Goal: Task Accomplishment & Management: Manage account settings

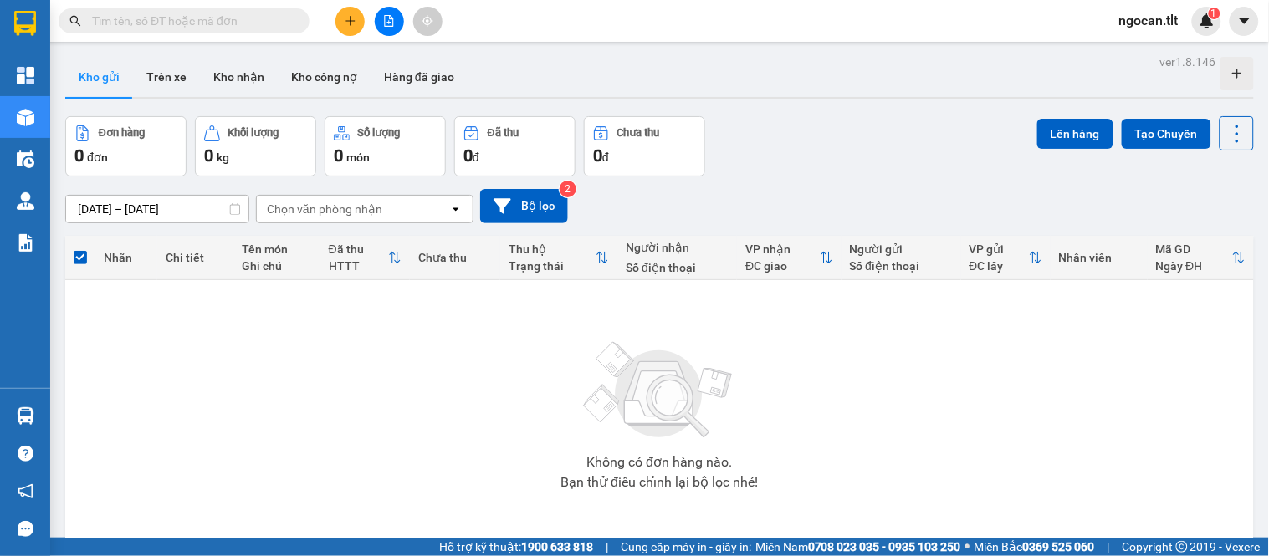
click at [248, 14] on input "text" at bounding box center [190, 21] width 197 height 18
click at [245, 18] on input "text" at bounding box center [190, 21] width 197 height 18
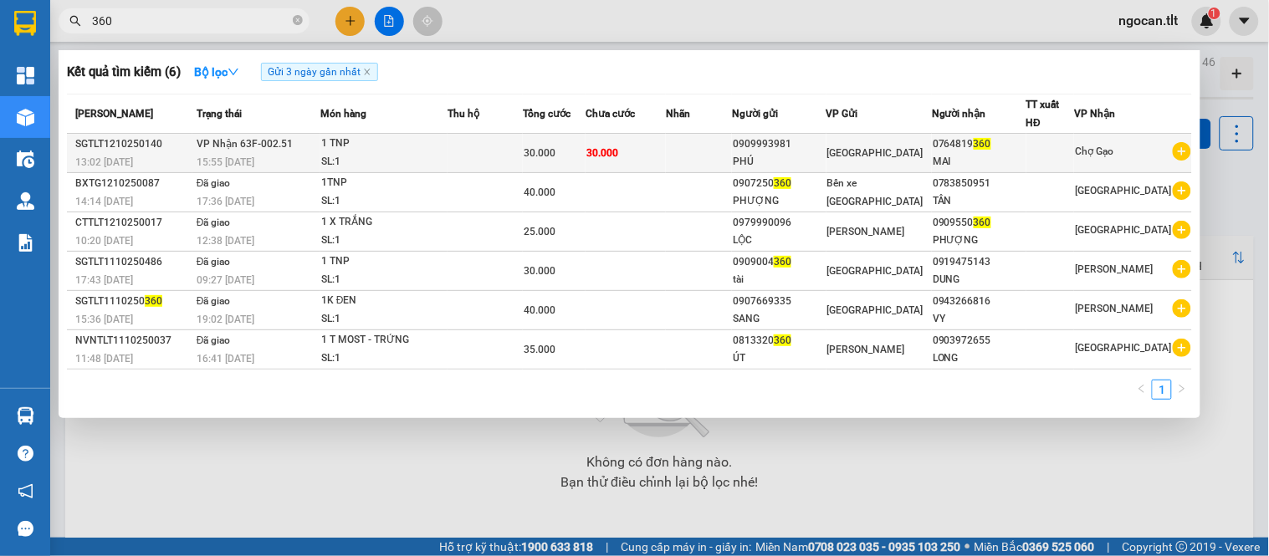
type input "360"
click at [1054, 156] on div at bounding box center [1050, 154] width 47 height 18
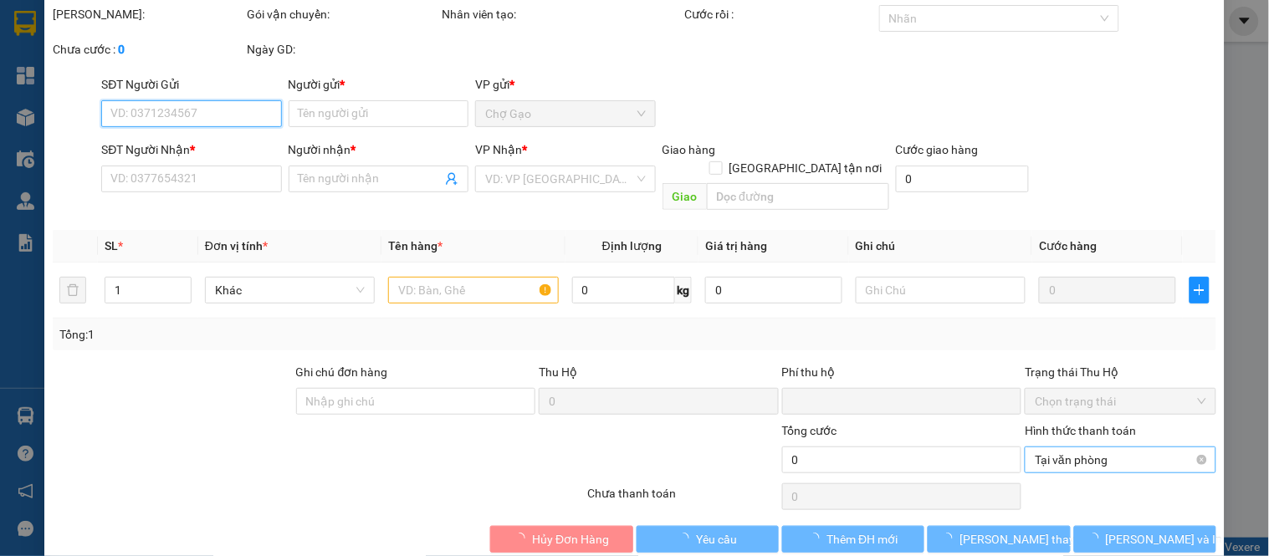
scroll to position [65, 0]
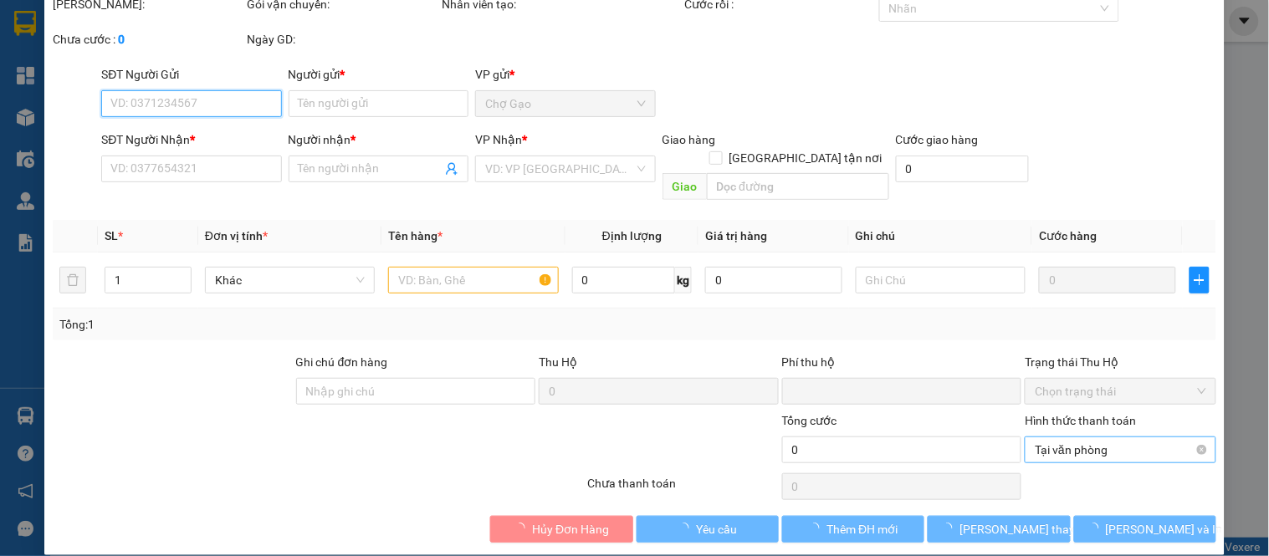
click at [1068, 438] on span "Tại văn phòng" at bounding box center [1120, 450] width 171 height 25
type input "0909993981"
type input "PHÚ"
type input "0764819360"
type input "MAI"
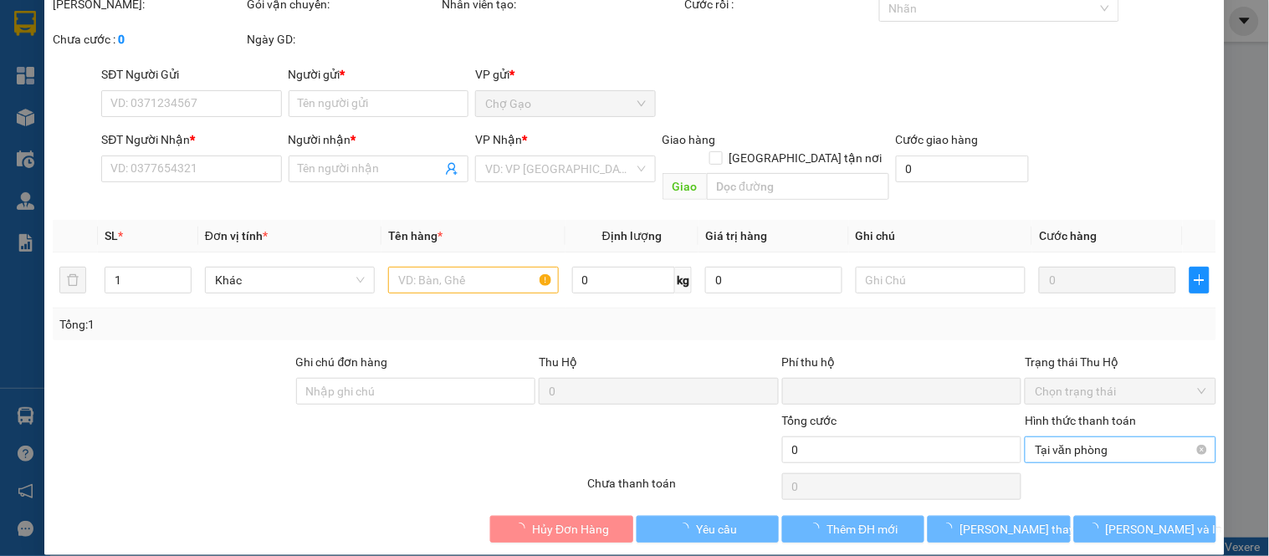
type input "0"
type input "30.000"
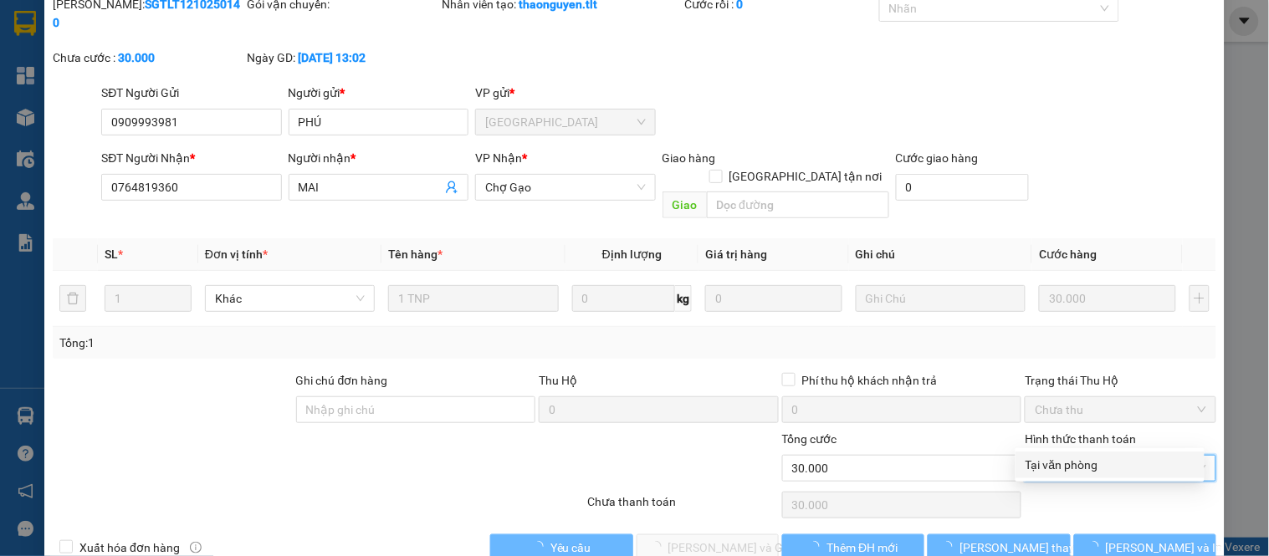
click at [1068, 472] on div "Tại văn phòng" at bounding box center [1110, 465] width 169 height 18
type input "0"
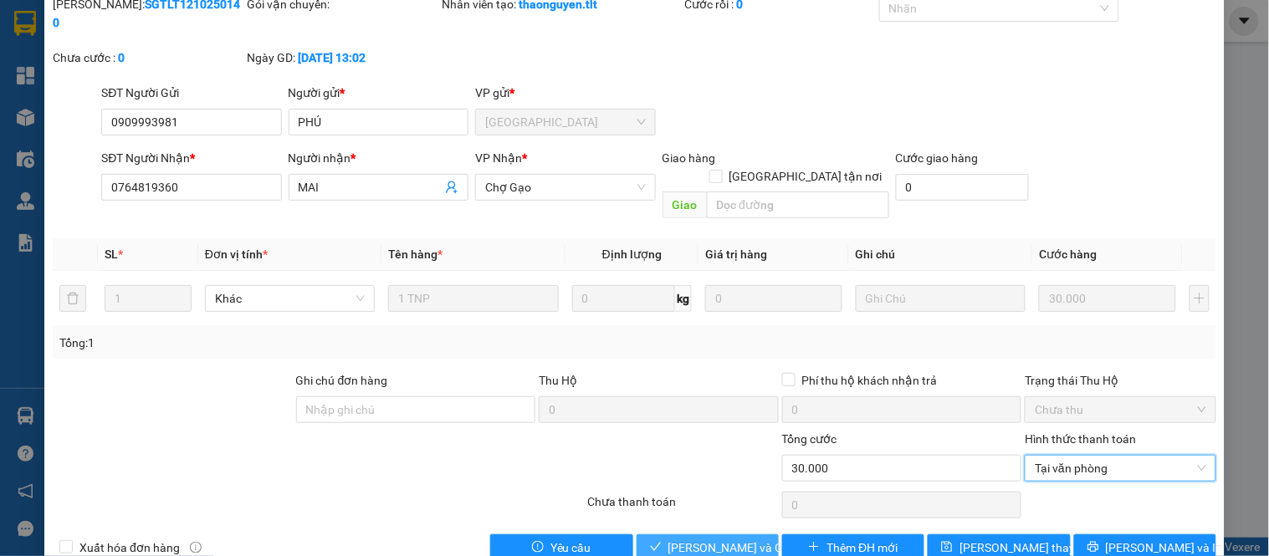
click at [733, 539] on span "[PERSON_NAME] và Giao hàng" at bounding box center [748, 548] width 161 height 18
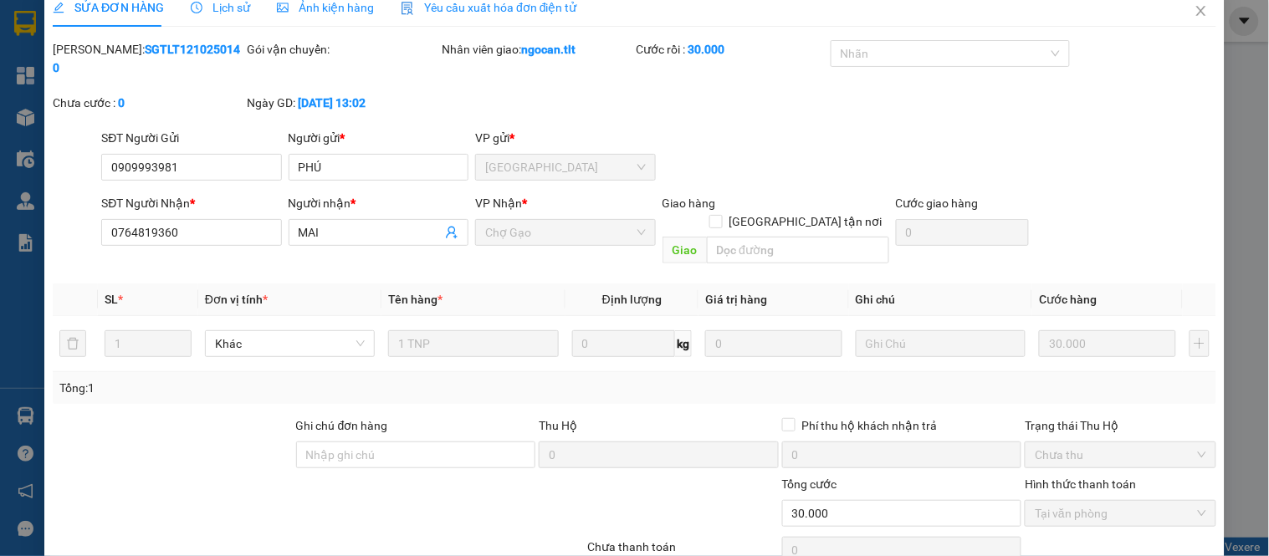
scroll to position [0, 0]
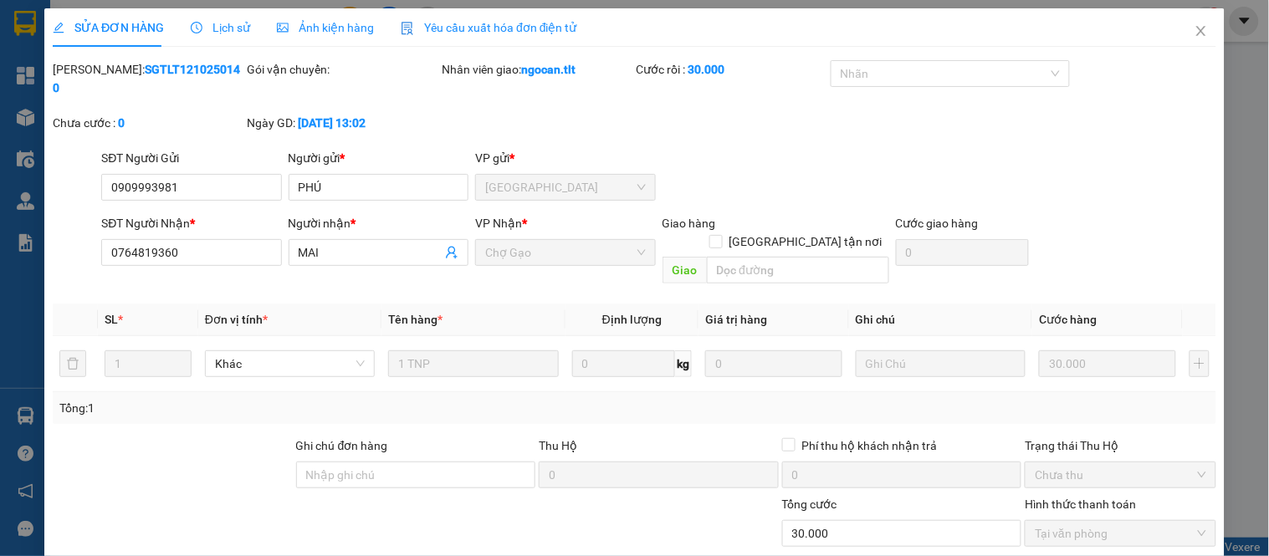
click at [1159, 32] on div "SỬA ĐƠN HÀNG Lịch sử Ảnh kiện hàng Yêu cầu xuất hóa đơn điện tử" at bounding box center [635, 27] width 1164 height 38
click at [1178, 31] on span "Close" at bounding box center [1201, 31] width 47 height 47
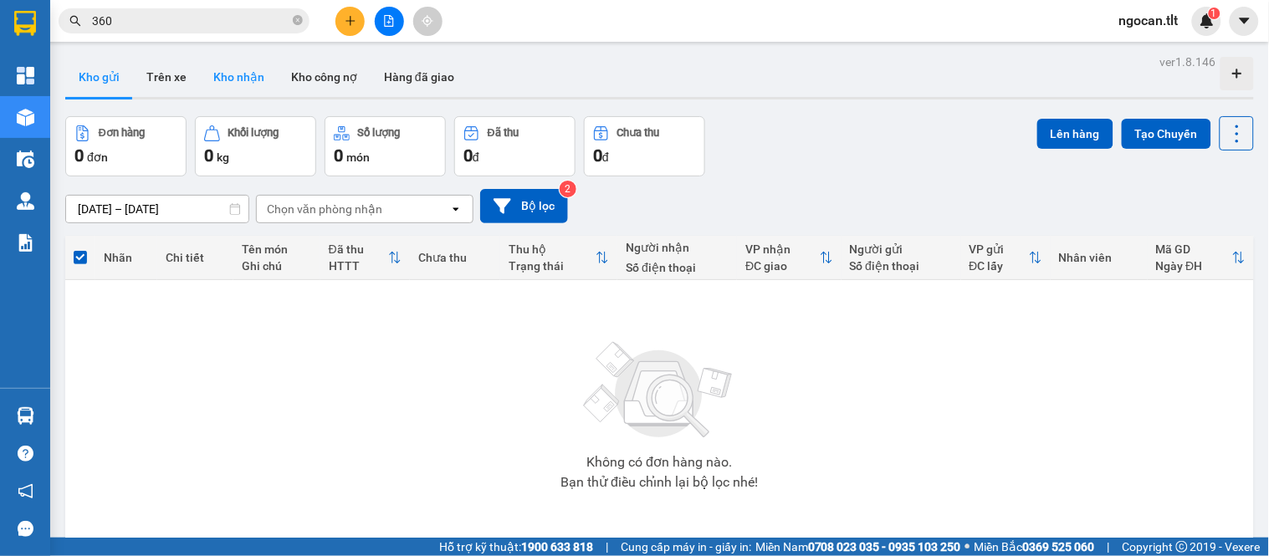
click at [246, 70] on button "Kho nhận" at bounding box center [239, 77] width 78 height 40
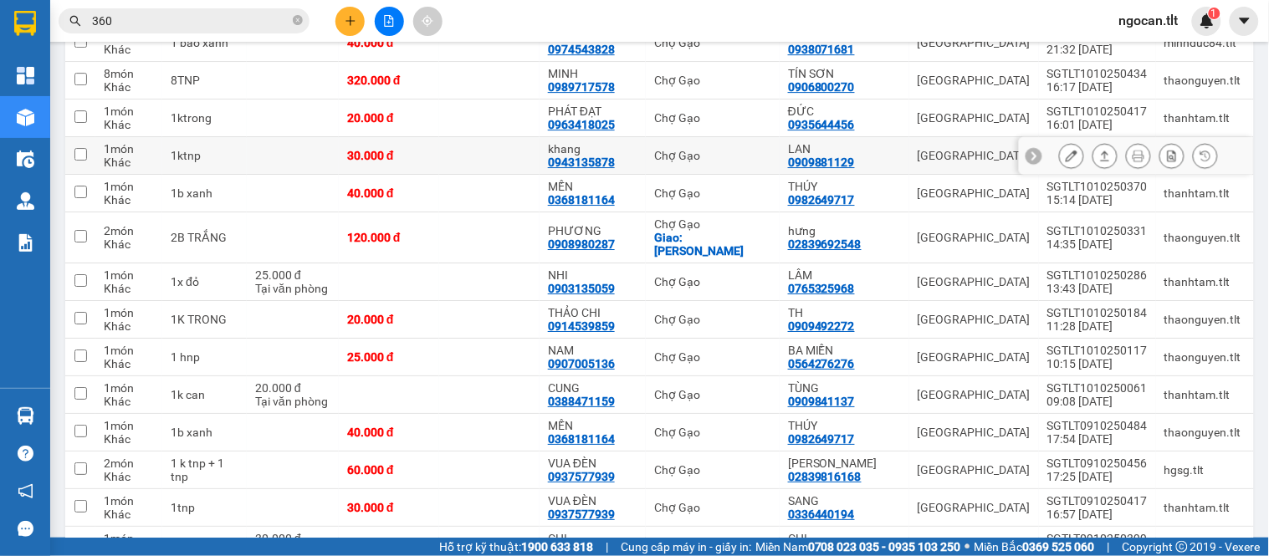
scroll to position [1487, 0]
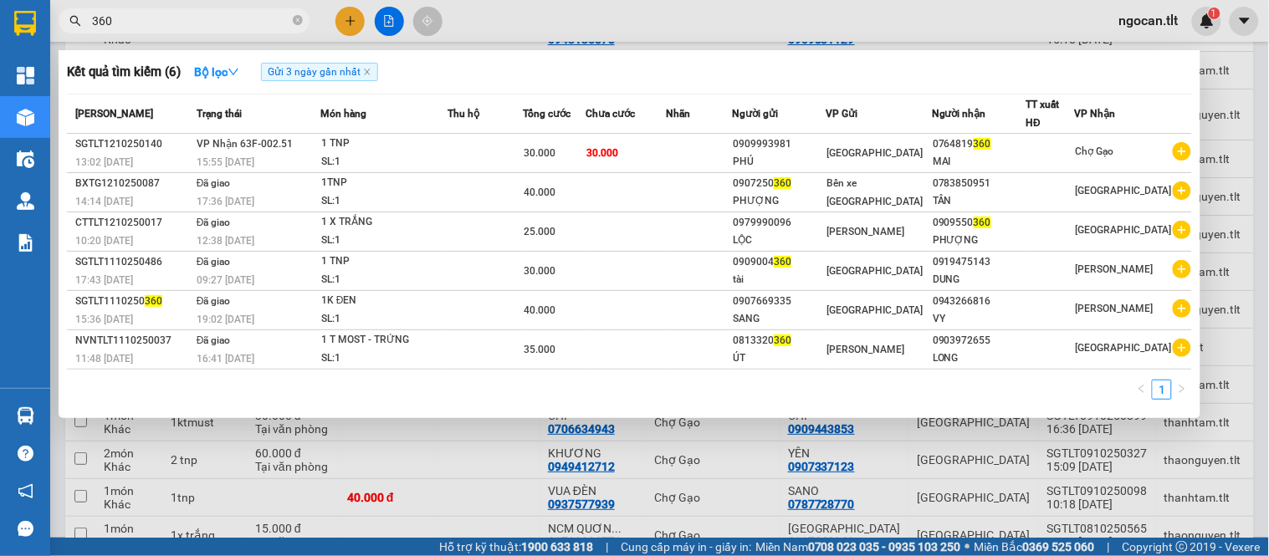
click at [176, 18] on input "360" at bounding box center [190, 21] width 197 height 18
click at [176, 17] on input "360" at bounding box center [190, 21] width 197 height 18
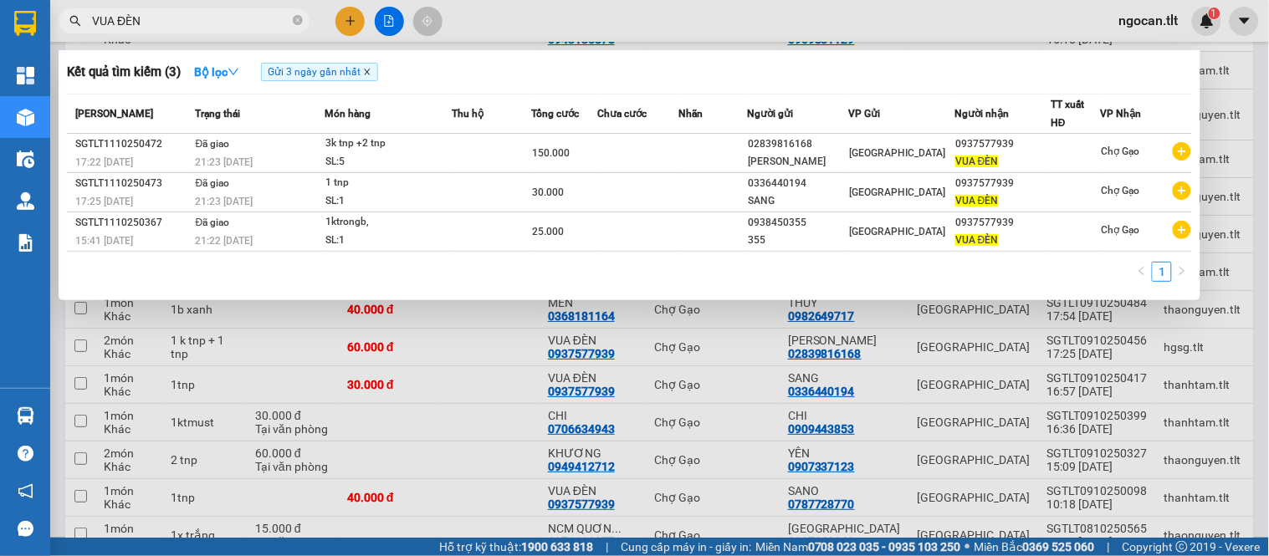
type input "VUA ĐÈN"
click at [369, 73] on icon "close" at bounding box center [367, 72] width 8 height 8
radio input "true"
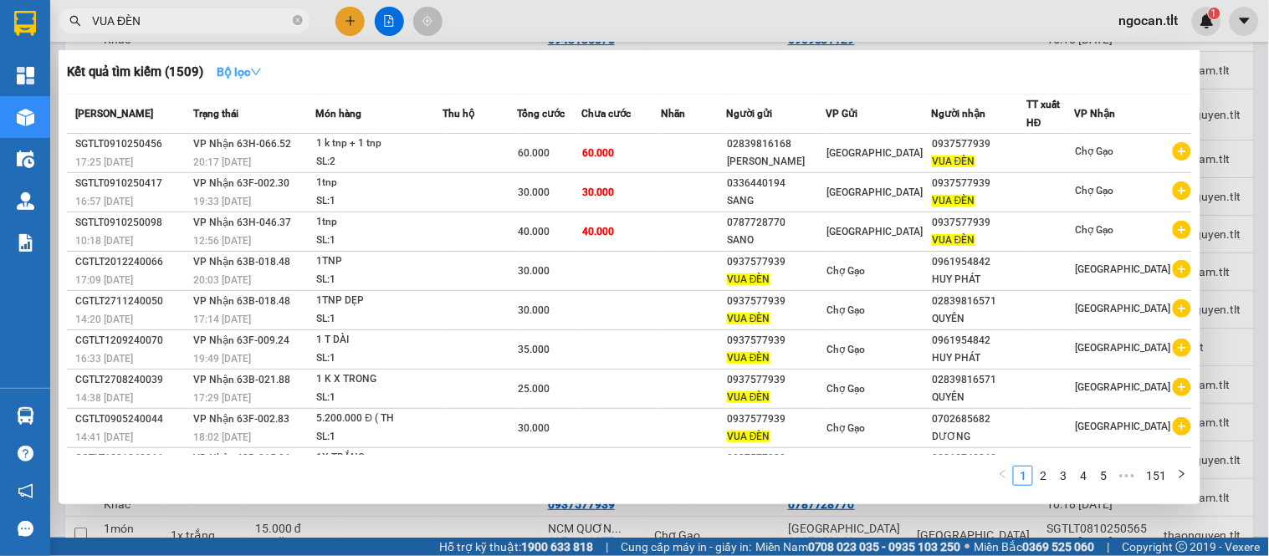
click at [209, 65] on button "Bộ lọc" at bounding box center [239, 72] width 72 height 27
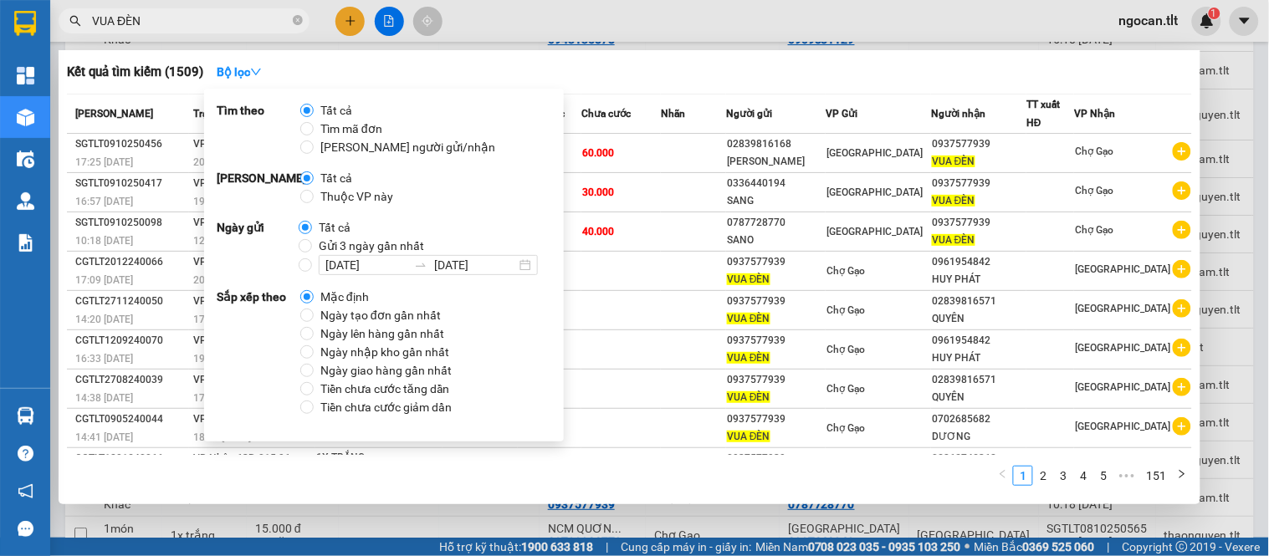
click at [299, 237] on label "Gửi 3 ngày gần nhất" at bounding box center [365, 246] width 132 height 18
click at [299, 239] on input "Gửi 3 ngày gần nhất" at bounding box center [305, 245] width 13 height 13
radio input "true"
radio input "false"
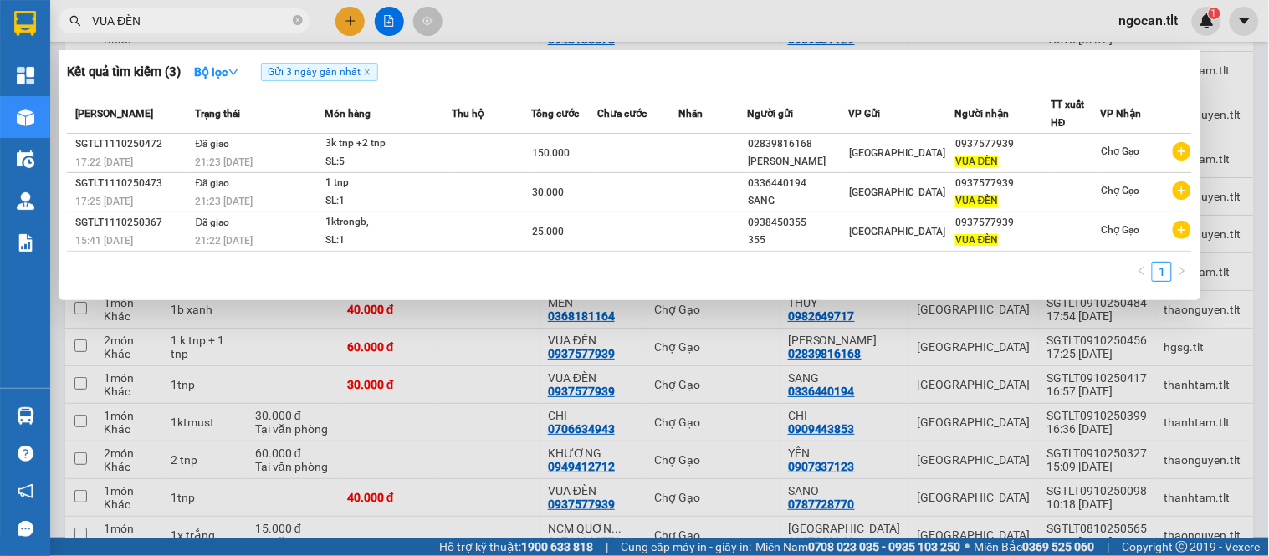
click at [599, 72] on div "Kết quả tìm kiếm ( 3 ) Bộ lọc Gửi 3 ngày gần nhất" at bounding box center [629, 72] width 1125 height 27
click at [371, 70] on icon "close" at bounding box center [367, 72] width 8 height 8
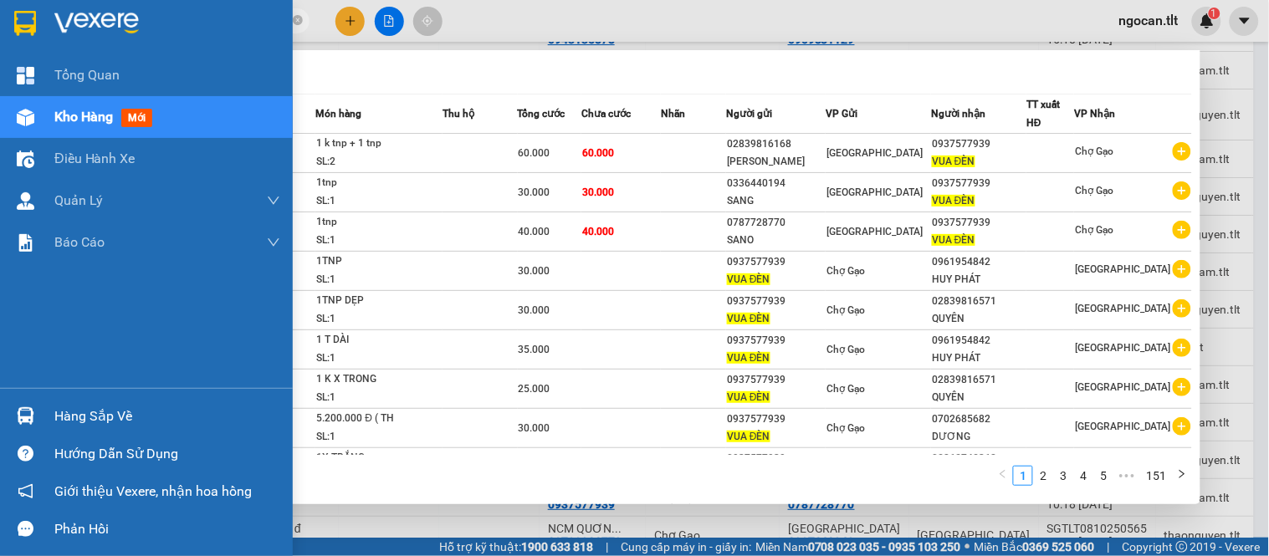
click at [48, 420] on div "Hàng sắp về" at bounding box center [146, 416] width 293 height 38
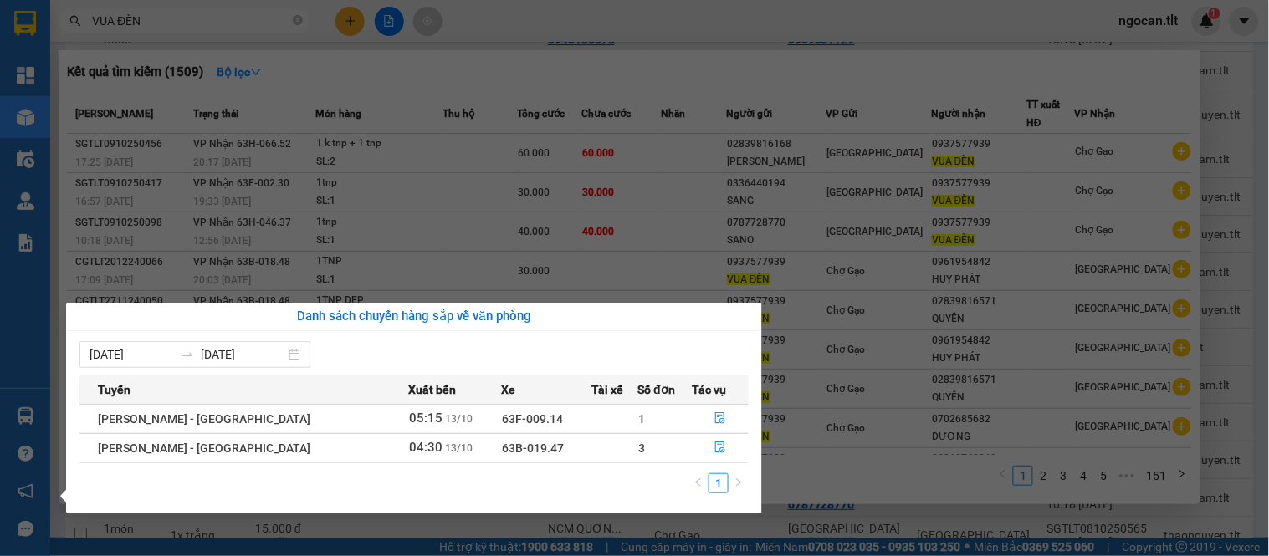
click at [1255, 345] on section "Kết quả tìm kiếm ( 1509 ) Bộ lọc Mã ĐH Trạng thái Món hàng Thu hộ Tổng cước Chư…" at bounding box center [634, 278] width 1269 height 556
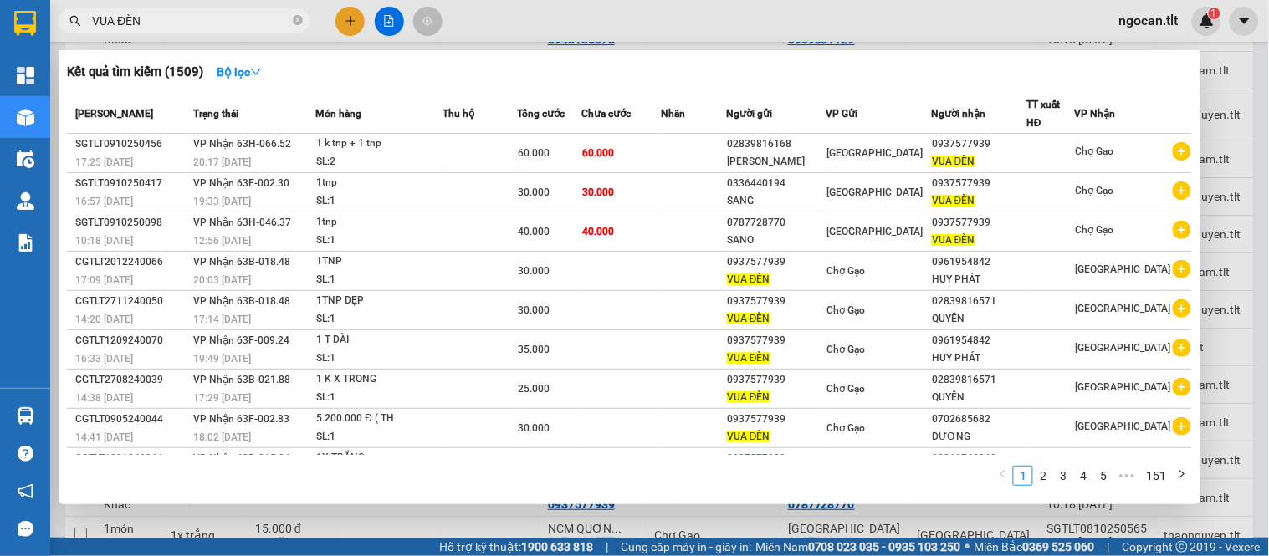
click at [1255, 345] on div at bounding box center [634, 278] width 1269 height 556
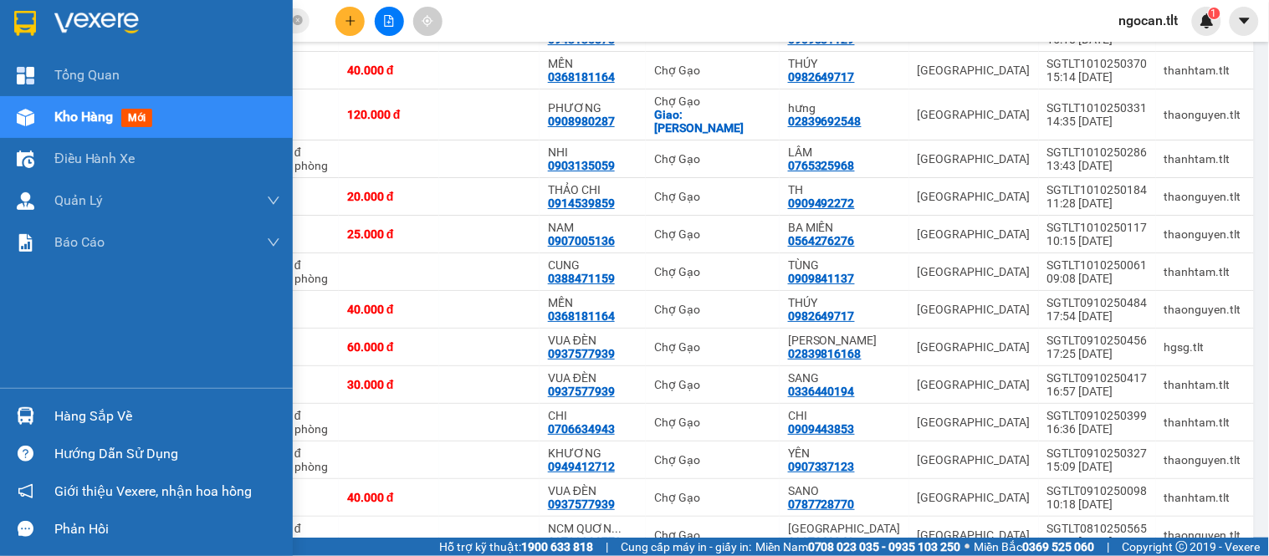
click at [0, 404] on div "Hàng sắp về" at bounding box center [146, 416] width 293 height 38
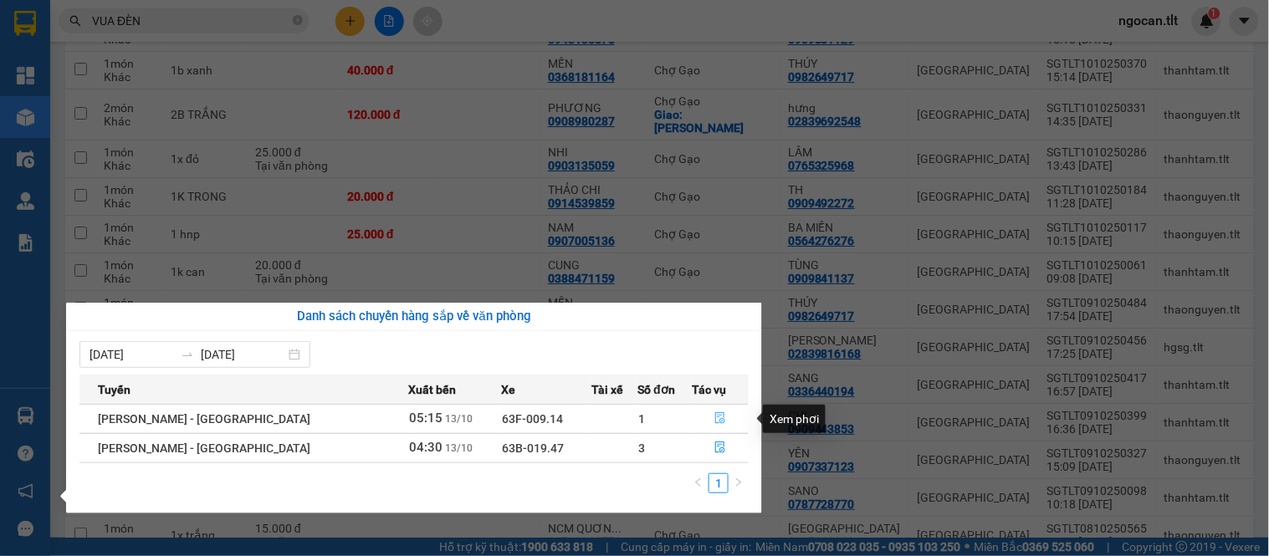
click at [693, 410] on button "button" at bounding box center [720, 419] width 55 height 27
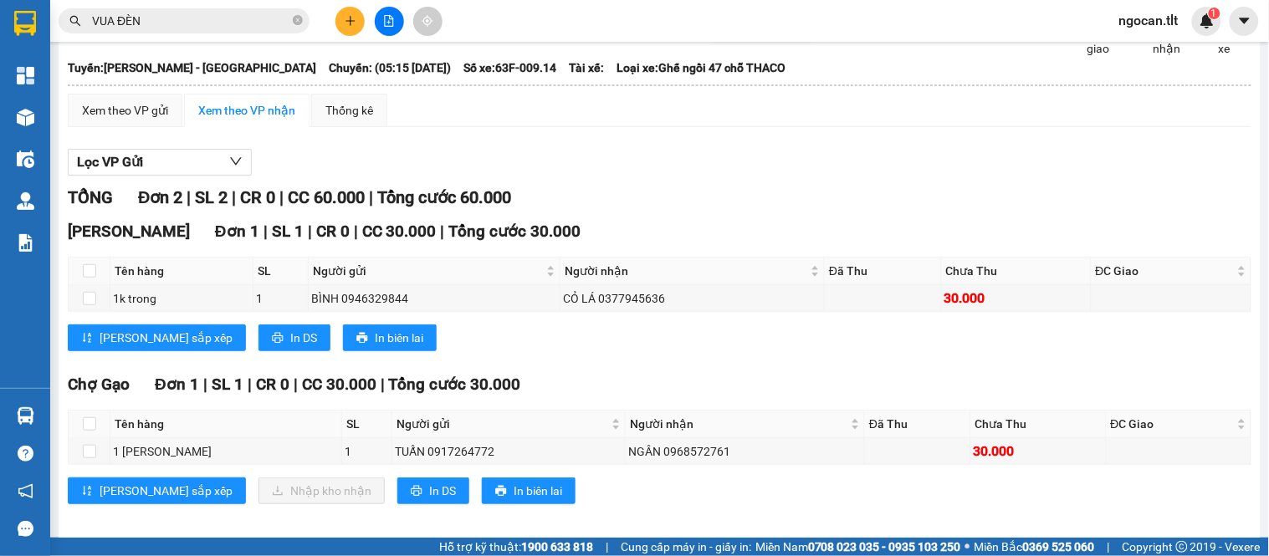
scroll to position [125, 0]
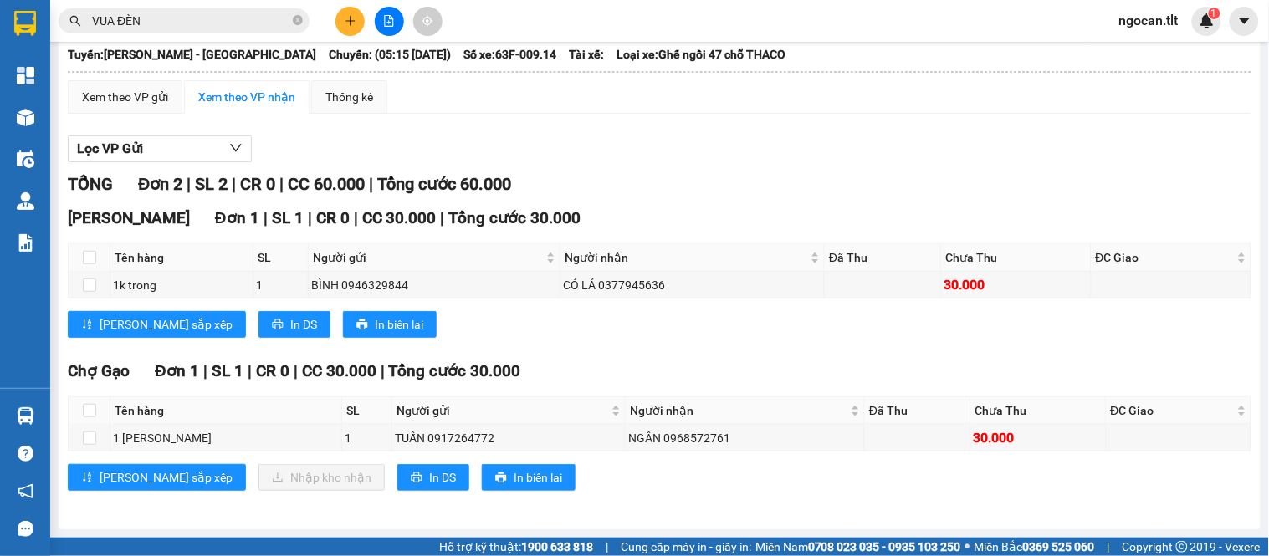
click at [675, 489] on div "[PERSON_NAME] sắp xếp Nhập kho nhận In DS In biên lai" at bounding box center [660, 477] width 1184 height 27
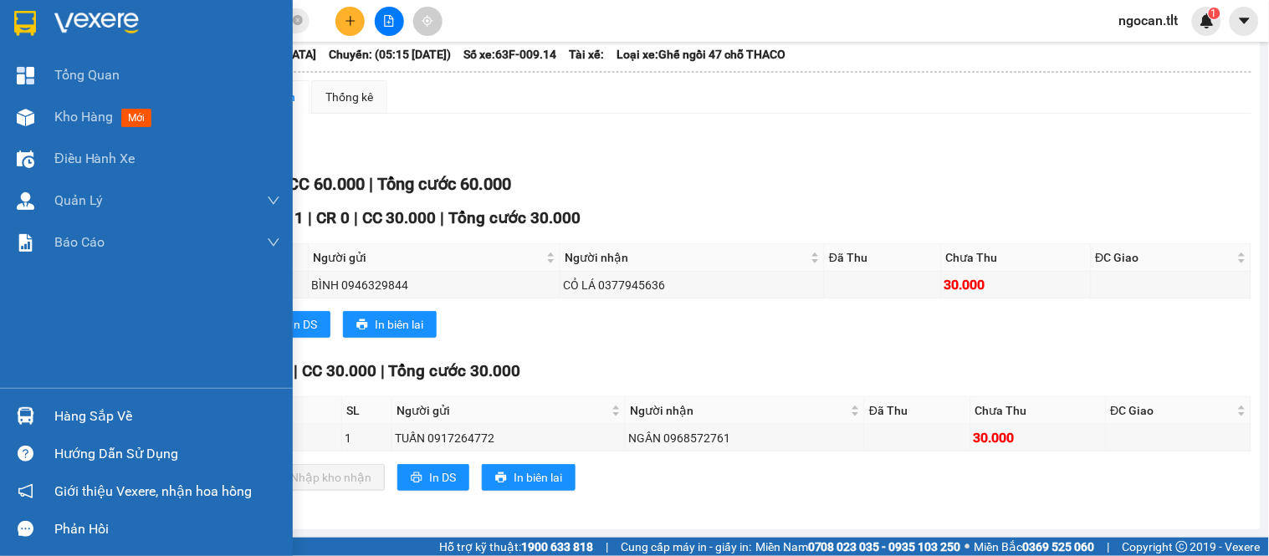
click at [7, 10] on div at bounding box center [146, 27] width 293 height 54
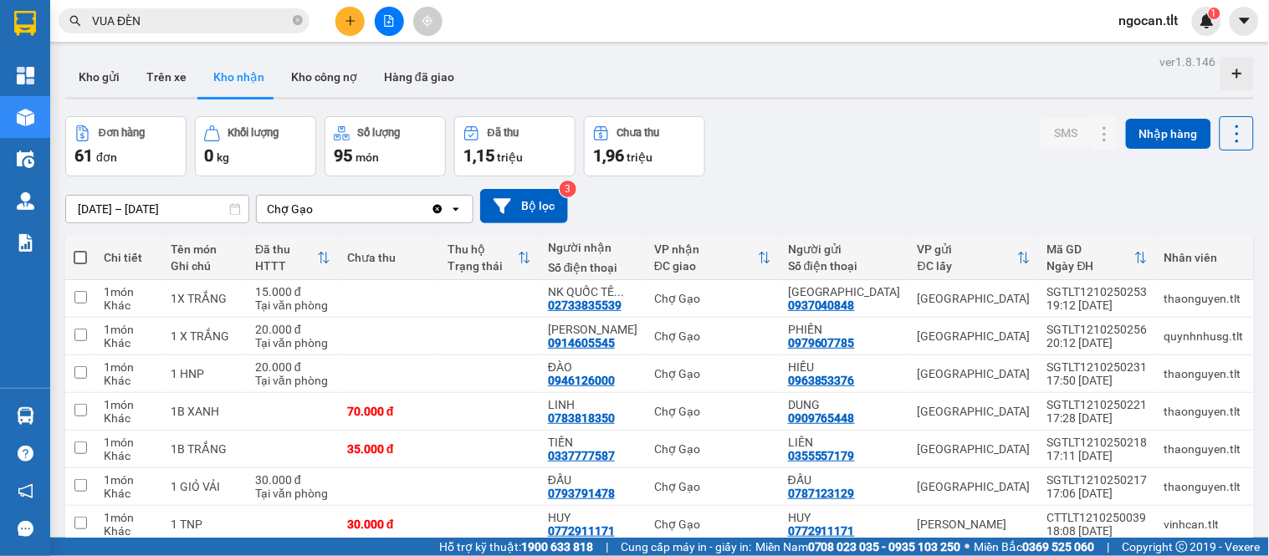
click at [196, 28] on input "VUA ĐÈN" at bounding box center [190, 21] width 197 height 18
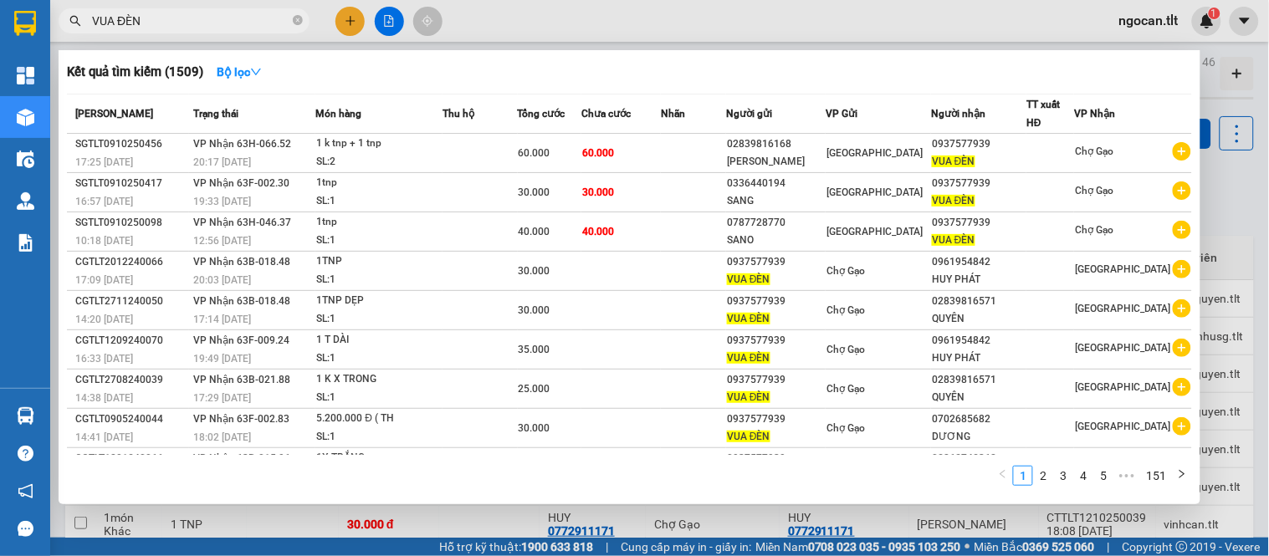
click at [196, 28] on input "VUA ĐÈN" at bounding box center [190, 21] width 197 height 18
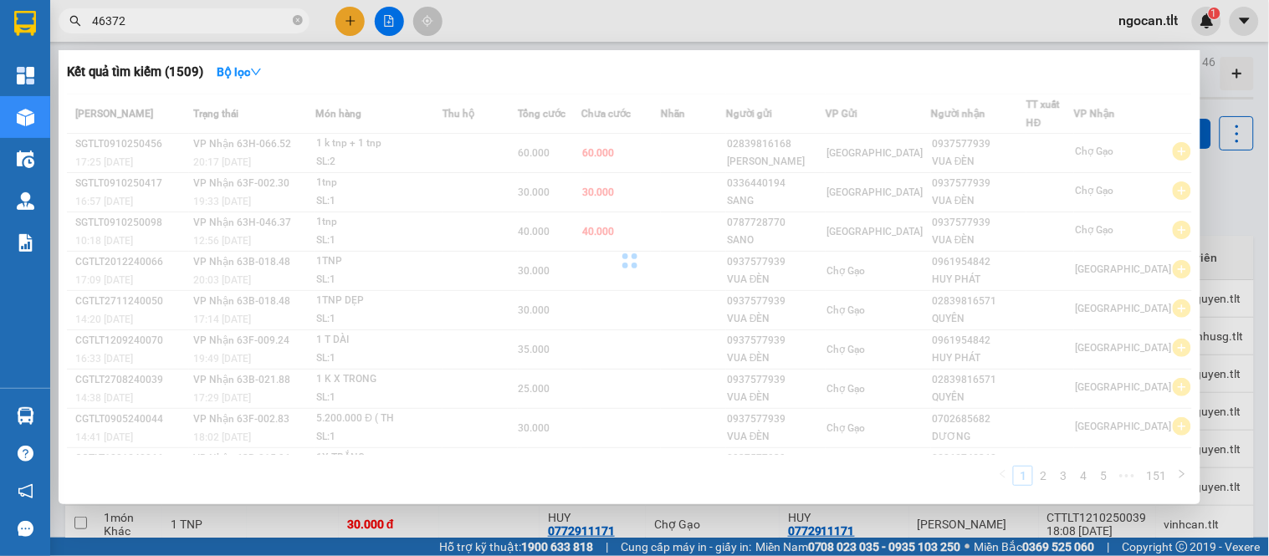
click at [196, 28] on input "46372" at bounding box center [190, 21] width 197 height 18
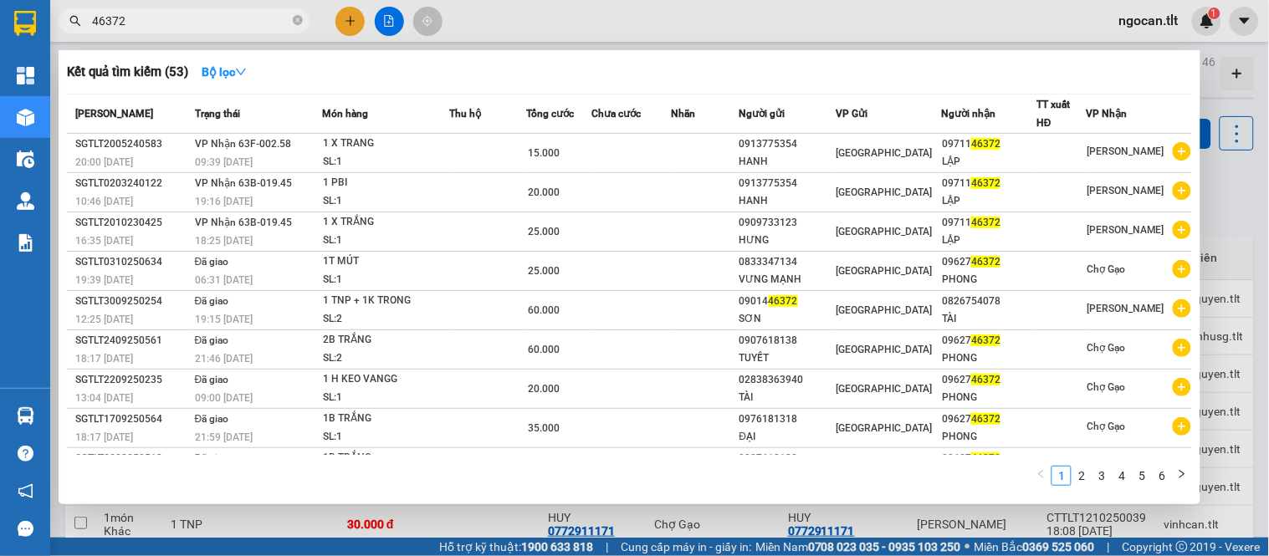
click at [196, 28] on input "46372" at bounding box center [190, 21] width 197 height 18
type input "46372"
click at [223, 81] on button "Bộ lọc" at bounding box center [224, 72] width 72 height 27
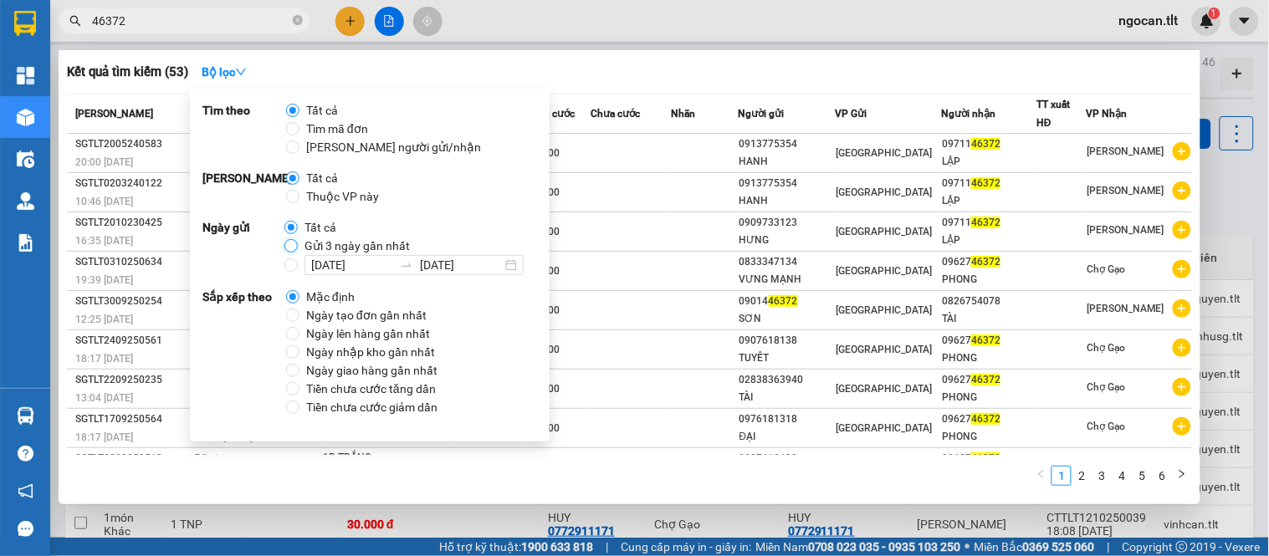
click at [293, 246] on input "Gửi 3 ngày gần nhất" at bounding box center [290, 245] width 13 height 13
radio input "true"
radio input "false"
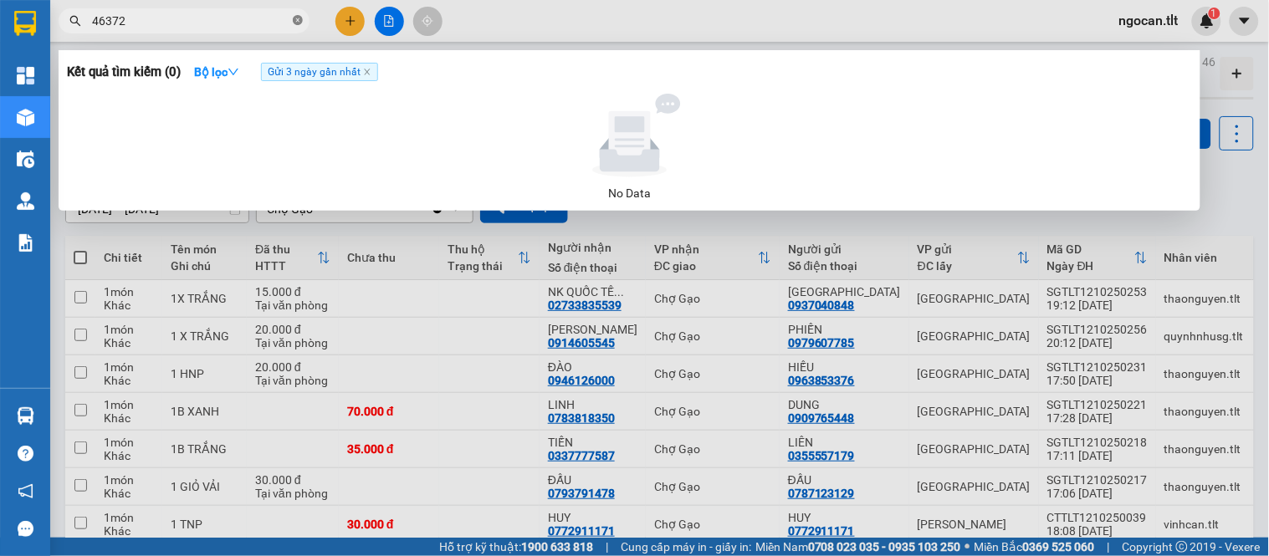
click at [301, 15] on icon "close-circle" at bounding box center [298, 20] width 10 height 10
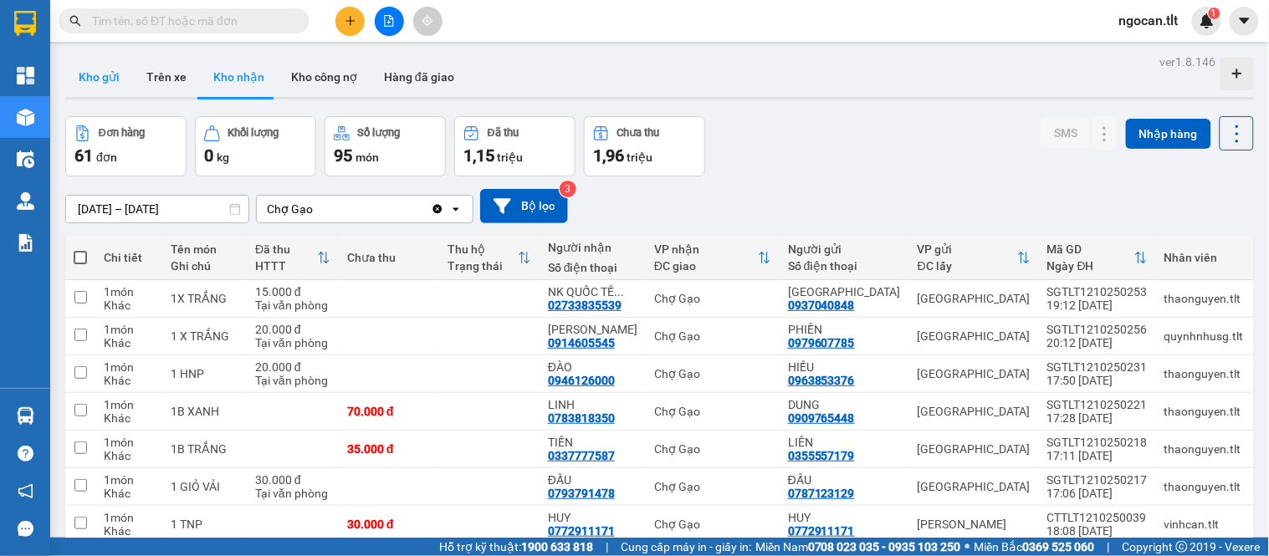
click at [97, 76] on button "Kho gửi" at bounding box center [99, 77] width 68 height 40
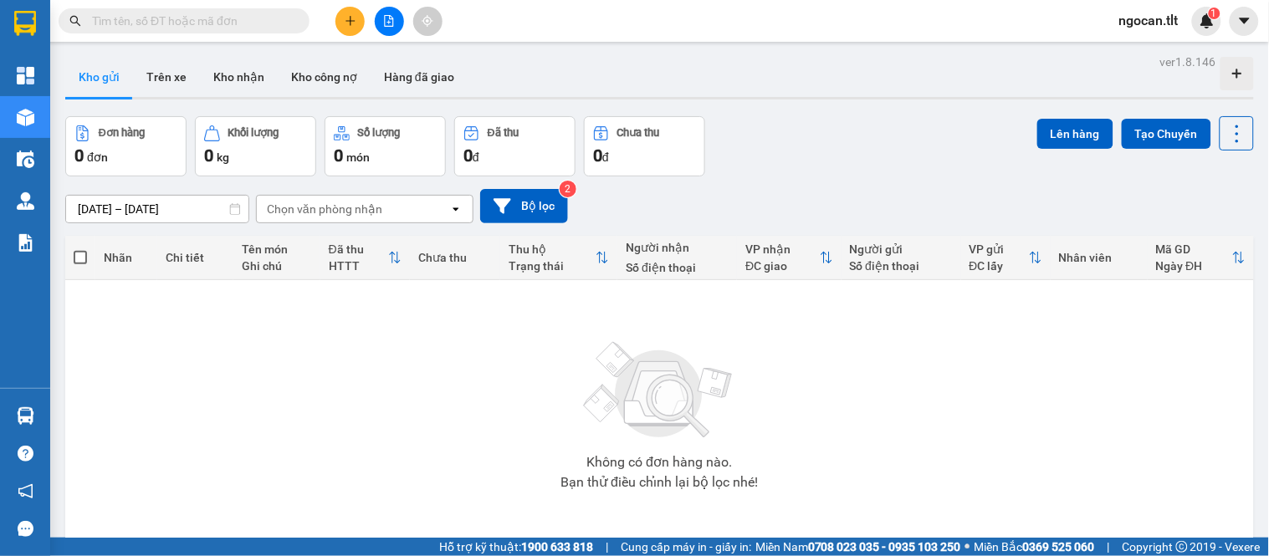
click at [904, 182] on div "[DATE] – [DATE] Press the down arrow key to interact with the calendar and sele…" at bounding box center [659, 206] width 1189 height 59
click at [269, 13] on input "text" at bounding box center [190, 21] width 197 height 18
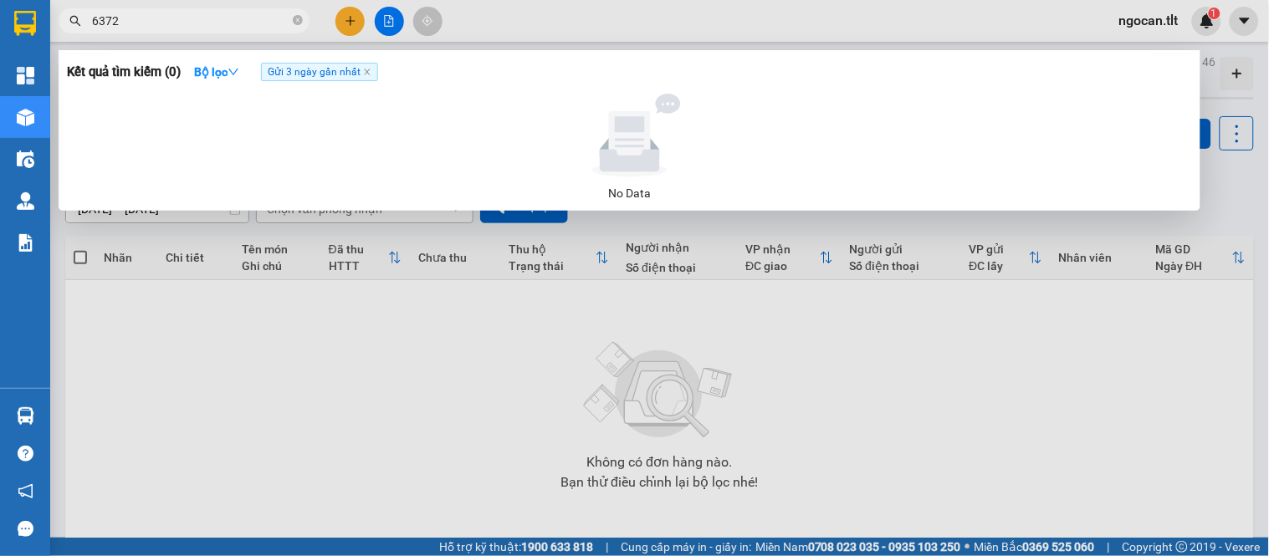
type input "6372"
click at [356, 11] on div at bounding box center [634, 278] width 1269 height 556
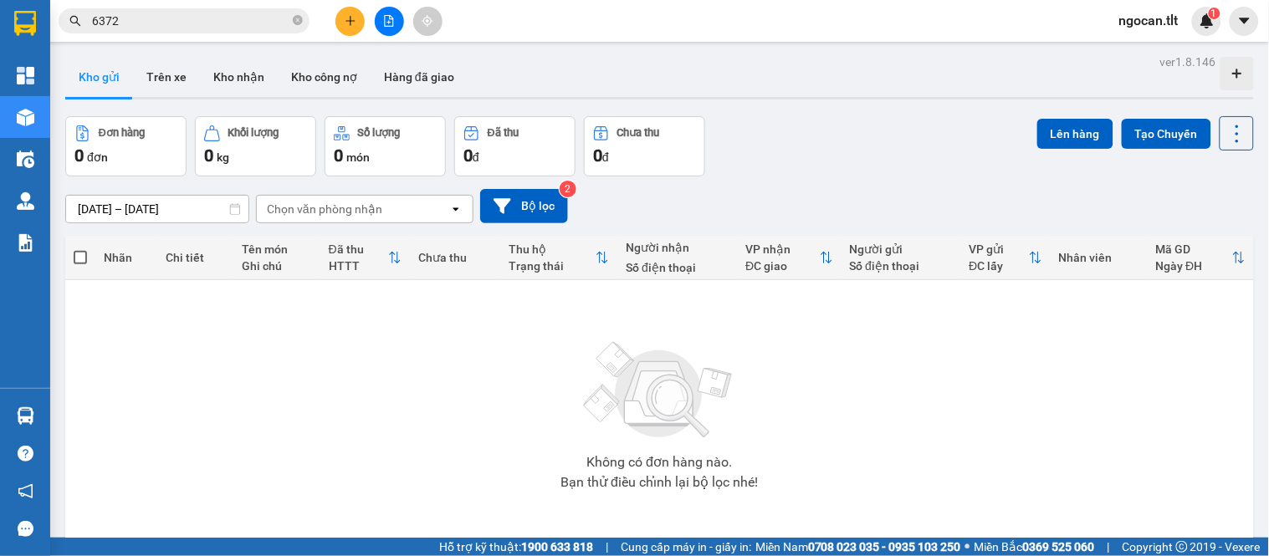
click at [355, 11] on button at bounding box center [349, 21] width 29 height 29
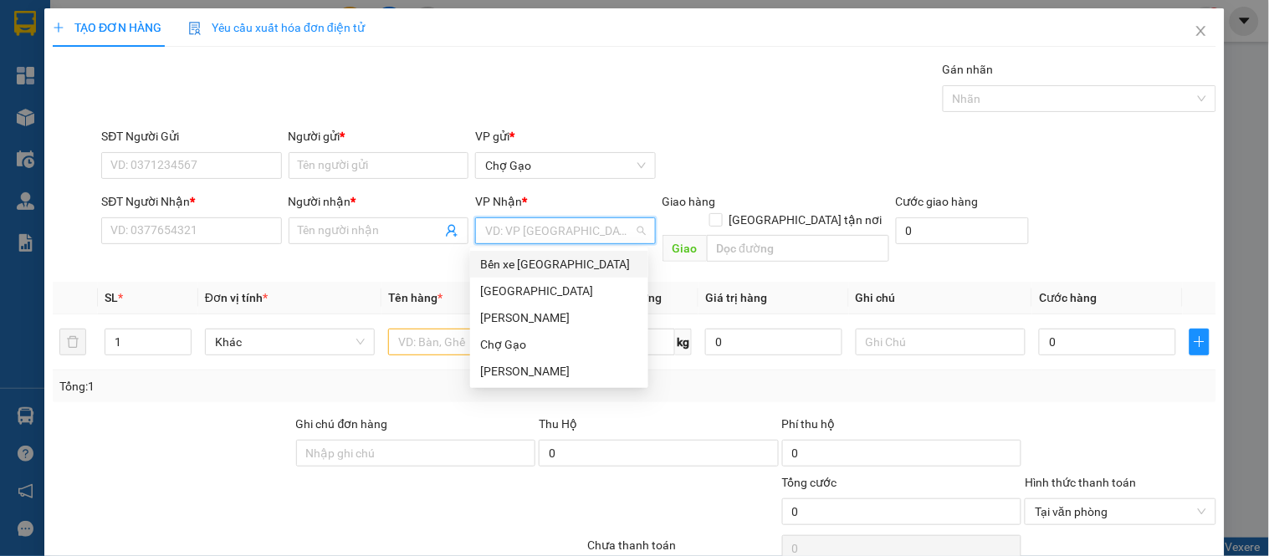
click at [529, 240] on input "search" at bounding box center [559, 230] width 148 height 25
click at [512, 285] on div "[GEOGRAPHIC_DATA]" at bounding box center [559, 291] width 158 height 18
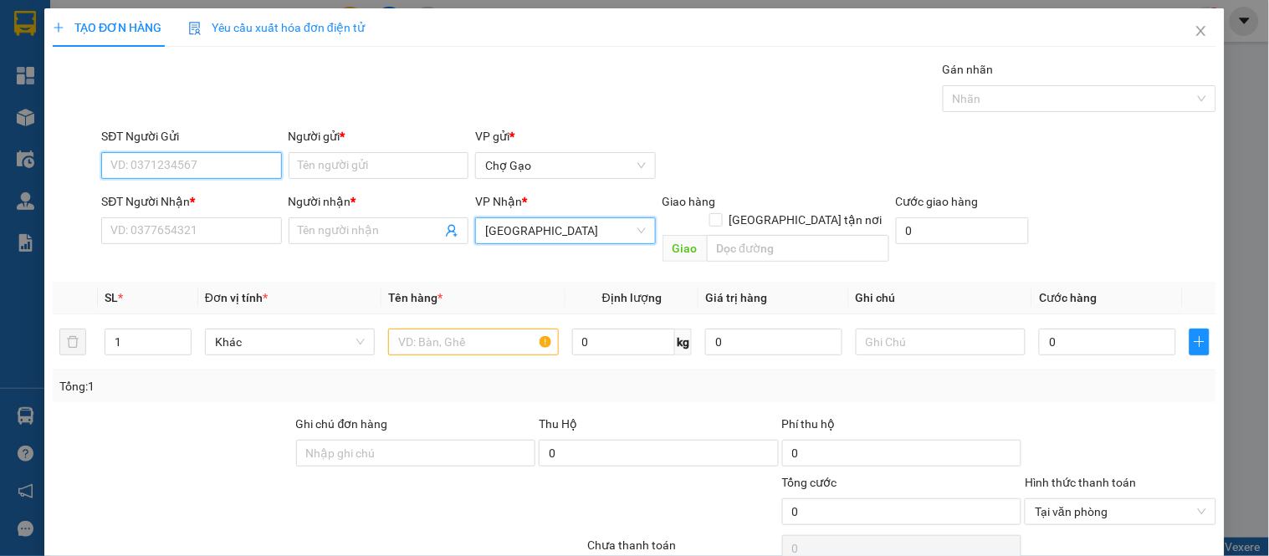
click at [194, 164] on input "SĐT Người Gửi" at bounding box center [191, 165] width 180 height 27
click at [202, 156] on input "161" at bounding box center [191, 165] width 180 height 27
paste input "0783713"
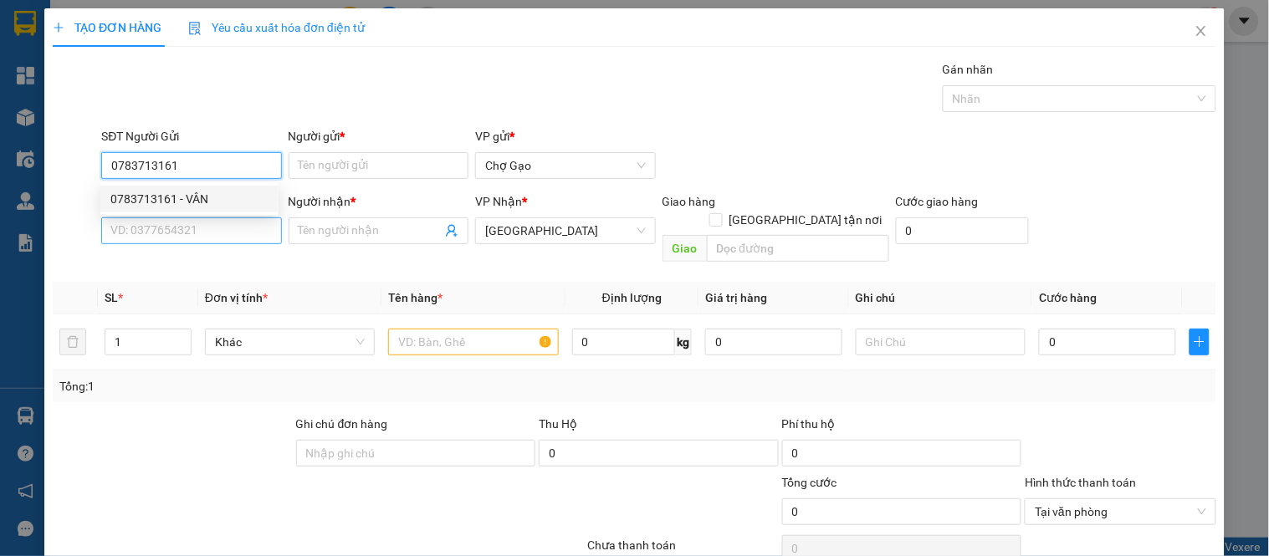
drag, startPoint x: 205, startPoint y: 191, endPoint x: 205, endPoint y: 228, distance: 37.6
click at [205, 193] on div "0783713161 - VÂN" at bounding box center [189, 199] width 158 height 18
type input "0783713161"
click at [204, 232] on input "SĐT Người Nhận *" at bounding box center [191, 231] width 180 height 27
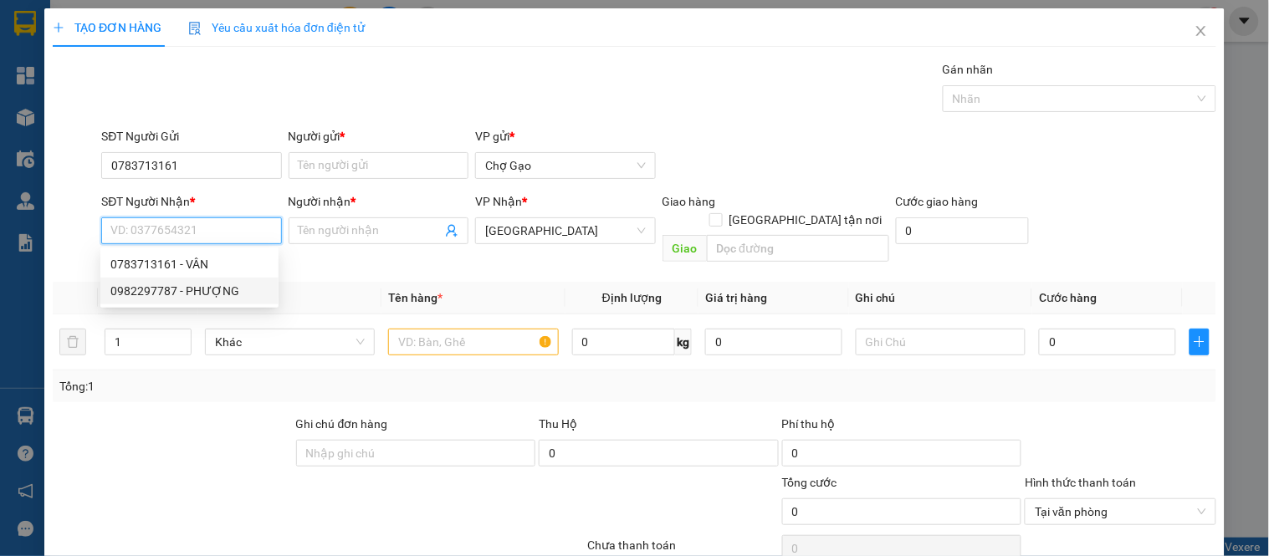
click at [211, 294] on div "0982297787 - PHƯỢNG" at bounding box center [189, 291] width 158 height 18
type input "0982297787"
type input "PHƯỢNG"
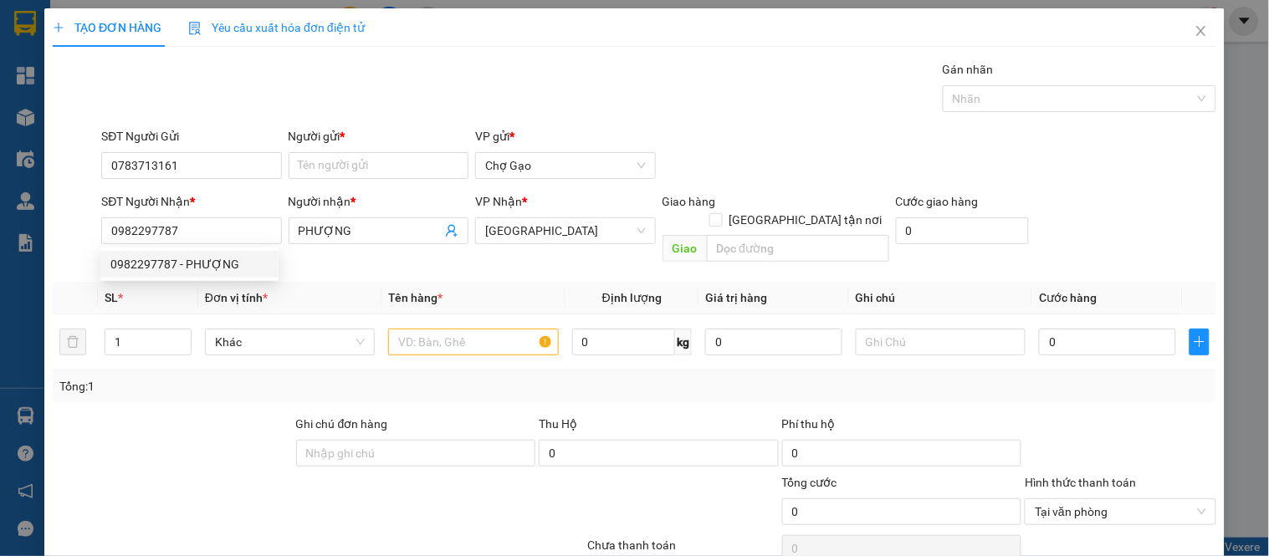
click at [371, 182] on div "Người gửi * Tên người gửi" at bounding box center [379, 156] width 180 height 59
click at [362, 171] on input "Người gửi *" at bounding box center [379, 165] width 180 height 27
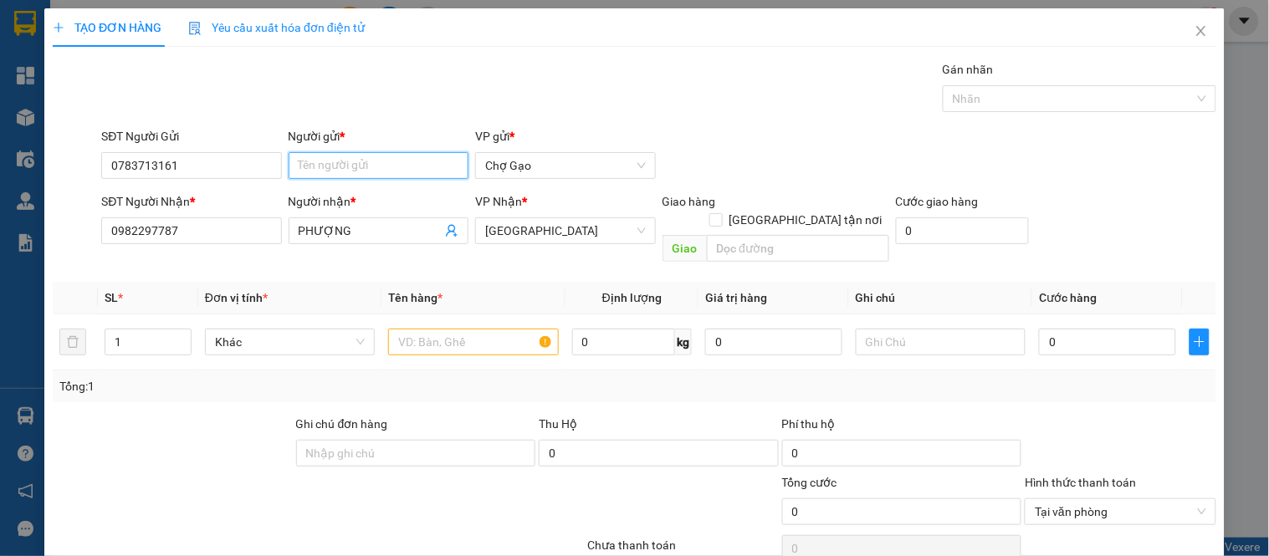
click at [362, 170] on input "Người gửi *" at bounding box center [379, 165] width 180 height 27
type input "VÂN"
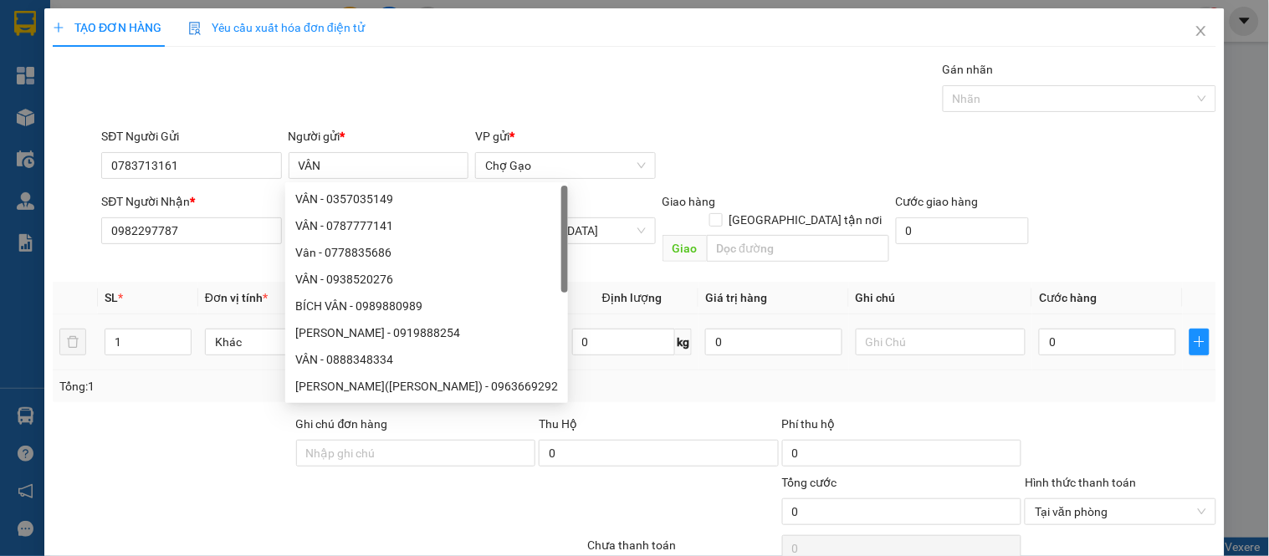
click at [521, 329] on input "text" at bounding box center [473, 342] width 170 height 27
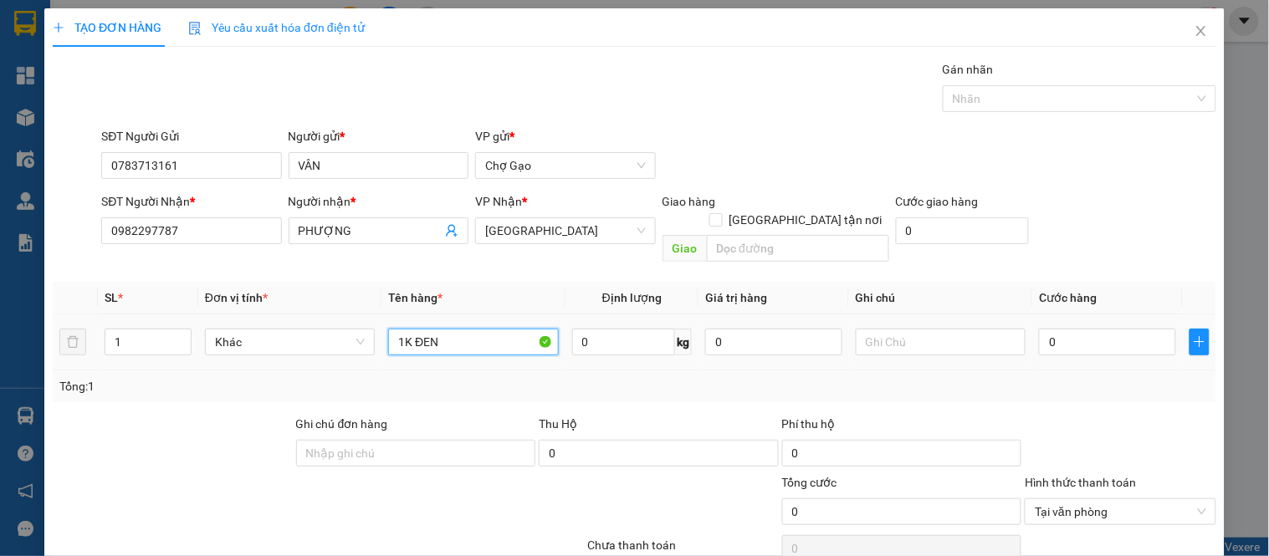
type input "1K ĐEN"
drag, startPoint x: 1082, startPoint y: 339, endPoint x: 1075, endPoint y: 325, distance: 16.1
click at [1076, 327] on td "0" at bounding box center [1107, 343] width 151 height 56
click at [1075, 329] on input "0" at bounding box center [1107, 342] width 137 height 27
type input "30"
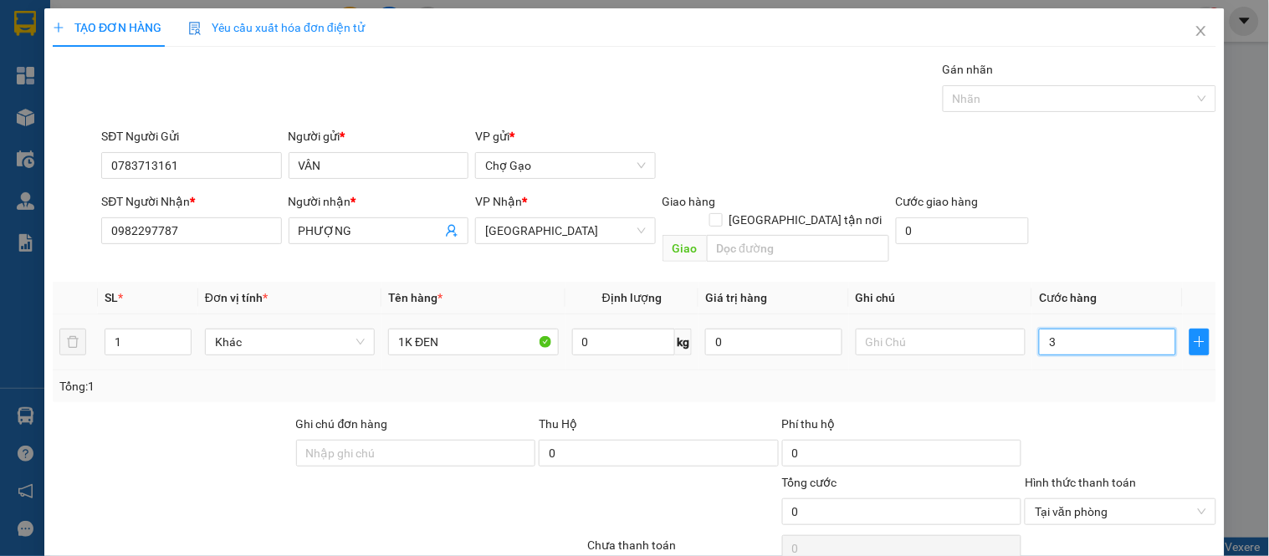
type input "30"
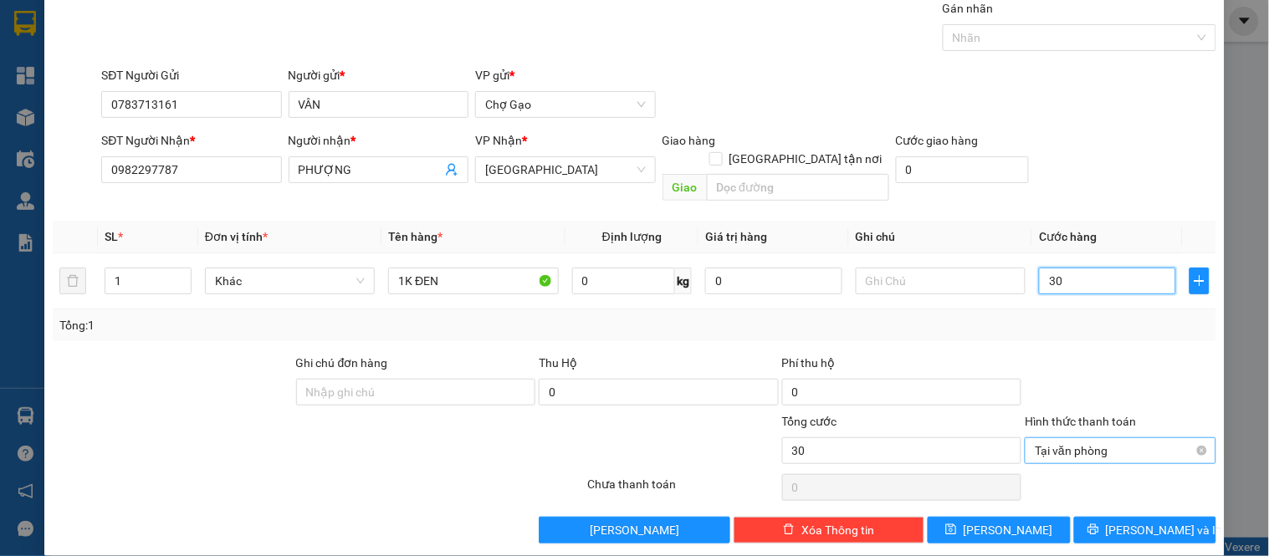
scroll to position [62, 0]
type input "30"
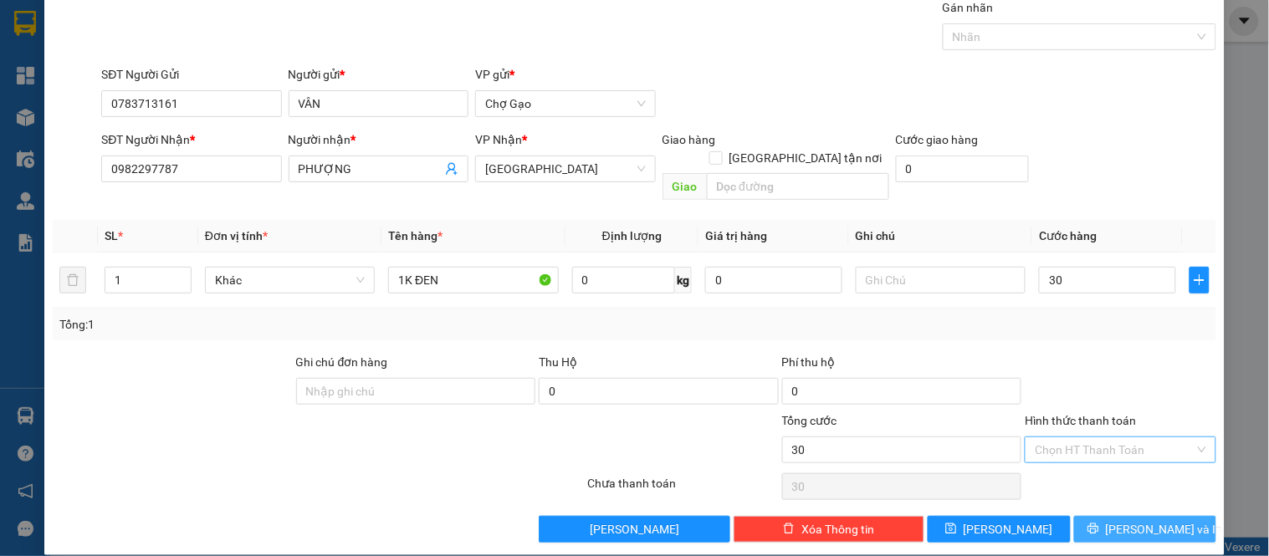
type input "30.000"
click at [1140, 520] on span "[PERSON_NAME] và In" at bounding box center [1164, 529] width 117 height 18
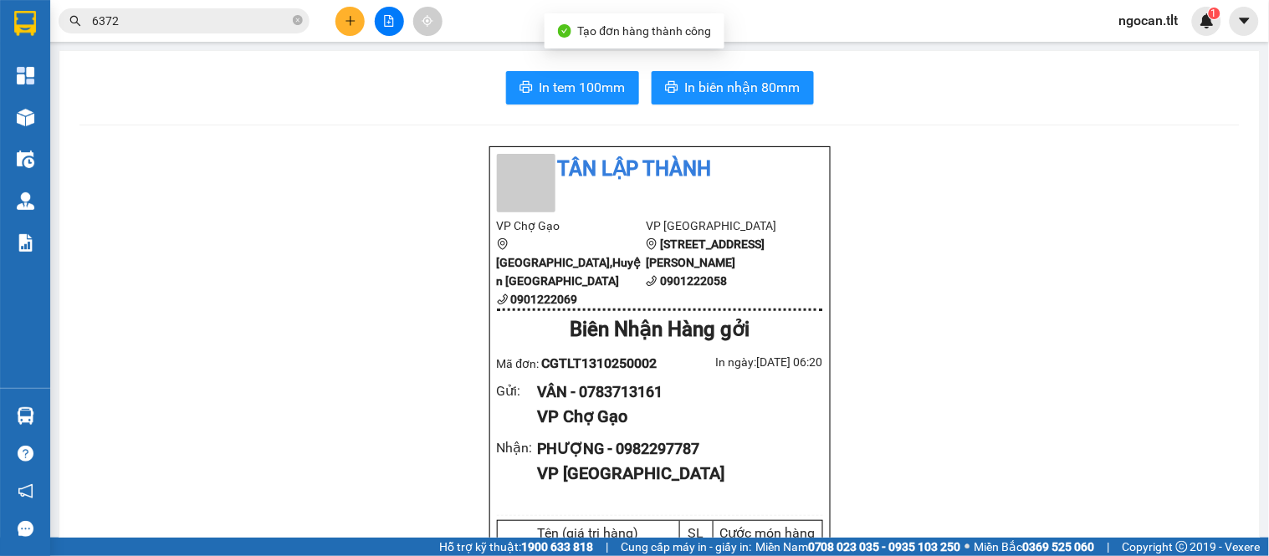
click at [740, 81] on span "In biên nhận 80mm" at bounding box center [742, 87] width 115 height 21
click at [525, 84] on icon "printer" at bounding box center [525, 86] width 13 height 13
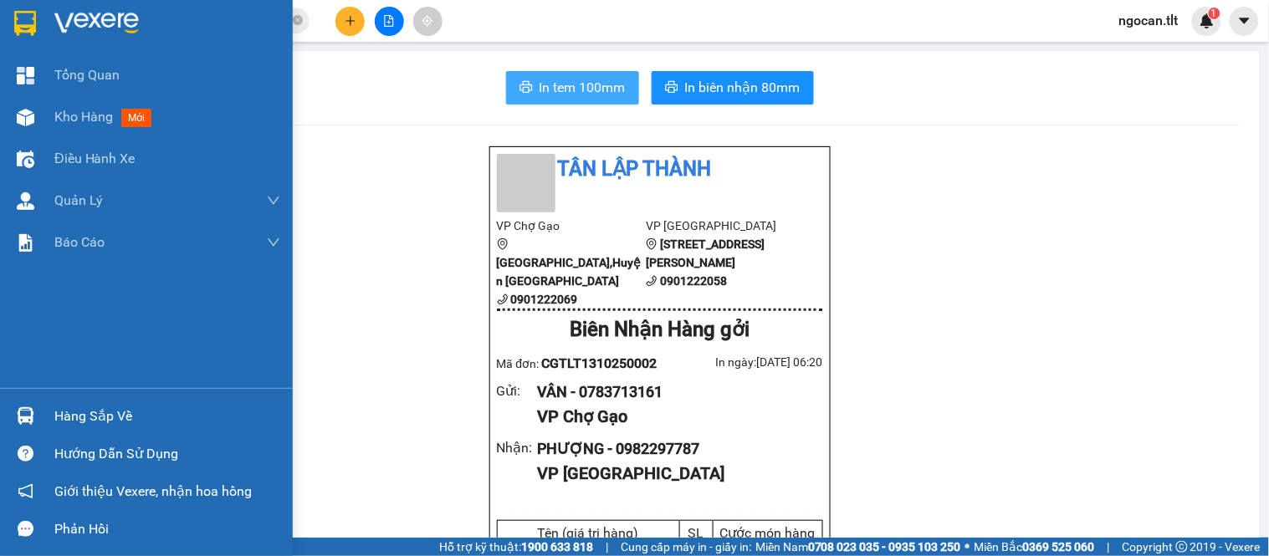
click at [18, 12] on img at bounding box center [25, 23] width 22 height 25
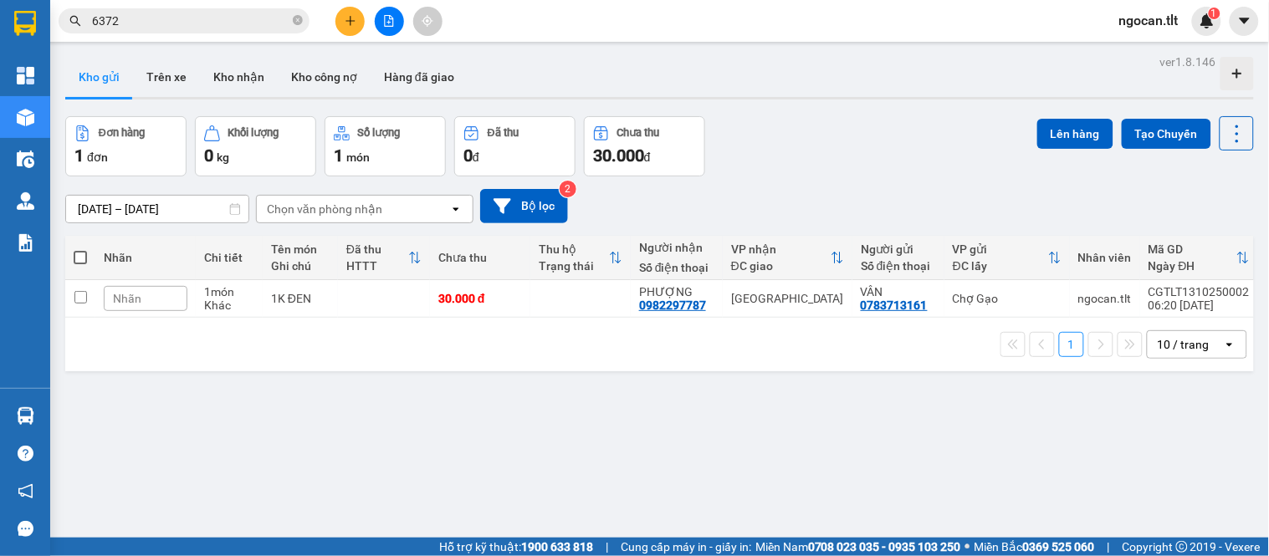
click at [81, 253] on span at bounding box center [80, 257] width 13 height 13
click at [80, 249] on input "checkbox" at bounding box center [80, 249] width 0 height 0
checkbox input "true"
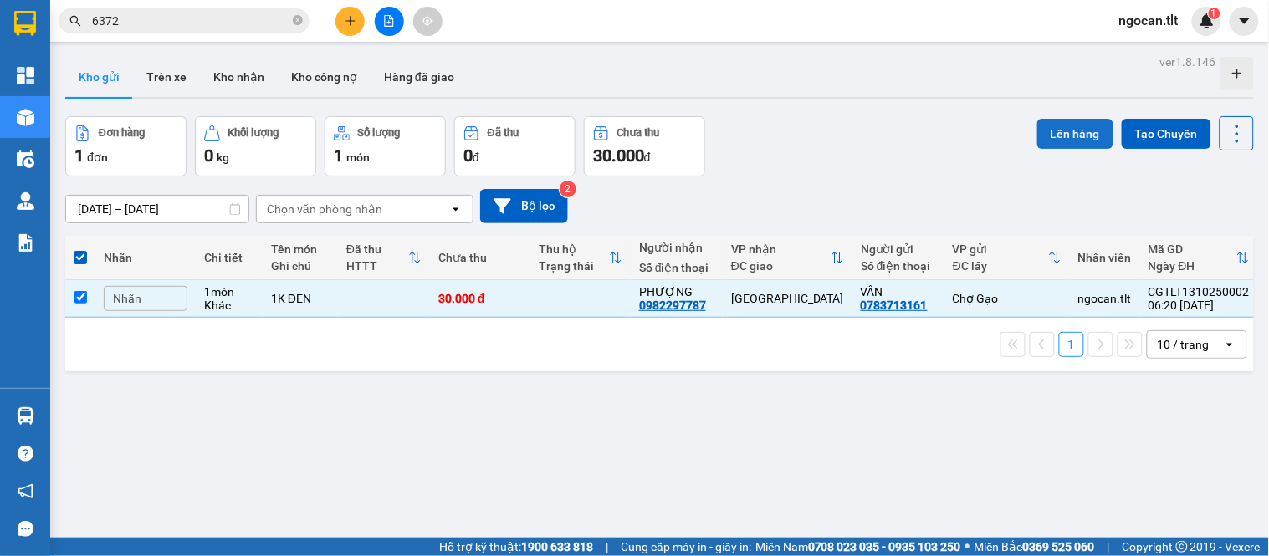
click at [1065, 121] on button "Lên hàng" at bounding box center [1075, 134] width 76 height 30
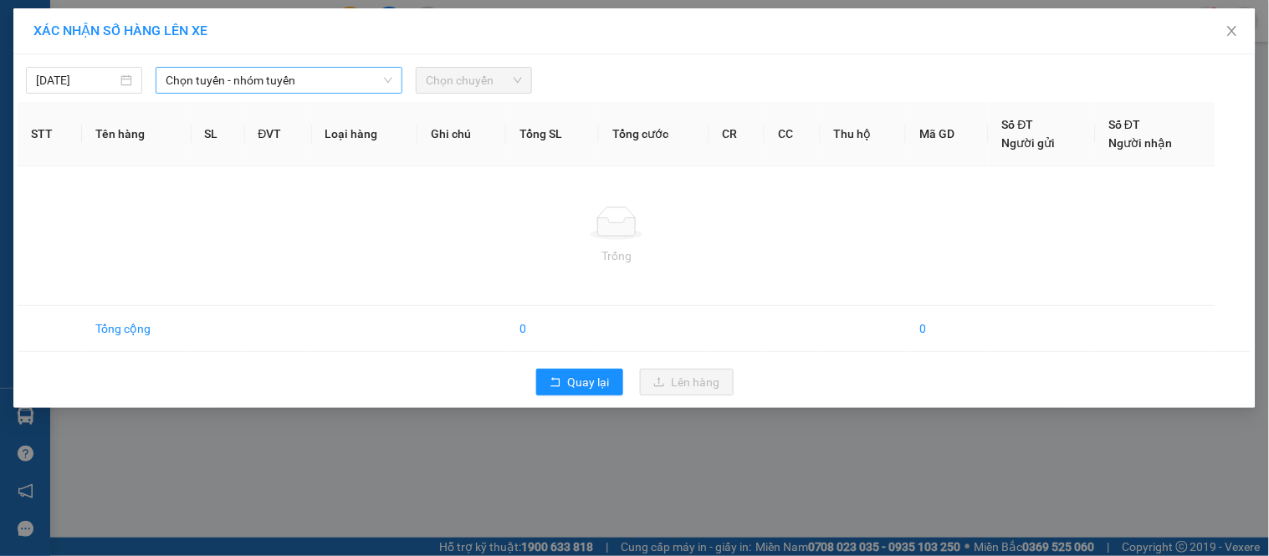
click at [196, 79] on span "Chọn tuyến - nhóm tuyến" at bounding box center [279, 80] width 227 height 25
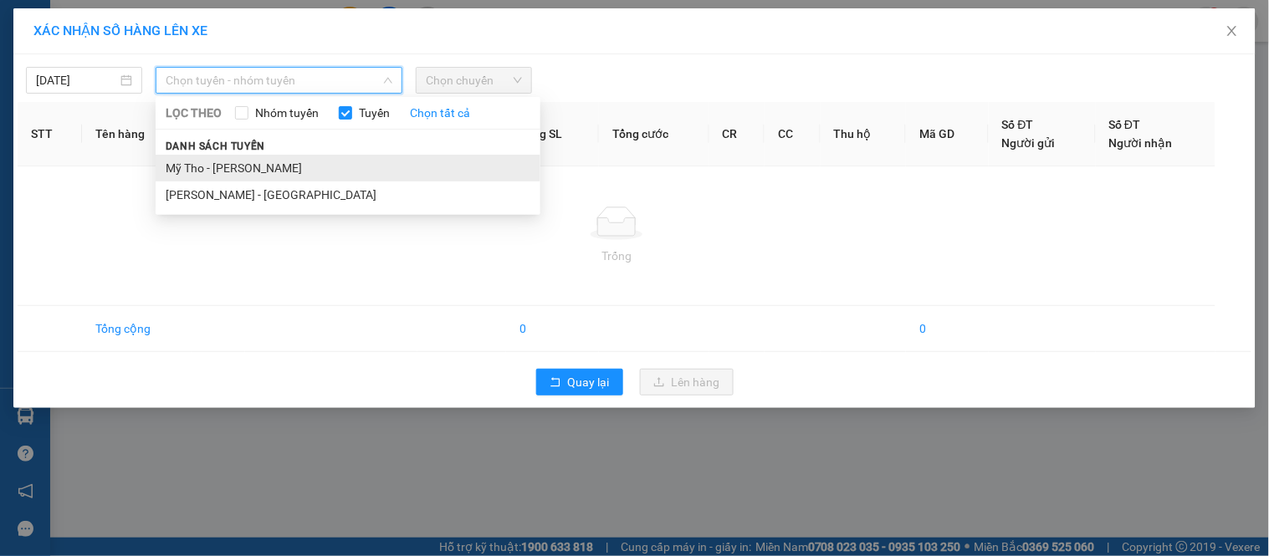
click at [197, 160] on li "Mỹ Tho - [PERSON_NAME]" at bounding box center [348, 168] width 385 height 27
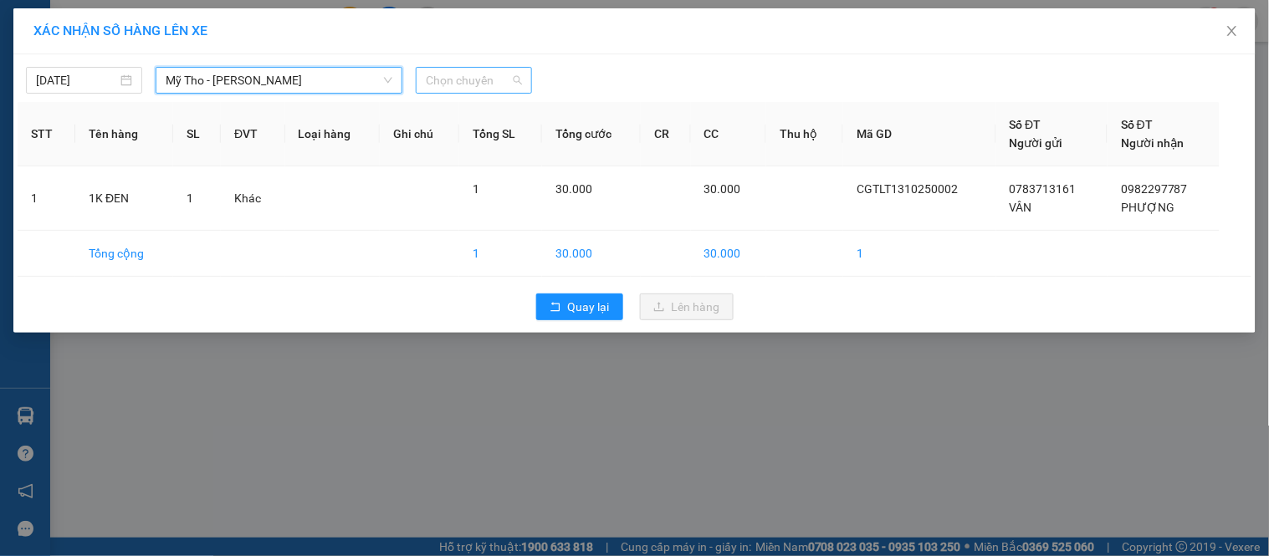
click at [520, 84] on span "Chọn chuyến" at bounding box center [474, 80] width 96 height 25
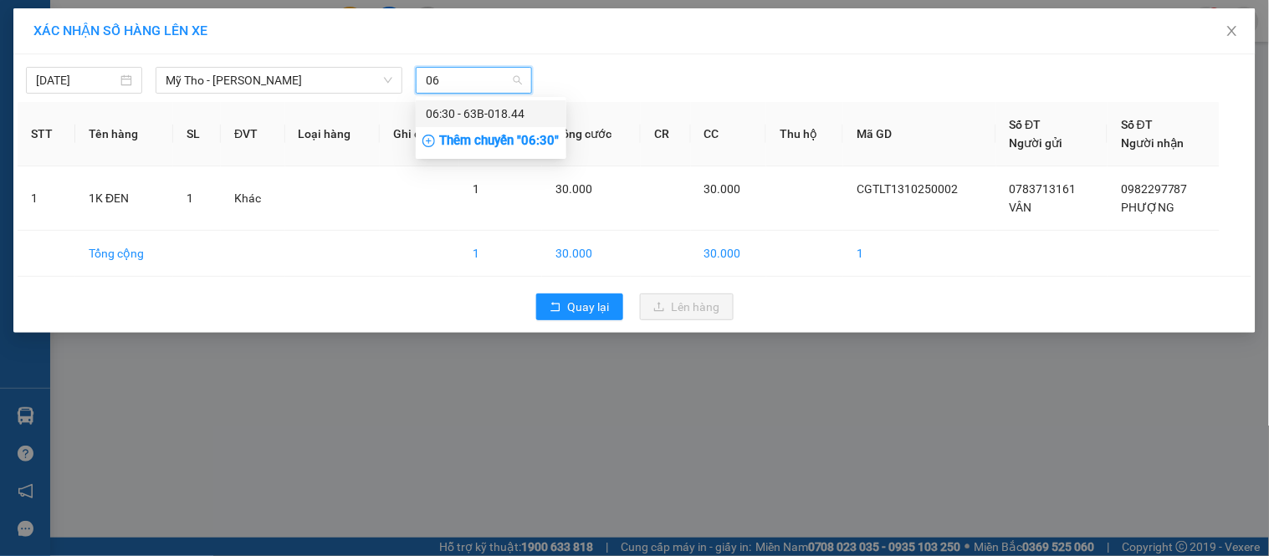
type input "0"
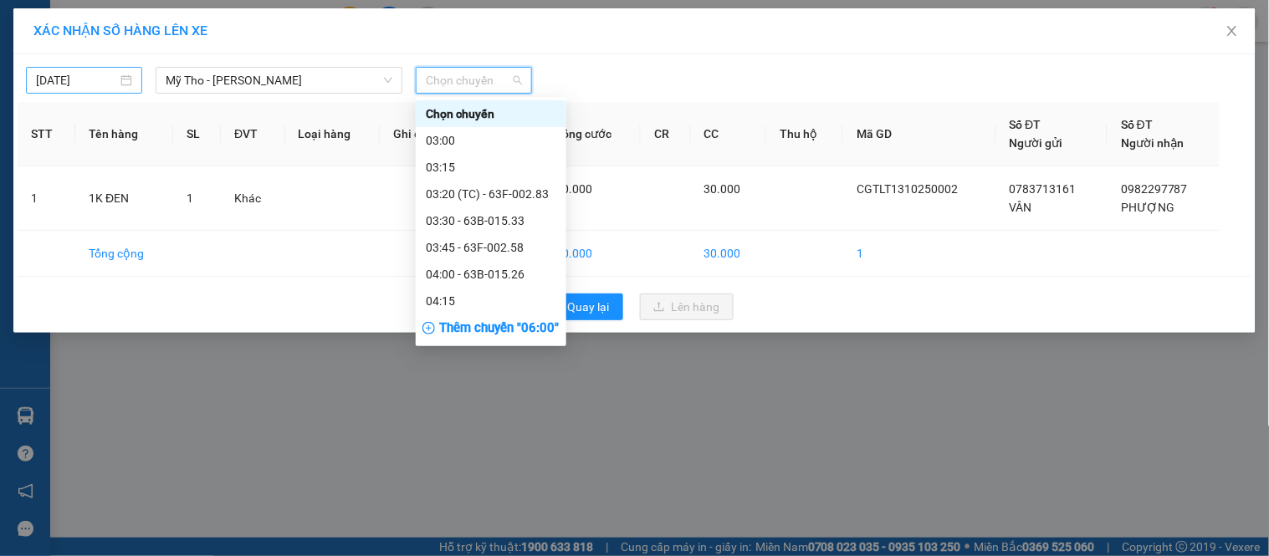
click at [57, 85] on input "[DATE]" at bounding box center [76, 80] width 81 height 18
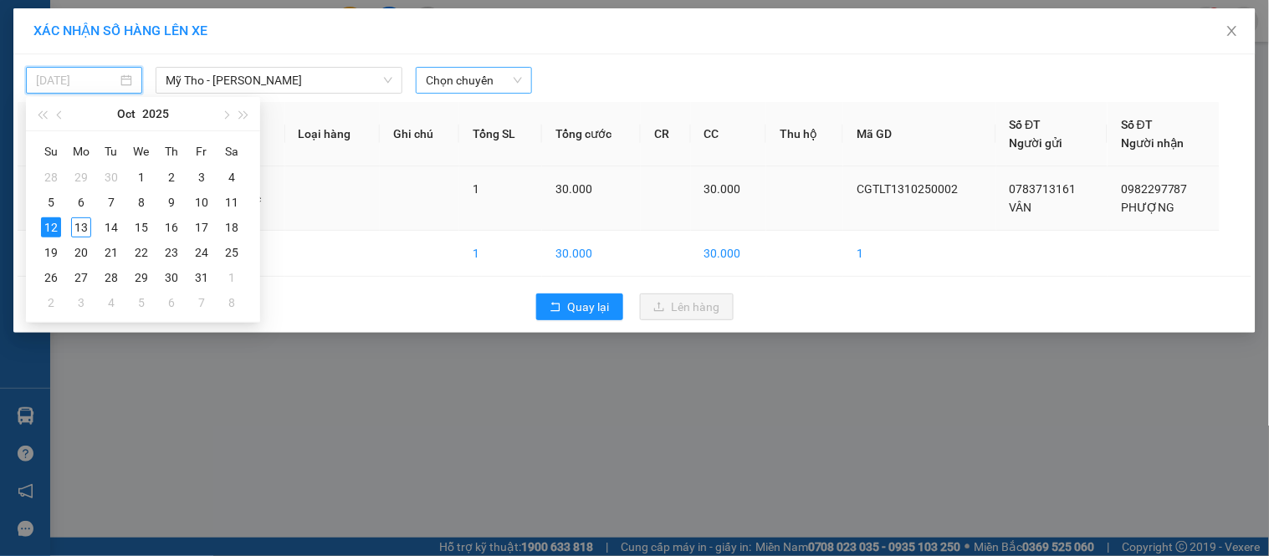
click at [73, 226] on div "13" at bounding box center [81, 228] width 20 height 20
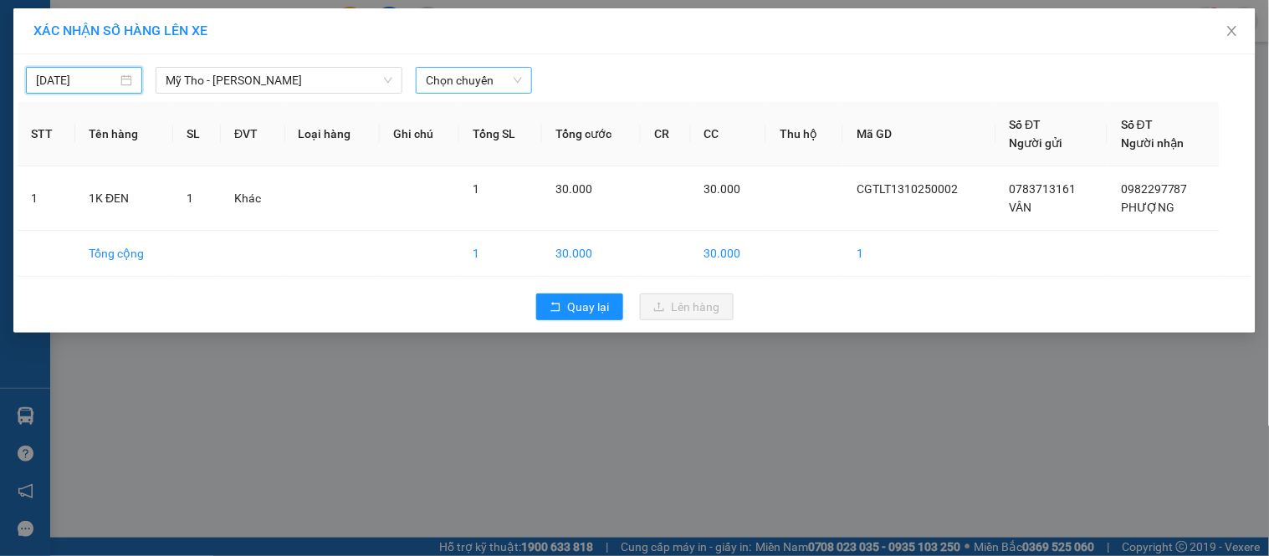
type input "[DATE]"
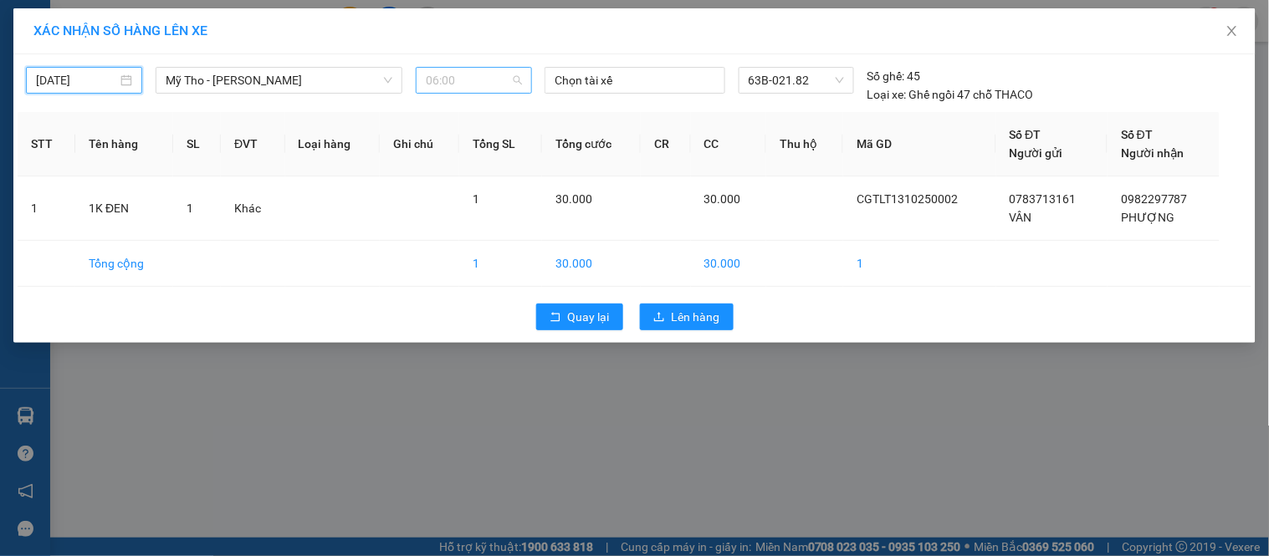
click at [461, 81] on span "06:00" at bounding box center [474, 80] width 96 height 25
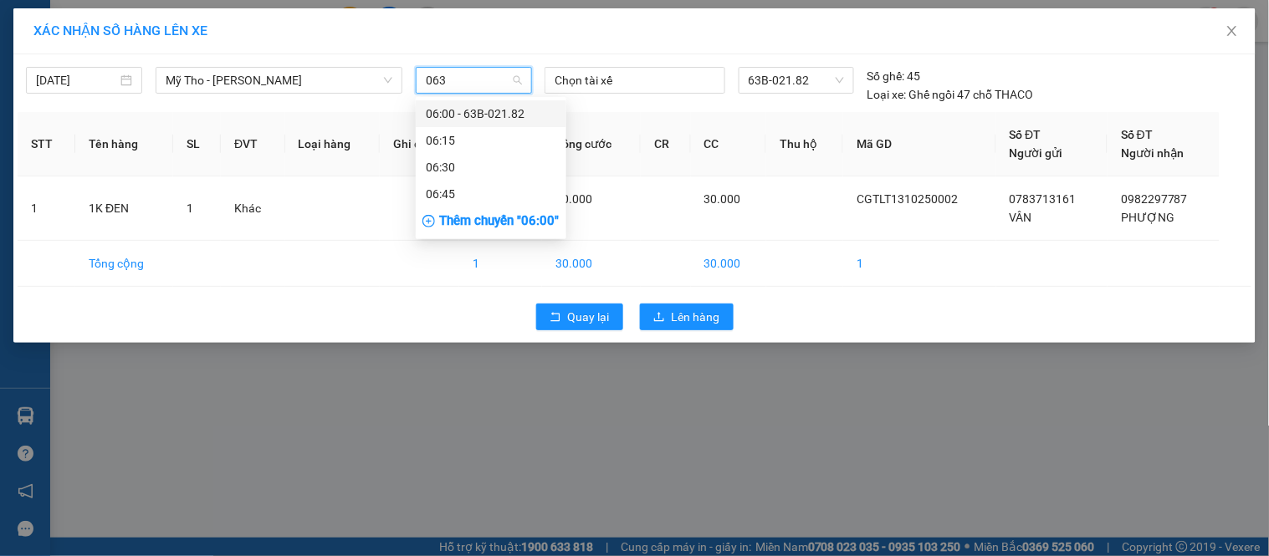
type input "0630"
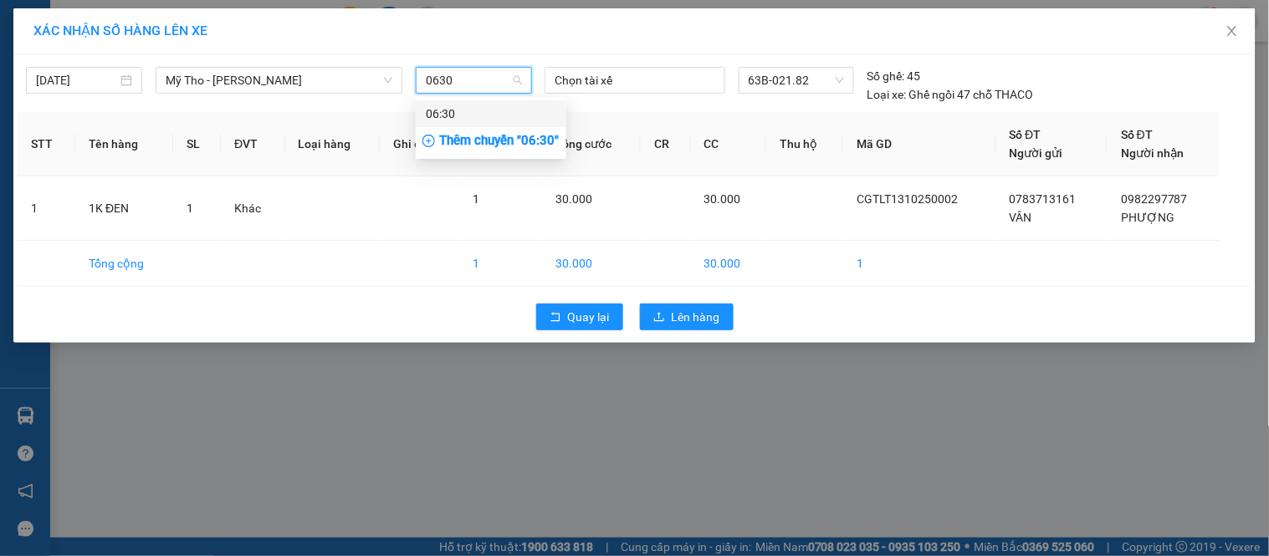
click at [482, 110] on div "06:30" at bounding box center [491, 114] width 131 height 18
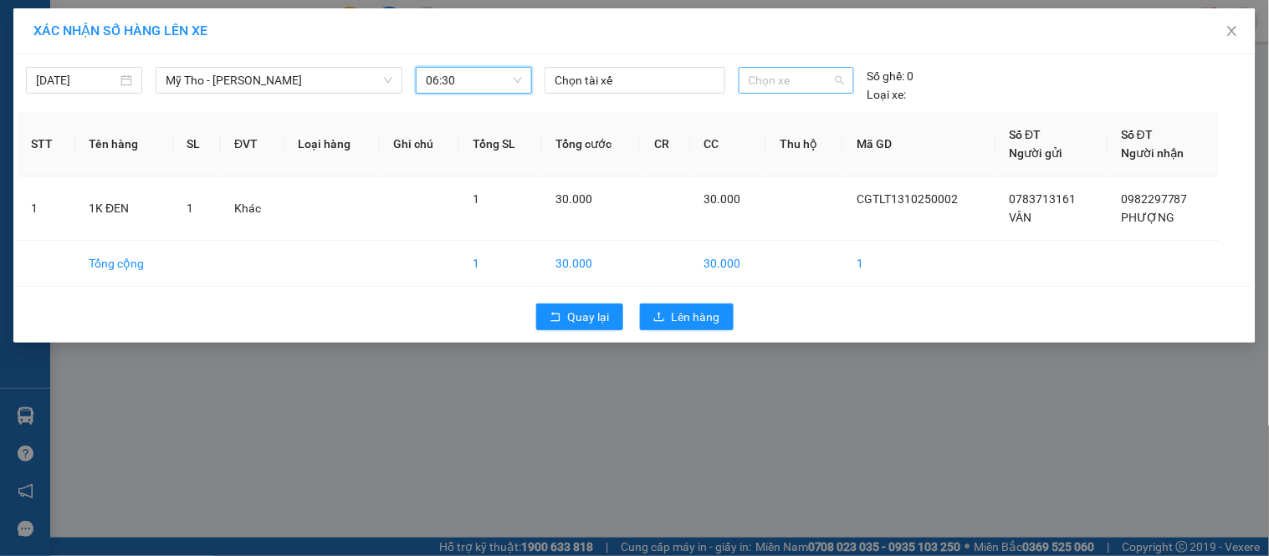
click at [800, 81] on span "Chọn xe" at bounding box center [796, 80] width 95 height 25
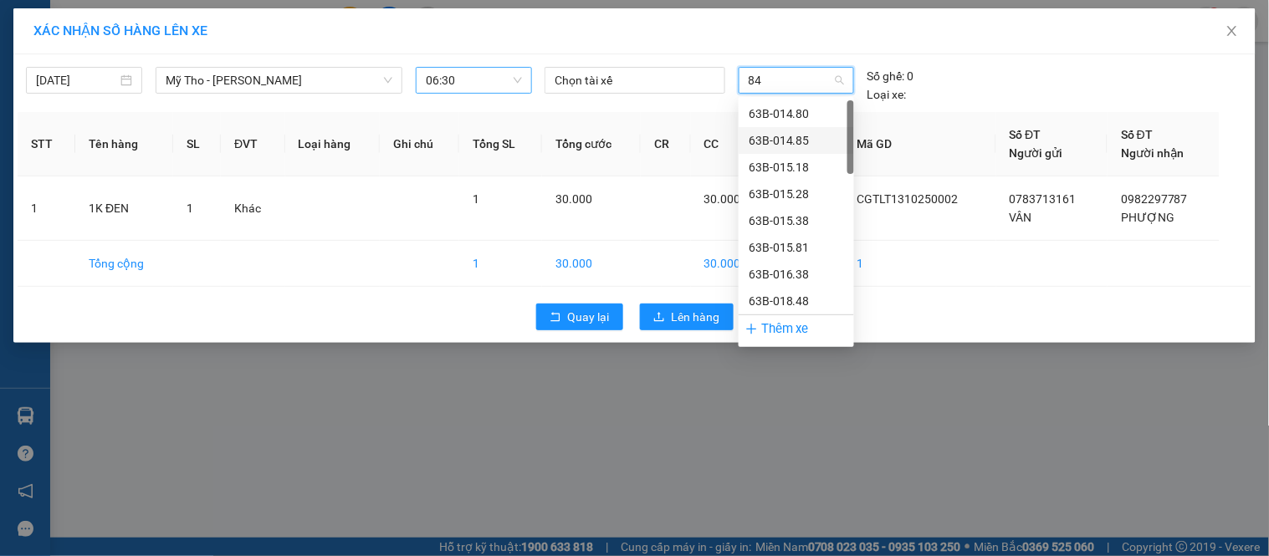
type input "844"
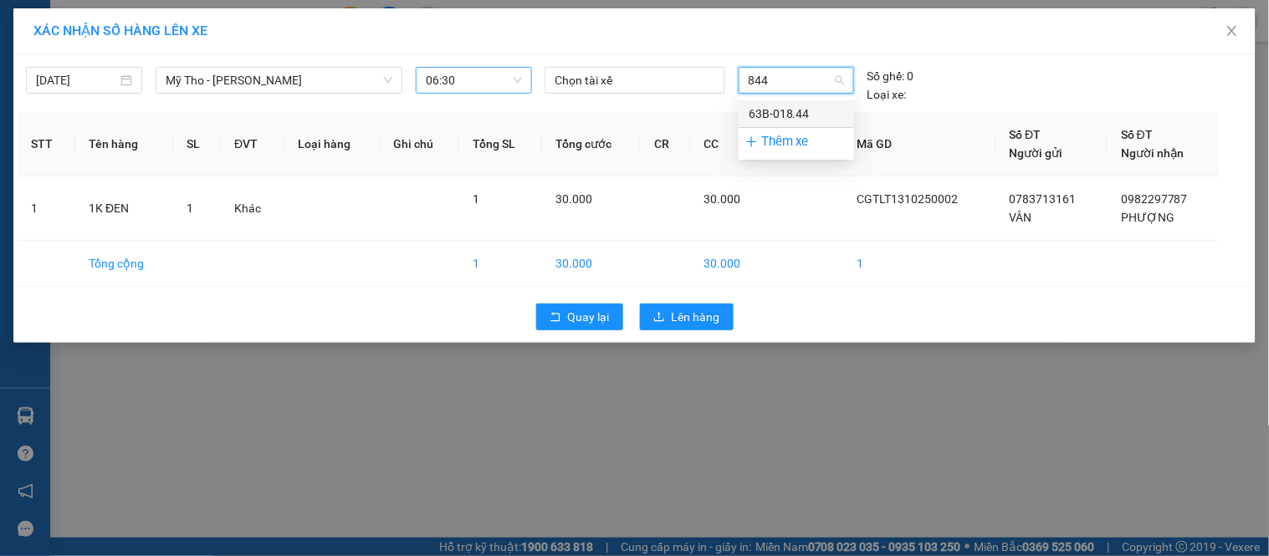
click at [816, 111] on div "63B-018.44" at bounding box center [796, 114] width 95 height 18
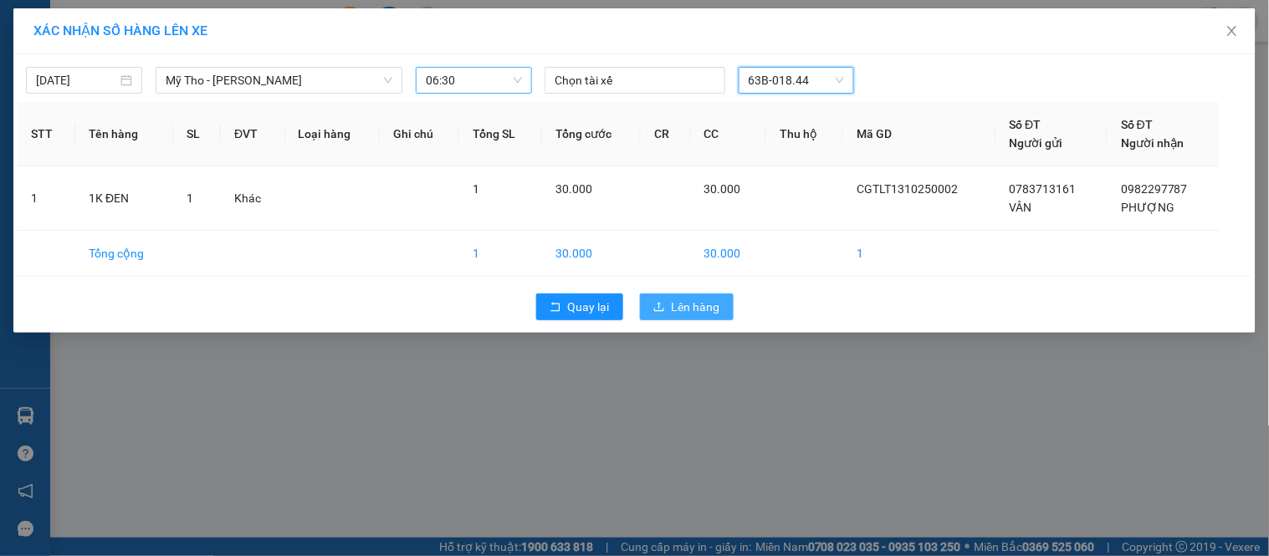
click at [724, 295] on button "Lên hàng" at bounding box center [687, 307] width 94 height 27
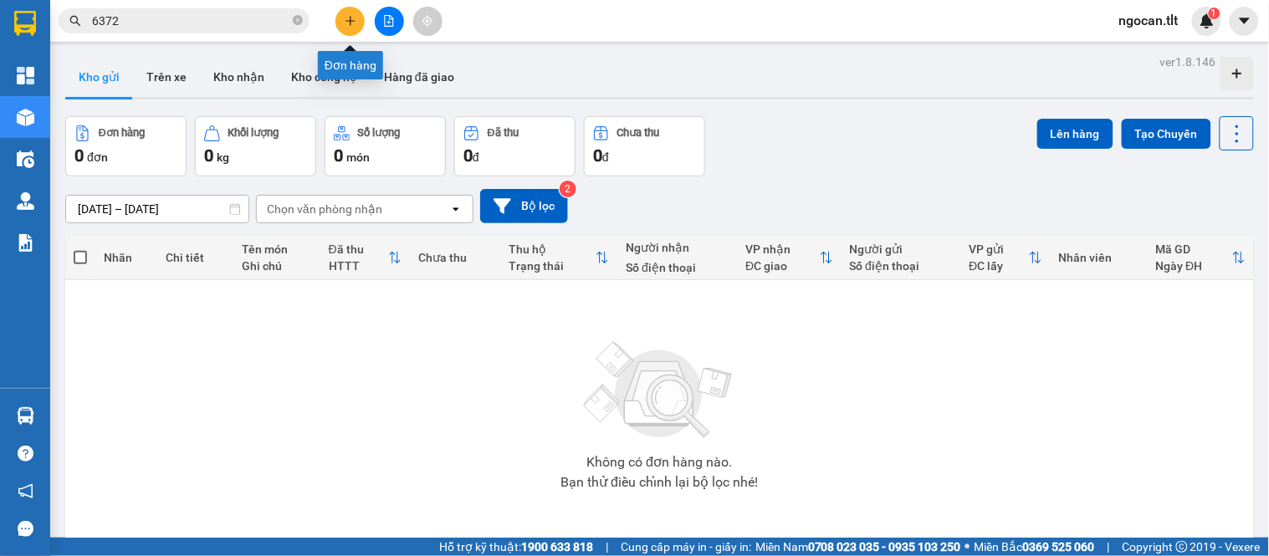
click at [355, 8] on button at bounding box center [349, 21] width 29 height 29
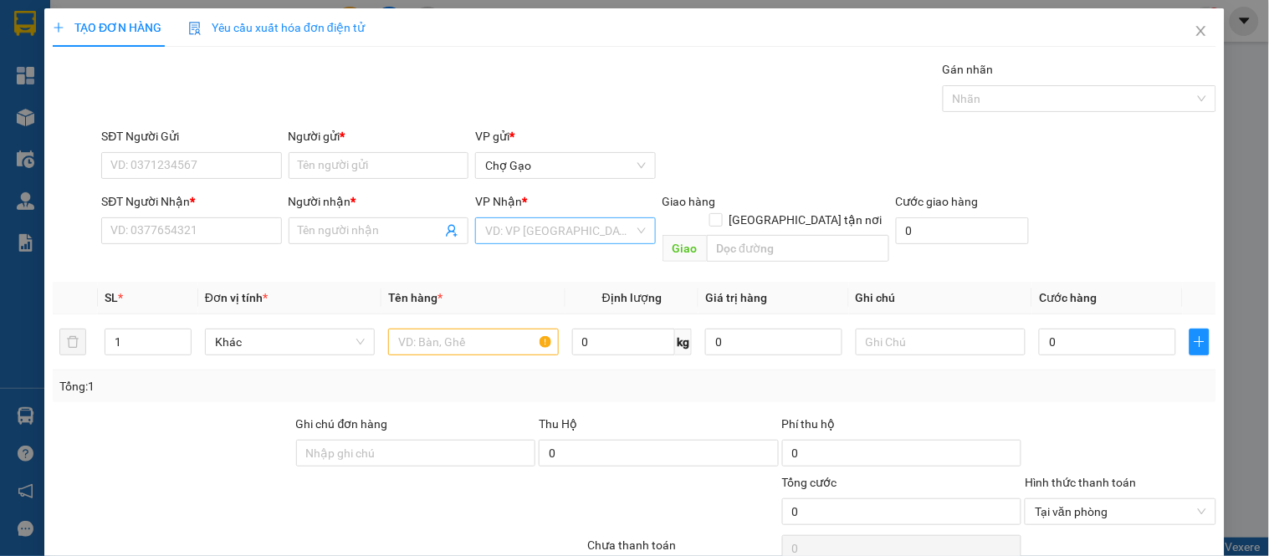
click at [491, 223] on input "search" at bounding box center [559, 230] width 148 height 25
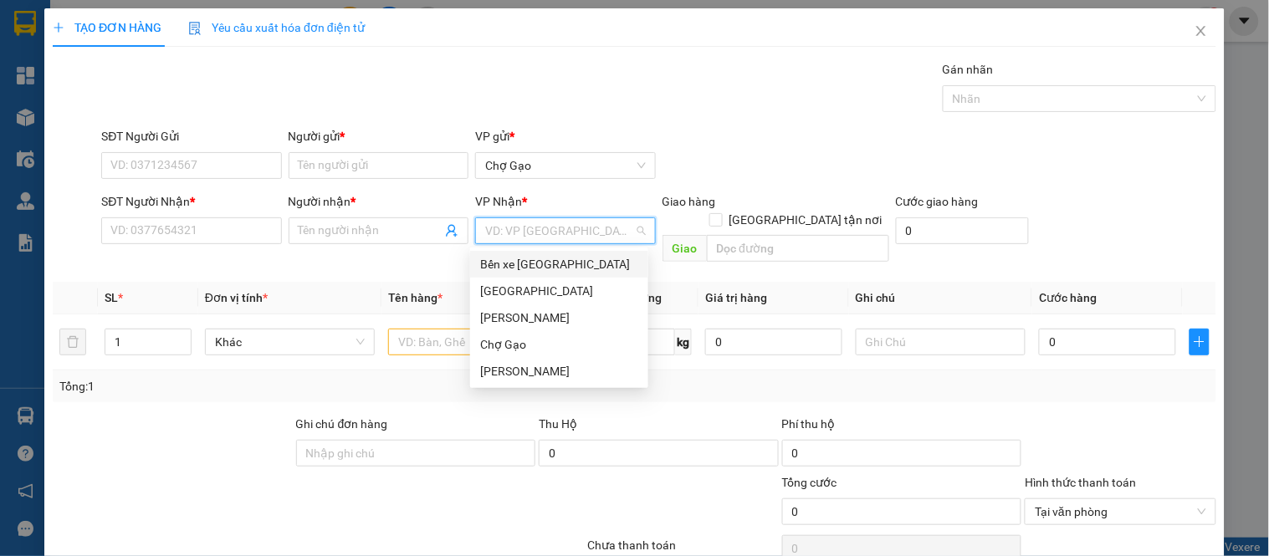
click at [497, 282] on div "[GEOGRAPHIC_DATA]" at bounding box center [559, 291] width 158 height 18
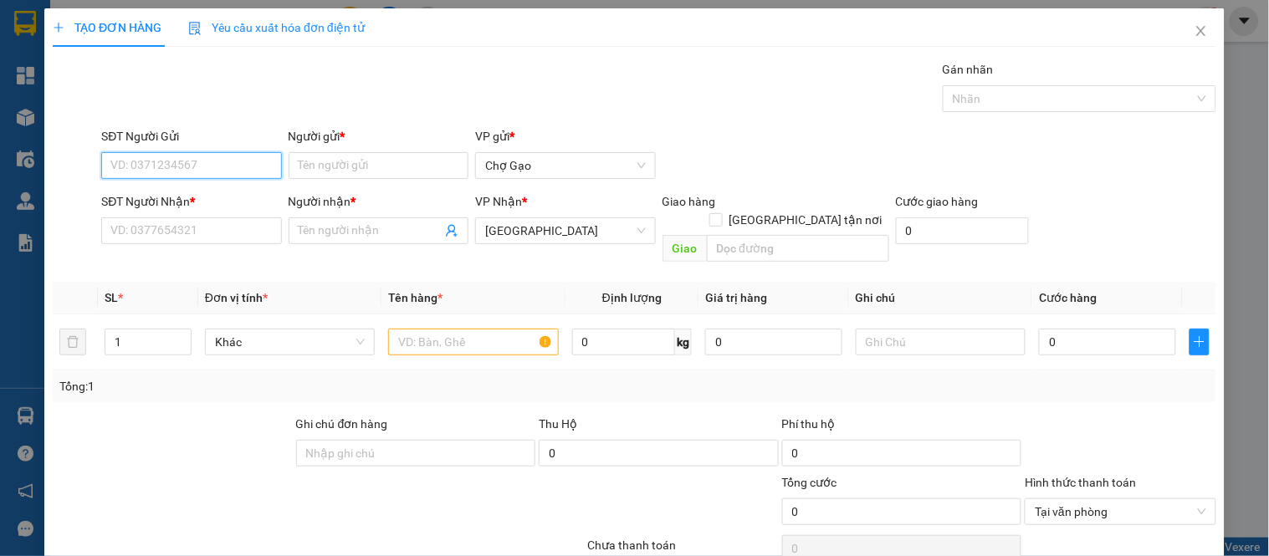
click at [172, 174] on input "SĐT Người Gửi" at bounding box center [191, 165] width 180 height 27
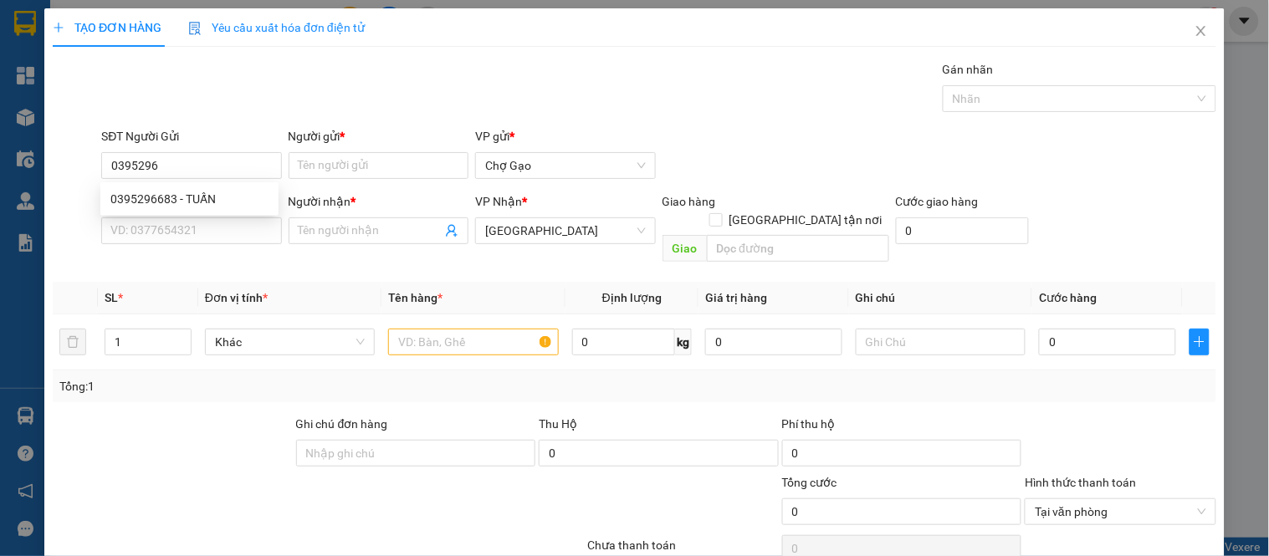
click at [203, 182] on div "0395296683 0395296683 - TUẤN" at bounding box center [189, 198] width 178 height 33
click at [210, 162] on input "0395296" at bounding box center [191, 165] width 180 height 27
click at [186, 190] on div "0395296683 - TUẤN" at bounding box center [189, 199] width 158 height 18
type input "0395296683"
click at [194, 214] on div "0395296683 0395296683 - TUẤN" at bounding box center [189, 198] width 178 height 33
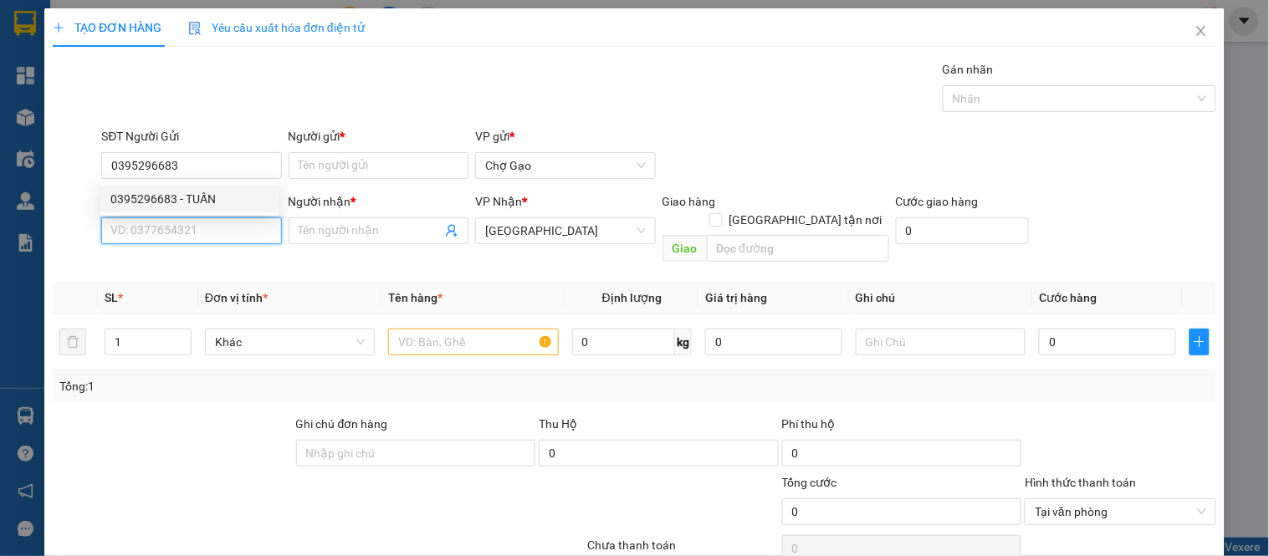
click at [197, 234] on input "SĐT Người Nhận *" at bounding box center [191, 231] width 180 height 27
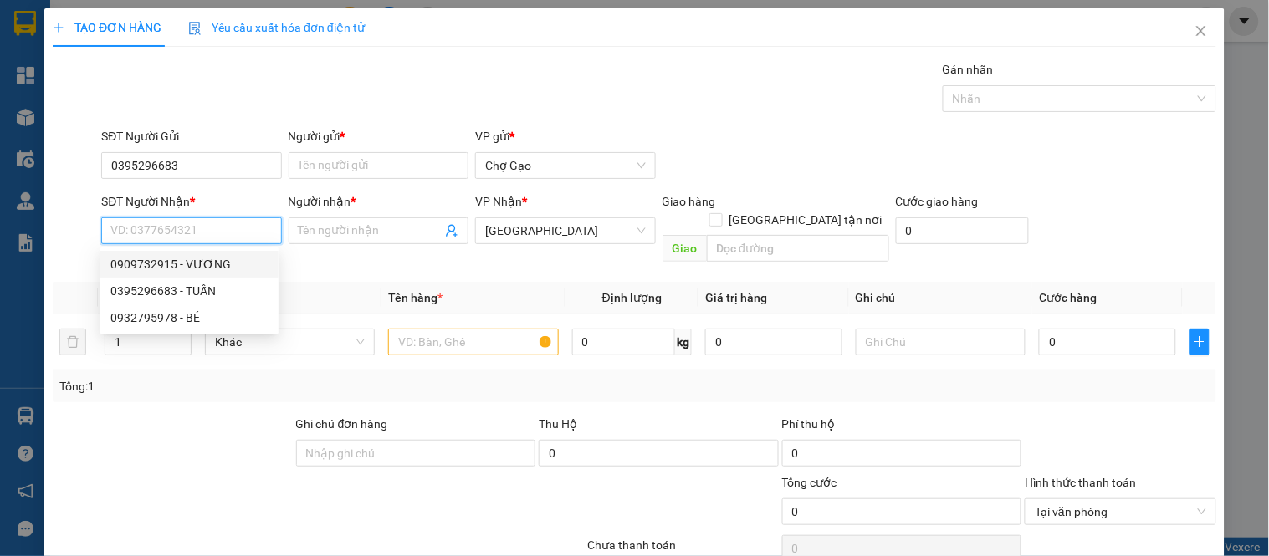
click at [235, 264] on div "0909732915 - VƯƠNG" at bounding box center [189, 264] width 158 height 18
type input "0909732915"
type input "VƯƠNG"
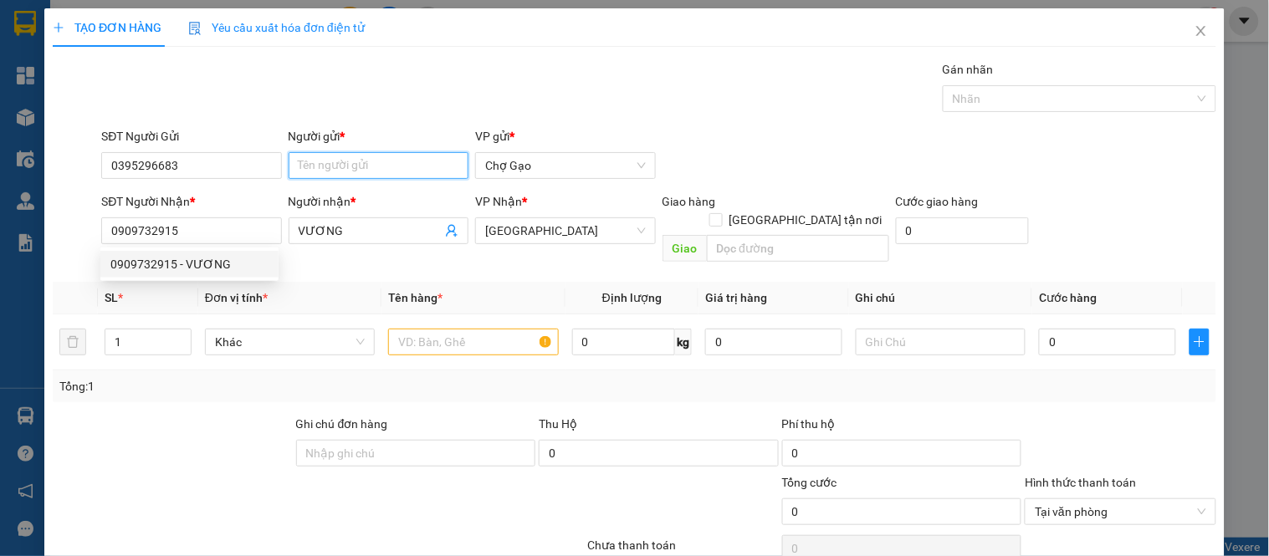
click at [331, 161] on input "Người gửi *" at bounding box center [379, 165] width 180 height 27
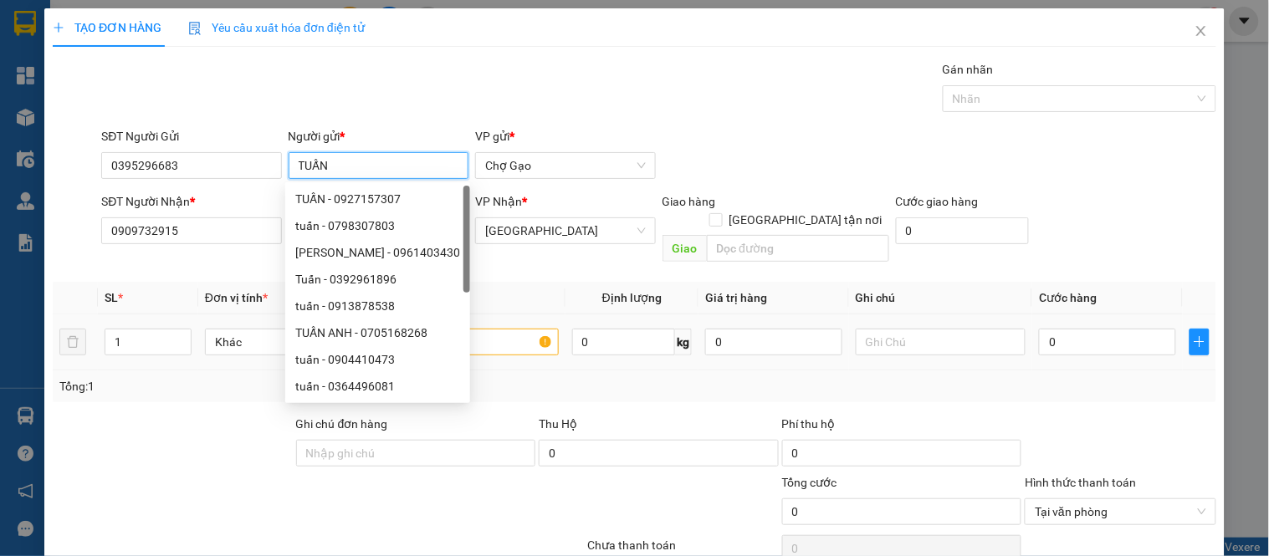
type input "TUẤN"
click at [473, 329] on input "text" at bounding box center [473, 342] width 170 height 27
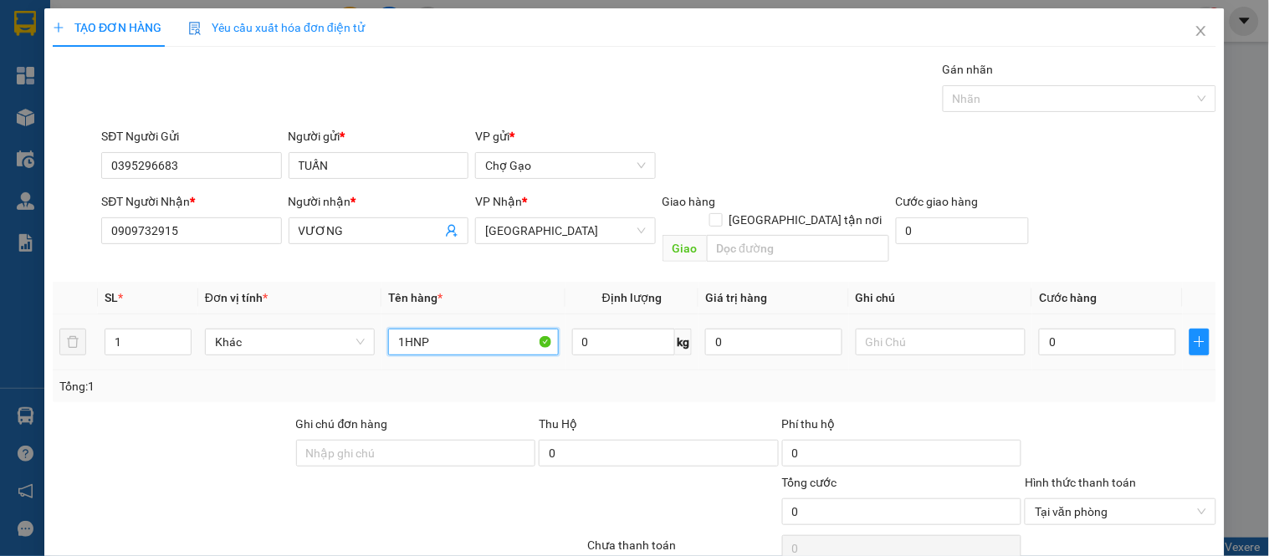
type input "1HNP"
click at [1054, 338] on div "0" at bounding box center [1107, 341] width 137 height 33
click at [1046, 329] on input "0" at bounding box center [1107, 342] width 137 height 27
type input "2"
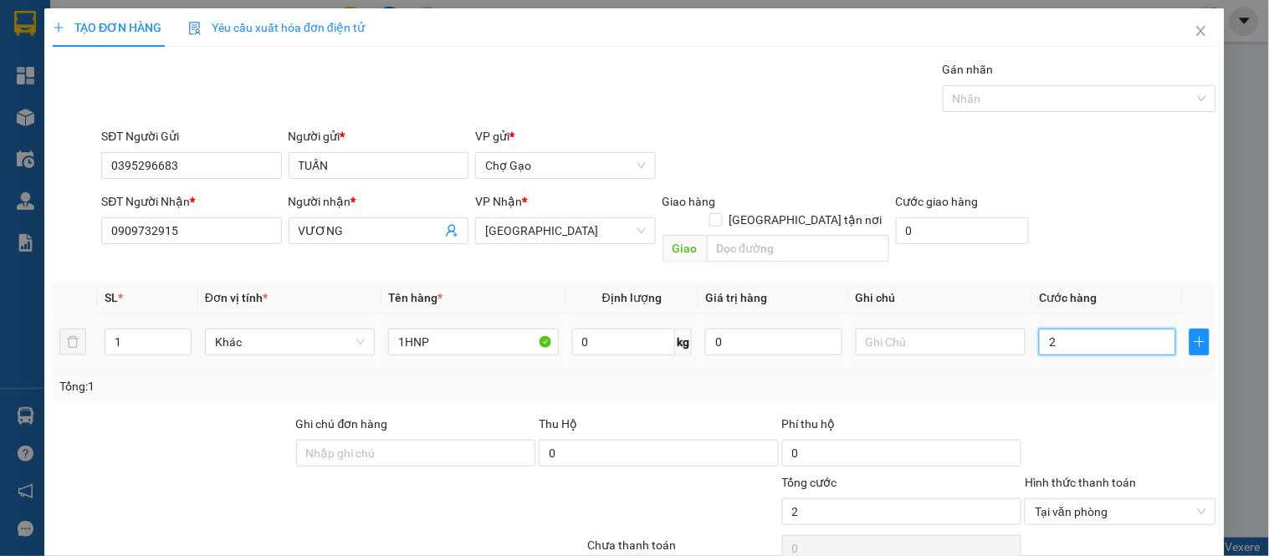
type input "20"
type input "2"
type input "25"
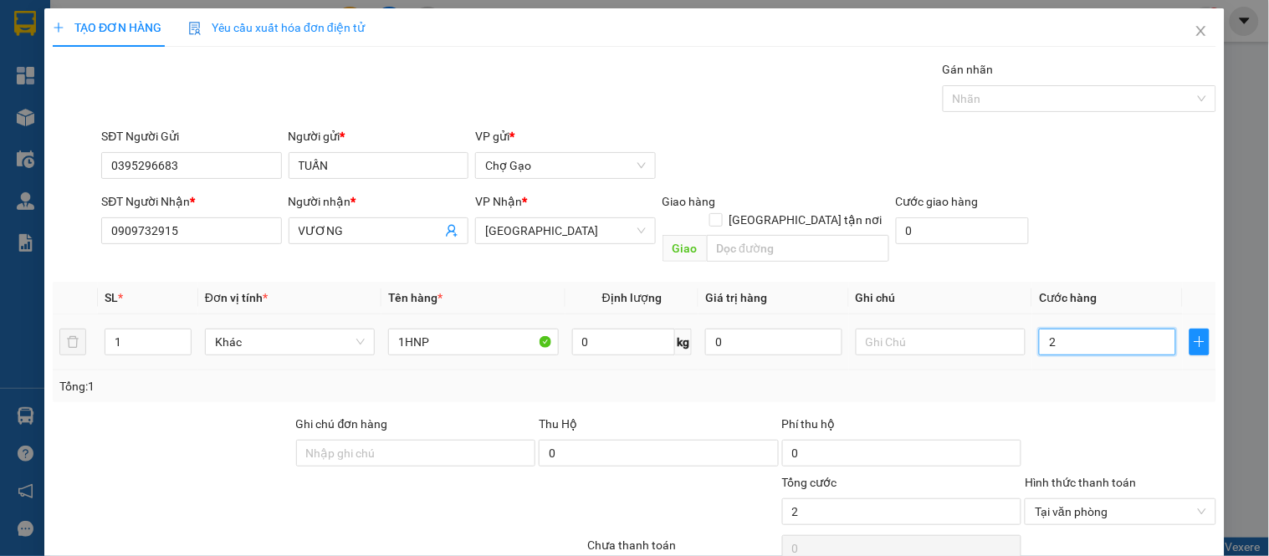
type input "25"
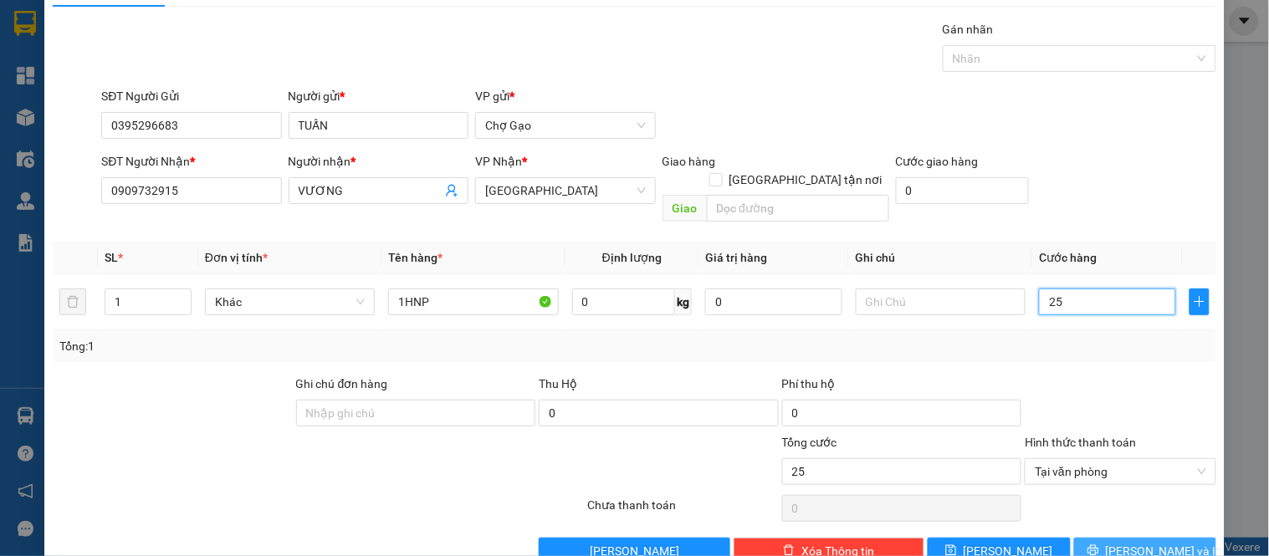
scroll to position [62, 0]
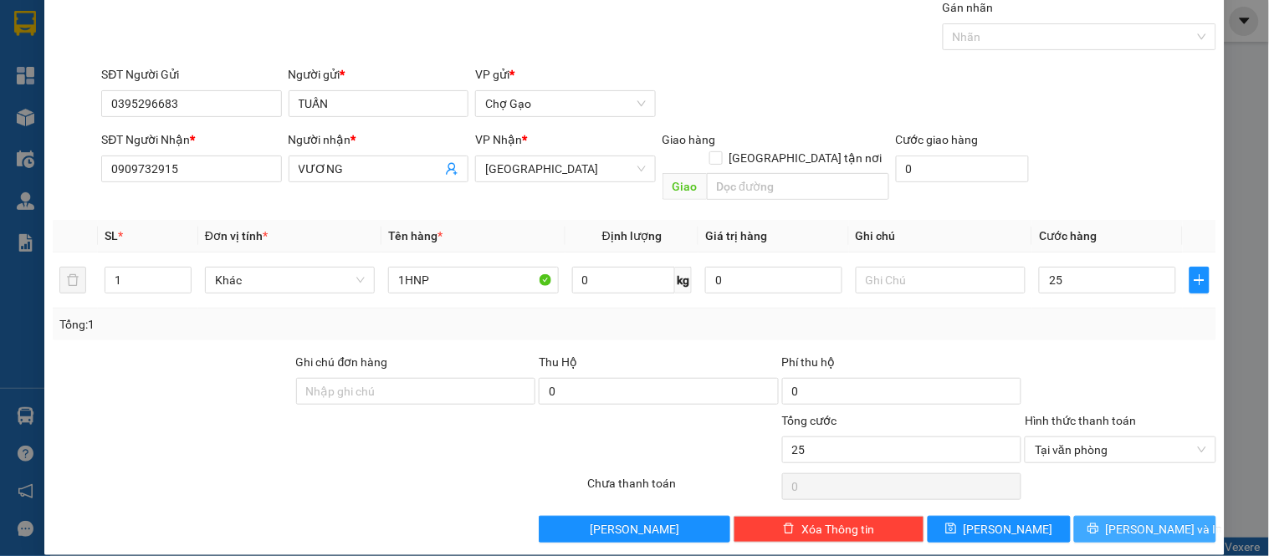
type input "25.000"
click at [1149, 520] on span "[PERSON_NAME] và In" at bounding box center [1164, 529] width 117 height 18
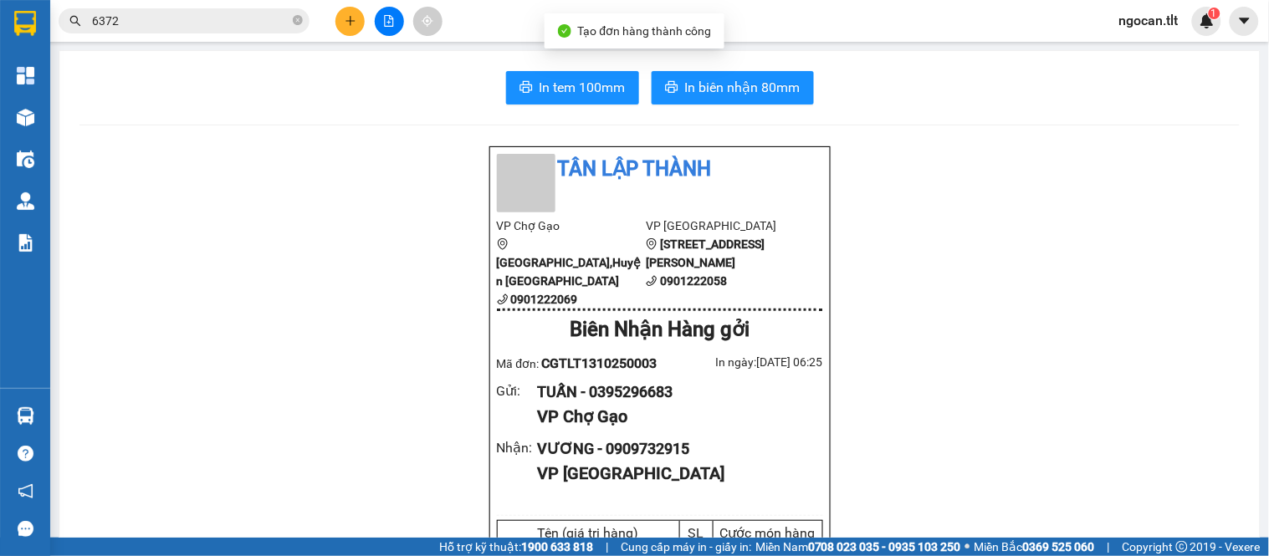
click at [659, 71] on button "In biên nhận 80mm" at bounding box center [733, 87] width 162 height 33
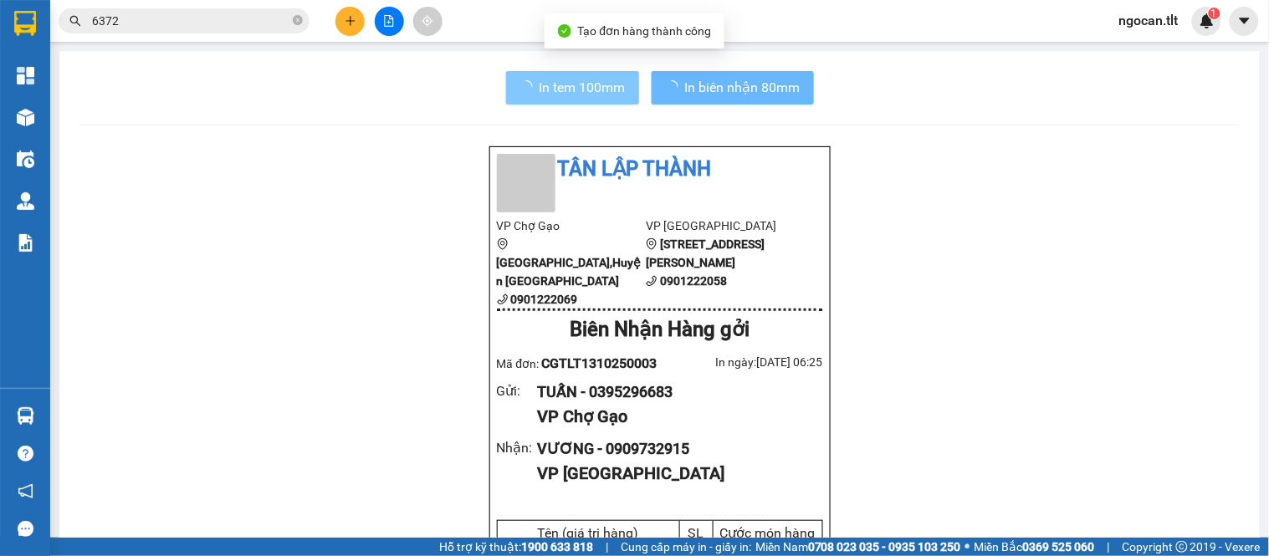
click at [566, 84] on span "In tem 100mm" at bounding box center [583, 87] width 86 height 21
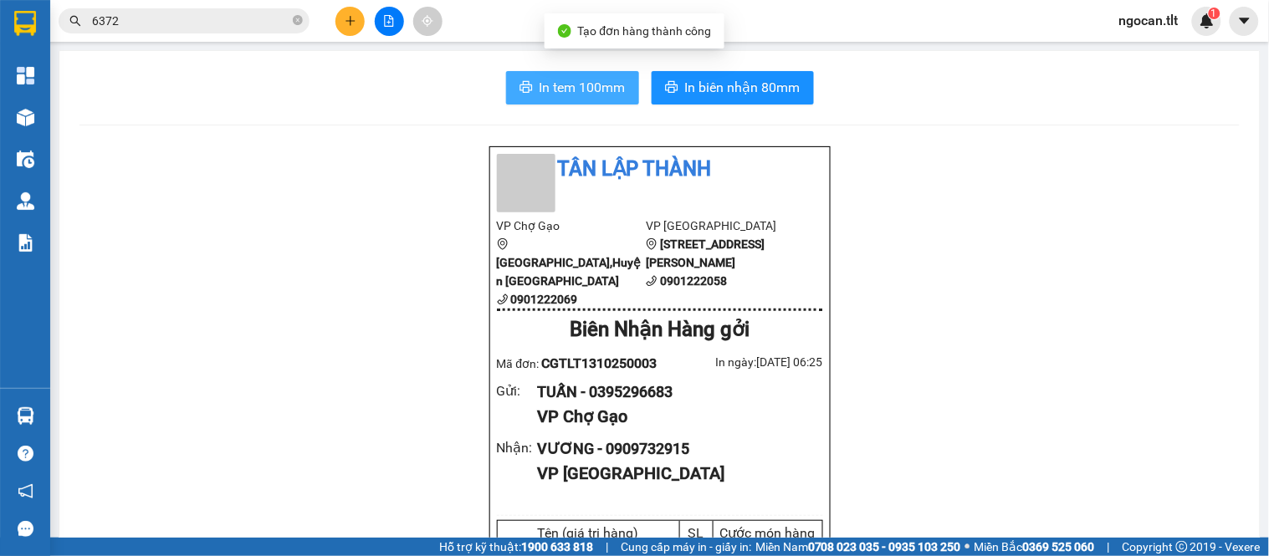
click at [566, 85] on span "In tem 100mm" at bounding box center [583, 87] width 86 height 21
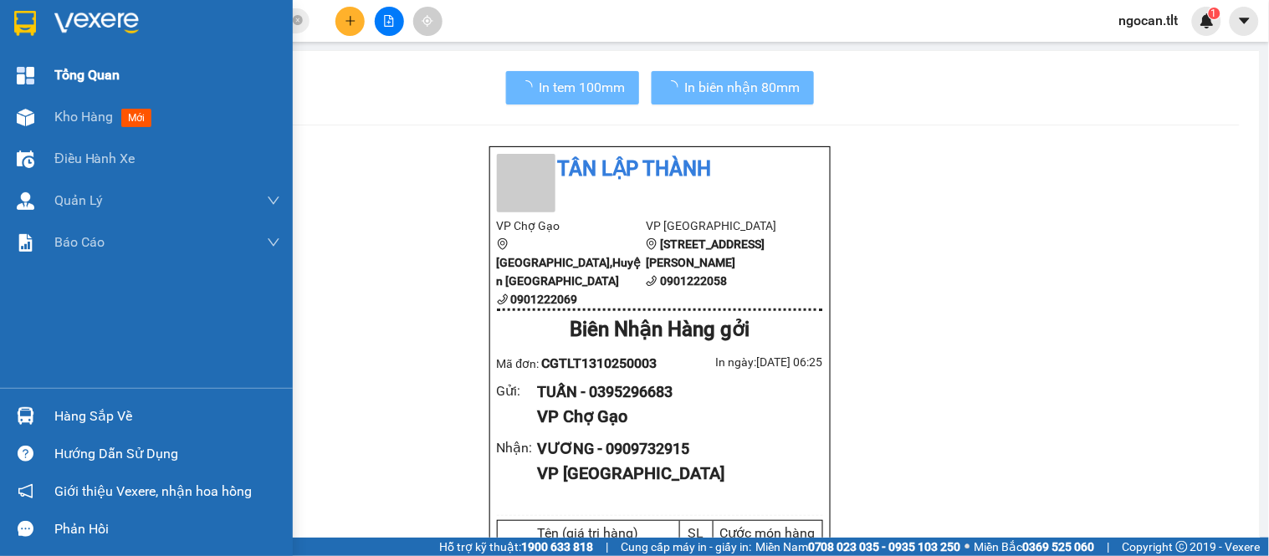
click at [0, 57] on div "Tổng Quan" at bounding box center [146, 75] width 293 height 42
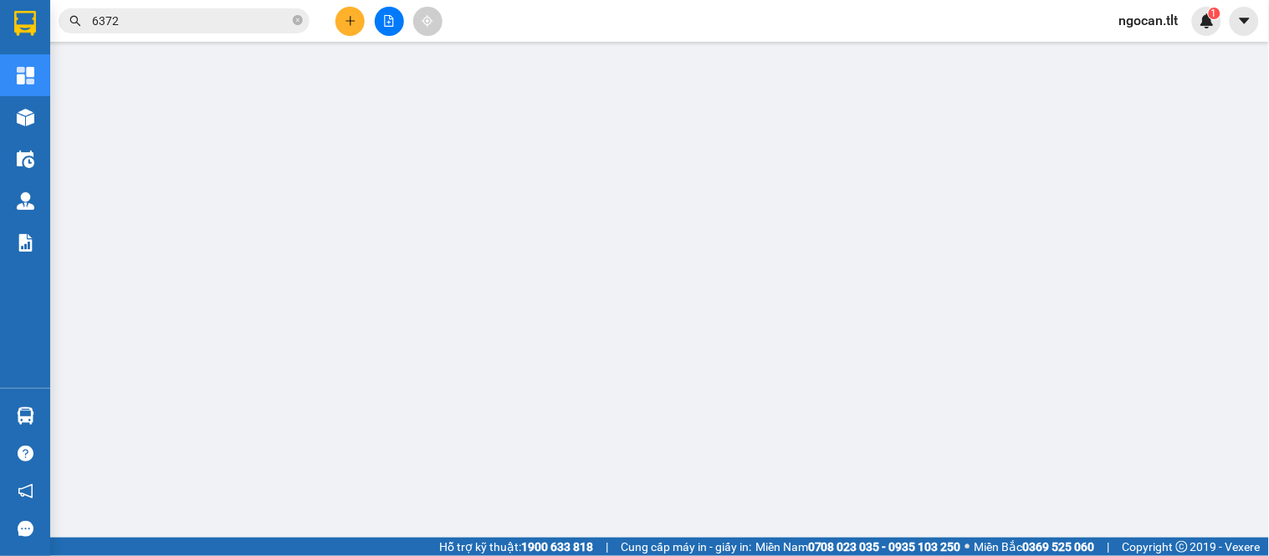
click at [0, 18] on div at bounding box center [25, 27] width 50 height 54
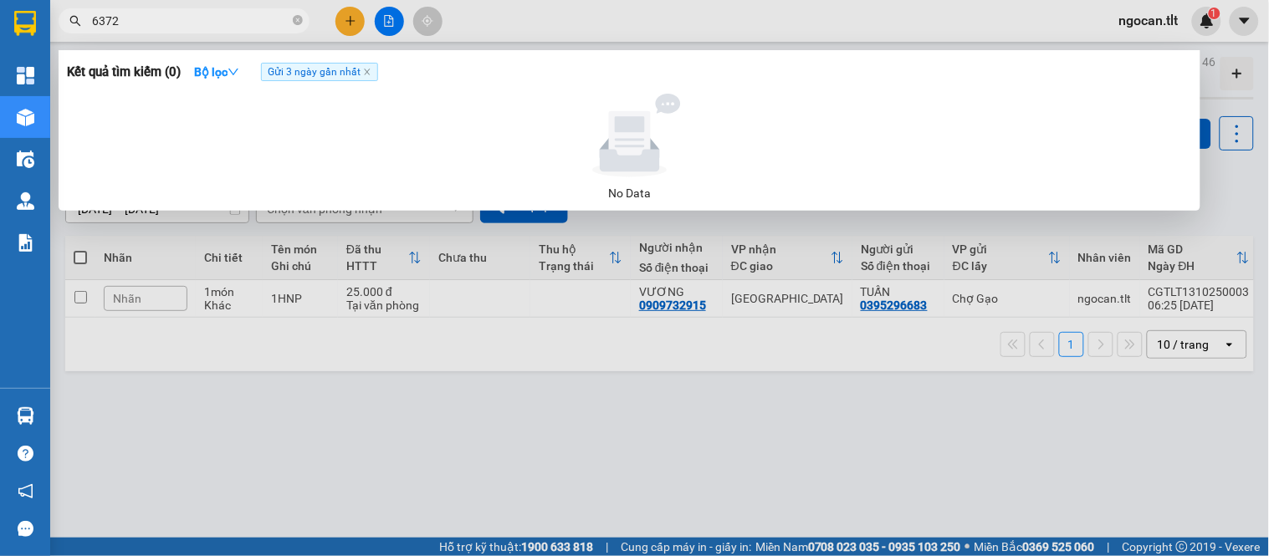
click at [261, 23] on input "6372" at bounding box center [190, 21] width 197 height 18
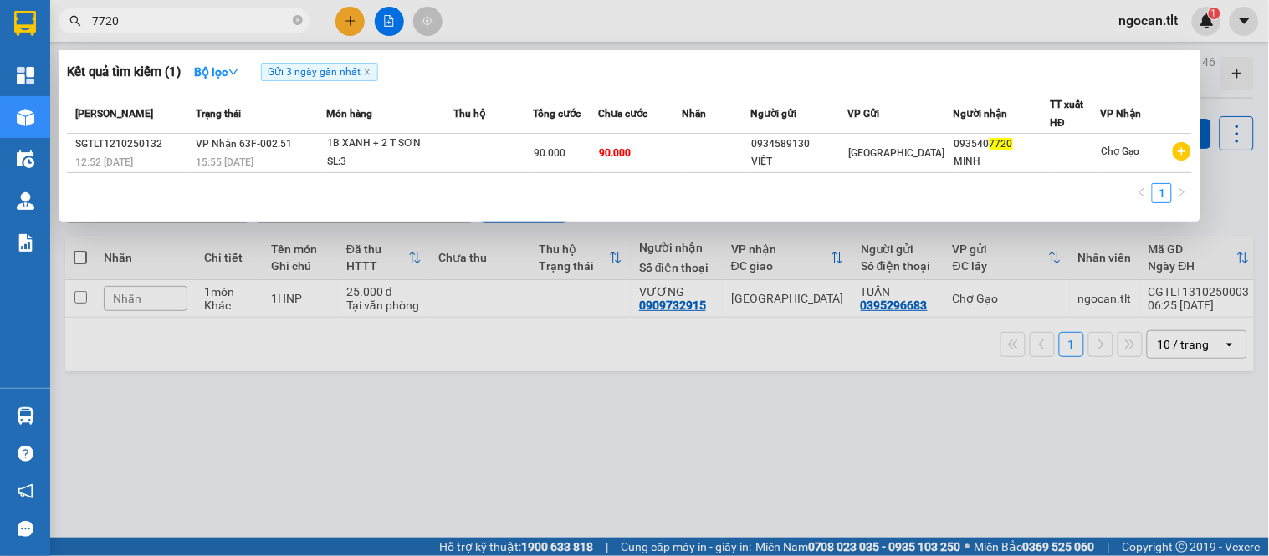
type input "7720"
click at [749, 149] on td at bounding box center [716, 153] width 69 height 39
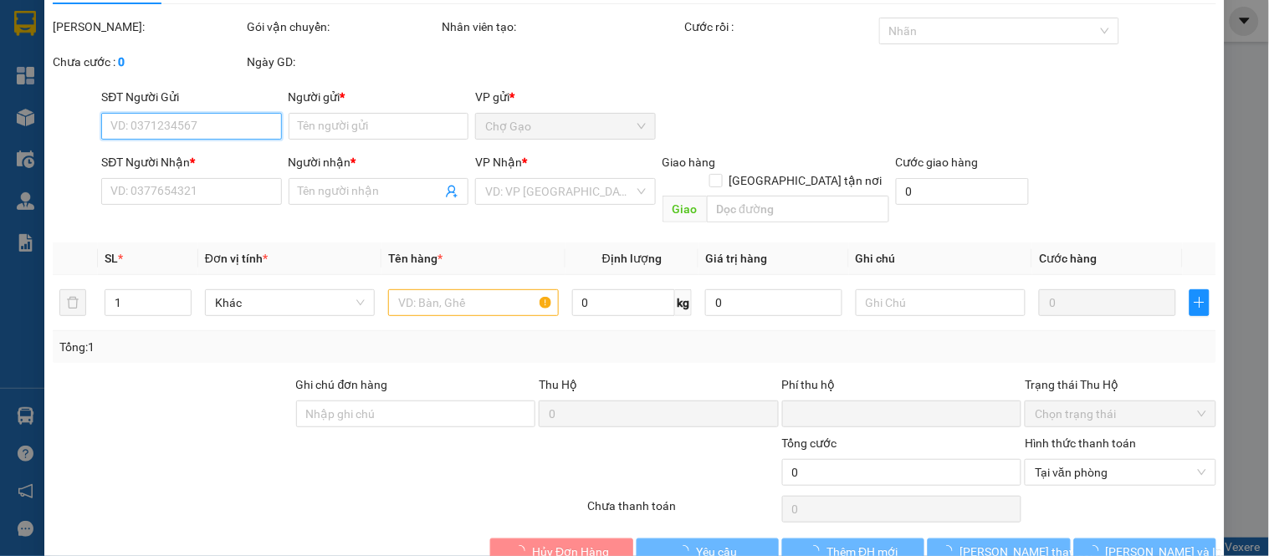
scroll to position [65, 0]
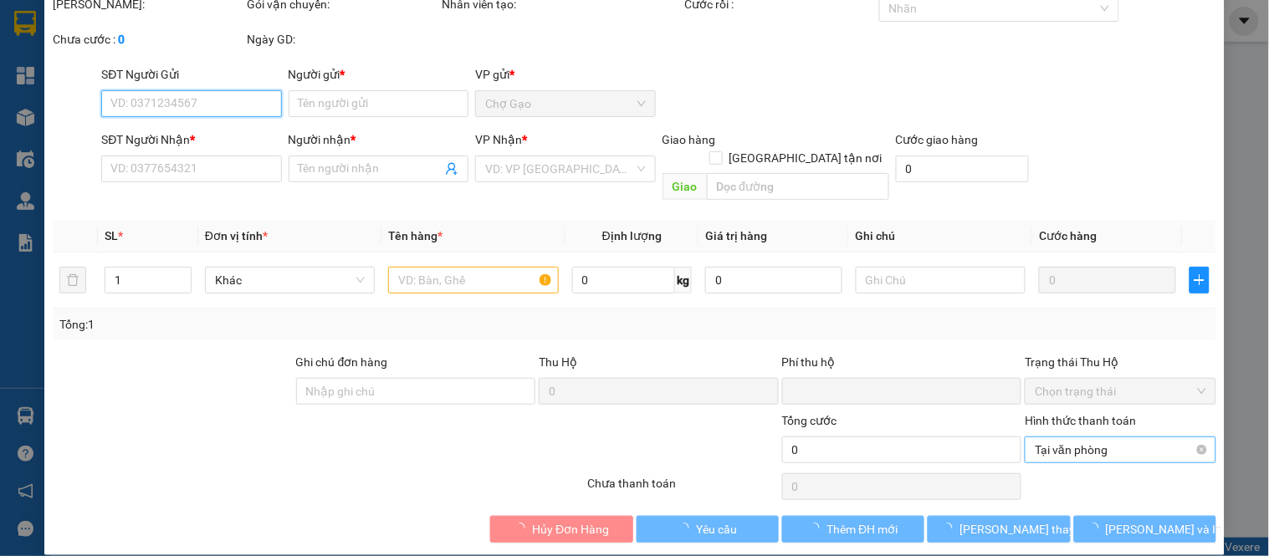
click at [1055, 438] on span "Tại văn phòng" at bounding box center [1120, 450] width 171 height 25
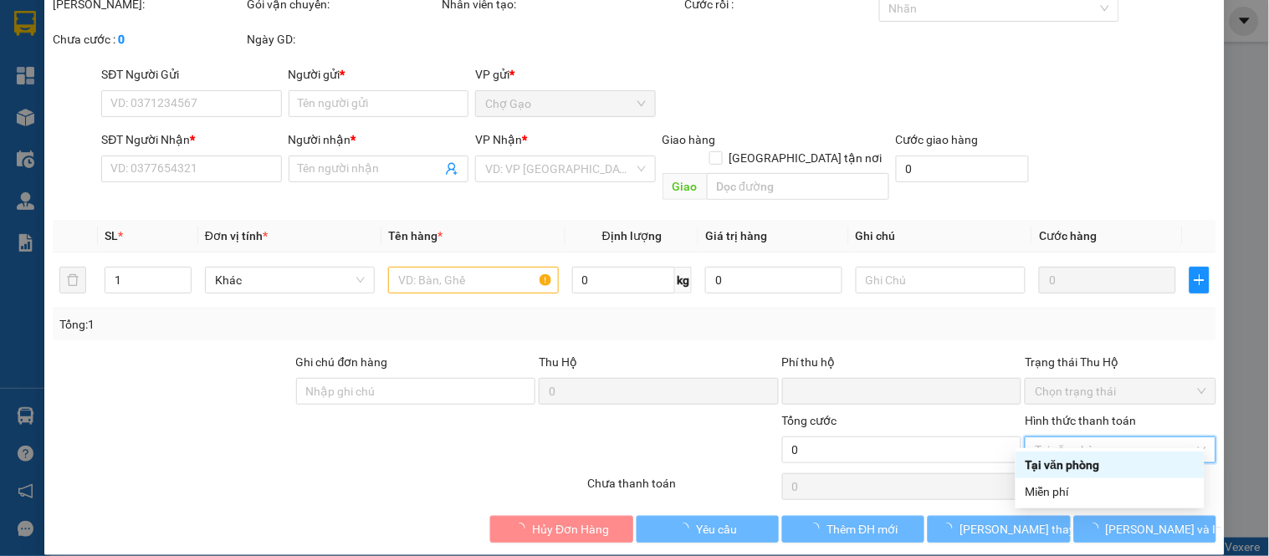
click at [1060, 452] on div "Tại văn phòng" at bounding box center [1110, 465] width 189 height 27
click at [1056, 439] on span "Tại văn phòng" at bounding box center [1120, 450] width 171 height 25
click at [1055, 453] on div "Tại văn phòng" at bounding box center [1110, 465] width 189 height 27
type input "0934589130"
type input "VIỆT"
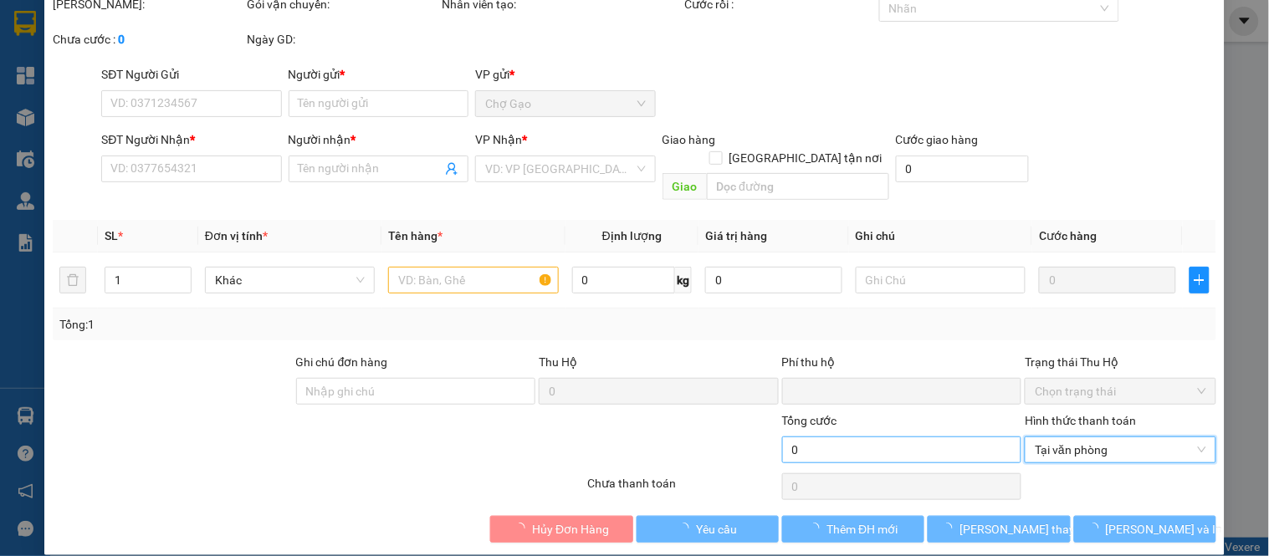
type input "0935407720"
type input "MINH"
type input "0"
type input "90.000"
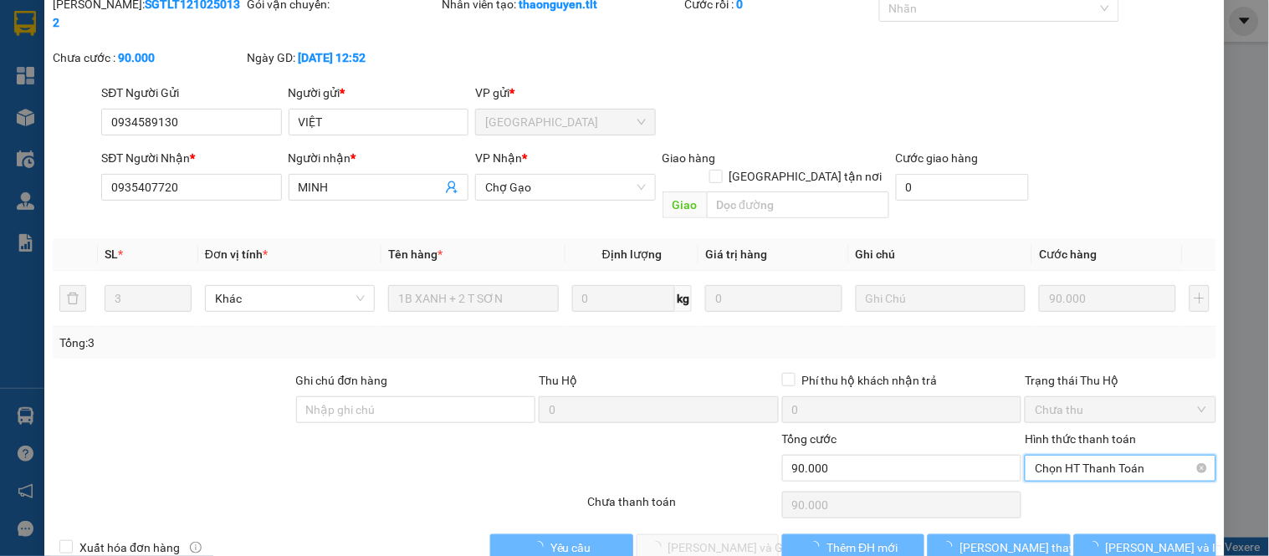
click at [1035, 456] on span "Chọn HT Thanh Toán" at bounding box center [1120, 468] width 171 height 25
click at [1042, 463] on div "Tại văn phòng" at bounding box center [1110, 465] width 169 height 18
type input "0"
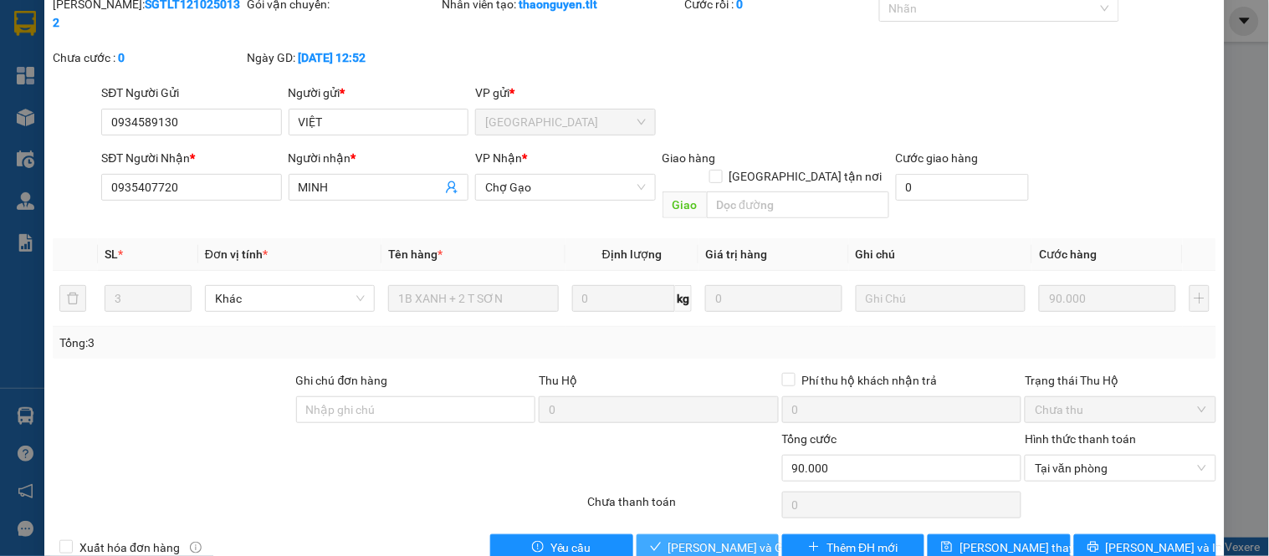
click at [746, 539] on span "[PERSON_NAME] và Giao hàng" at bounding box center [748, 548] width 161 height 18
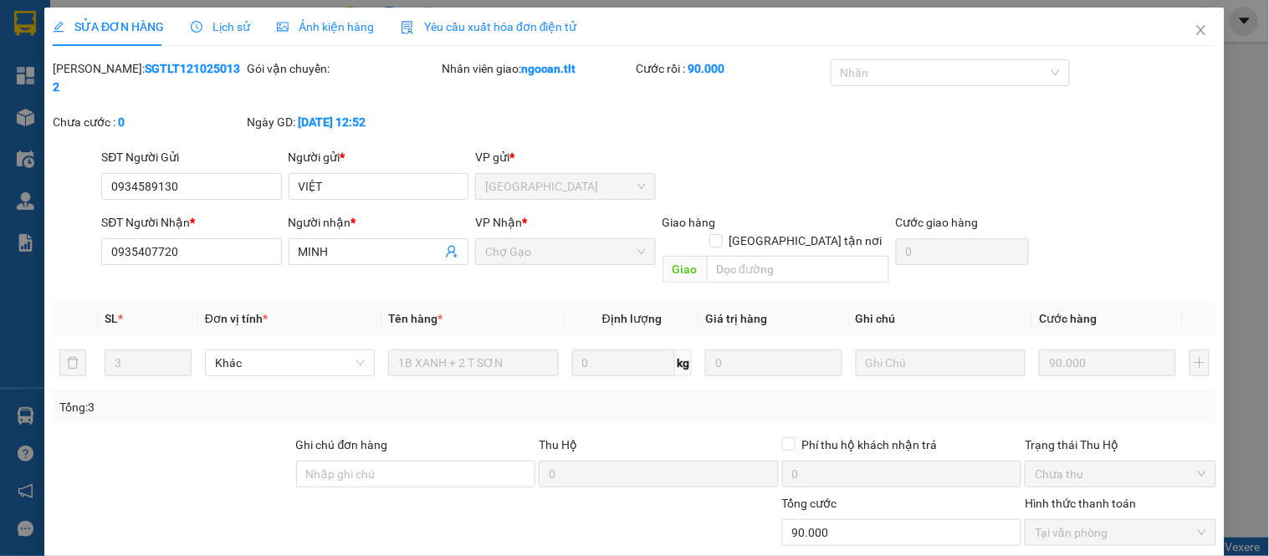
scroll to position [0, 0]
click at [1182, 22] on span "Close" at bounding box center [1201, 31] width 47 height 47
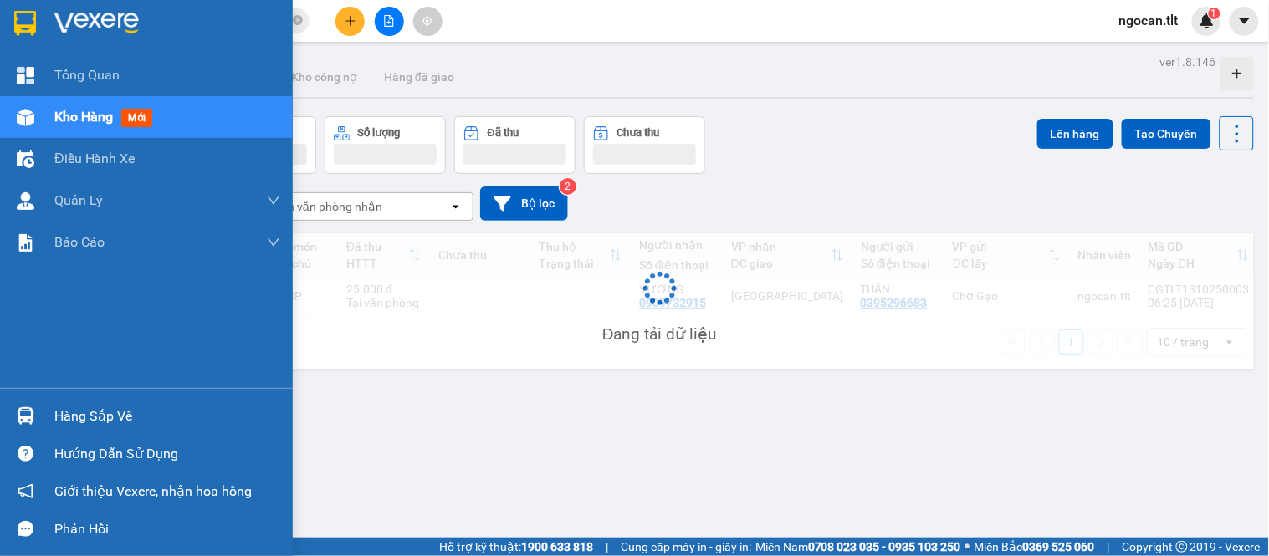
click at [0, 21] on div at bounding box center [146, 27] width 293 height 54
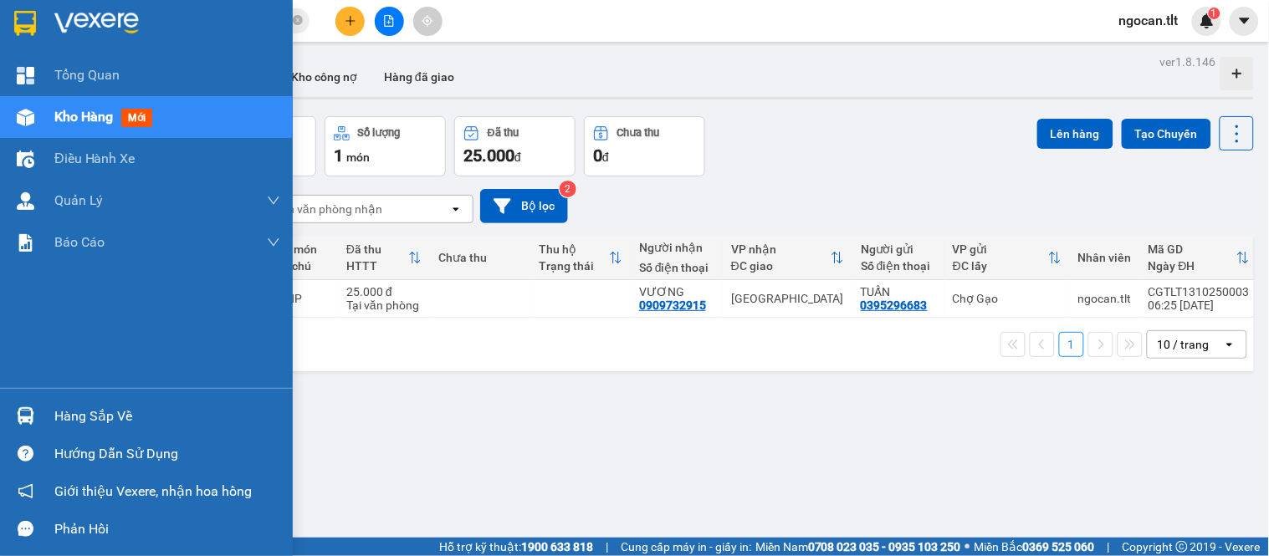
click at [27, 422] on img at bounding box center [26, 416] width 18 height 18
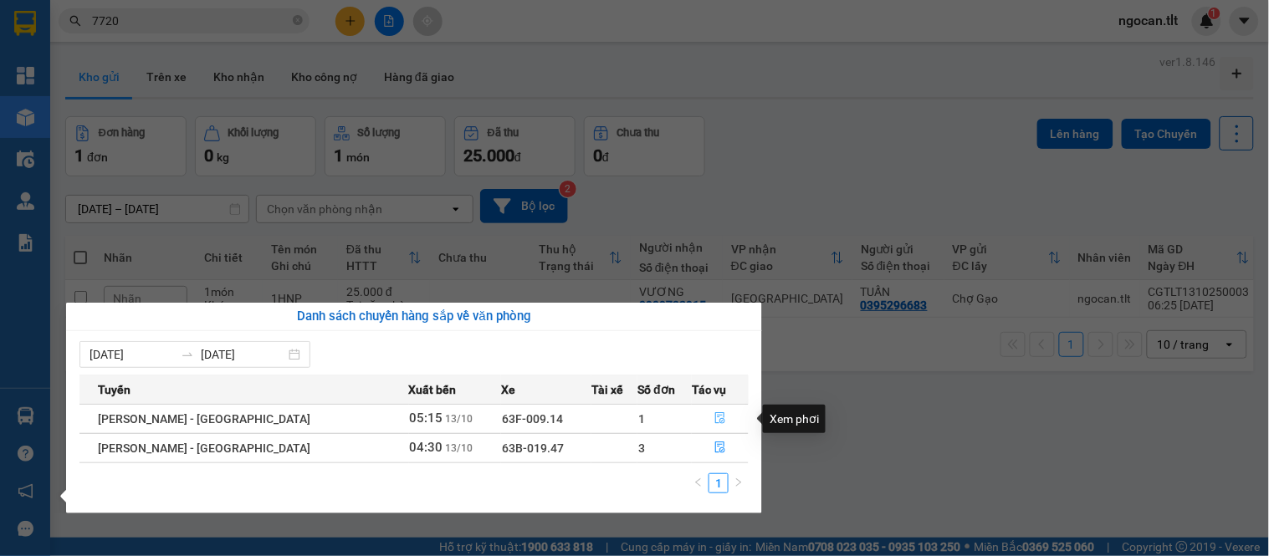
click at [719, 412] on button "button" at bounding box center [720, 419] width 55 height 27
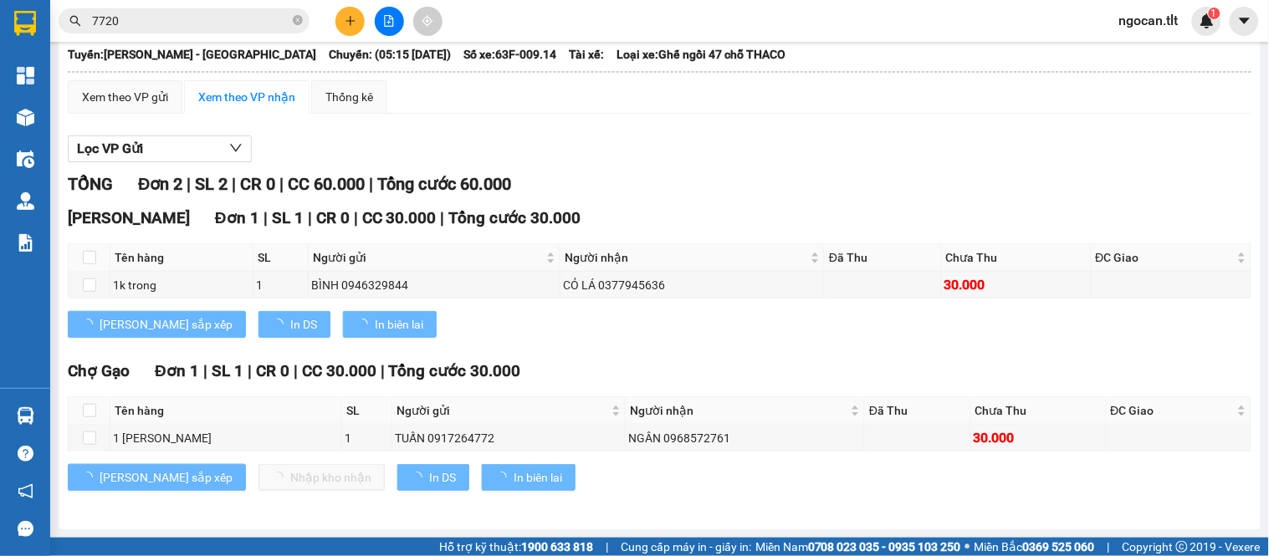
scroll to position [125, 0]
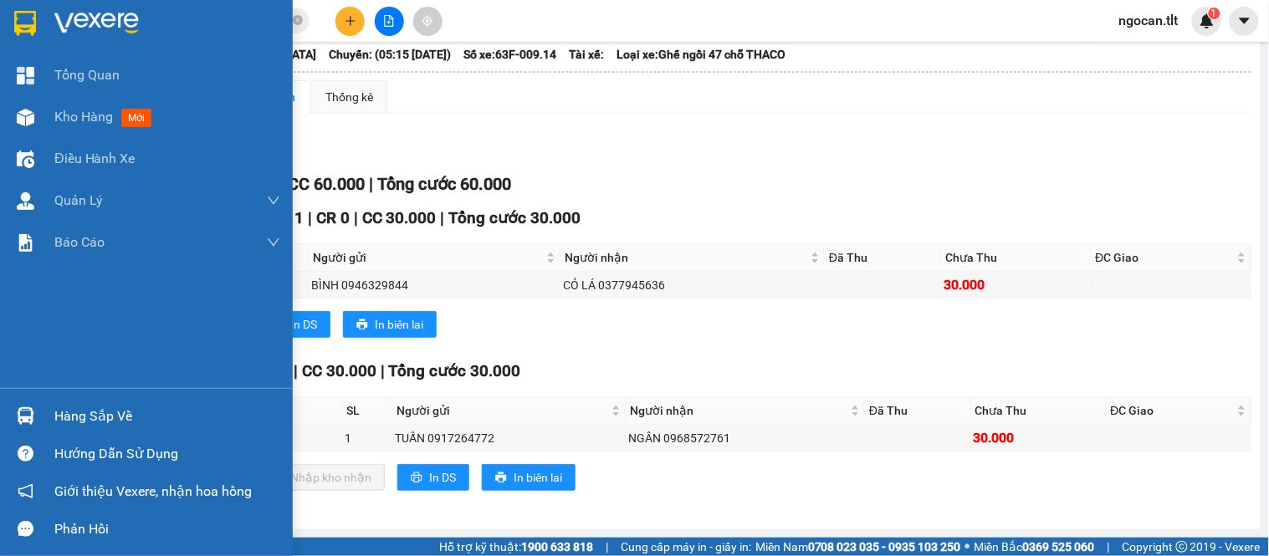
click at [38, 30] on div at bounding box center [146, 27] width 293 height 54
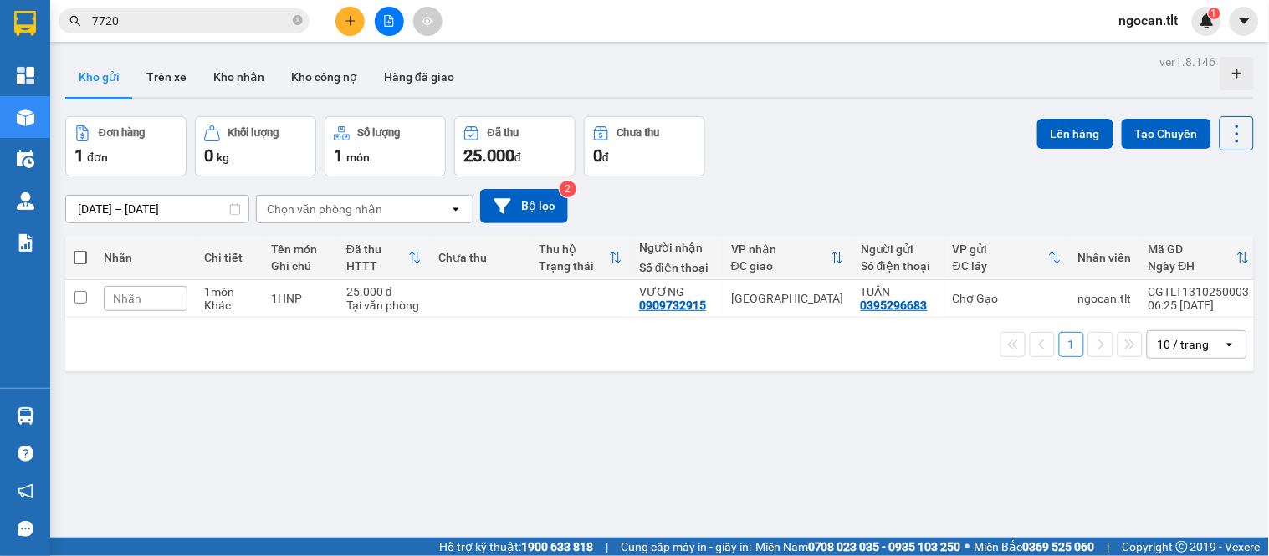
click at [332, 17] on div at bounding box center [388, 21] width 125 height 29
click at [337, 26] on button at bounding box center [349, 21] width 29 height 29
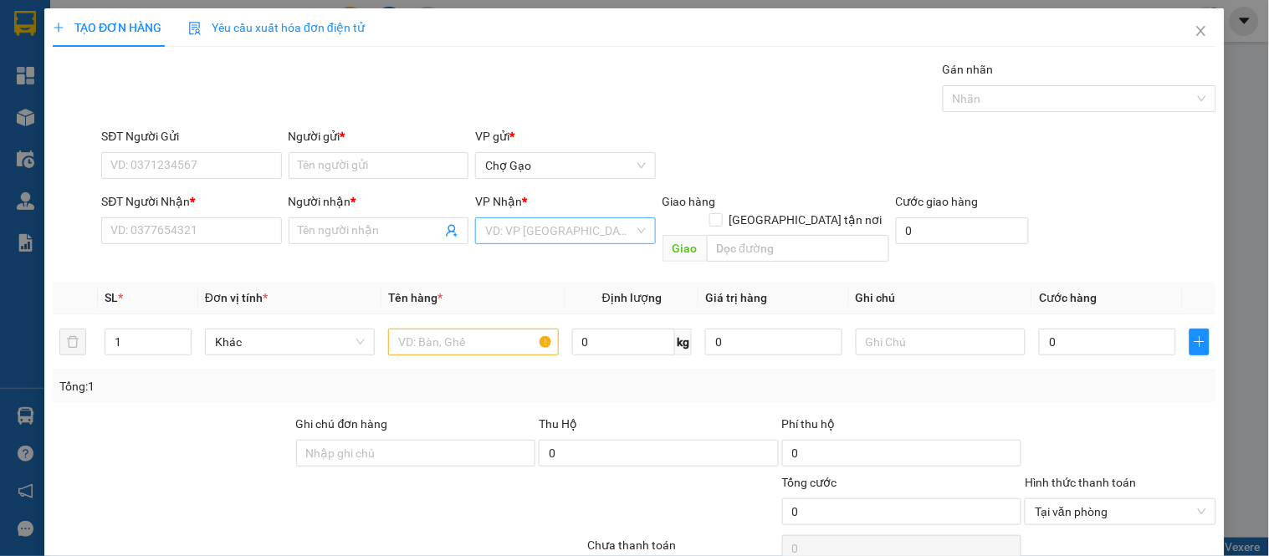
click at [562, 226] on input "search" at bounding box center [559, 230] width 148 height 25
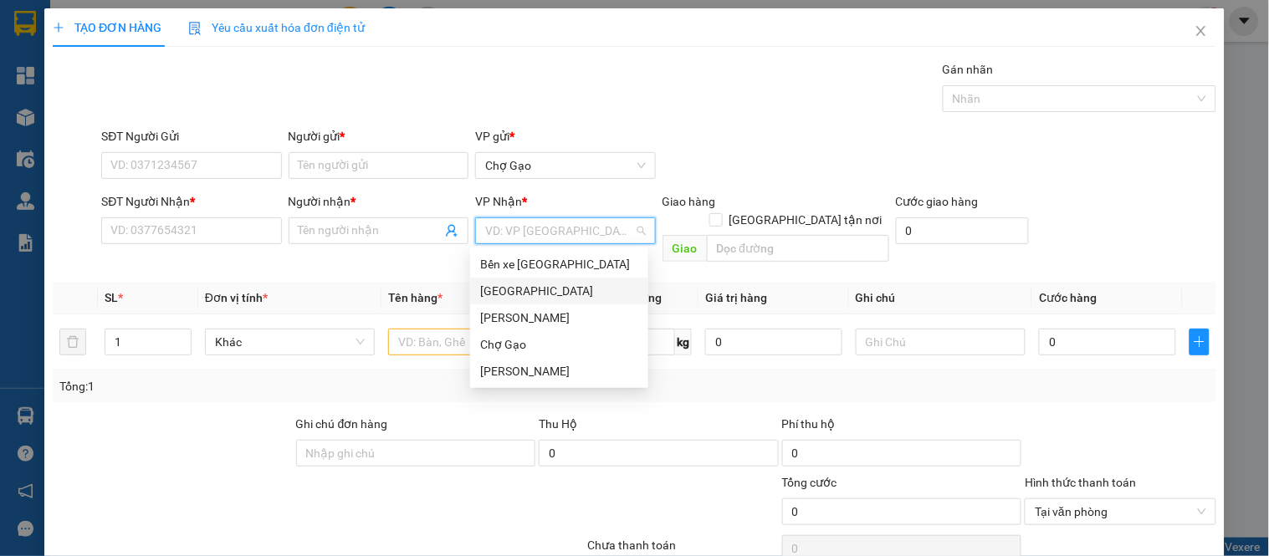
click at [515, 287] on div "[GEOGRAPHIC_DATA]" at bounding box center [559, 291] width 158 height 18
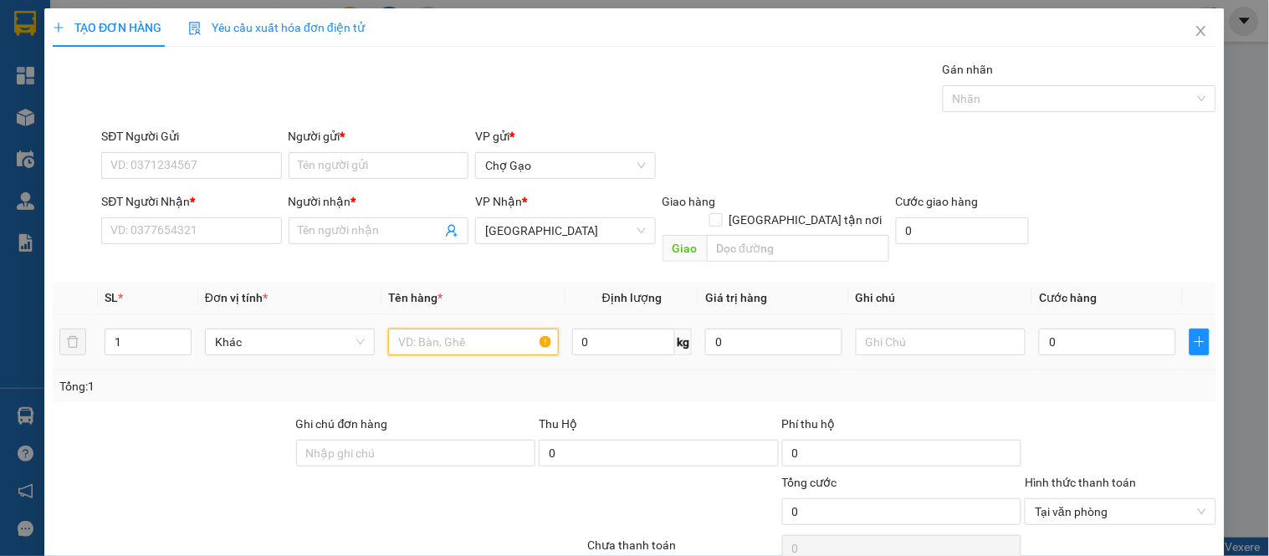
click at [477, 329] on input "text" at bounding box center [473, 342] width 170 height 27
click at [475, 329] on input "text" at bounding box center [473, 342] width 170 height 27
type input "1TNP"
click at [1106, 329] on input "0" at bounding box center [1107, 342] width 137 height 27
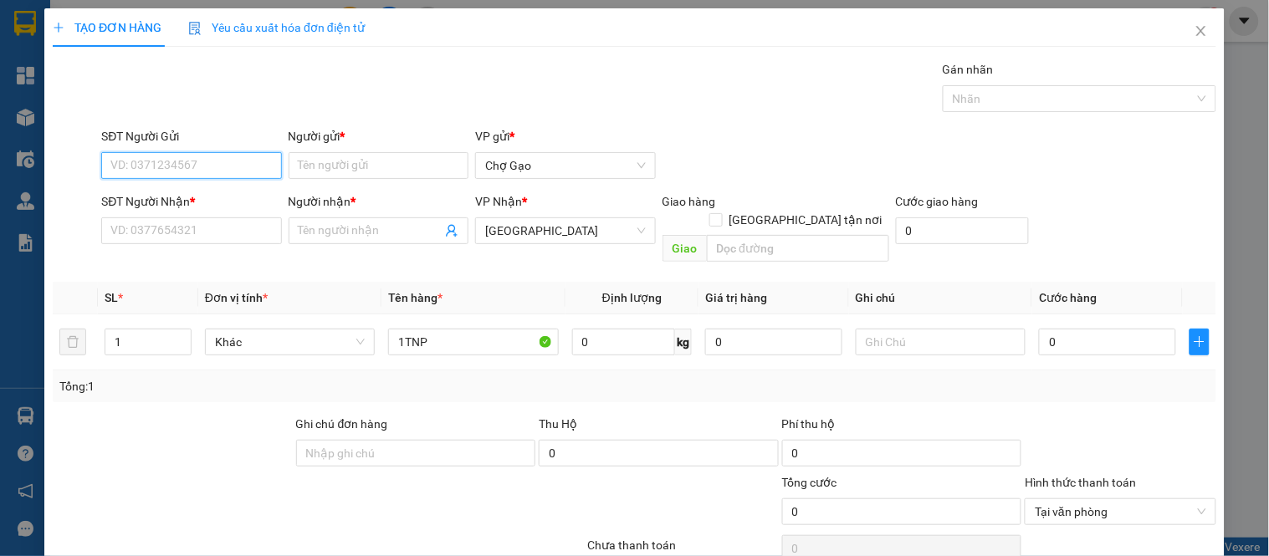
click at [201, 170] on input "SĐT Người Gửi" at bounding box center [191, 165] width 180 height 27
click at [220, 197] on div "0903060583 - BẢY" at bounding box center [189, 199] width 158 height 18
type input "0903060583"
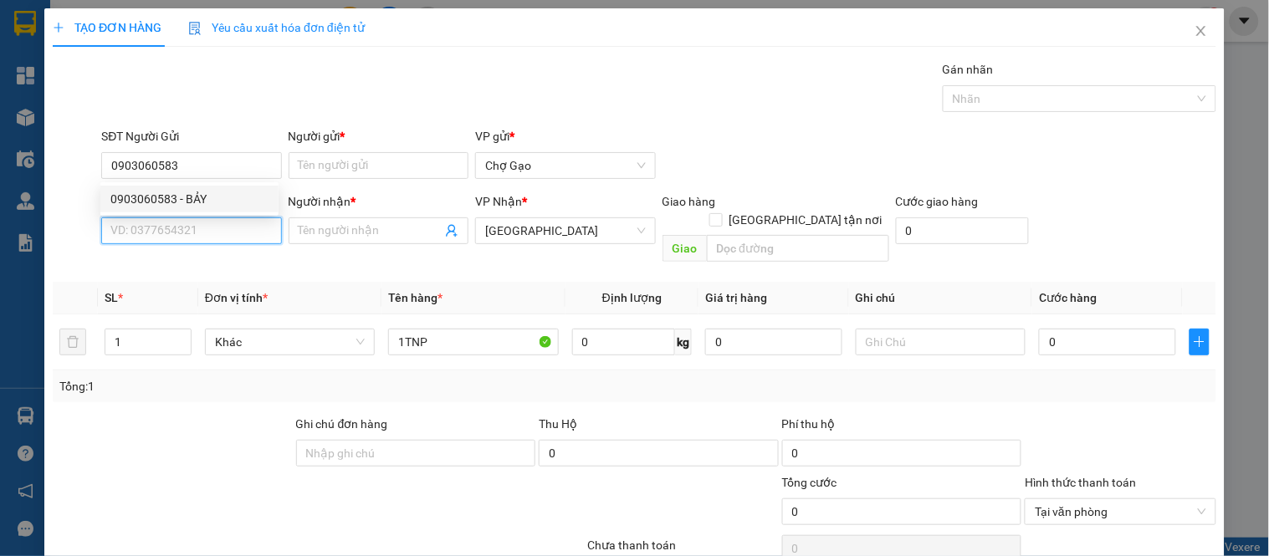
click at [220, 218] on input "SĐT Người Nhận *" at bounding box center [191, 231] width 180 height 27
click at [224, 222] on input "SĐT Người Nhận *" at bounding box center [191, 231] width 180 height 27
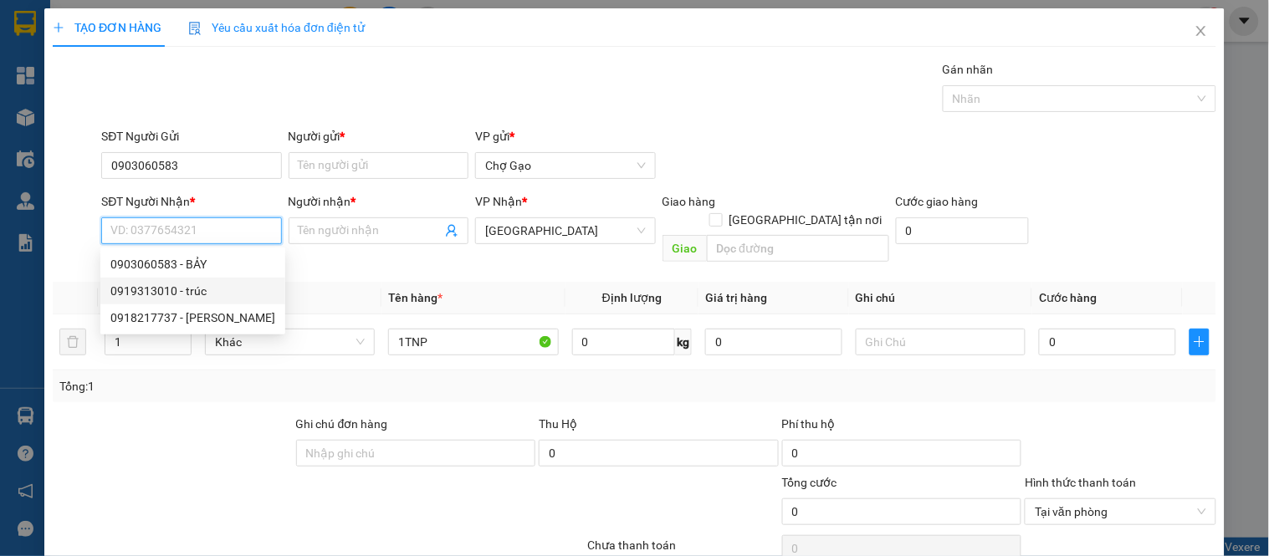
click at [202, 297] on div "0919313010 - trúc" at bounding box center [192, 291] width 165 height 18
type input "0919313010"
type input "trúc"
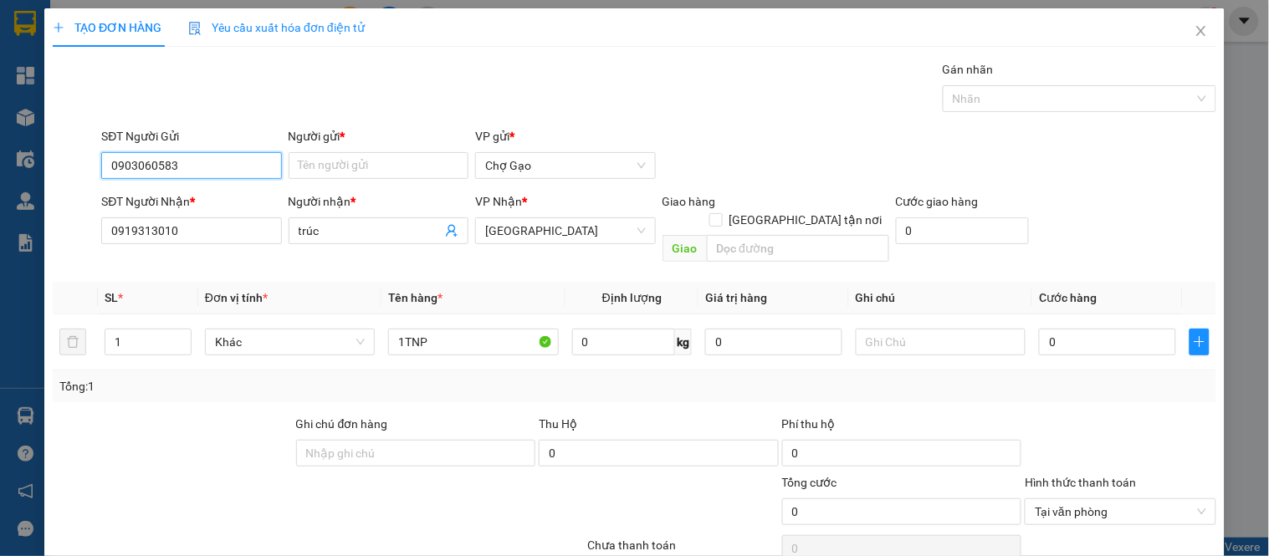
click at [203, 170] on input "0903060583" at bounding box center [191, 165] width 180 height 27
click at [297, 153] on input "Người gửi *" at bounding box center [379, 165] width 180 height 27
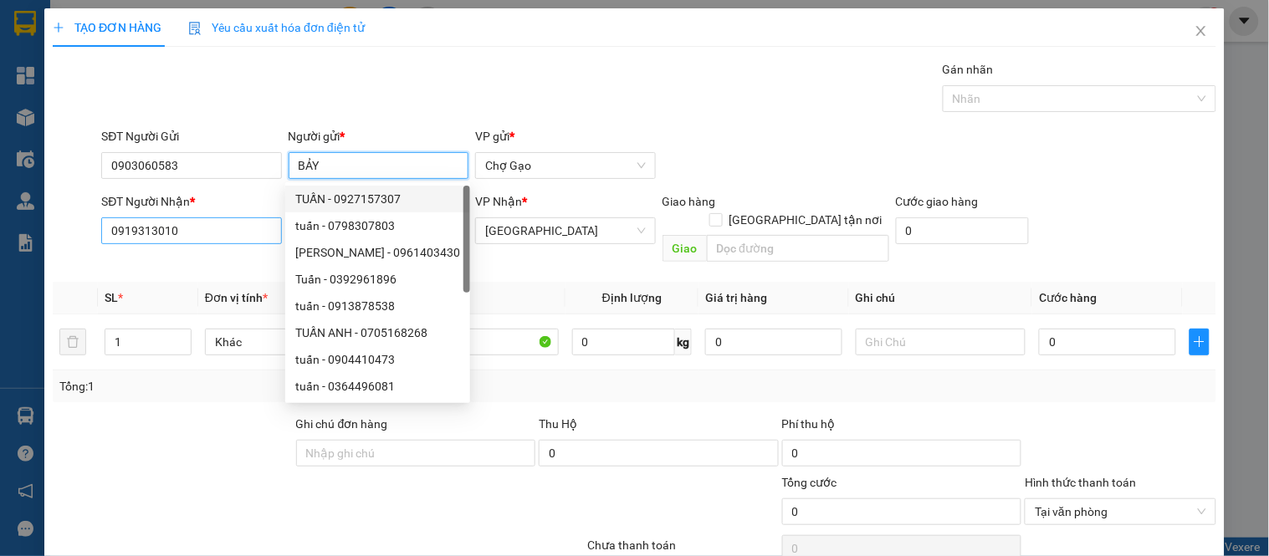
type input "BẢY"
click at [151, 228] on input "0919313010" at bounding box center [191, 231] width 180 height 27
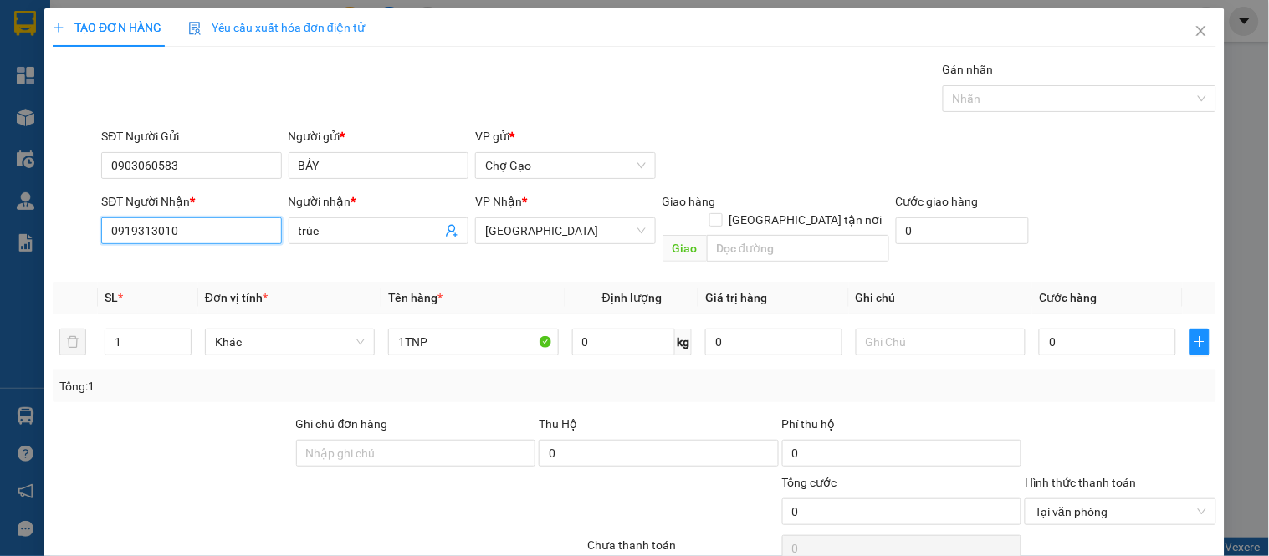
click at [178, 231] on input "0919313010" at bounding box center [191, 231] width 180 height 27
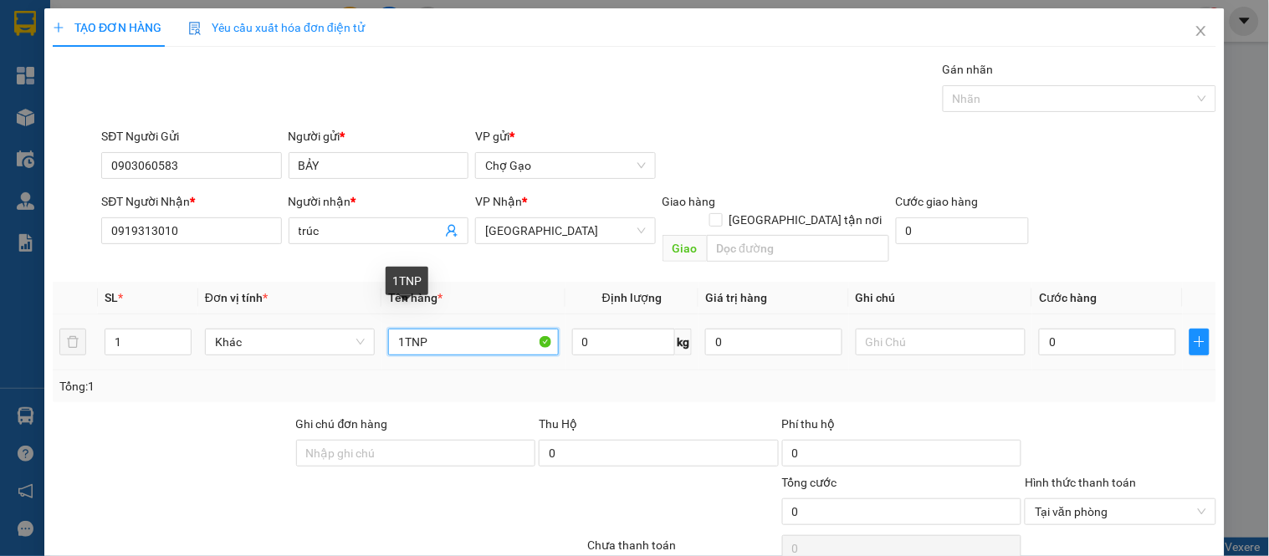
click at [469, 329] on input "1TNP" at bounding box center [473, 342] width 170 height 27
click at [1036, 315] on td "0" at bounding box center [1107, 343] width 151 height 56
click at [1041, 325] on div "0" at bounding box center [1107, 341] width 137 height 33
click at [1048, 325] on div "0" at bounding box center [1107, 341] width 137 height 33
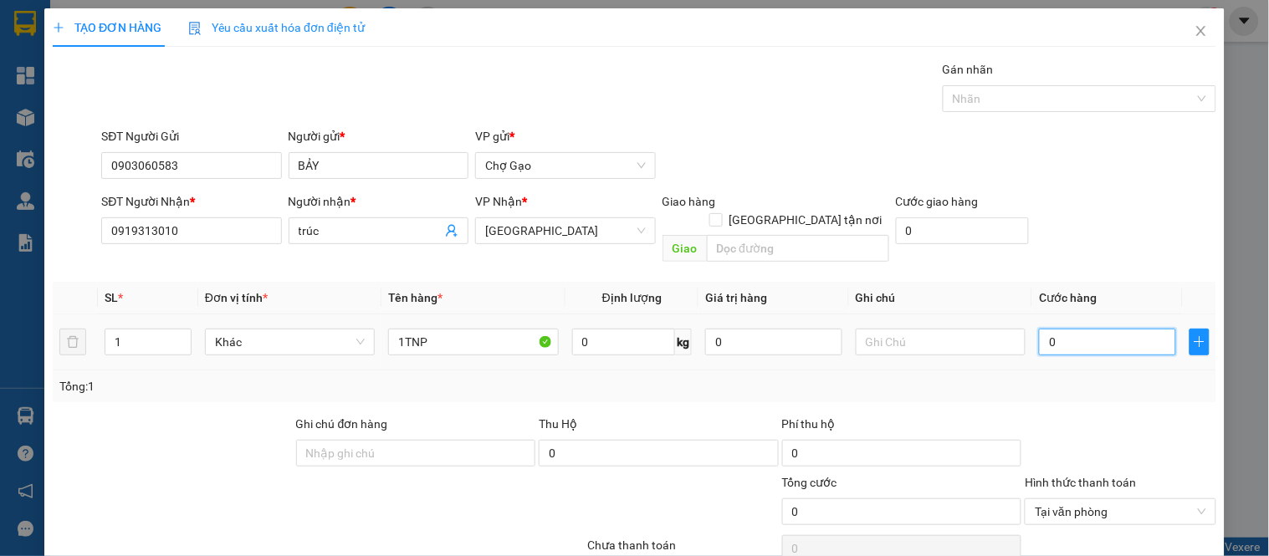
click at [1054, 329] on input "0" at bounding box center [1107, 342] width 137 height 27
type input "3"
type input "30"
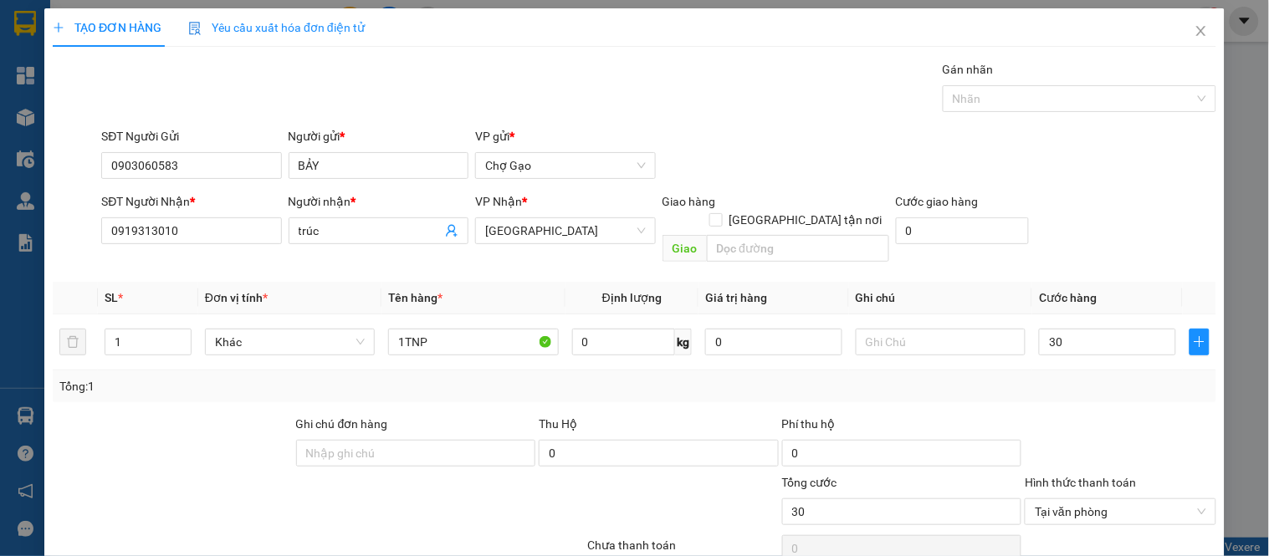
type input "30.000"
click at [466, 329] on input "1TNP" at bounding box center [473, 342] width 170 height 27
type input "1TNP - A NGHĨA TC 80K"
click at [1143, 380] on div "Tổng: 1" at bounding box center [635, 387] width 1164 height 32
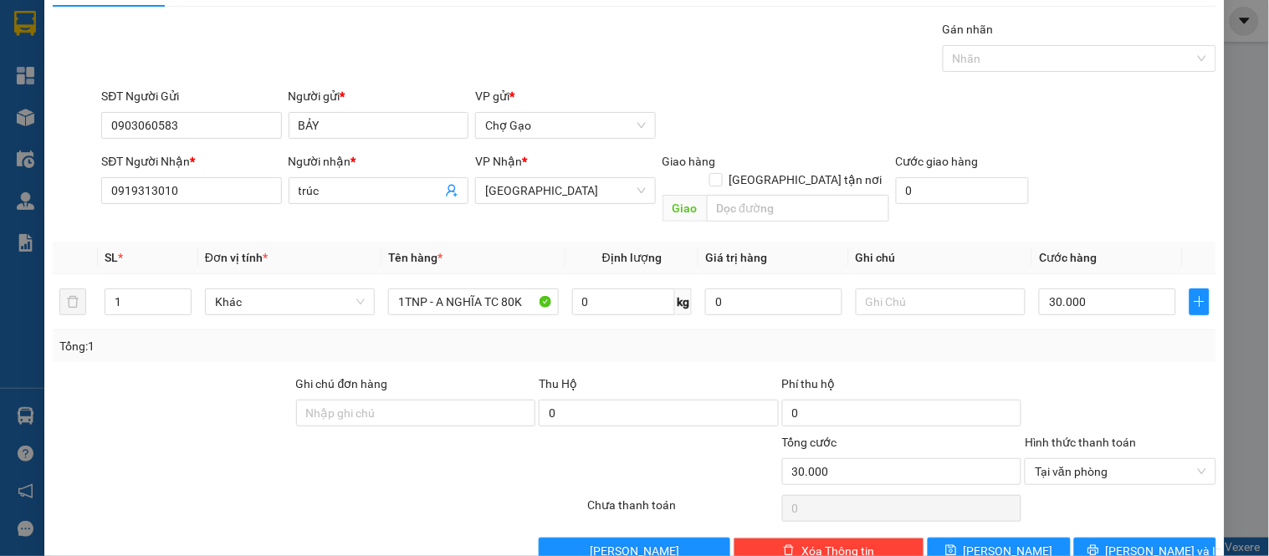
scroll to position [62, 0]
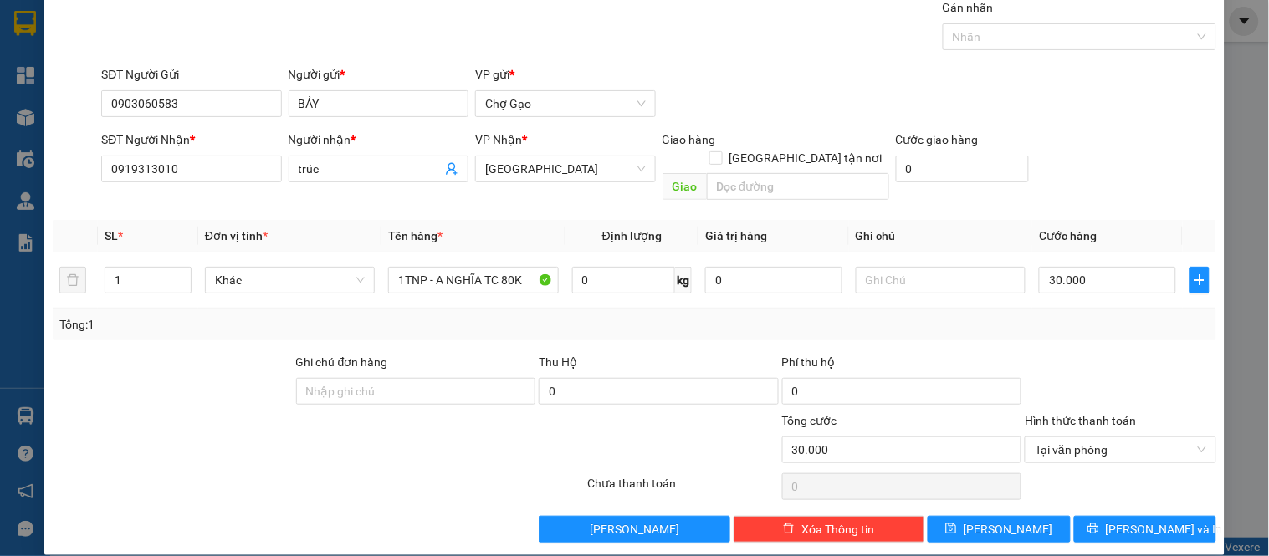
click at [1121, 472] on div "Chọn HT Thanh Toán" at bounding box center [1120, 486] width 194 height 33
click at [1119, 520] on span "[PERSON_NAME] và In" at bounding box center [1164, 529] width 117 height 18
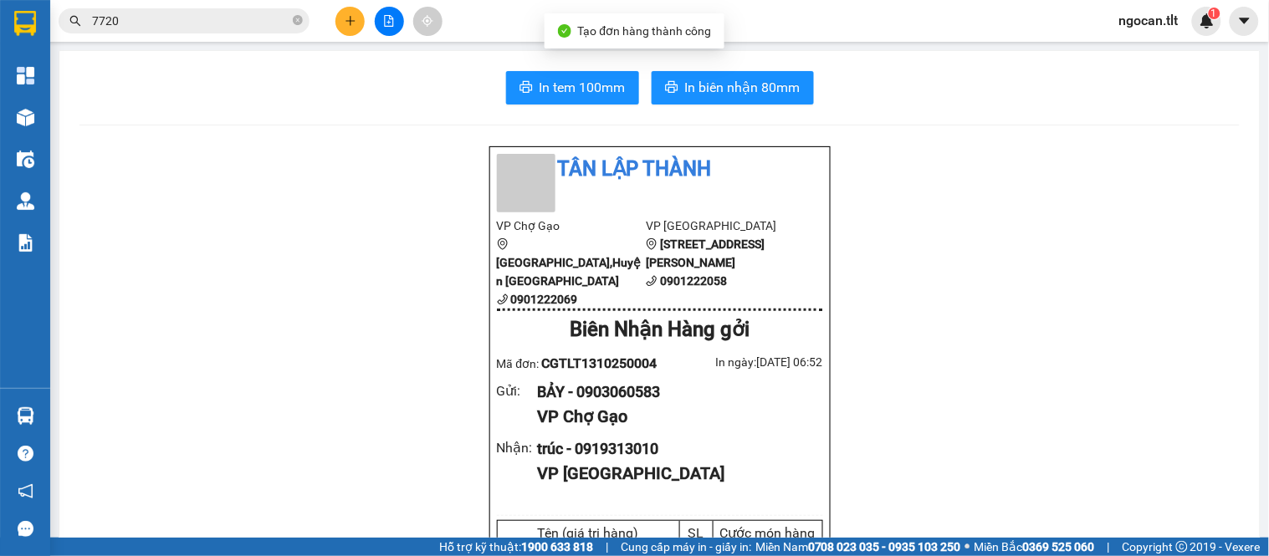
click at [736, 77] on span "In biên nhận 80mm" at bounding box center [742, 87] width 115 height 21
click at [591, 84] on span "In tem 100mm" at bounding box center [583, 87] width 86 height 21
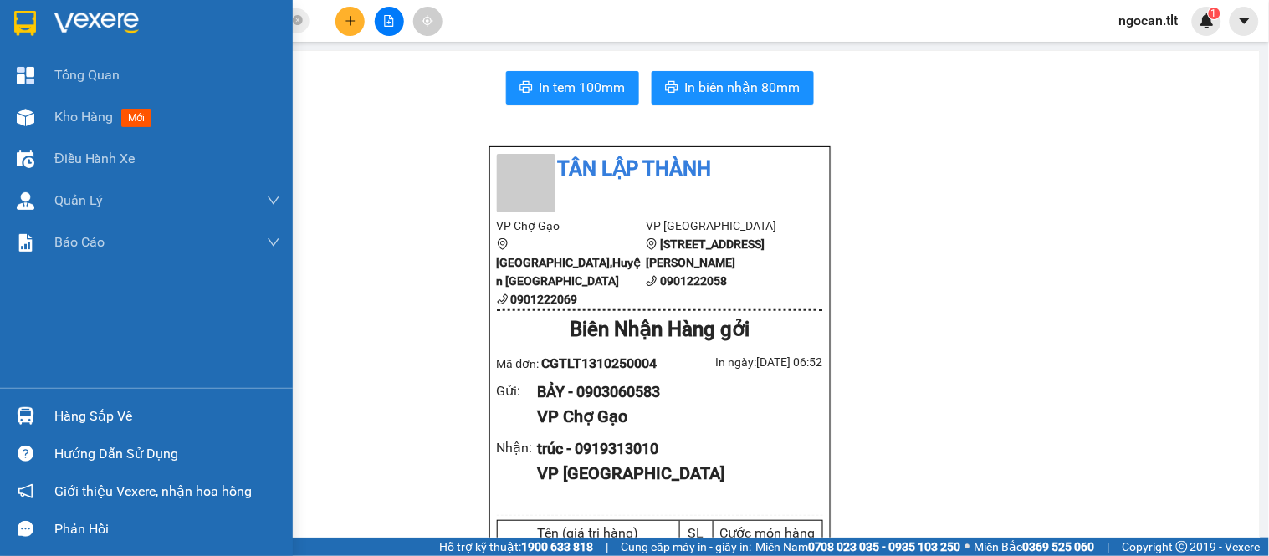
click at [0, 35] on div at bounding box center [146, 27] width 293 height 54
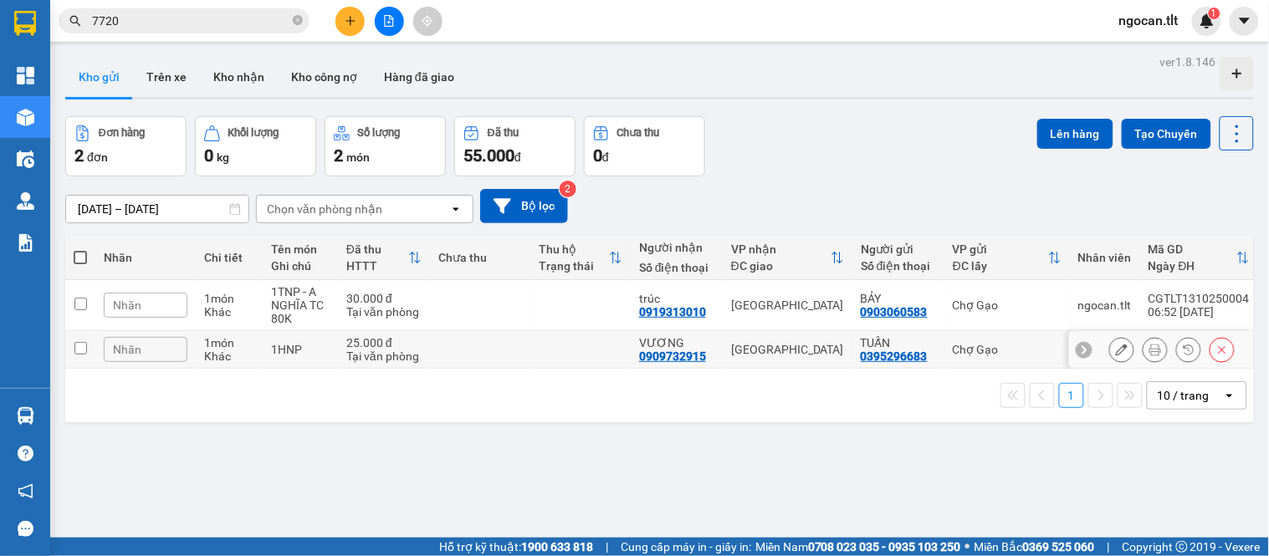
click at [93, 351] on td at bounding box center [80, 350] width 30 height 38
checkbox input "true"
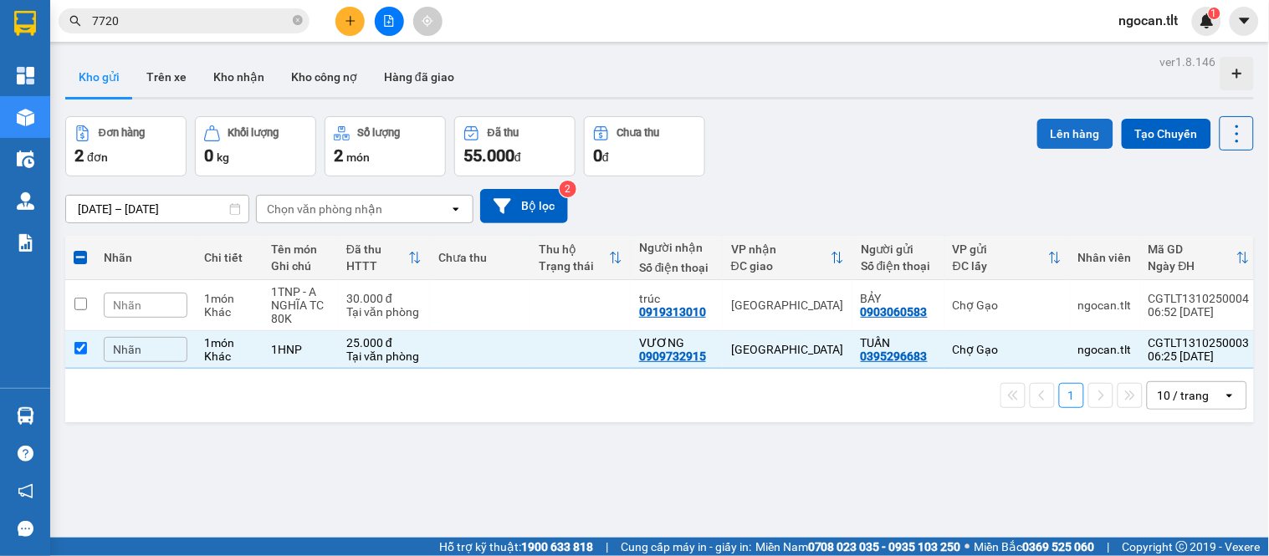
click at [1075, 136] on button "Lên hàng" at bounding box center [1075, 134] width 76 height 30
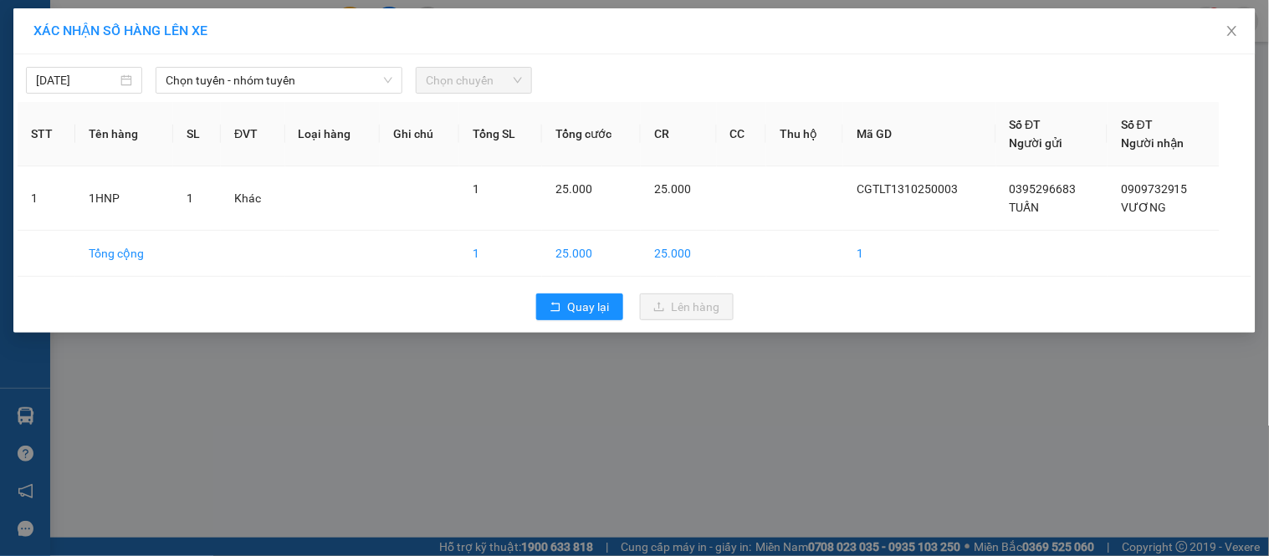
click at [251, 95] on div "[DATE] Chọn tuyến - nhóm tuyến Chọn chuyến STT Tên hàng SL ĐVT Loại hàng Ghi ch…" at bounding box center [634, 193] width 1242 height 279
click at [255, 82] on span "Chọn tuyến - nhóm tuyến" at bounding box center [279, 80] width 227 height 25
click at [94, 92] on div "[DATE]" at bounding box center [84, 80] width 116 height 27
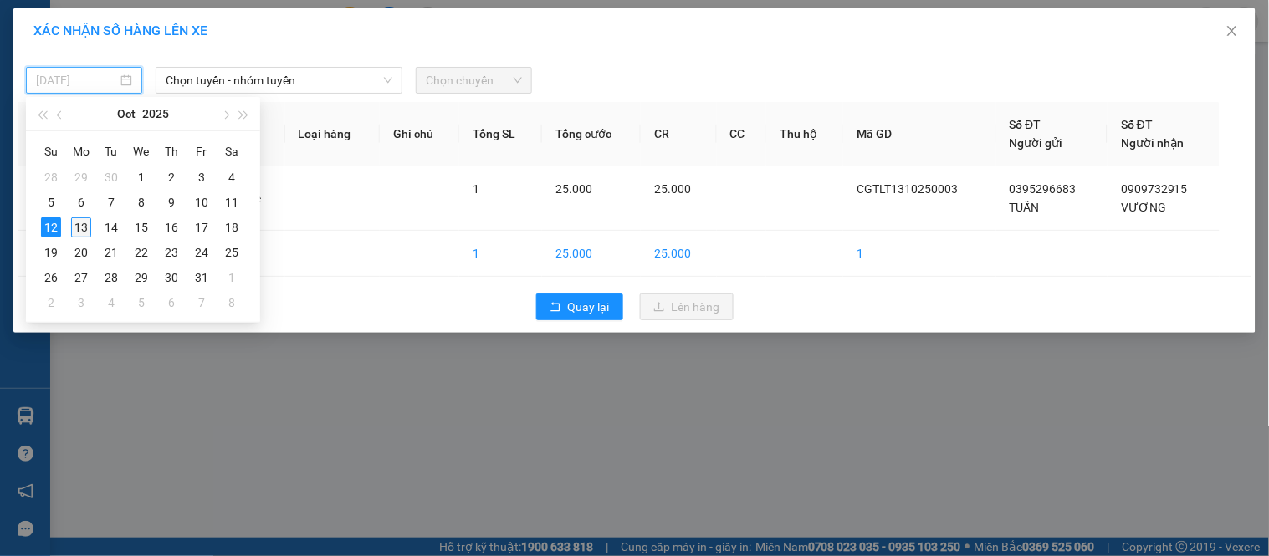
click at [80, 222] on div "13" at bounding box center [81, 228] width 20 height 20
type input "[DATE]"
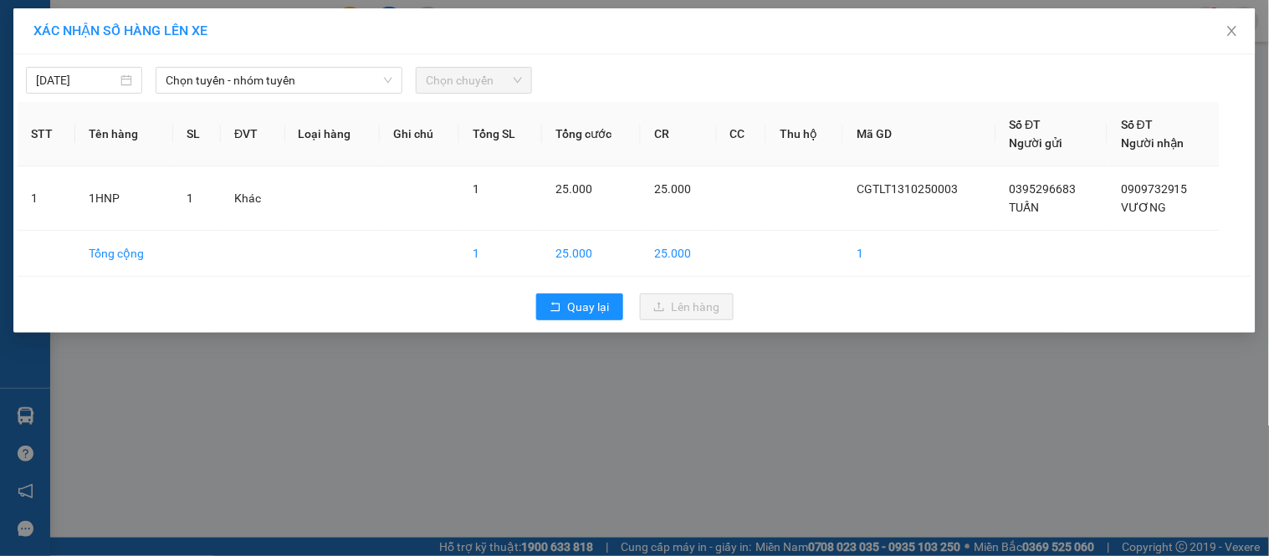
click at [210, 65] on div "[DATE] Chọn tuyến - nhóm tuyến LỌC THEO Nhóm tuyến Tuyến Chọn tất cả Danh sách …" at bounding box center [635, 76] width 1234 height 35
click at [209, 70] on span "Chọn tuyến - nhóm tuyến" at bounding box center [279, 80] width 227 height 25
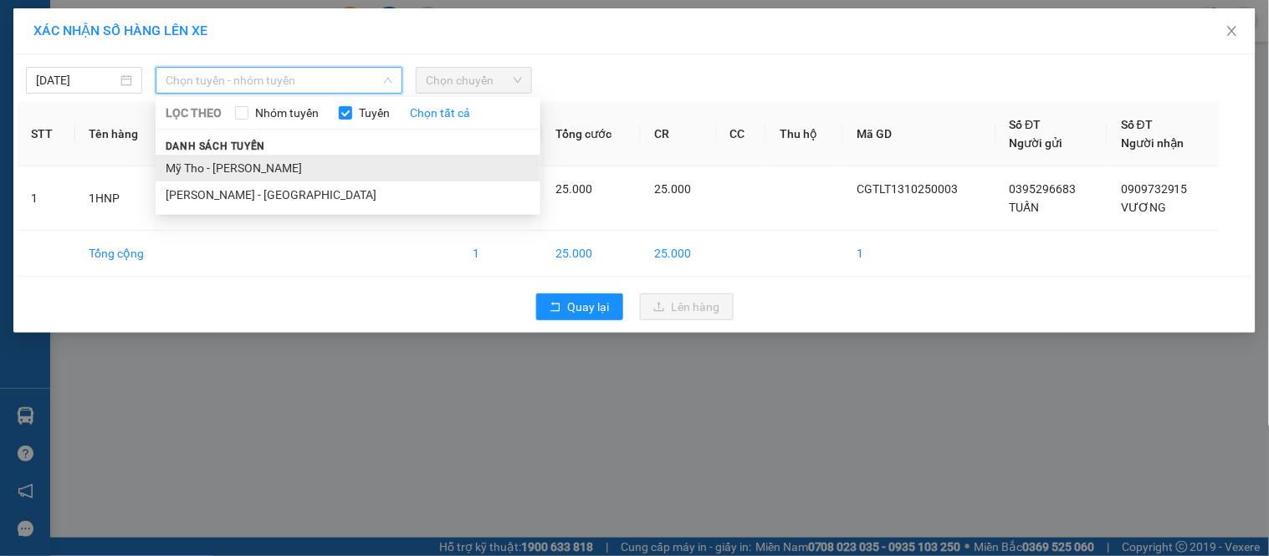
click at [204, 156] on li "Mỹ Tho - [PERSON_NAME]" at bounding box center [348, 168] width 385 height 27
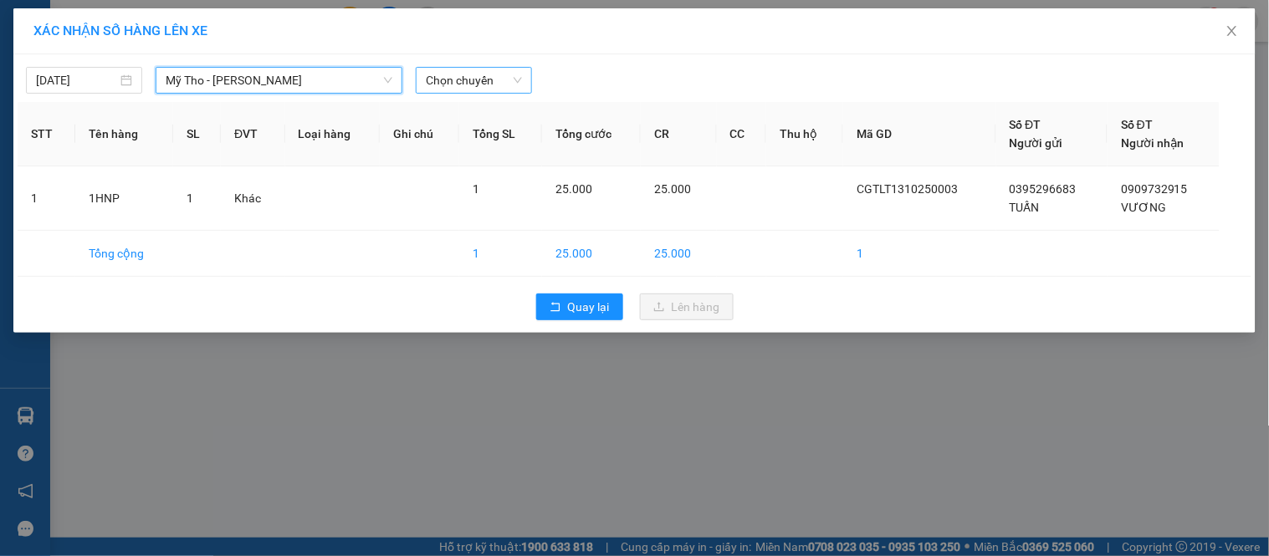
click at [439, 82] on span "Chọn chuyến" at bounding box center [474, 80] width 96 height 25
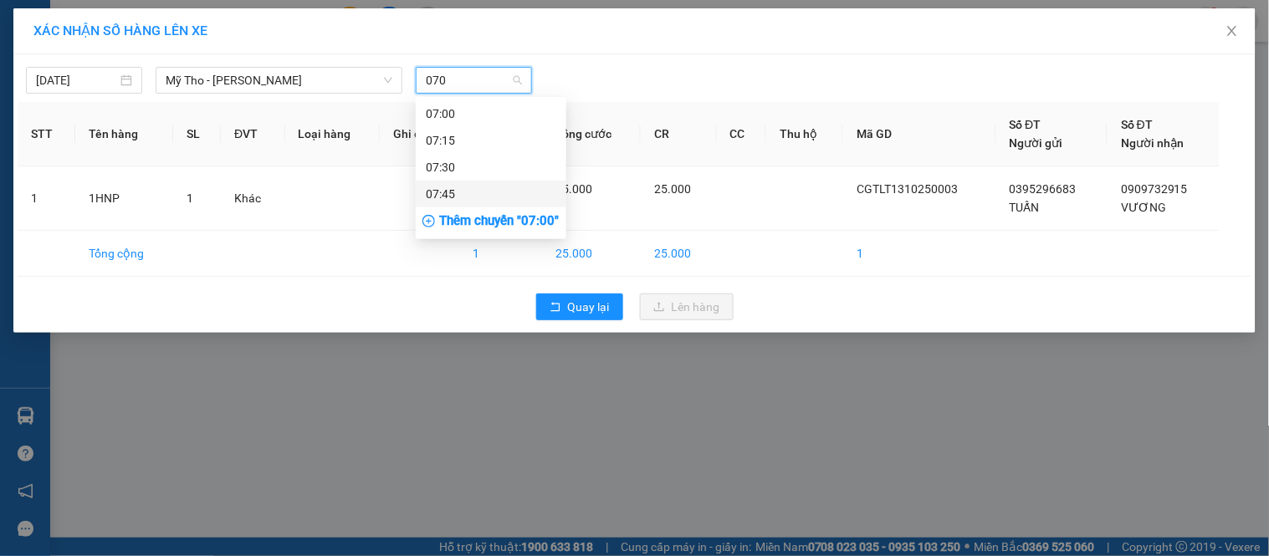
type input "0700"
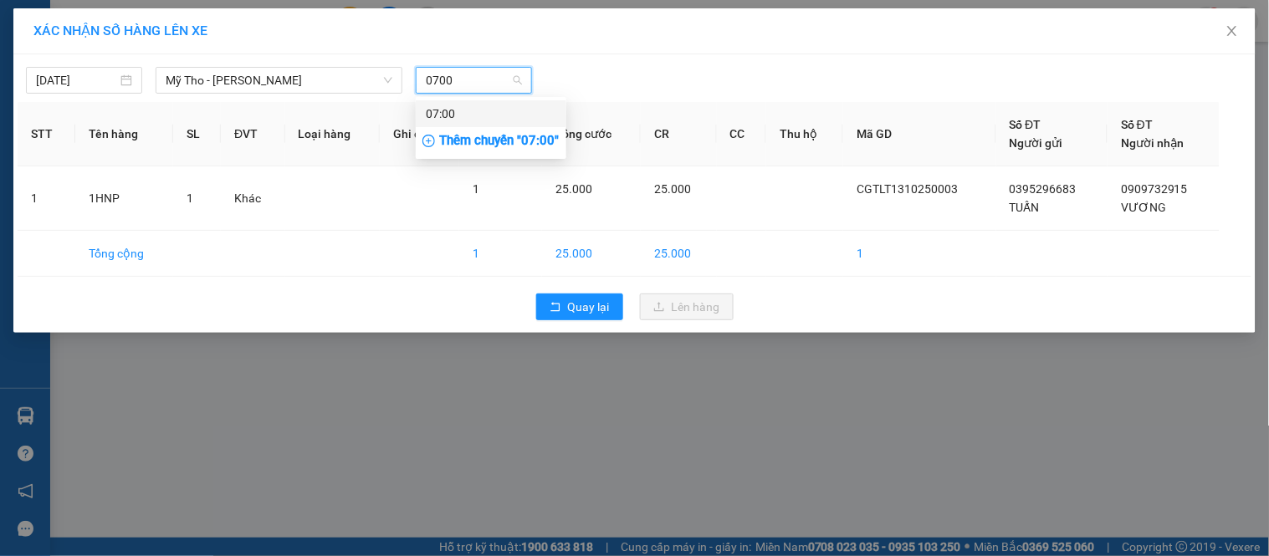
click at [482, 103] on div "07:00" at bounding box center [491, 113] width 151 height 27
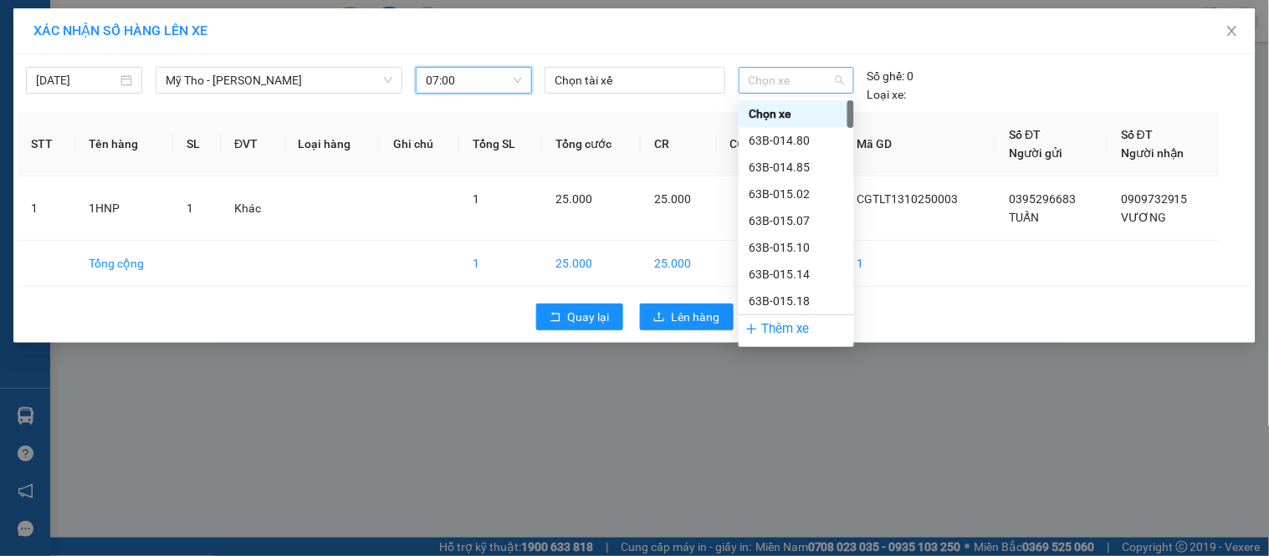
click at [765, 81] on span "Chọn xe" at bounding box center [796, 80] width 95 height 25
type input "652"
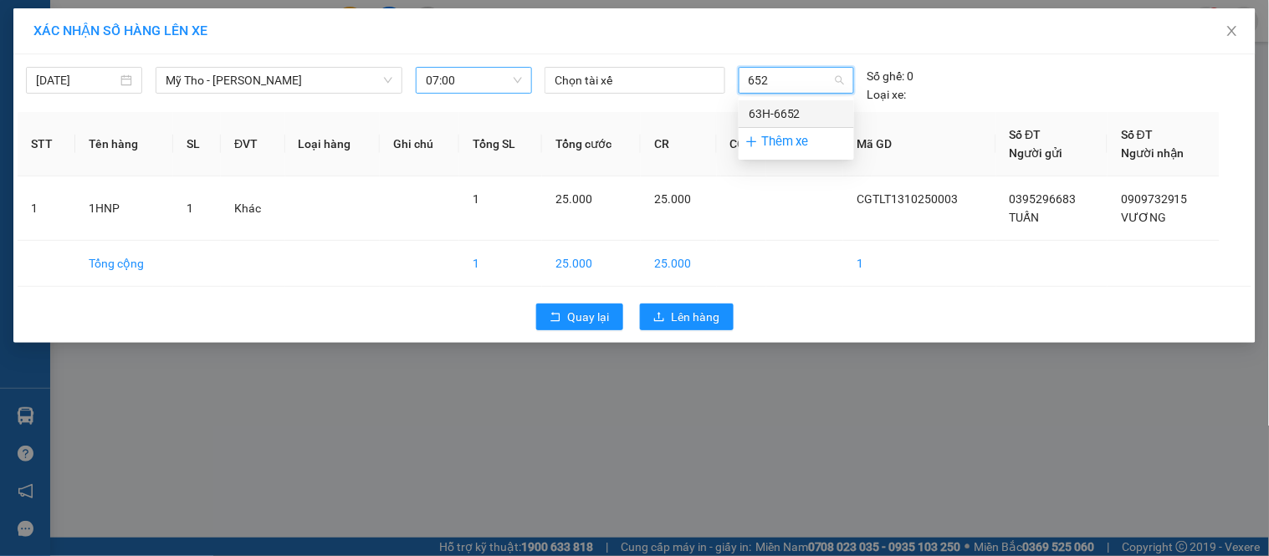
click at [780, 103] on div "63H-6652" at bounding box center [796, 113] width 115 height 27
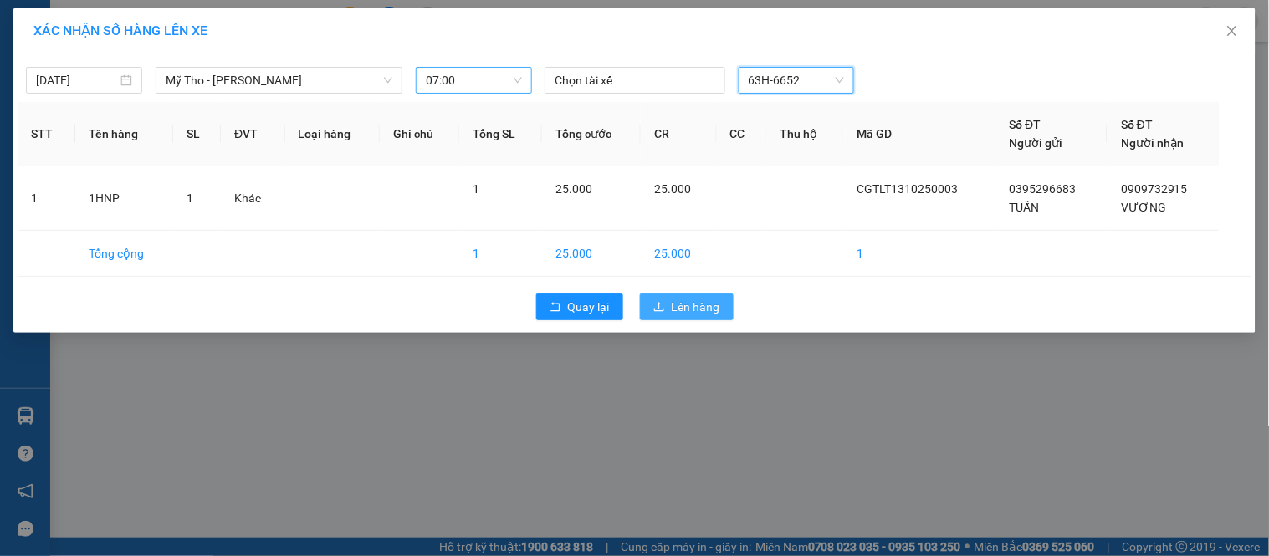
click at [704, 310] on span "Lên hàng" at bounding box center [696, 307] width 49 height 18
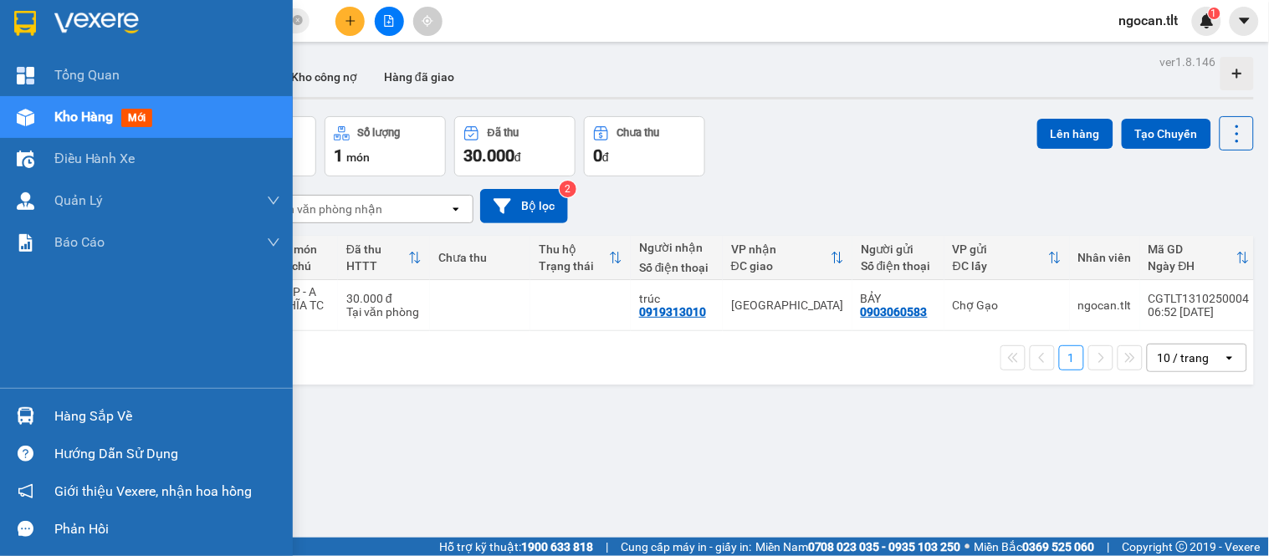
click at [0, 32] on div at bounding box center [146, 27] width 293 height 54
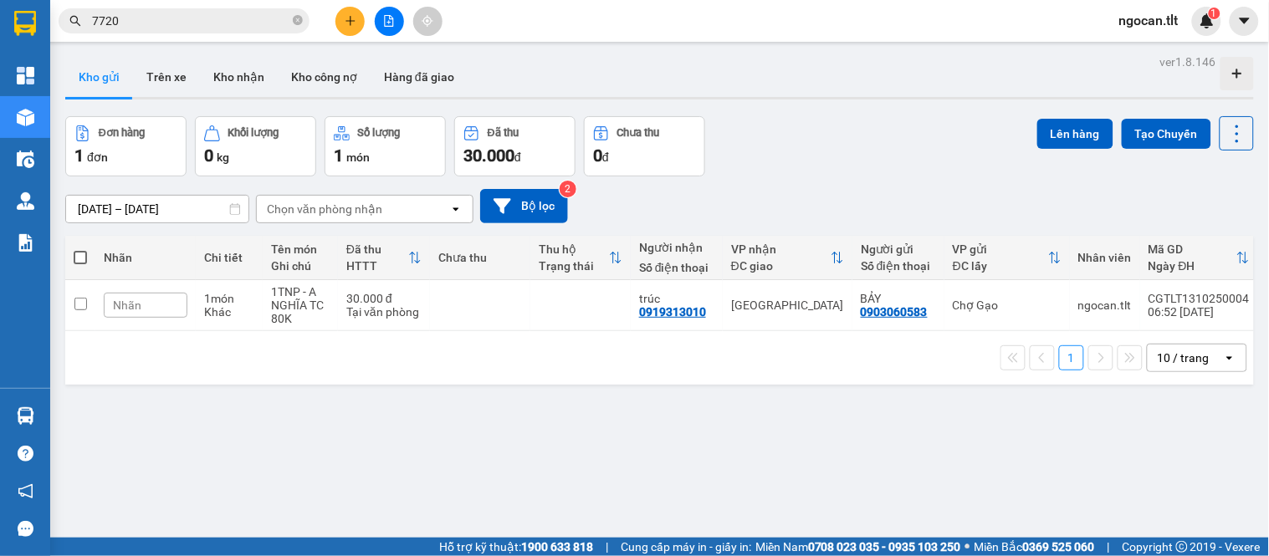
click at [76, 253] on span at bounding box center [80, 257] width 13 height 13
click at [80, 249] on input "checkbox" at bounding box center [80, 249] width 0 height 0
checkbox input "true"
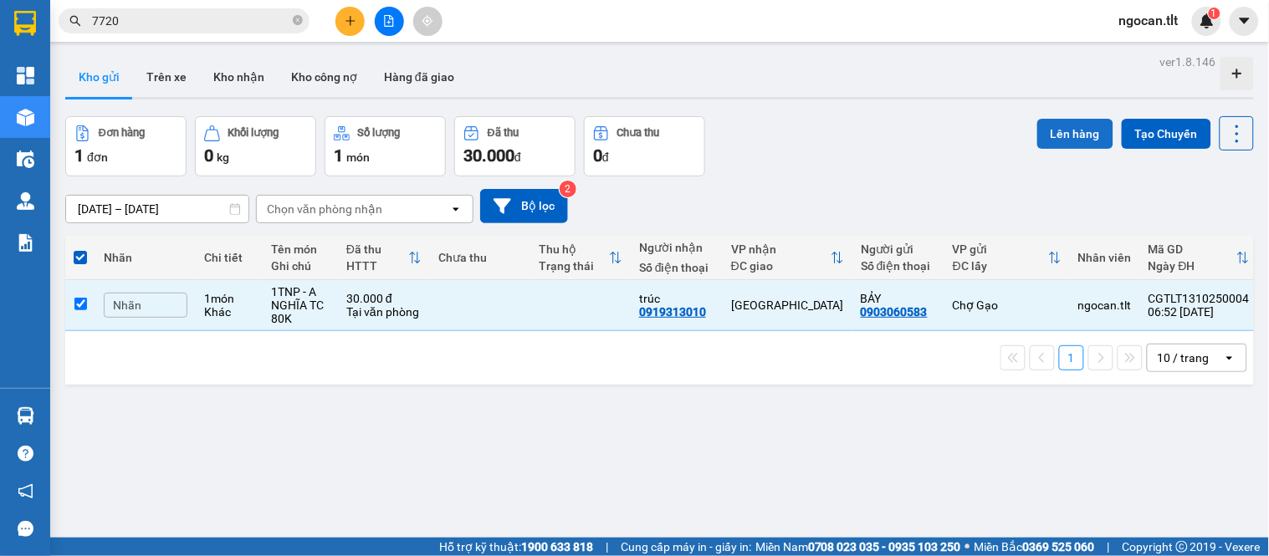
click at [1044, 128] on button "Lên hàng" at bounding box center [1075, 134] width 76 height 30
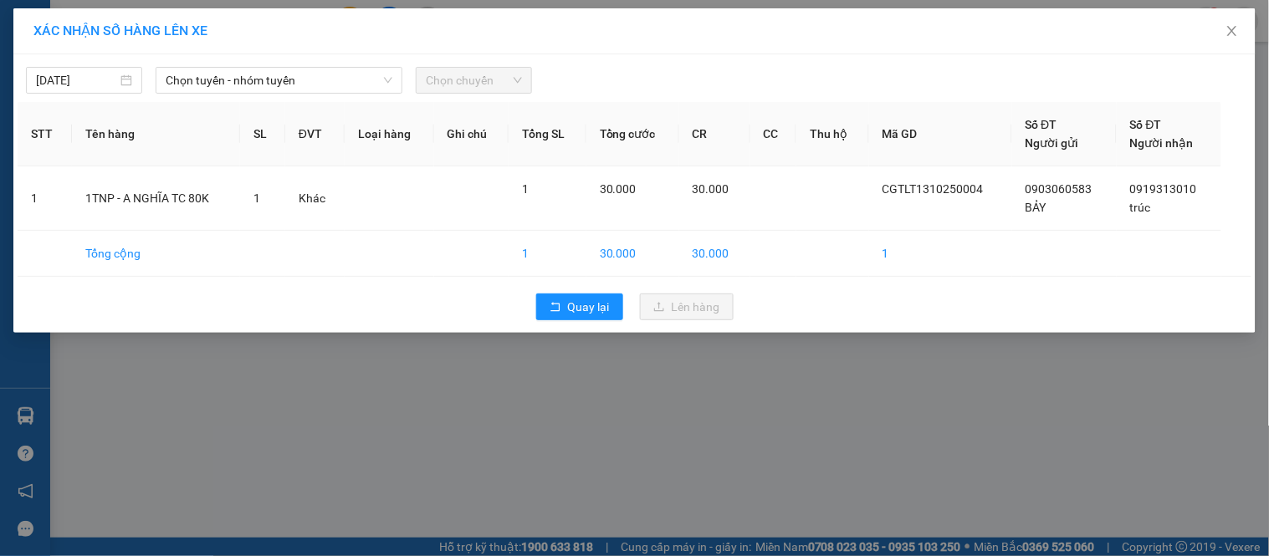
click at [234, 95] on div "[DATE] Chọn tuyến - nhóm tuyến Chọn chuyến STT Tên hàng SL ĐVT Loại hàng Ghi ch…" at bounding box center [634, 193] width 1242 height 279
click at [221, 76] on span "Chọn tuyến - nhóm tuyến" at bounding box center [279, 80] width 227 height 25
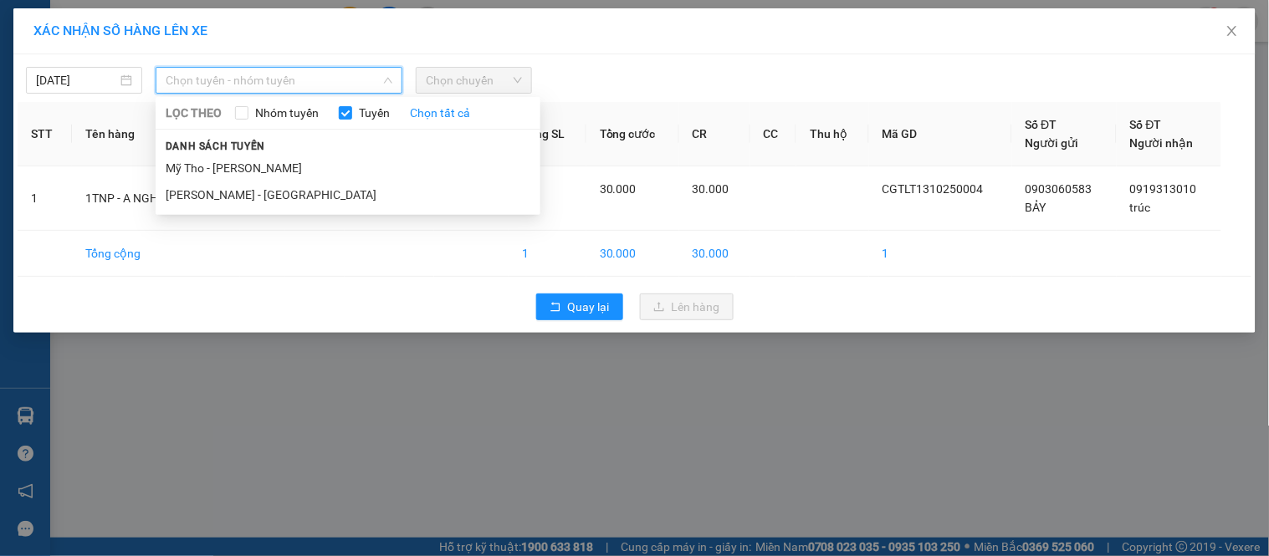
click at [219, 155] on li "Mỹ Tho - [PERSON_NAME]" at bounding box center [348, 168] width 385 height 27
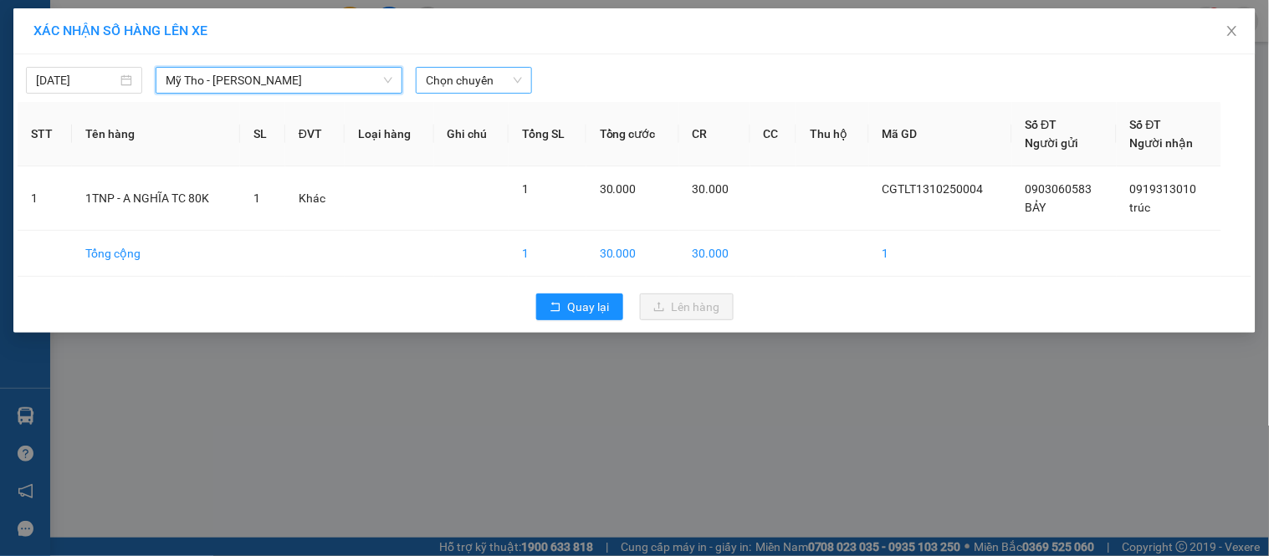
click at [505, 72] on span "Chọn chuyến" at bounding box center [474, 80] width 96 height 25
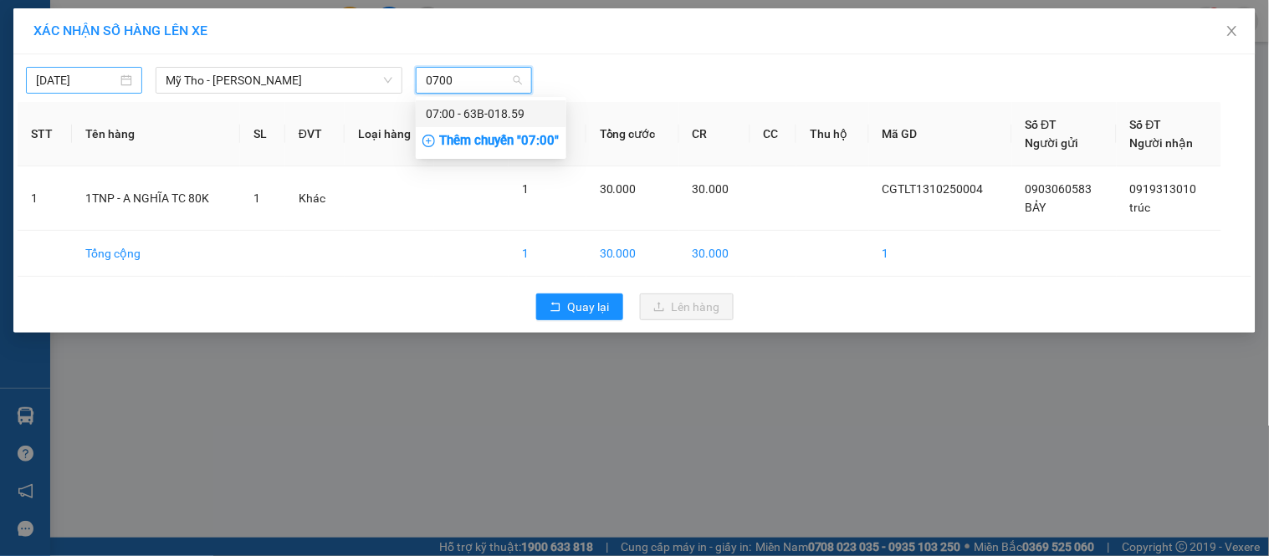
type input "0700"
click at [43, 90] on div "[DATE]" at bounding box center [84, 80] width 116 height 27
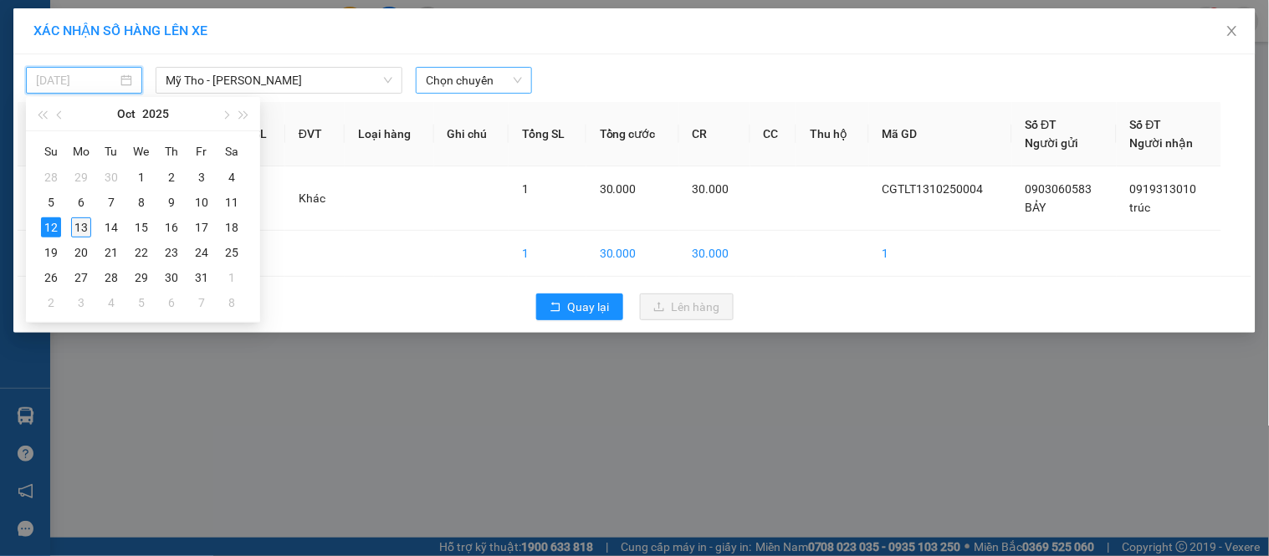
click at [75, 226] on div "13" at bounding box center [81, 228] width 20 height 20
type input "[DATE]"
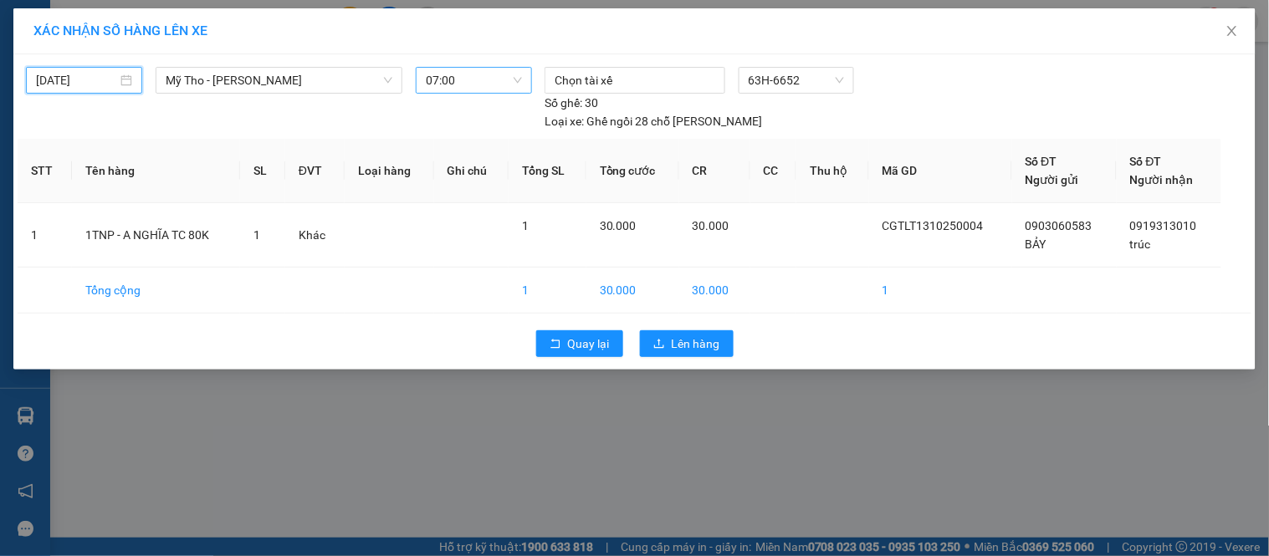
click at [742, 322] on div "Quay lại Lên hàng" at bounding box center [635, 344] width 1234 height 44
click at [734, 322] on div "Quay lại Lên hàng" at bounding box center [635, 344] width 1234 height 44
click at [714, 335] on span "Lên hàng" at bounding box center [696, 344] width 49 height 18
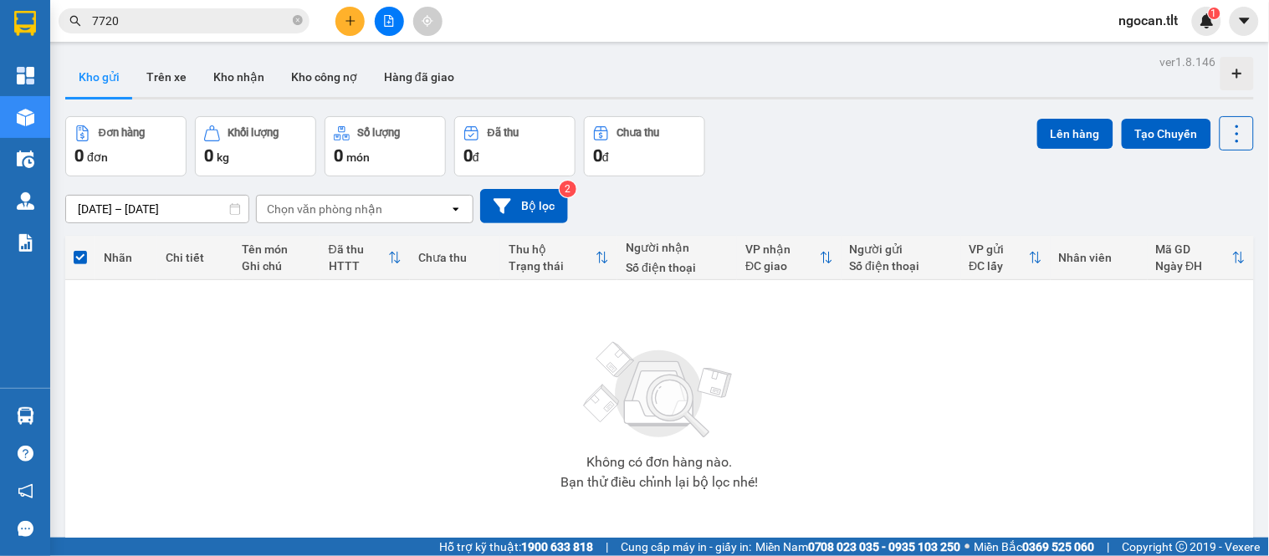
click at [143, 19] on input "7720" at bounding box center [190, 21] width 197 height 18
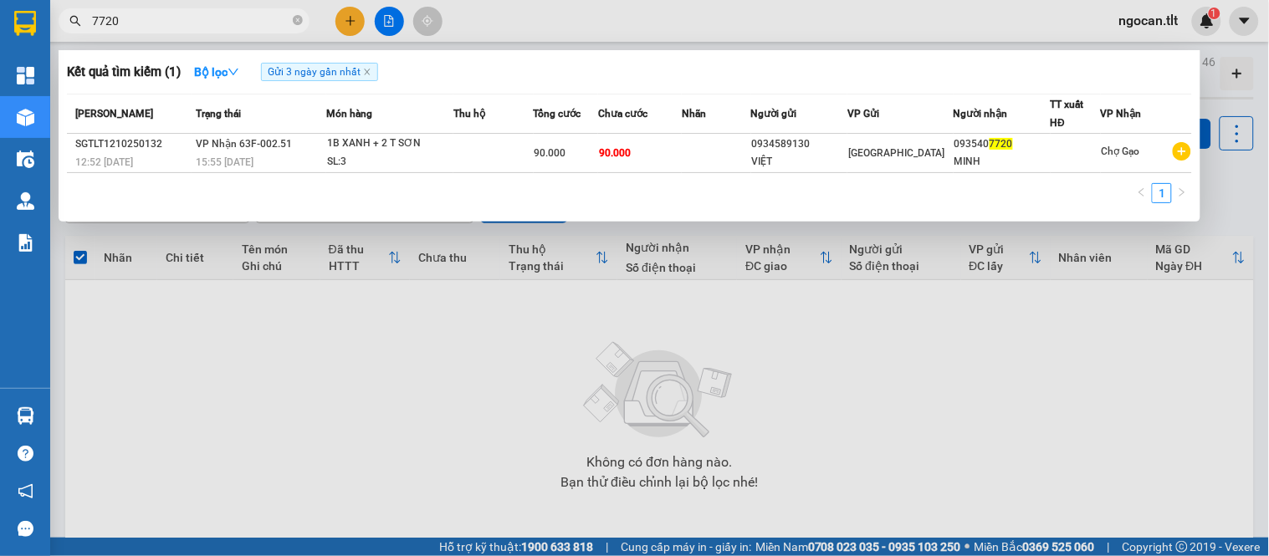
click at [143, 19] on input "7720" at bounding box center [190, 21] width 197 height 18
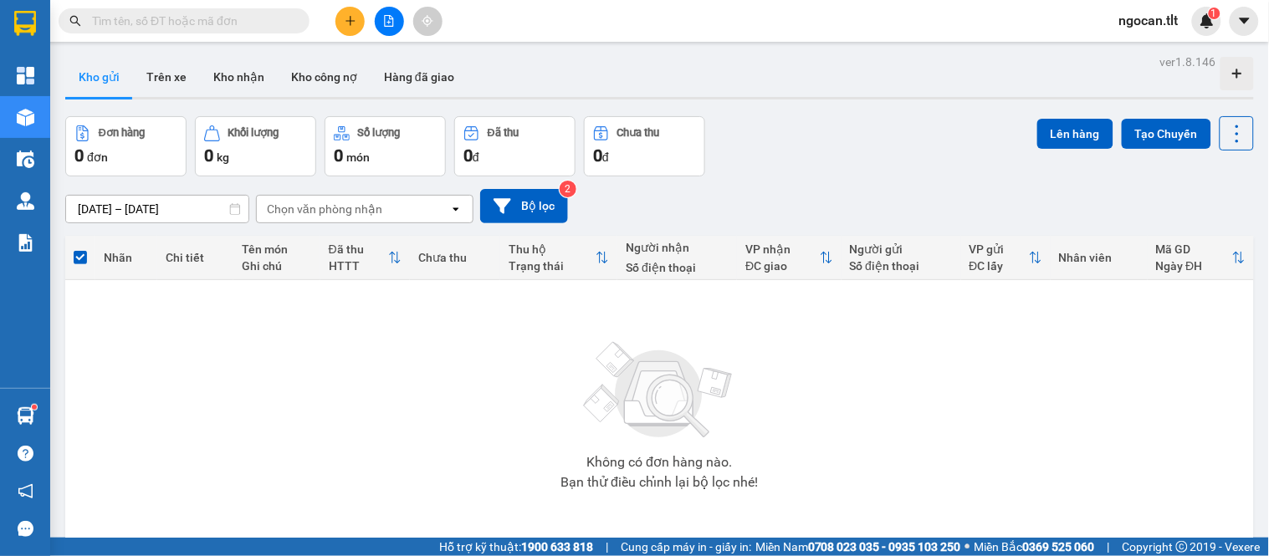
click at [55, 408] on main "ver 1.8.146 Kho gửi Trên xe Kho nhận Kho công nợ Hàng đã giao Đơn hàng 0 đơn Kh…" at bounding box center [634, 269] width 1269 height 538
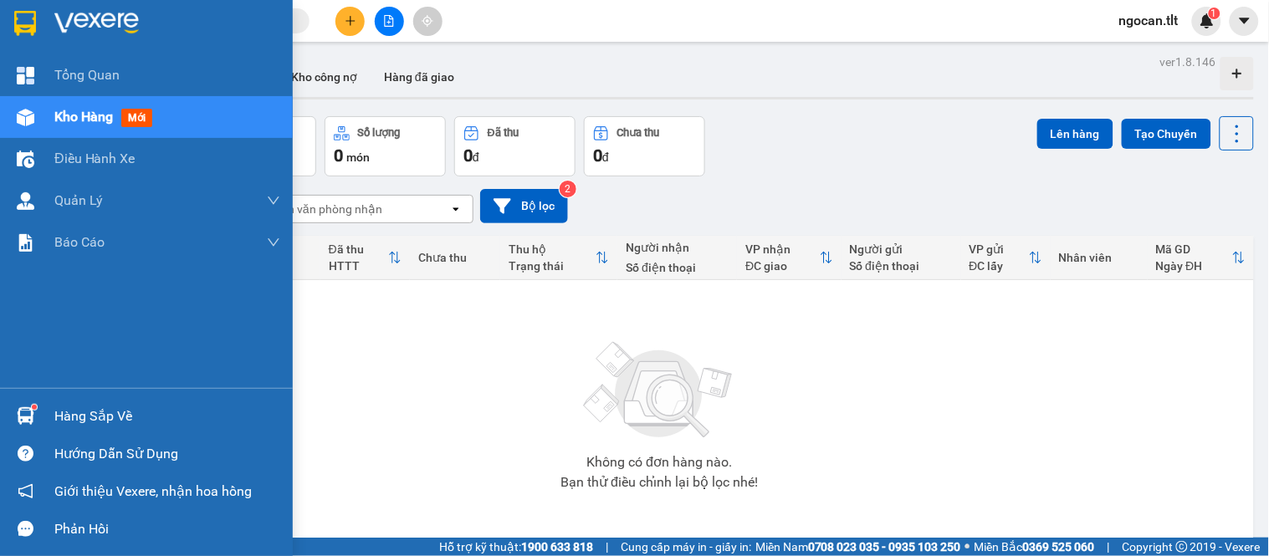
click at [28, 415] on img at bounding box center [26, 416] width 18 height 18
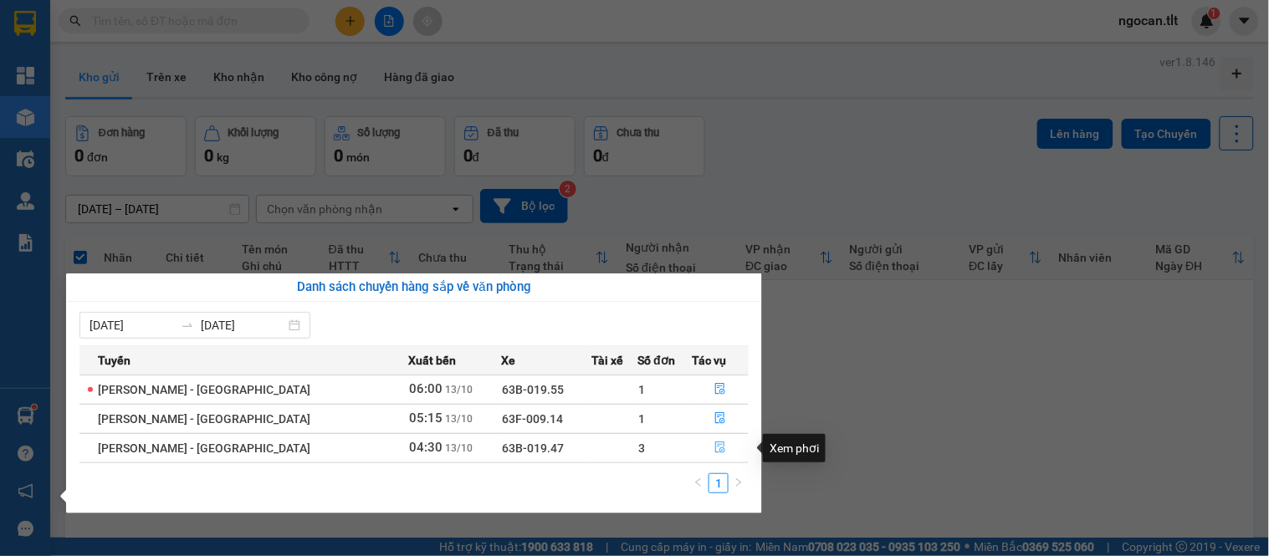
click at [734, 453] on button "button" at bounding box center [720, 448] width 55 height 27
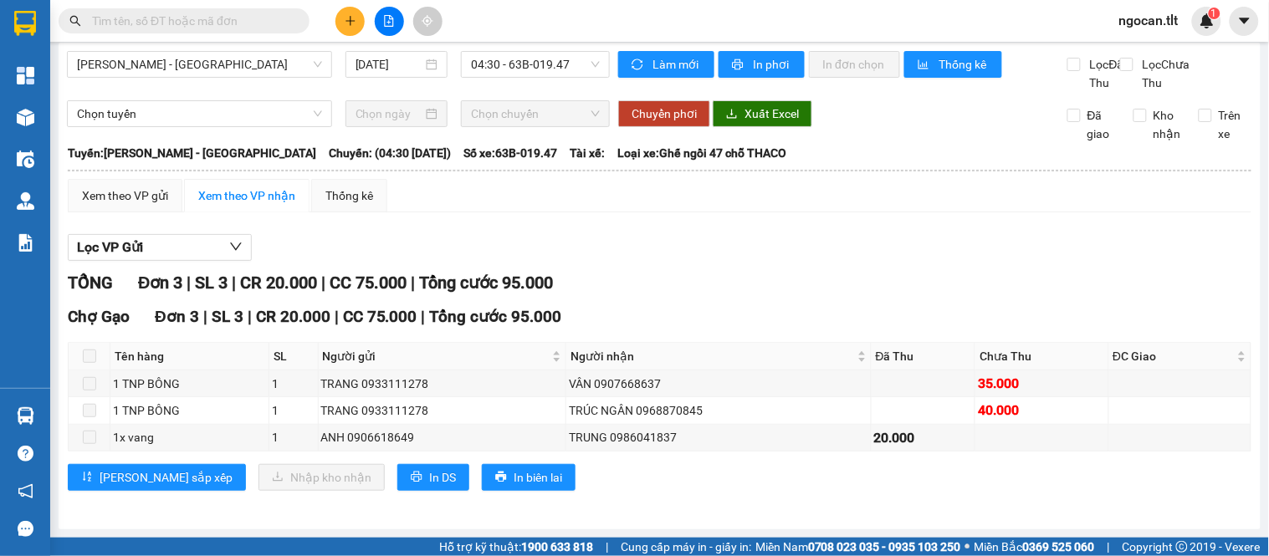
scroll to position [26, 0]
click at [122, 191] on div "Xem theo VP gửi" at bounding box center [125, 196] width 86 height 18
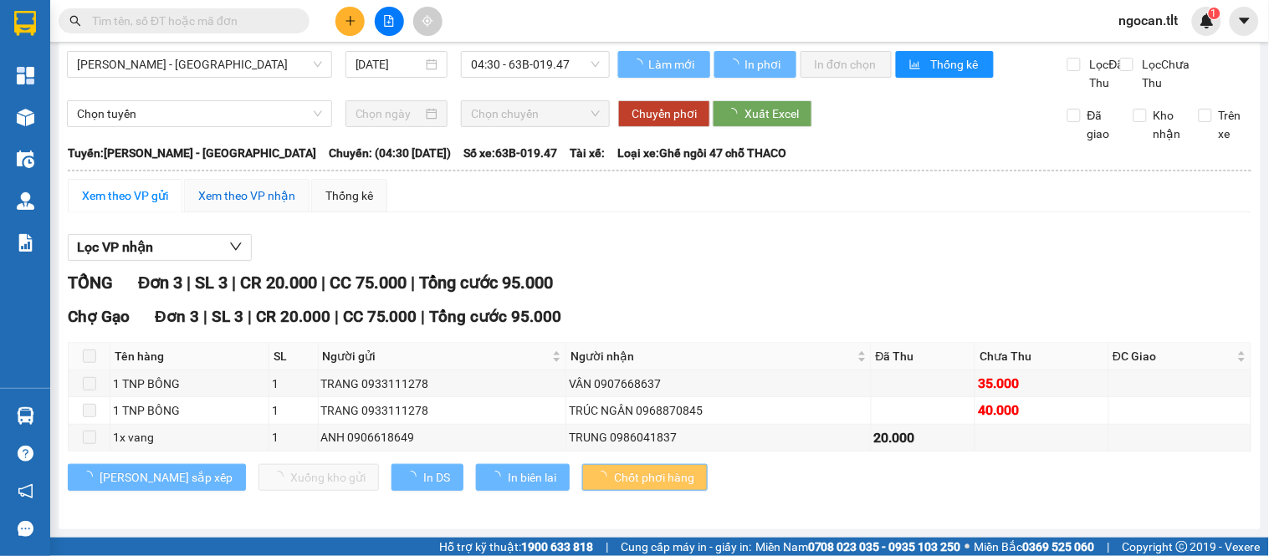
click at [229, 195] on div "Xem theo VP nhận" at bounding box center [246, 196] width 97 height 18
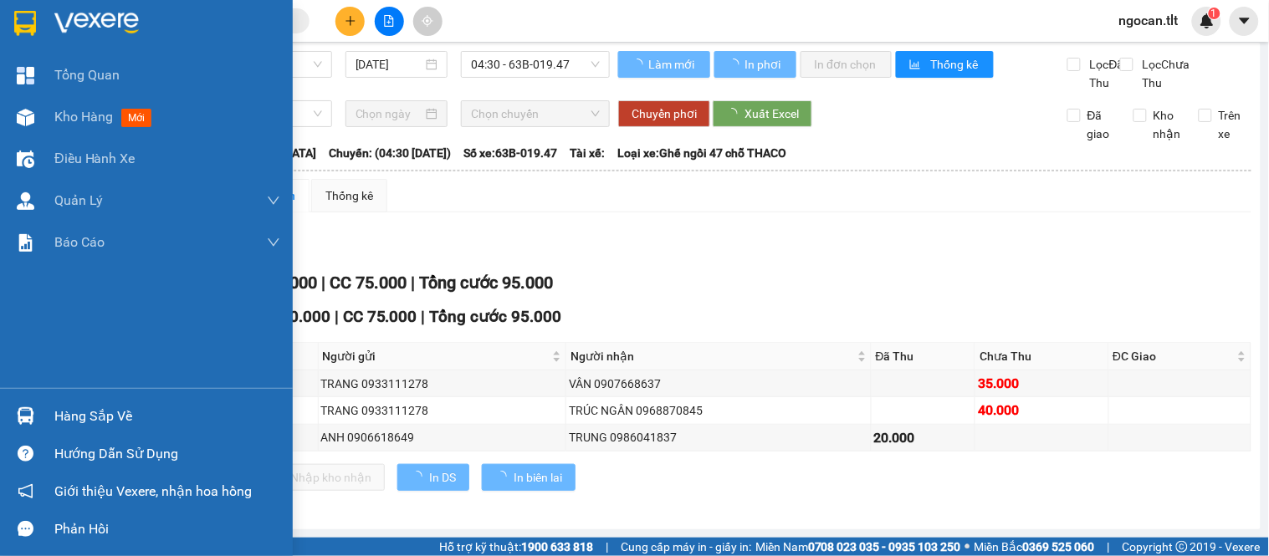
click at [9, 13] on div at bounding box center [146, 27] width 293 height 54
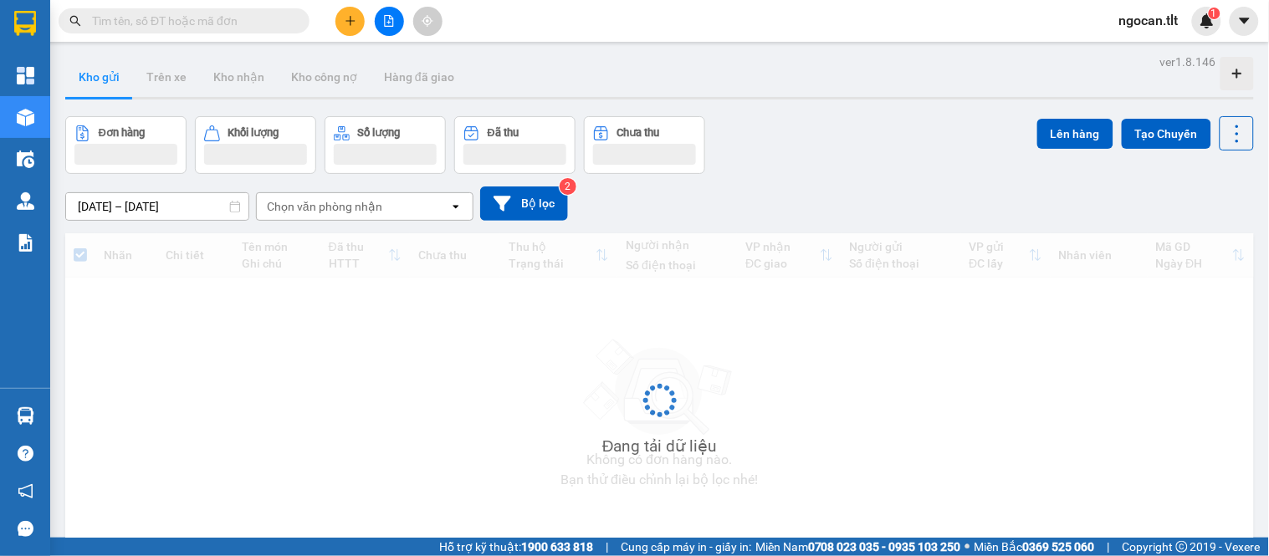
click at [59, 413] on div "ver 1.8.146 Kho gửi Trên xe Kho nhận Kho công nợ Hàng đã giao Đơn hàng Khối lượ…" at bounding box center [660, 328] width 1202 height 556
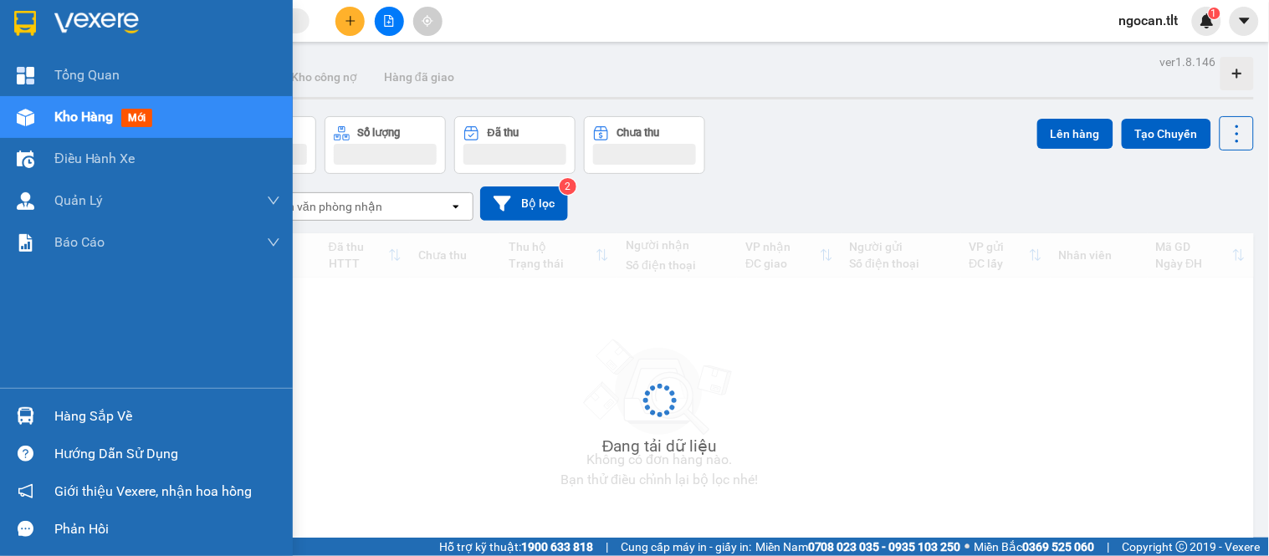
drag, startPoint x: 32, startPoint y: 408, endPoint x: 49, endPoint y: 415, distance: 18.0
click at [31, 408] on img at bounding box center [26, 416] width 18 height 18
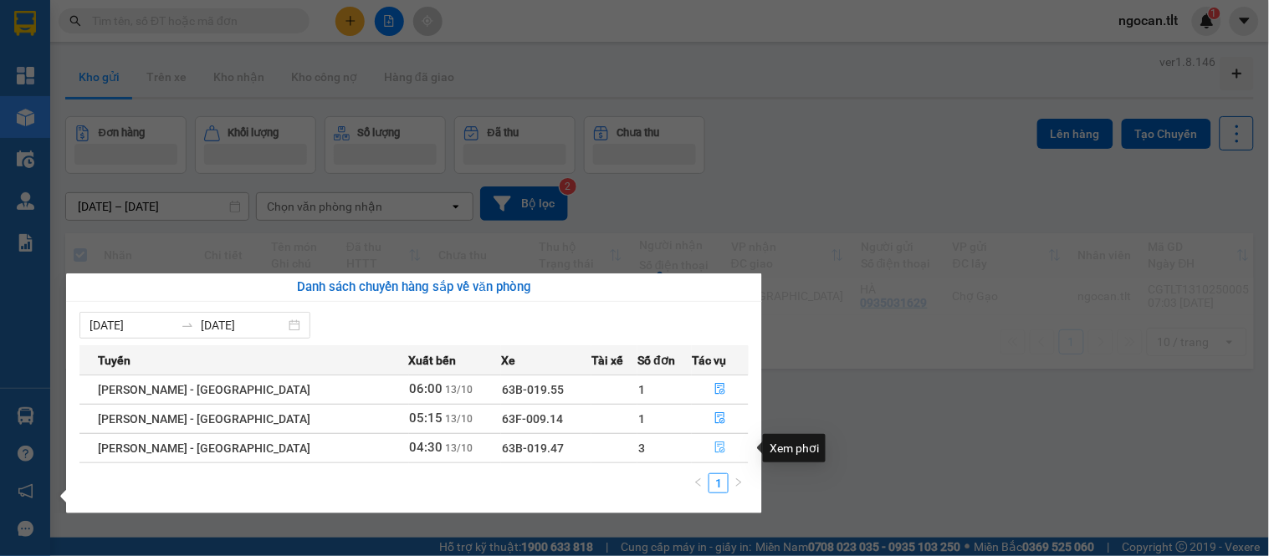
click at [718, 453] on button "button" at bounding box center [720, 448] width 55 height 27
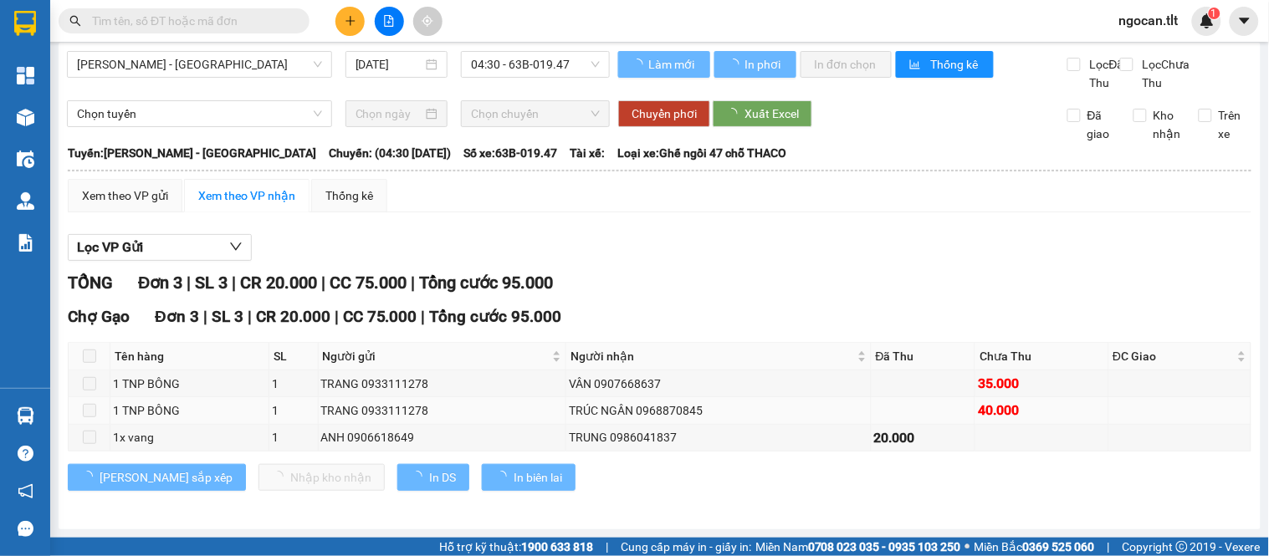
scroll to position [26, 0]
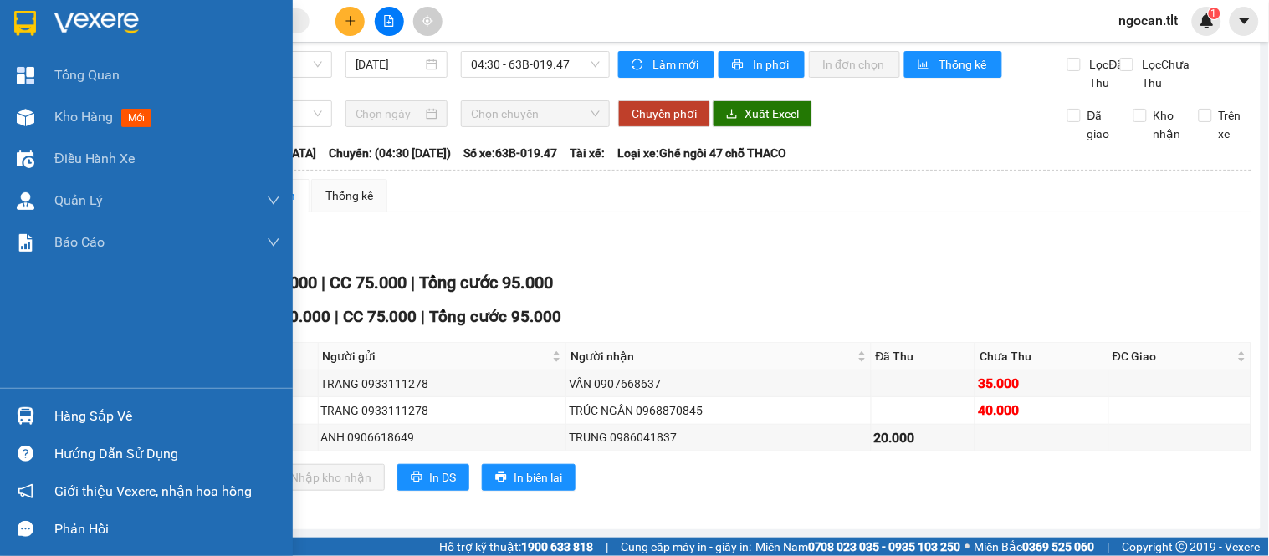
click at [0, 5] on div at bounding box center [146, 27] width 293 height 54
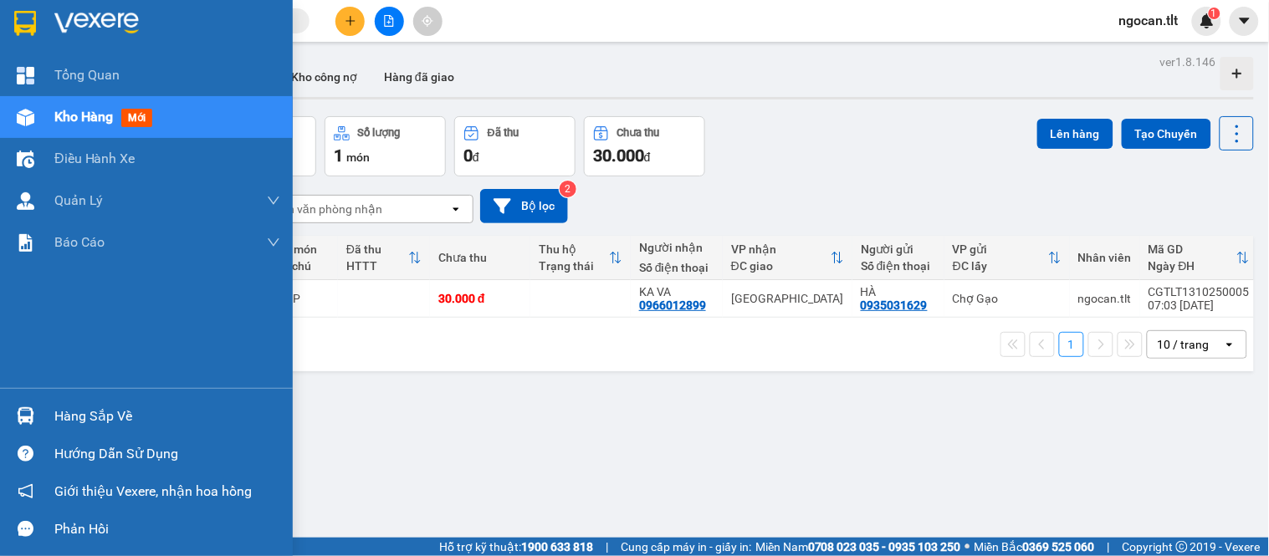
click at [0, 415] on div "Hàng sắp về" at bounding box center [146, 416] width 293 height 38
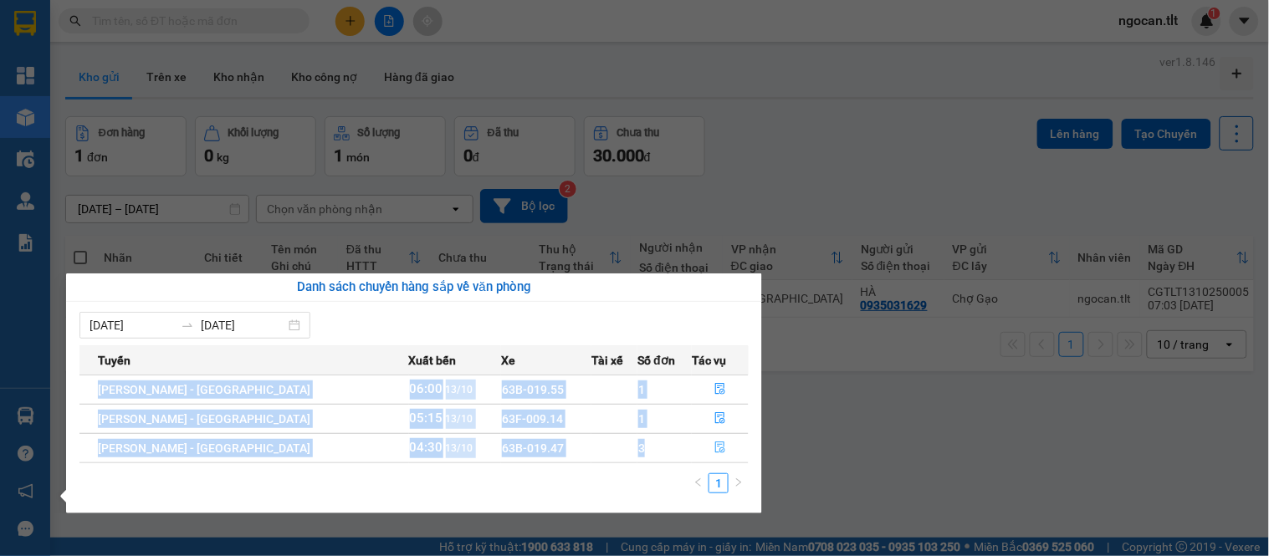
drag, startPoint x: 678, startPoint y: 449, endPoint x: 689, endPoint y: 453, distance: 11.7
click at [683, 450] on tr "[PERSON_NAME] - Mỹ Tho 04:30 [DATE] 63B-019.47 3" at bounding box center [413, 447] width 669 height 29
click at [693, 453] on button "button" at bounding box center [720, 448] width 55 height 27
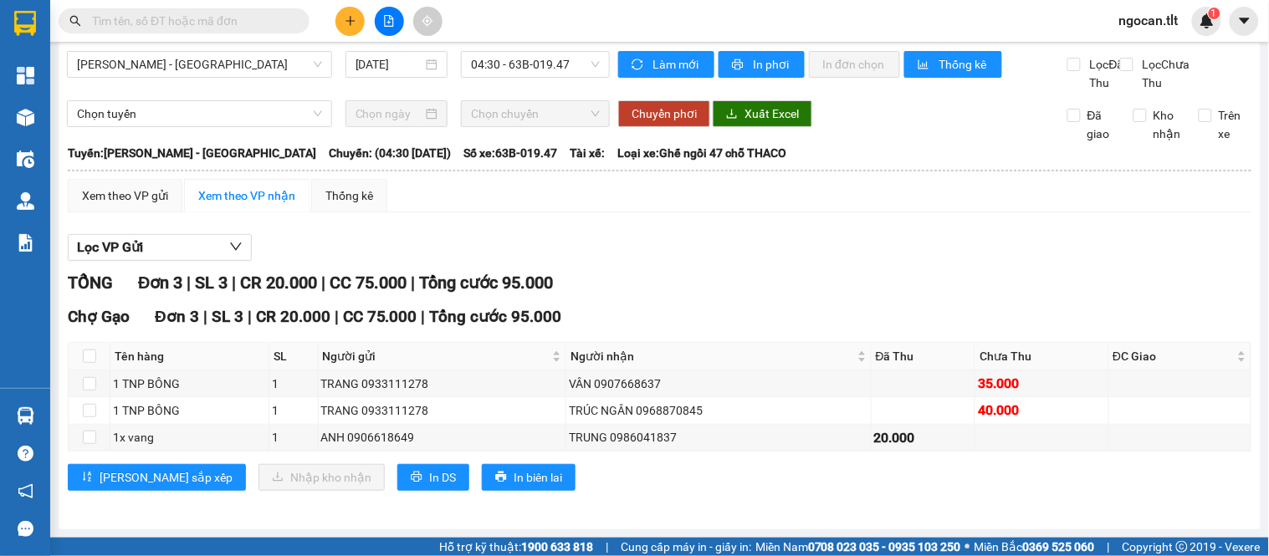
scroll to position [26, 0]
click at [84, 349] on label at bounding box center [89, 356] width 13 height 18
click at [84, 350] on input "checkbox" at bounding box center [89, 356] width 13 height 13
checkbox input "true"
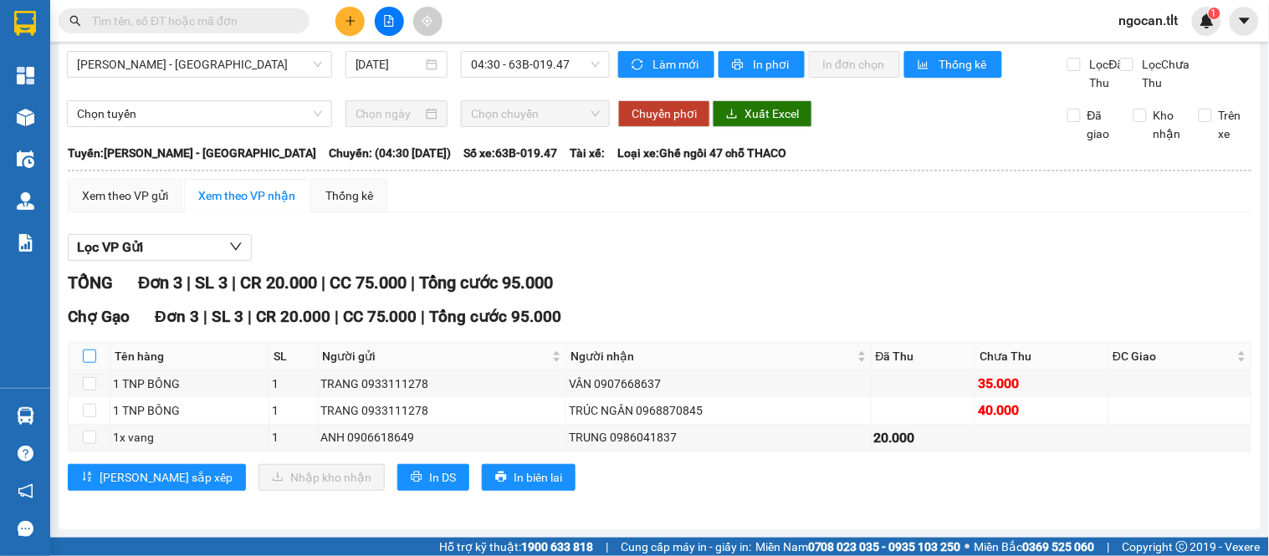
checkbox input "true"
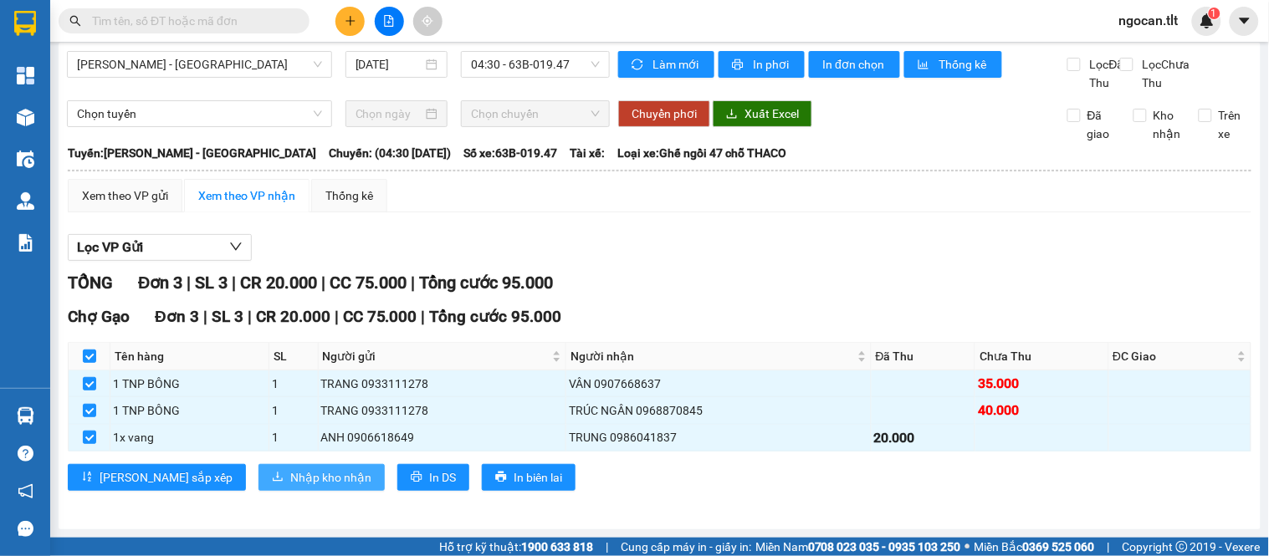
click at [290, 474] on span "Nhập kho nhận" at bounding box center [330, 477] width 81 height 18
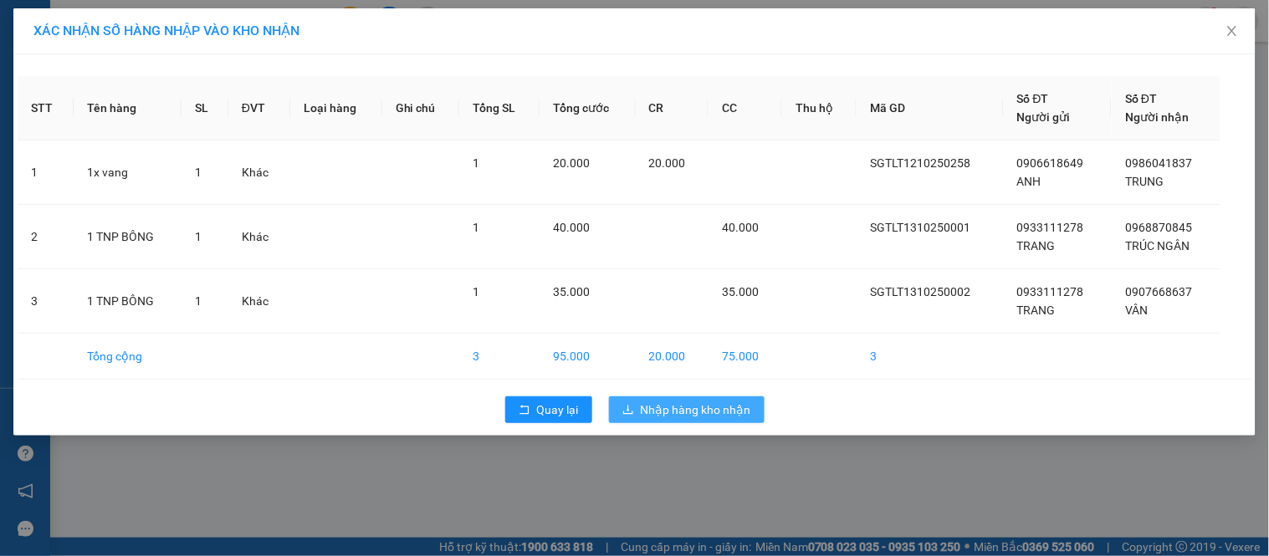
click at [709, 406] on span "Nhập hàng kho nhận" at bounding box center [696, 410] width 110 height 18
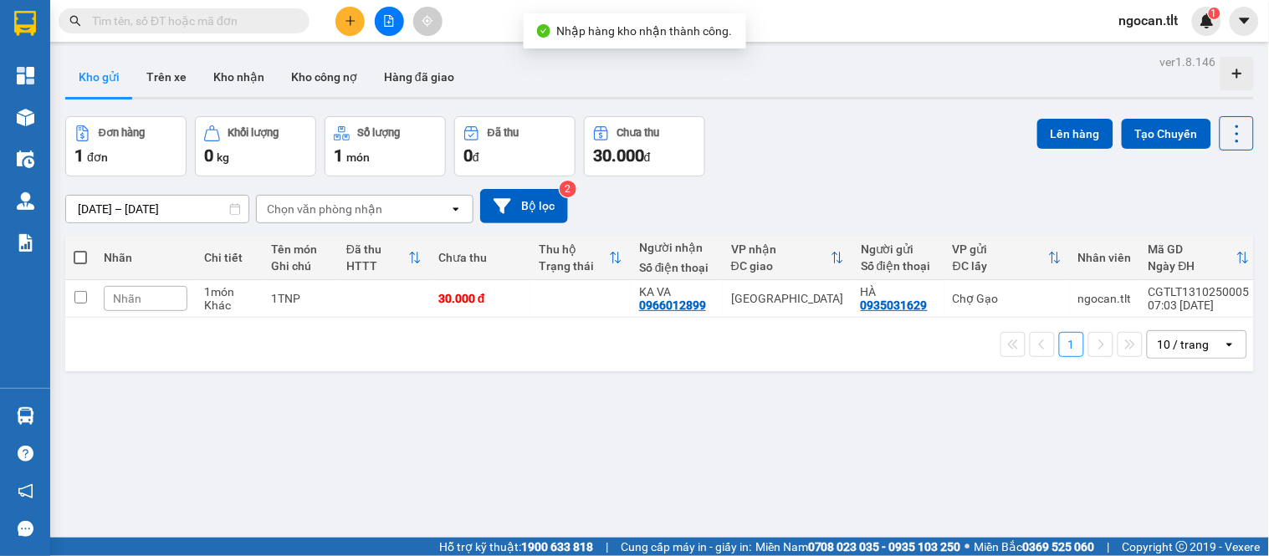
click at [276, 28] on input "text" at bounding box center [190, 21] width 197 height 18
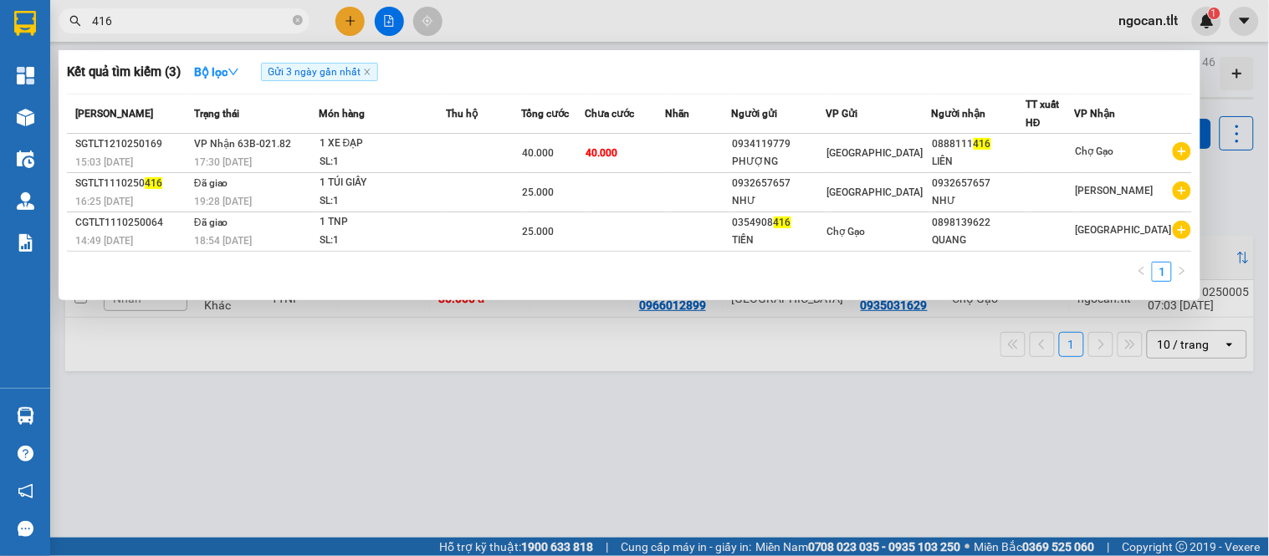
type input "416"
drag, startPoint x: 548, startPoint y: 431, endPoint x: 537, endPoint y: 422, distance: 14.2
click at [547, 430] on div at bounding box center [634, 278] width 1269 height 556
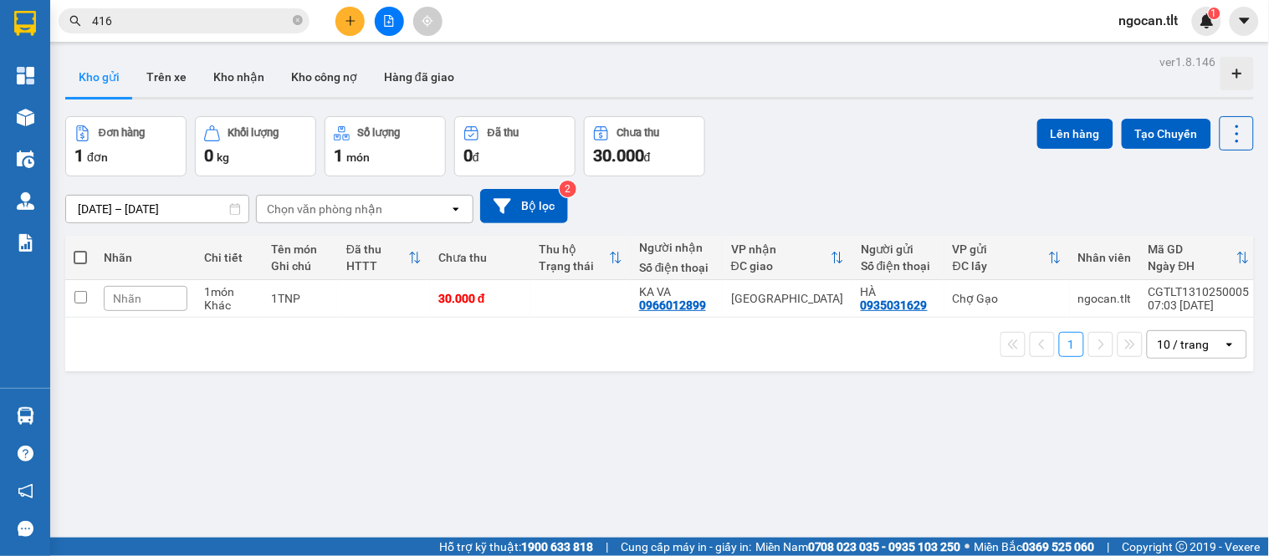
click at [72, 264] on th at bounding box center [80, 258] width 30 height 44
click at [79, 263] on span at bounding box center [80, 257] width 13 height 13
click at [80, 249] on input "checkbox" at bounding box center [80, 249] width 0 height 0
checkbox input "true"
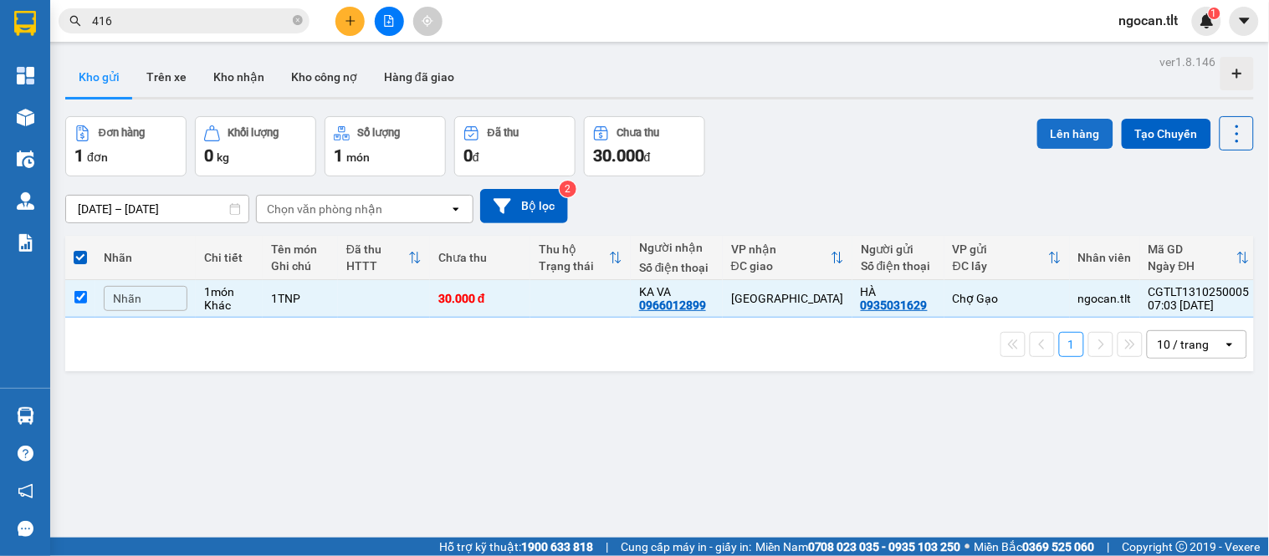
click at [1050, 147] on button "Lên hàng" at bounding box center [1075, 134] width 76 height 30
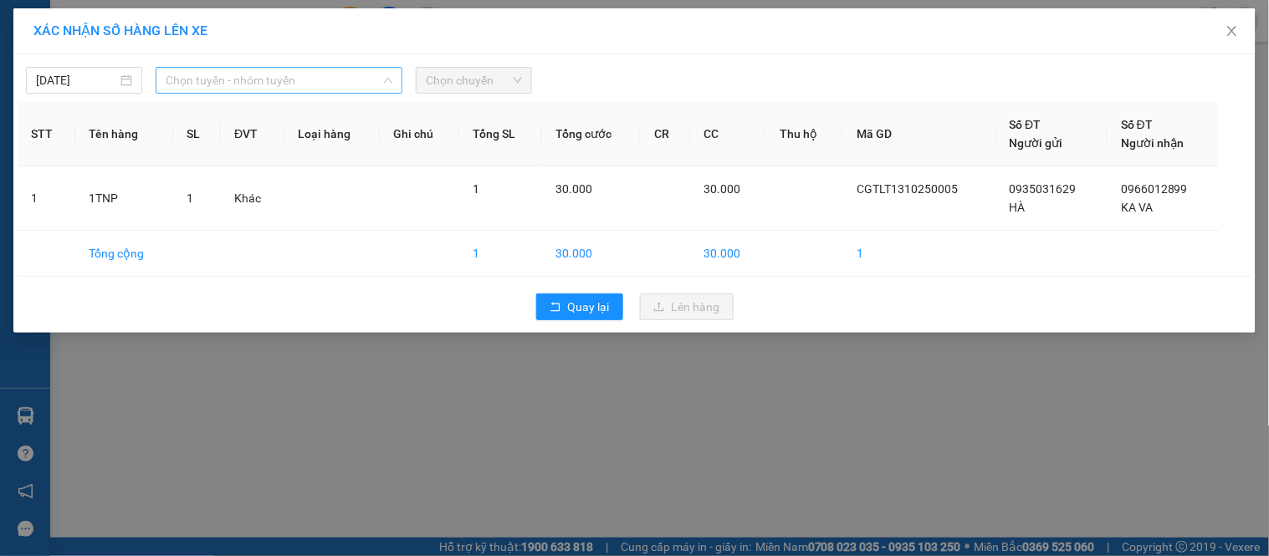
click at [246, 74] on span "Chọn tuyến - nhóm tuyến" at bounding box center [279, 80] width 227 height 25
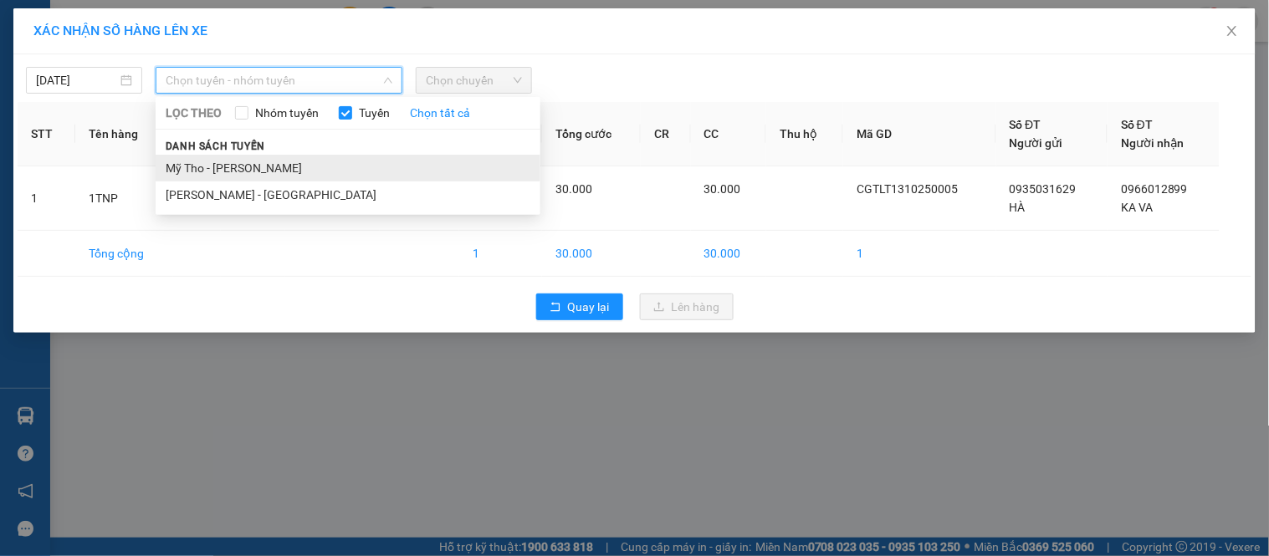
click at [204, 165] on li "Mỹ Tho - [PERSON_NAME]" at bounding box center [348, 168] width 385 height 27
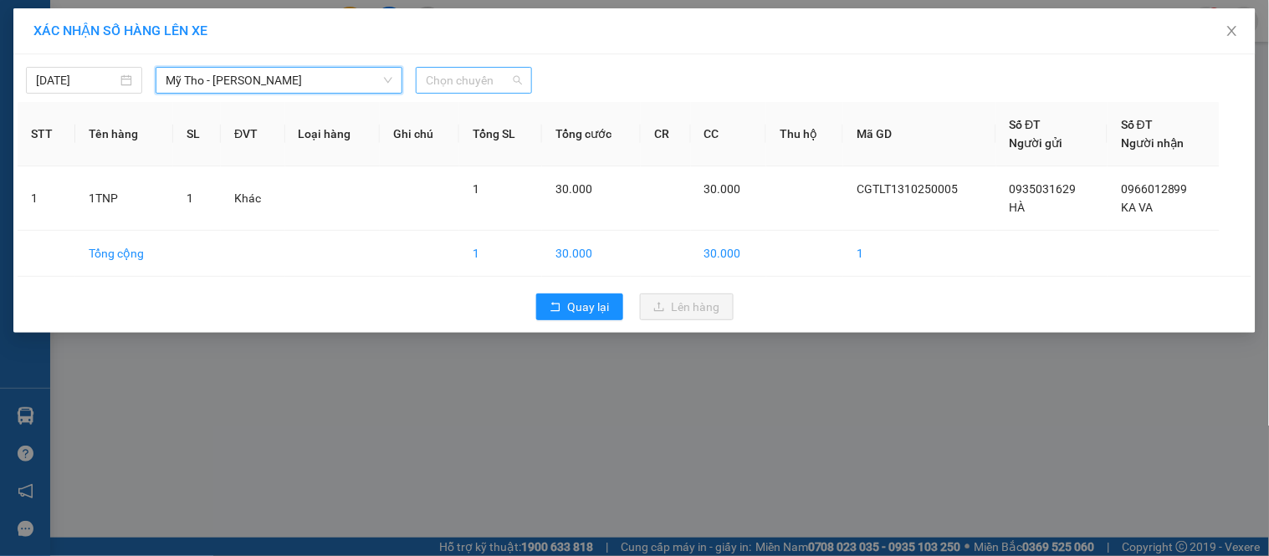
click at [458, 75] on span "Chọn chuyến" at bounding box center [474, 80] width 96 height 25
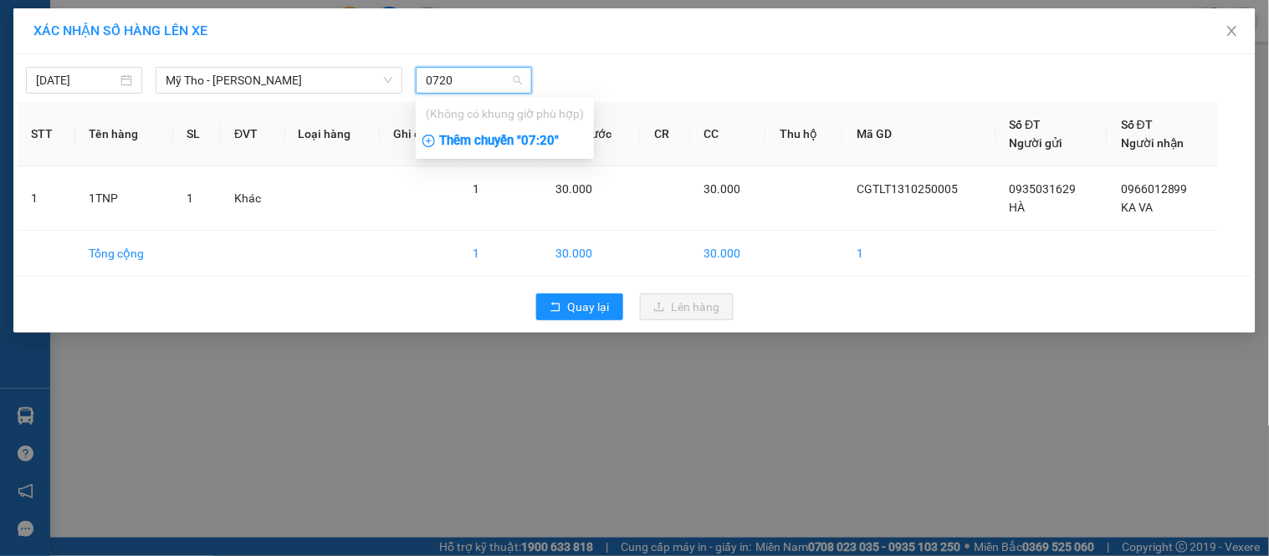
type input "0720"
click at [495, 132] on div "Thêm chuyến " 07:20 "" at bounding box center [505, 141] width 178 height 28
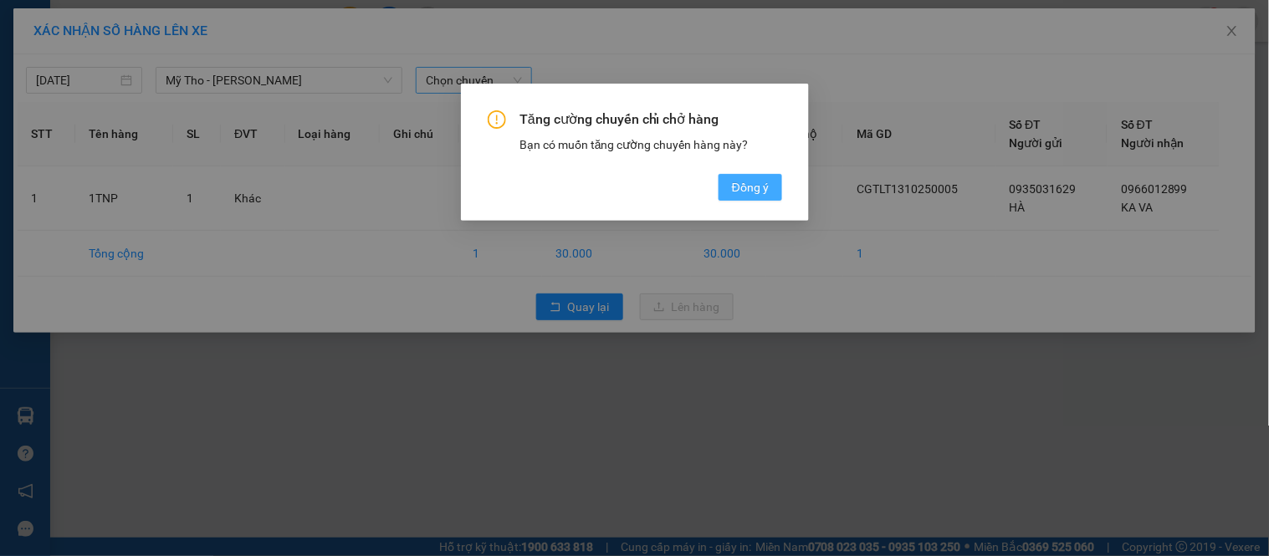
click at [737, 179] on span "Đồng ý" at bounding box center [749, 187] width 37 height 18
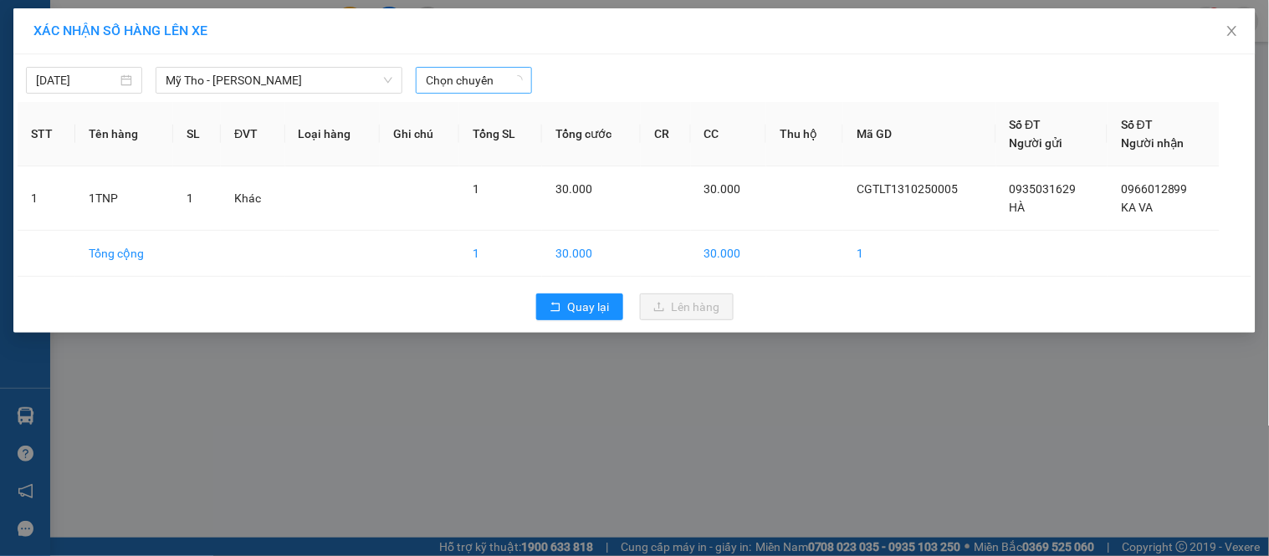
click at [795, 84] on div at bounding box center [791, 80] width 510 height 27
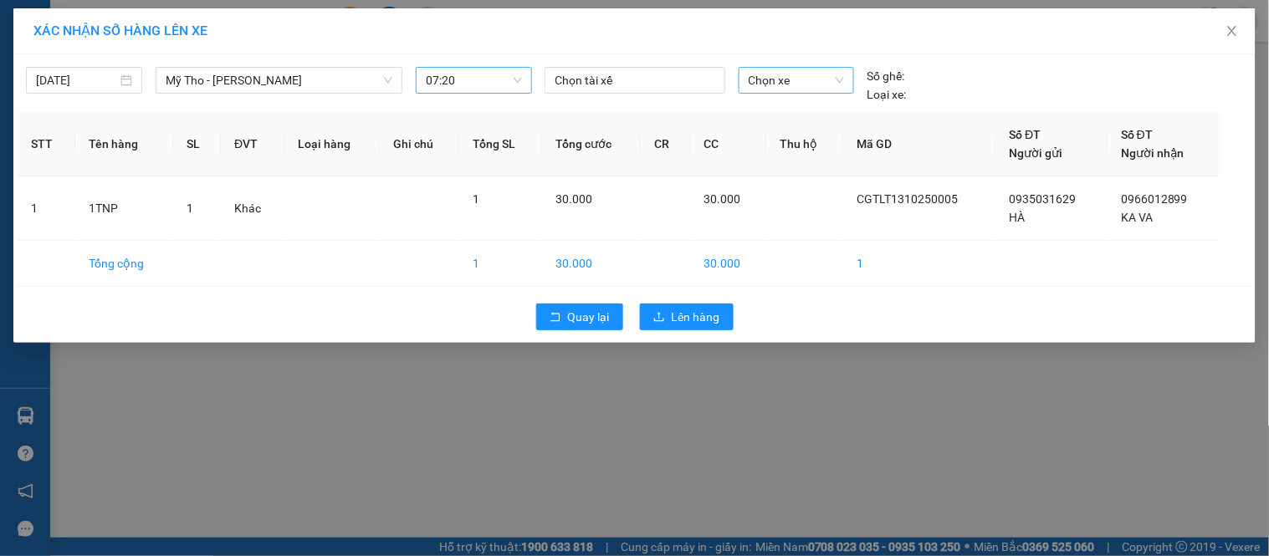
drag, startPoint x: 822, startPoint y: 60, endPoint x: 799, endPoint y: 87, distance: 35.6
click at [812, 69] on div "[DATE] Mỹ Tho - [PERSON_NAME] LỌC THEO Nhóm tuyến Tuyến Chọn tất cả Danh sách t…" at bounding box center [635, 81] width 1234 height 45
click at [797, 88] on span "Chọn xe" at bounding box center [796, 80] width 95 height 25
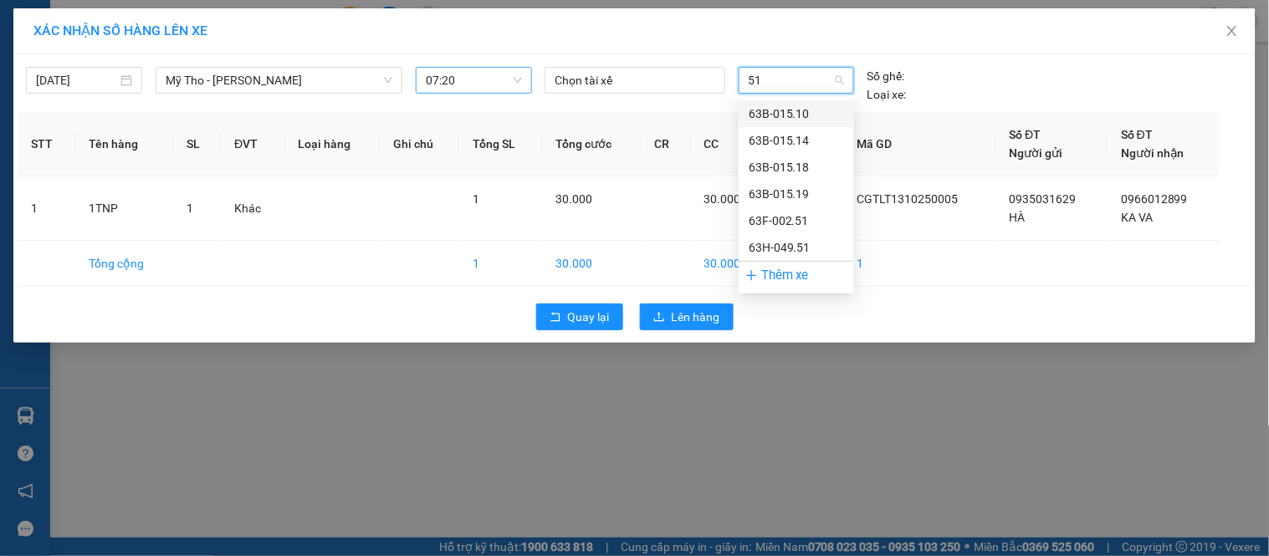
type input "519"
click at [823, 105] on div "63B-015.19" at bounding box center [796, 114] width 95 height 18
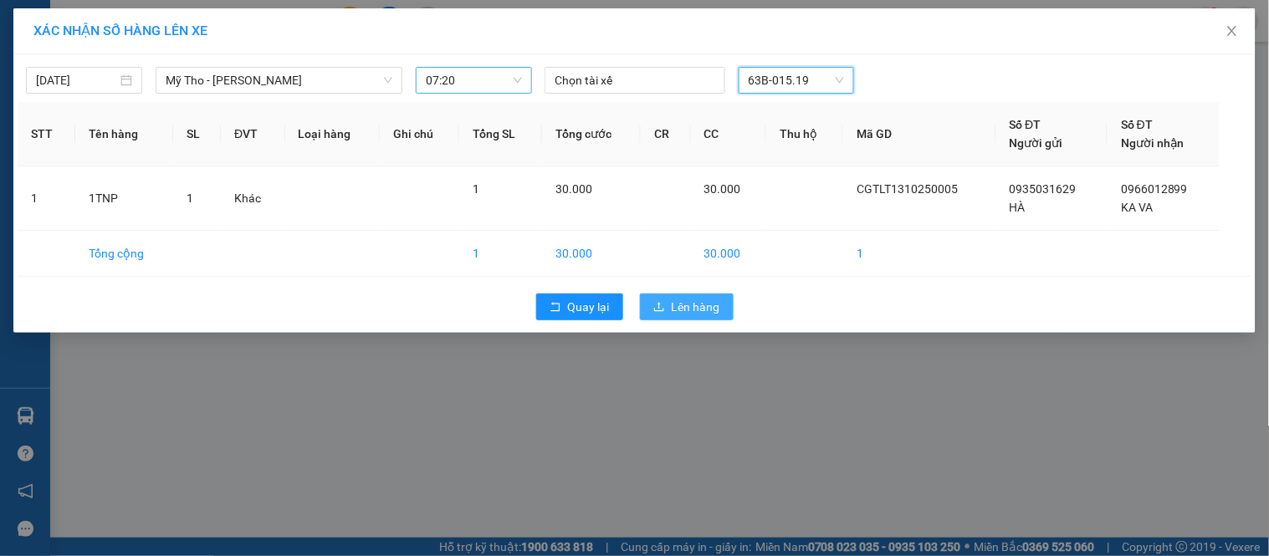
click at [704, 304] on span "Lên hàng" at bounding box center [696, 307] width 49 height 18
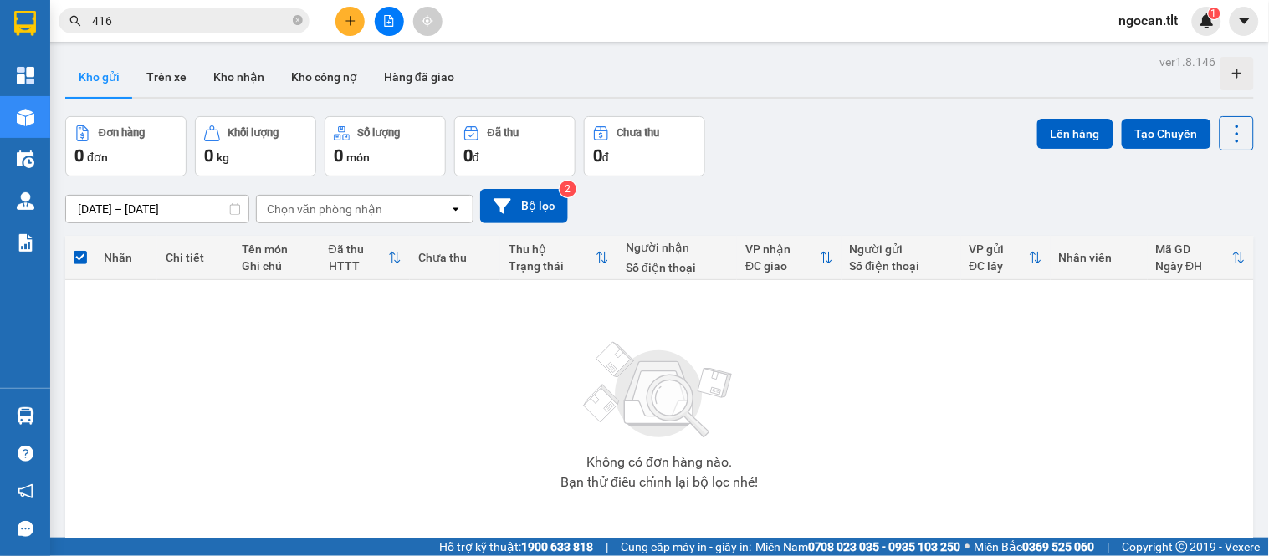
click at [358, 5] on div "Kết quả tìm kiếm ( 3 ) Bộ lọc Gửi 3 ngày gần nhất Mã ĐH Trạng thái Món hàng Thu…" at bounding box center [634, 21] width 1269 height 42
click at [357, 11] on button at bounding box center [349, 21] width 29 height 29
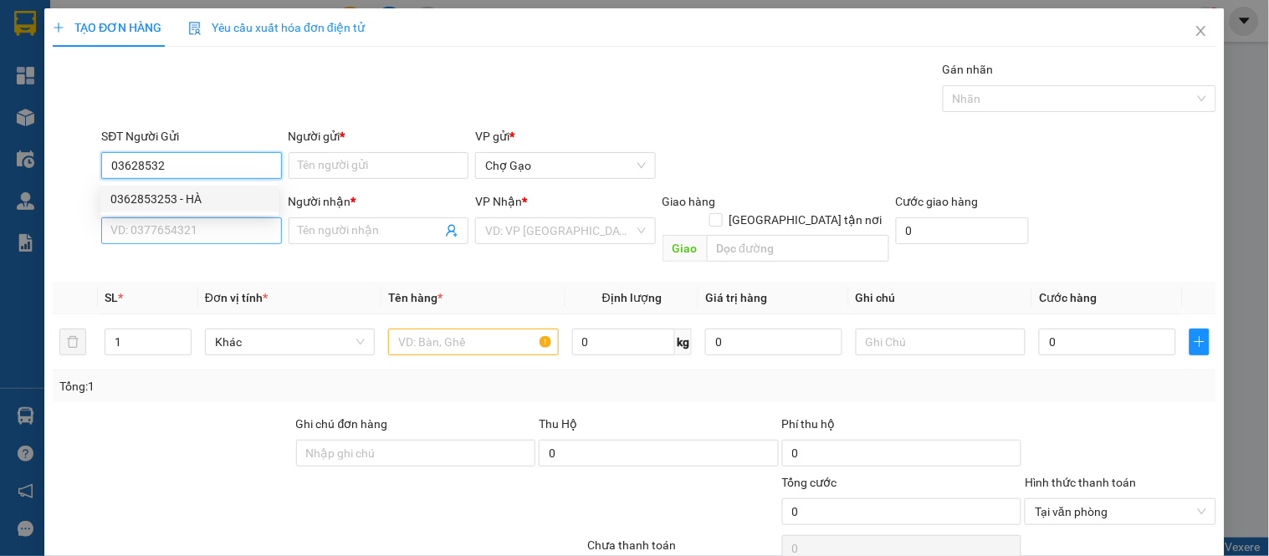
drag, startPoint x: 238, startPoint y: 204, endPoint x: 228, endPoint y: 221, distance: 20.0
click at [238, 203] on div "0362853253 - HÀ" at bounding box center [189, 199] width 158 height 18
type input "0362853253"
click at [219, 230] on input "SĐT Người Nhận *" at bounding box center [191, 231] width 180 height 27
click at [214, 232] on input "SĐT Người Nhận *" at bounding box center [191, 231] width 180 height 27
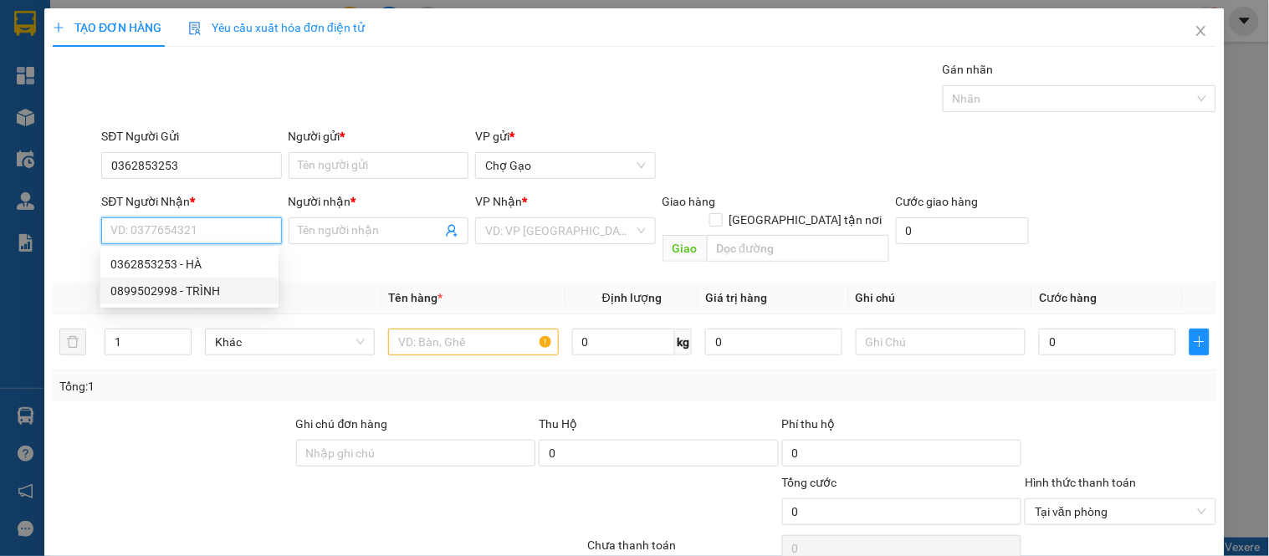
click at [214, 285] on div "0899502998 - TRÌNH" at bounding box center [189, 291] width 158 height 18
type input "0899502998"
type input "TRÌNH"
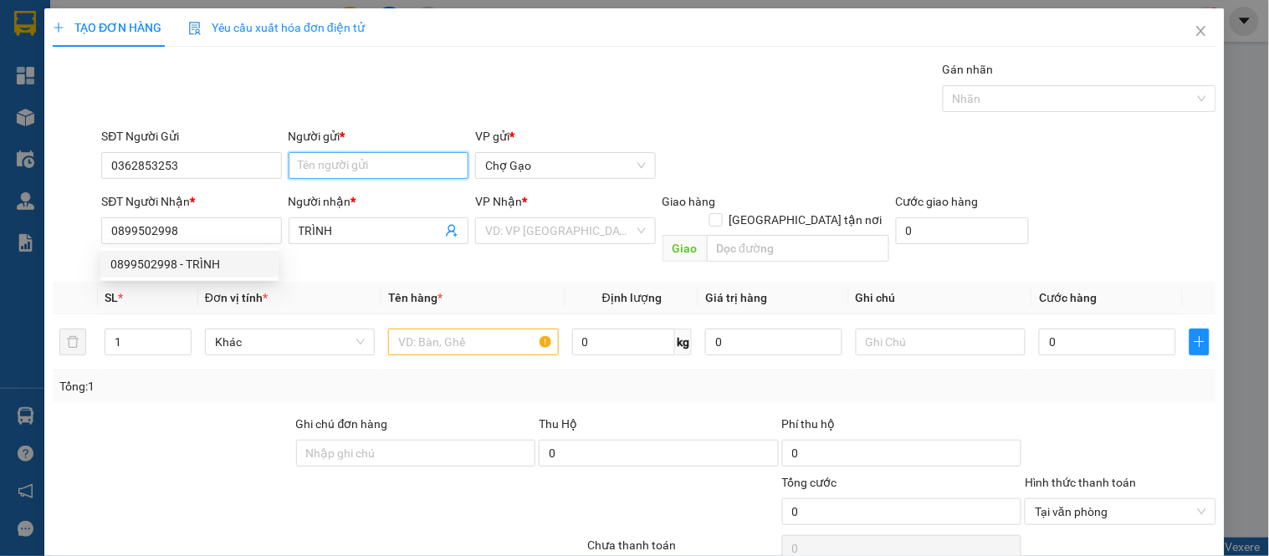
click at [332, 164] on input "Người gửi *" at bounding box center [379, 165] width 180 height 27
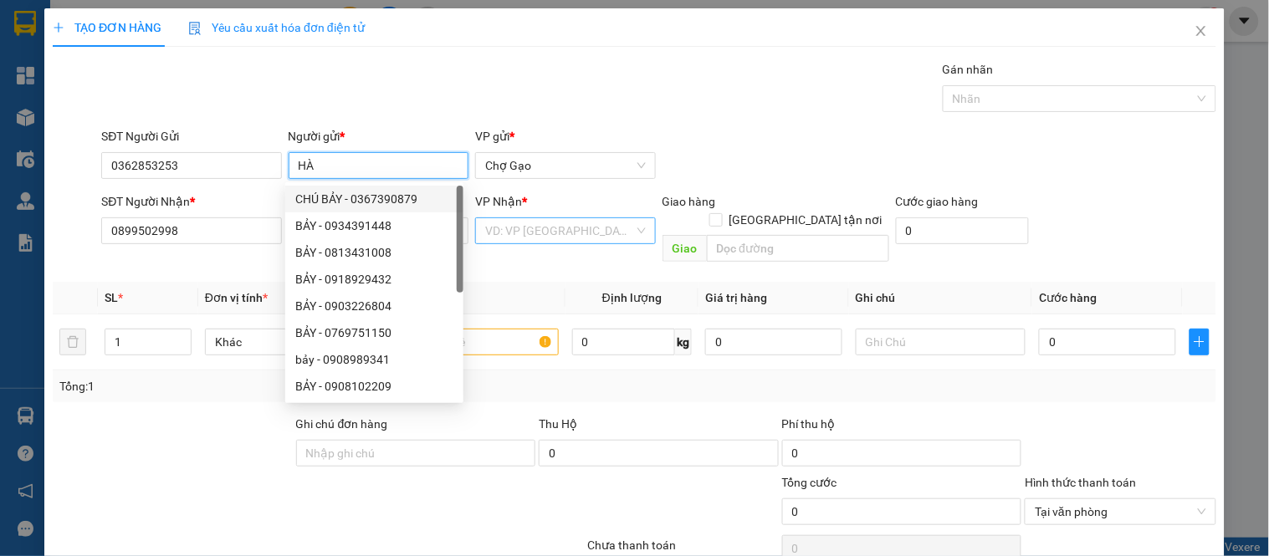
type input "HÀ"
click at [584, 231] on input "search" at bounding box center [559, 230] width 148 height 25
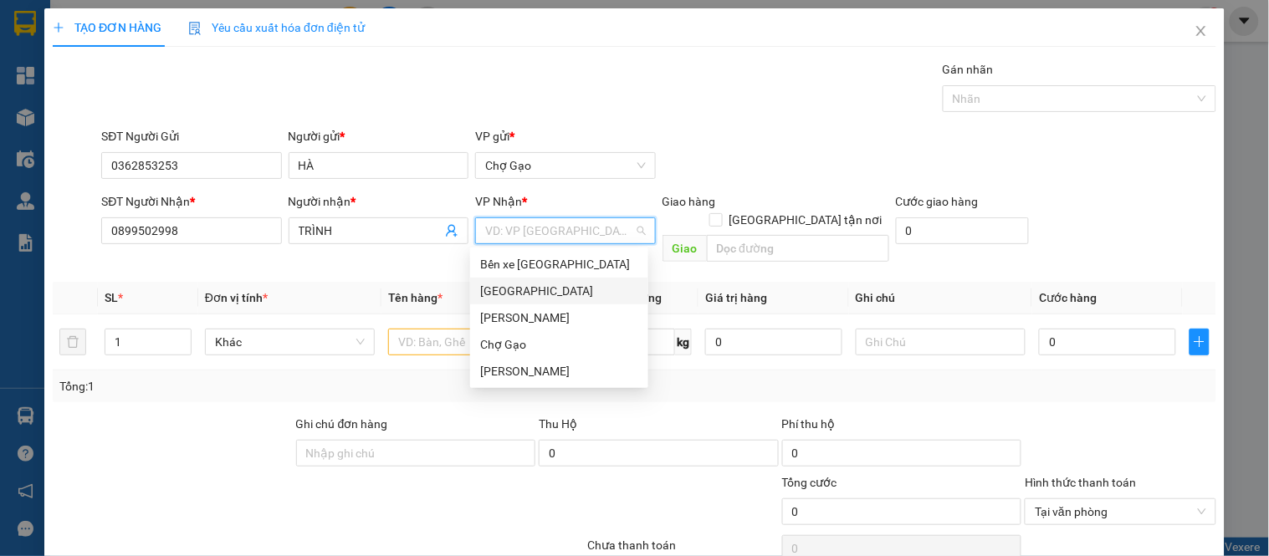
click at [517, 285] on div "[GEOGRAPHIC_DATA]" at bounding box center [559, 291] width 158 height 18
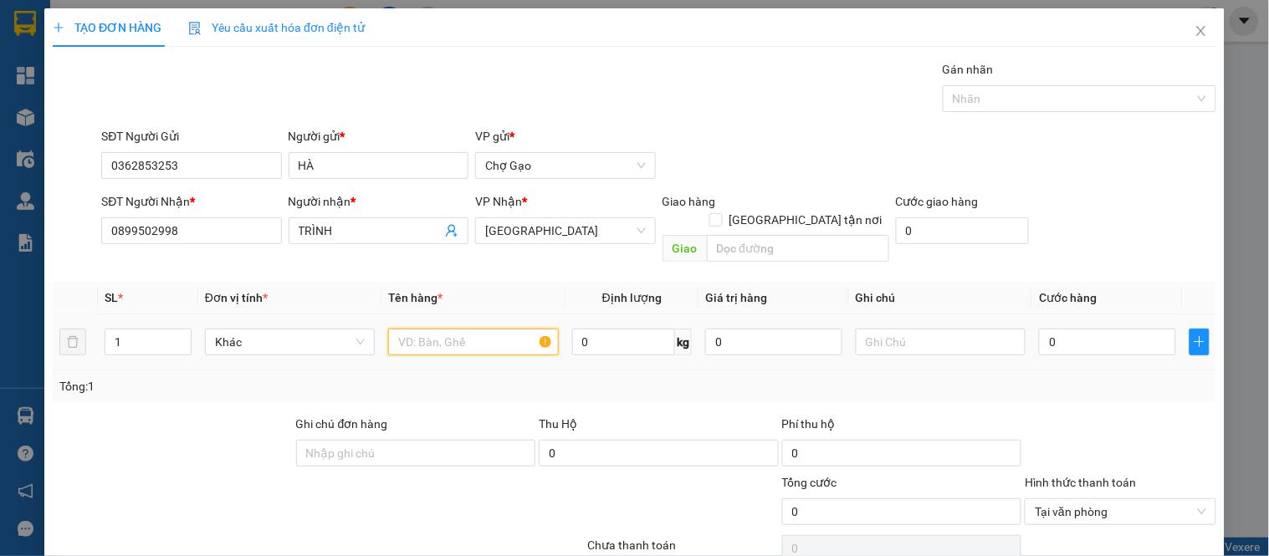
click at [463, 329] on input "text" at bounding box center [473, 342] width 170 height 27
click at [1058, 329] on input "0" at bounding box center [1107, 342] width 137 height 27
click at [412, 329] on input "1T ÚT" at bounding box center [473, 342] width 170 height 27
type input "1T MÚT"
click at [1109, 329] on input "0" at bounding box center [1107, 342] width 137 height 27
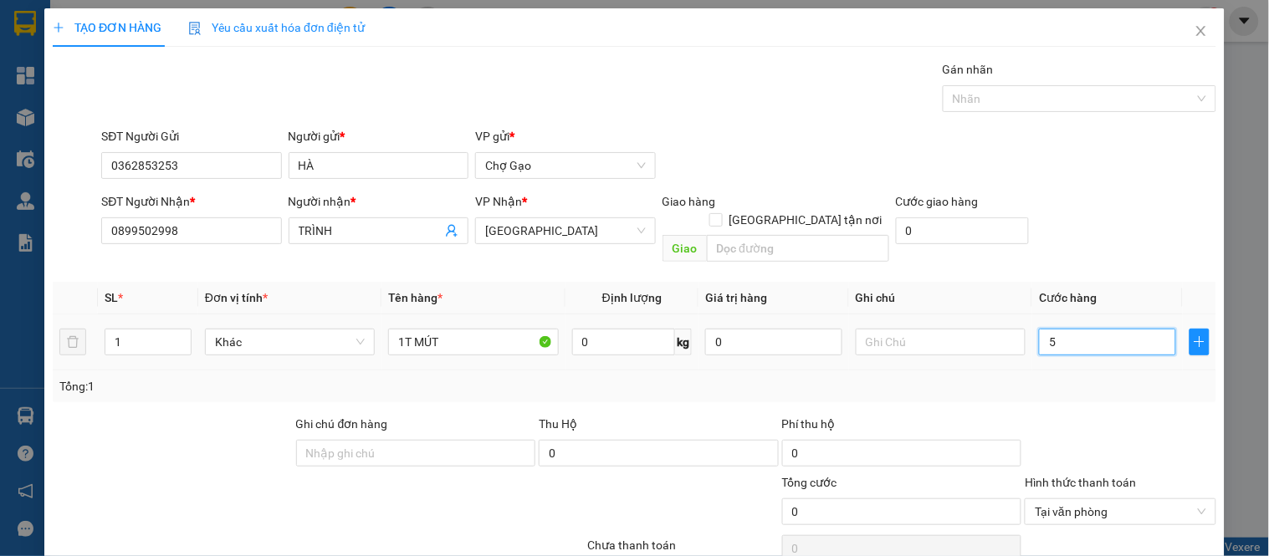
type input "50"
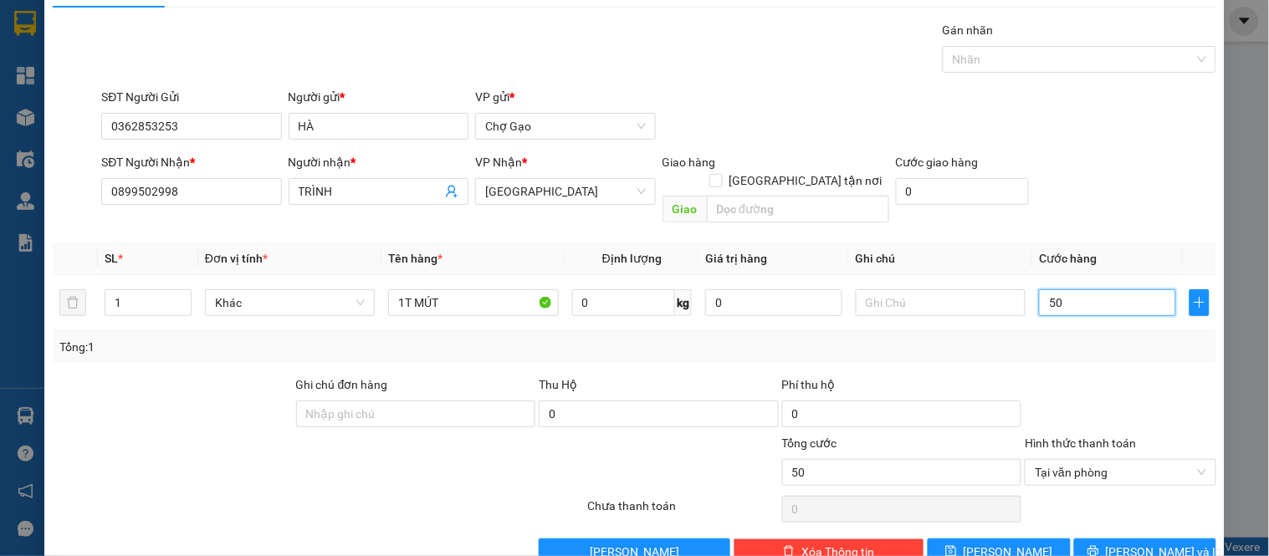
scroll to position [62, 0]
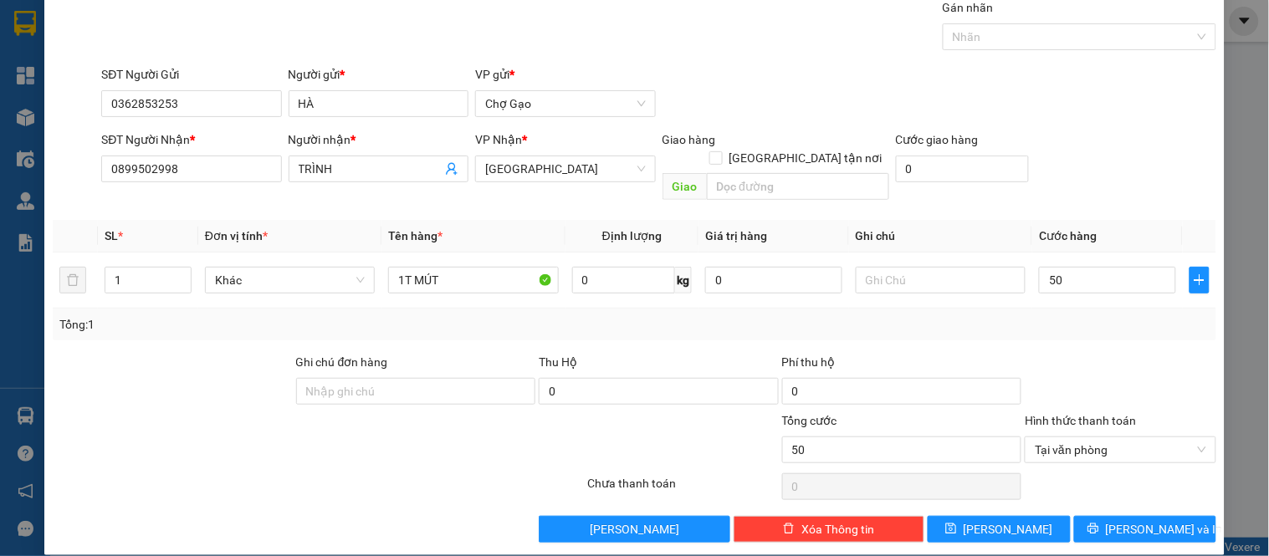
type input "50.000"
click at [1118, 366] on div at bounding box center [1120, 382] width 194 height 59
type input "50.000"
click at [1170, 516] on button "[PERSON_NAME] và In" at bounding box center [1145, 529] width 142 height 27
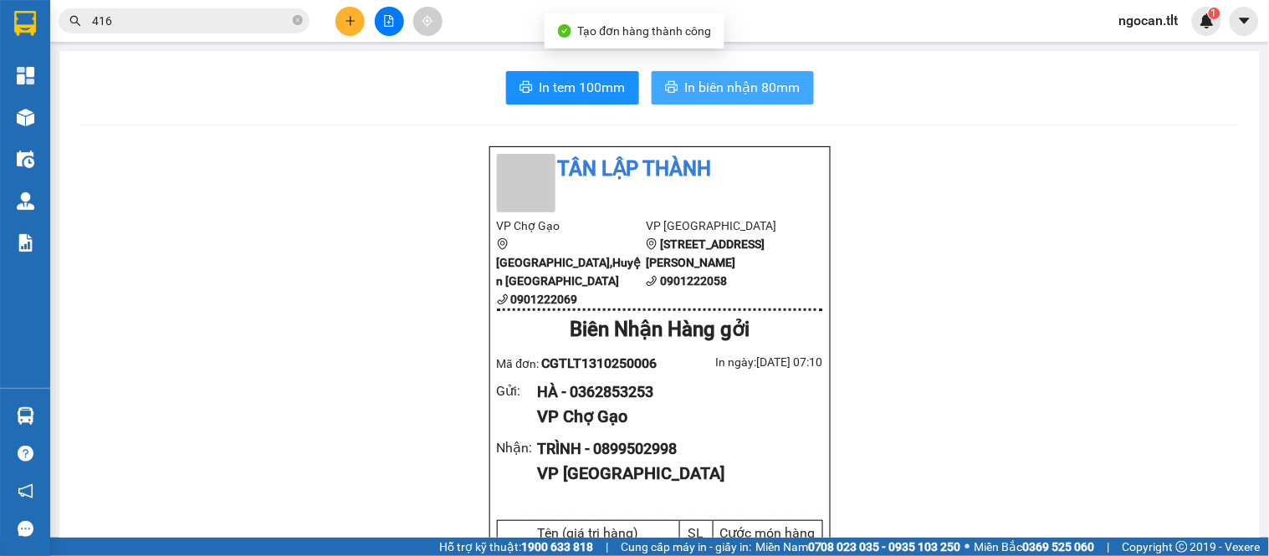
click at [756, 73] on button "In biên nhận 80mm" at bounding box center [733, 87] width 162 height 33
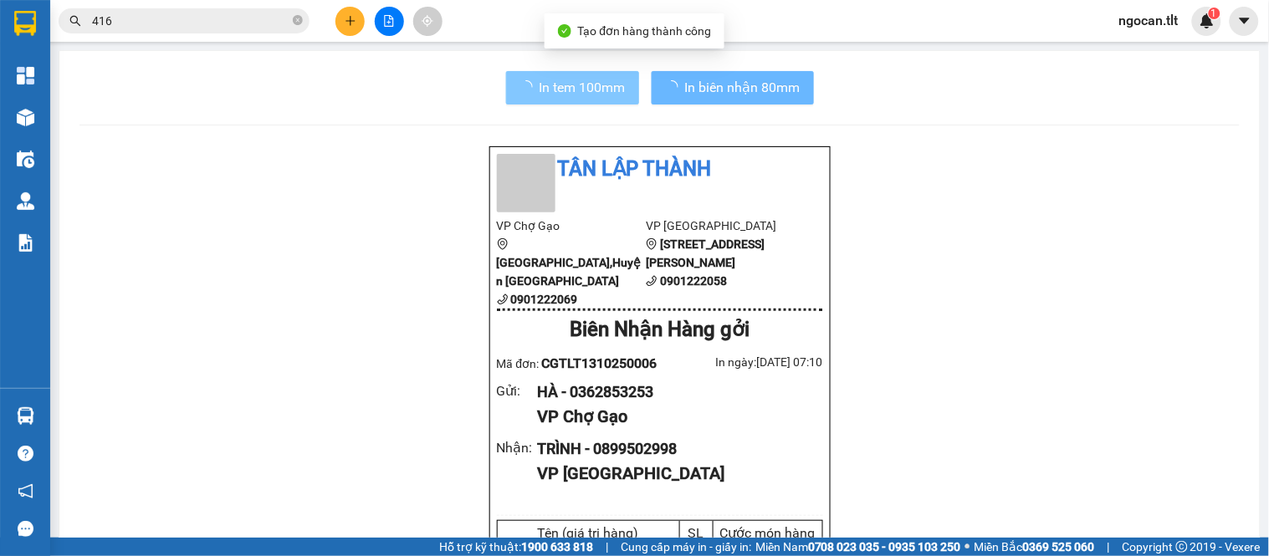
click at [571, 84] on span "In tem 100mm" at bounding box center [583, 87] width 86 height 21
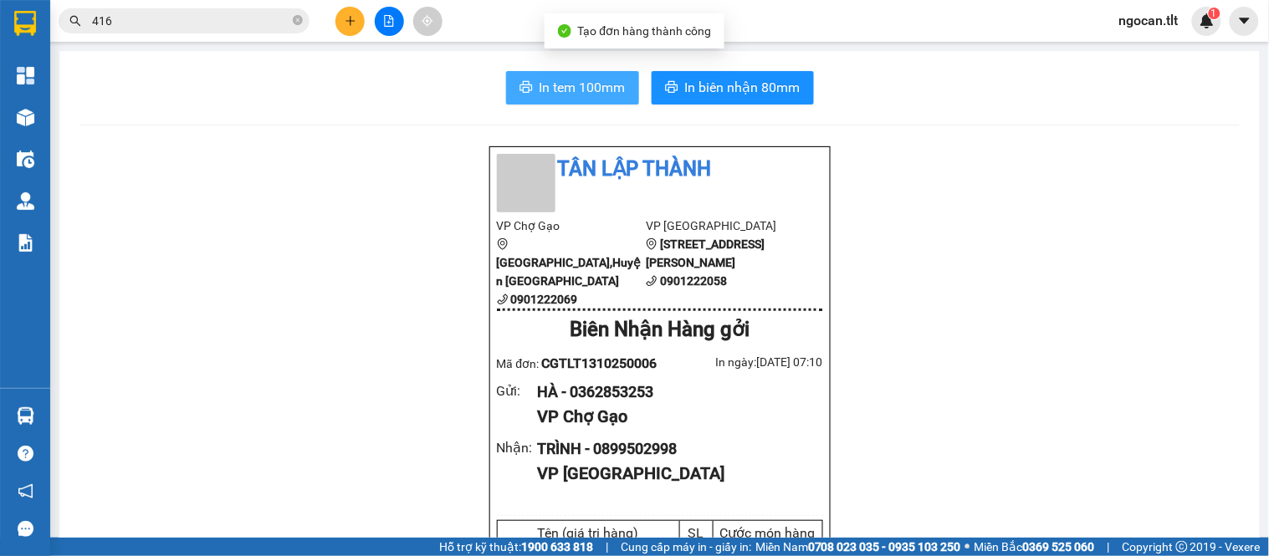
click at [571, 84] on span "In tem 100mm" at bounding box center [583, 87] width 86 height 21
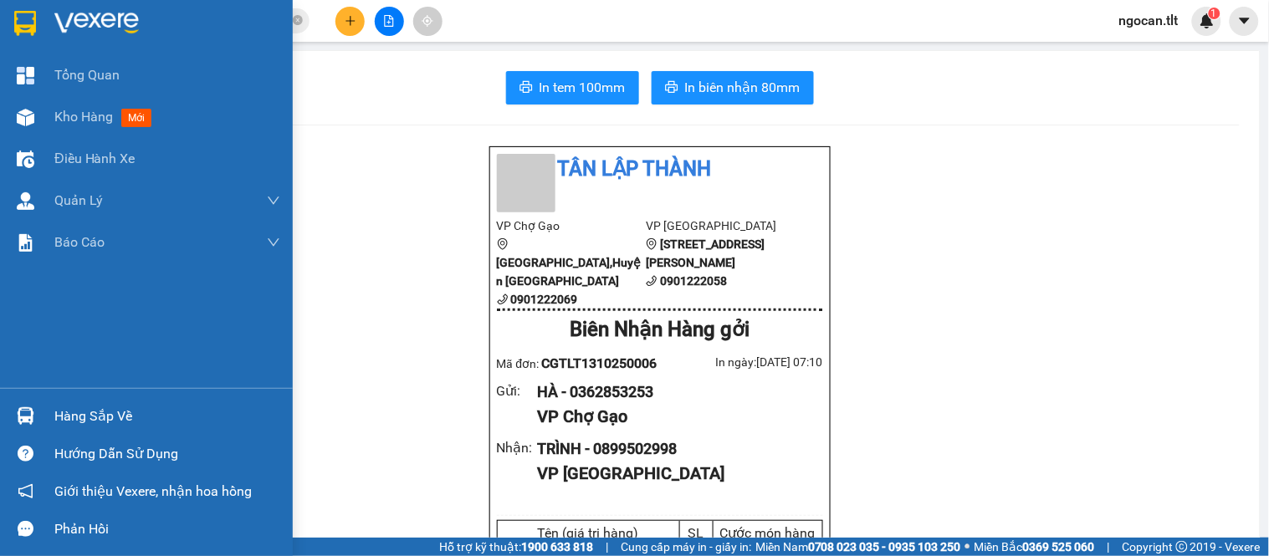
click at [9, 23] on div at bounding box center [146, 27] width 293 height 54
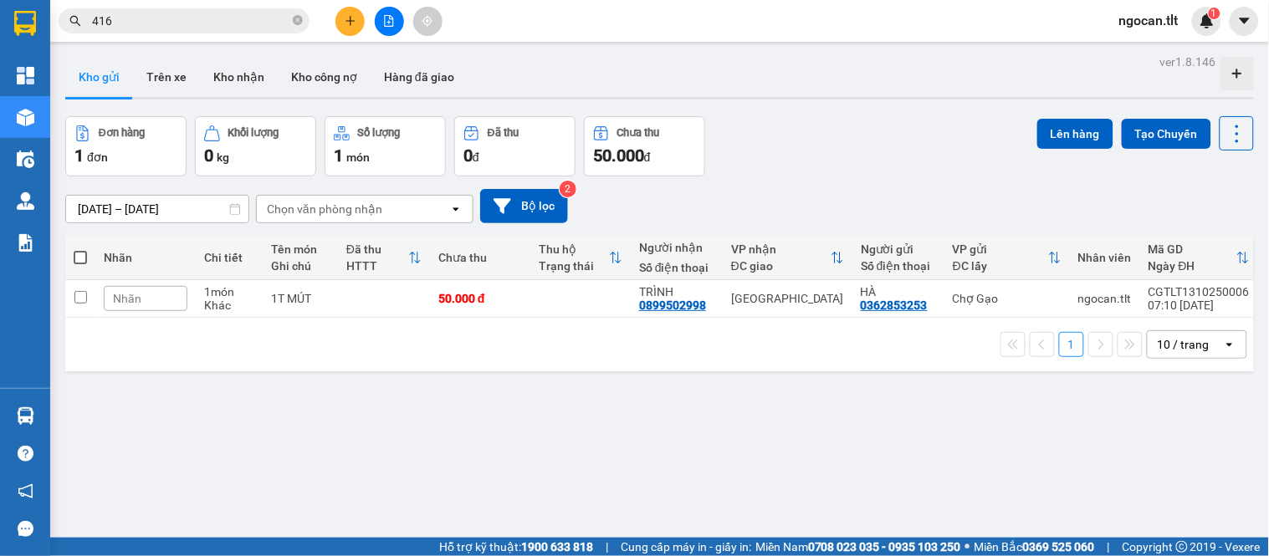
click at [84, 262] on span at bounding box center [80, 257] width 13 height 13
click at [80, 249] on input "checkbox" at bounding box center [80, 249] width 0 height 0
checkbox input "true"
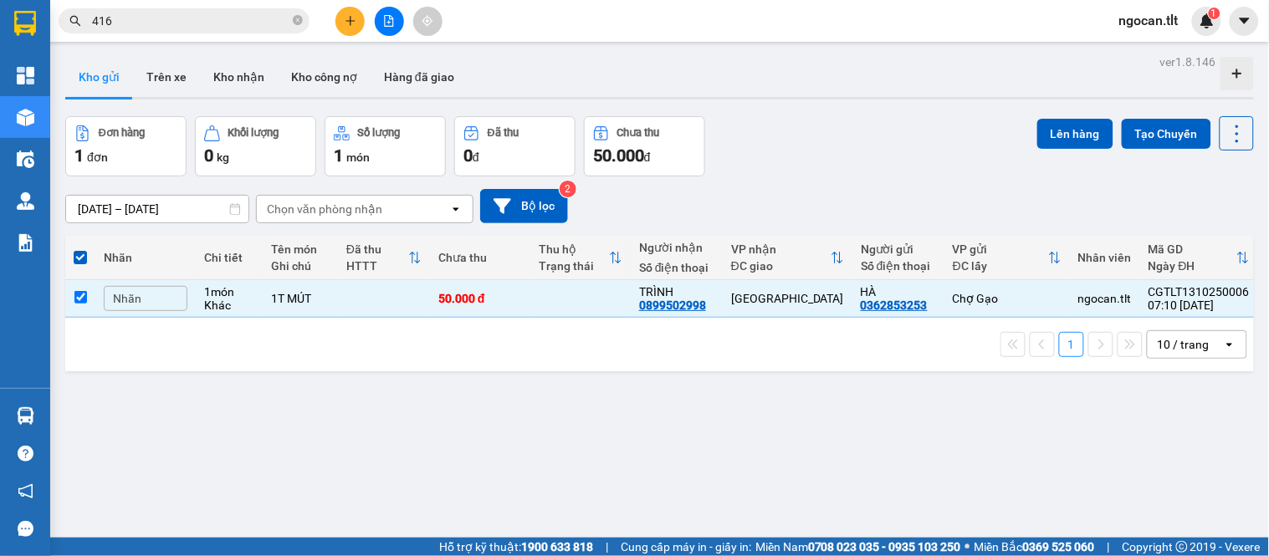
click at [1073, 110] on div "ver 1.8.146 Kho gửi Trên xe Kho nhận Kho công nợ Hàng đã giao Đơn hàng 1 đơn Kh…" at bounding box center [660, 328] width 1202 height 556
click at [1061, 128] on button "Lên hàng" at bounding box center [1075, 134] width 76 height 30
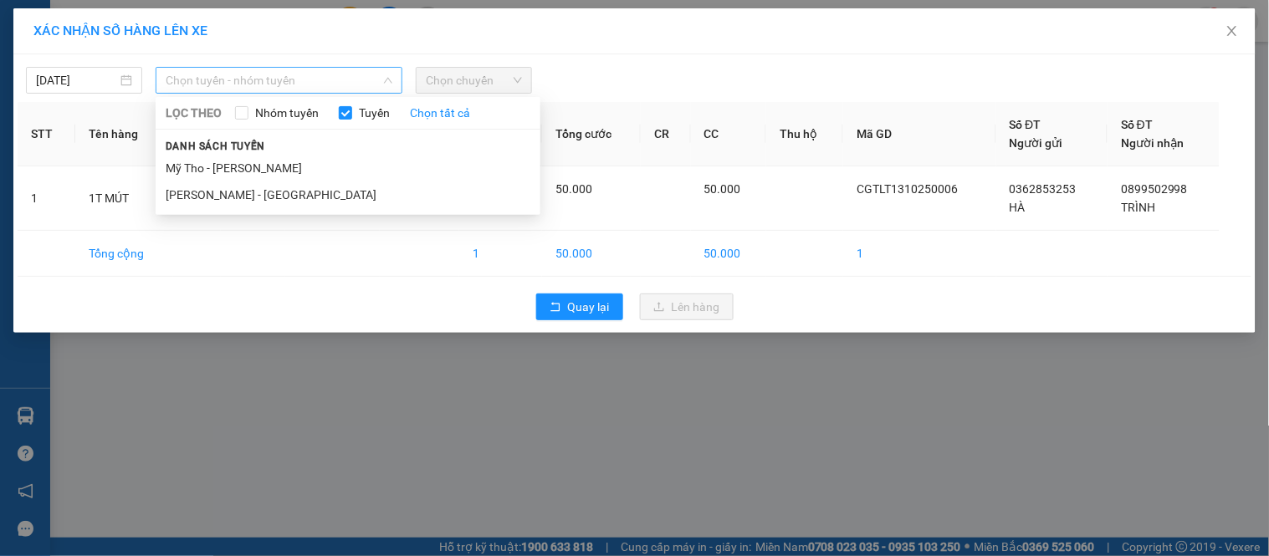
click at [270, 73] on span "Chọn tuyến - nhóm tuyến" at bounding box center [279, 80] width 227 height 25
click at [219, 159] on li "Mỹ Tho - [PERSON_NAME]" at bounding box center [348, 168] width 385 height 27
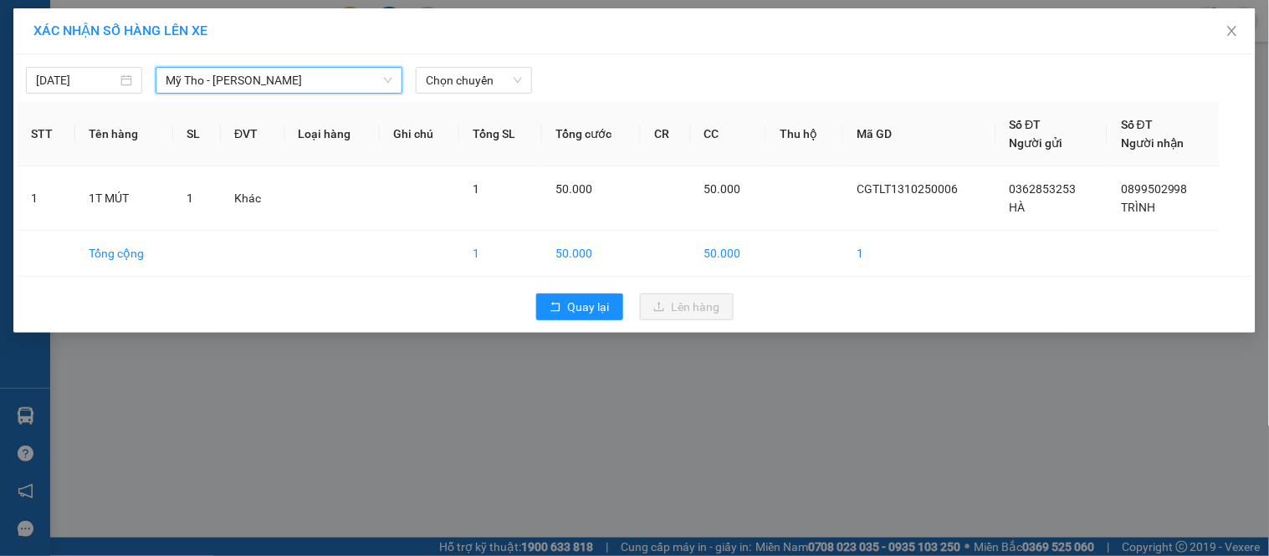
click at [502, 64] on div "[DATE] Mỹ Tho - Hồ Chí Minh Mỹ Tho - [PERSON_NAME] LỌC THEO Nhóm tuyến Tuyến Ch…" at bounding box center [635, 76] width 1234 height 35
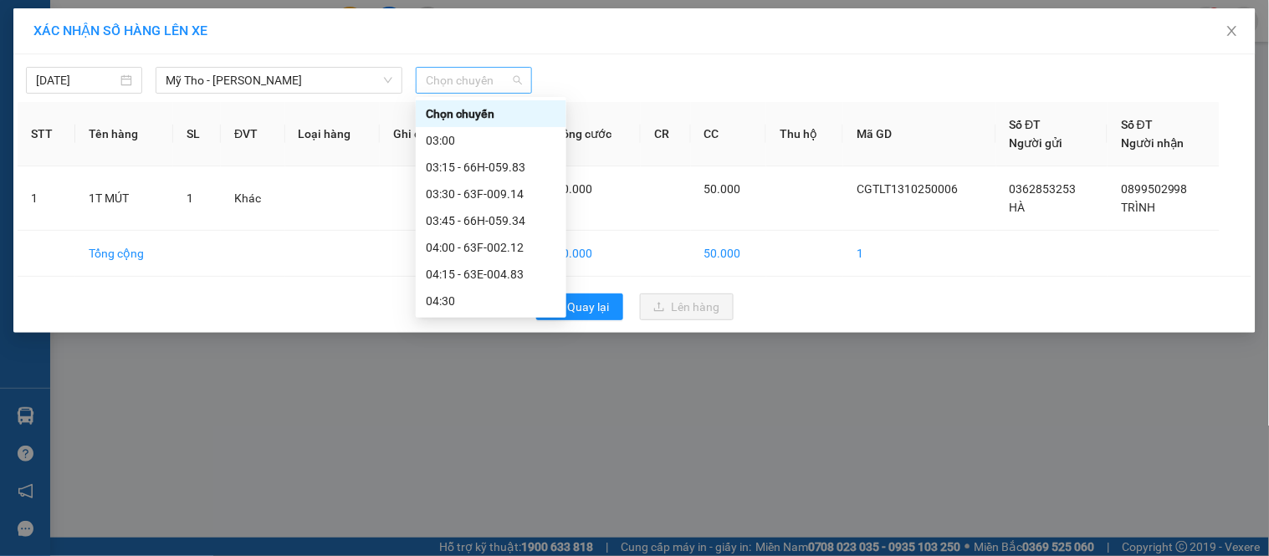
click at [495, 80] on span "Chọn chuyến" at bounding box center [474, 80] width 96 height 25
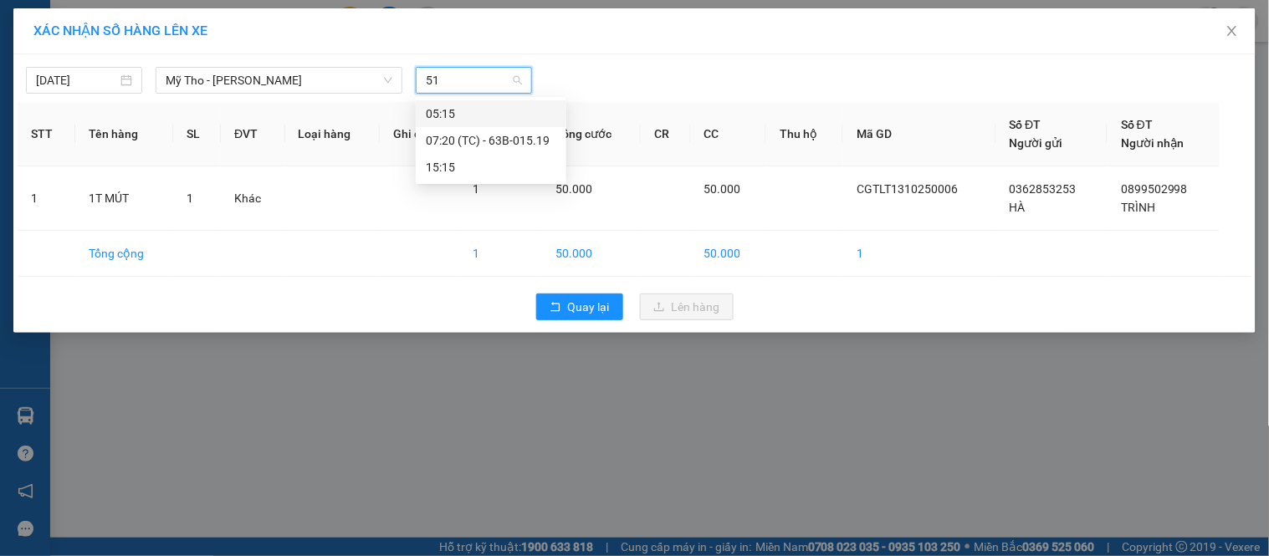
type input "519"
click at [513, 110] on div "07:20 (TC) - 63B-015.19" at bounding box center [491, 114] width 131 height 18
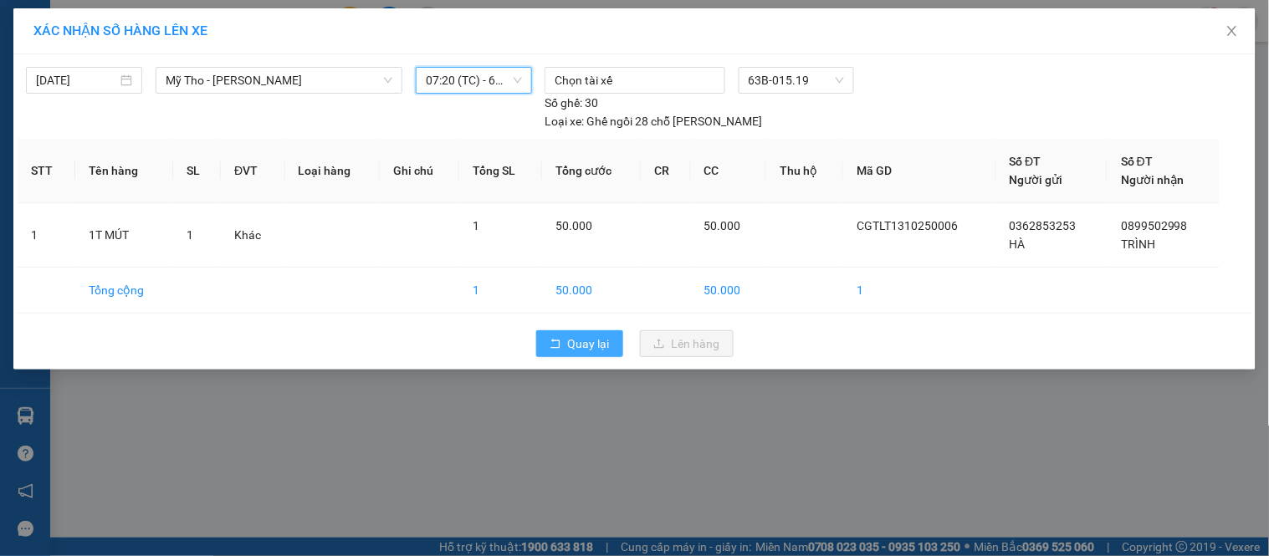
click at [586, 335] on span "Quay lại" at bounding box center [589, 344] width 42 height 18
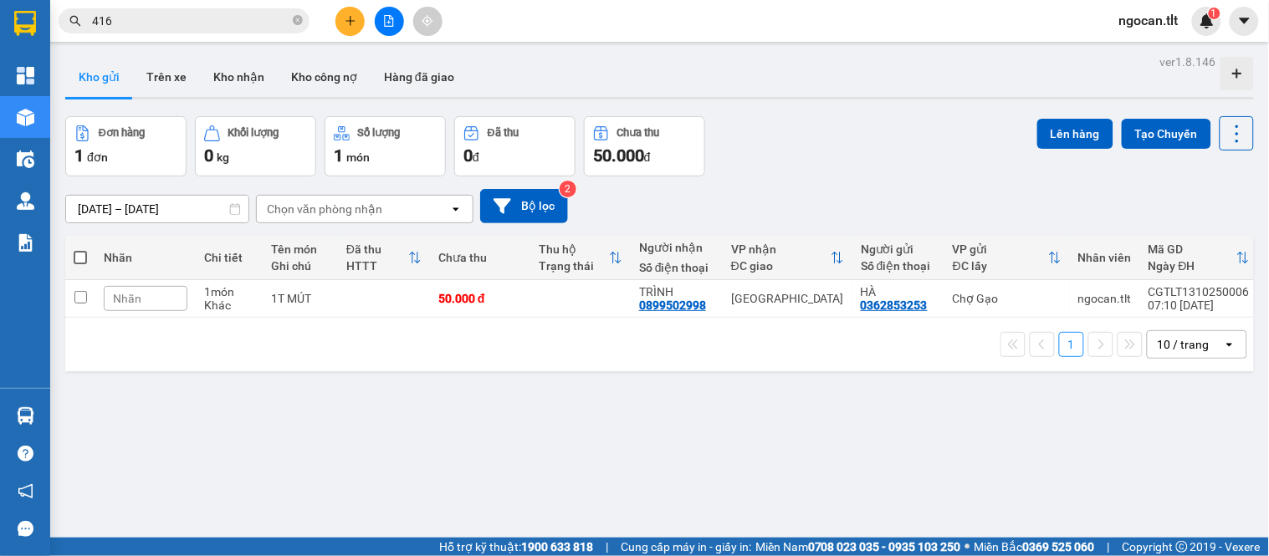
click at [80, 260] on span at bounding box center [80, 257] width 13 height 13
click at [80, 249] on input "checkbox" at bounding box center [80, 249] width 0 height 0
checkbox input "true"
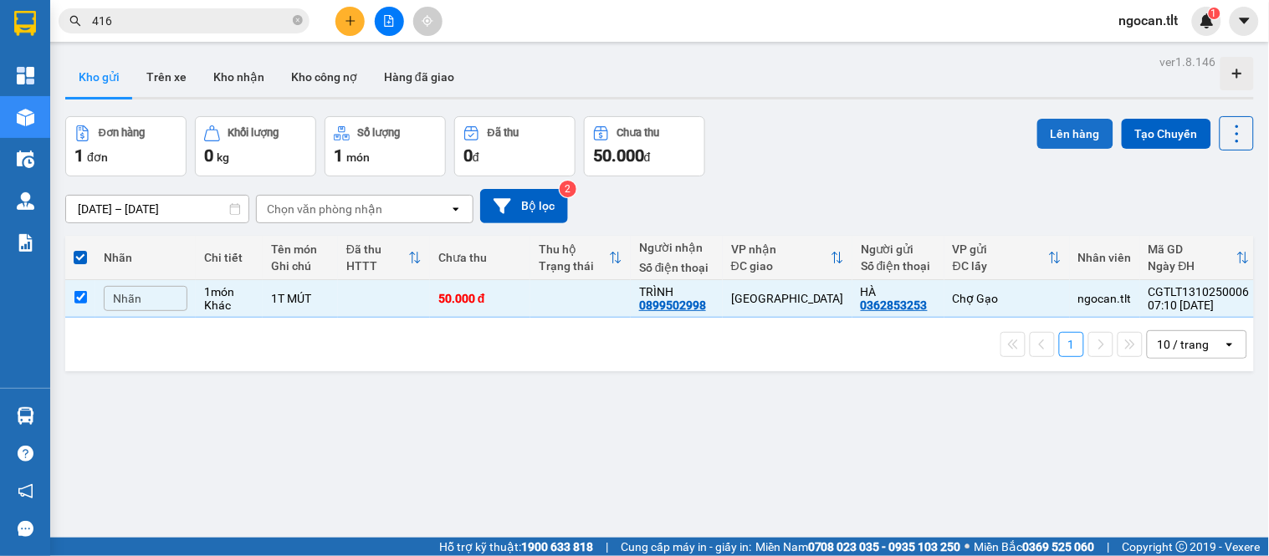
click at [1055, 136] on button "Lên hàng" at bounding box center [1075, 134] width 76 height 30
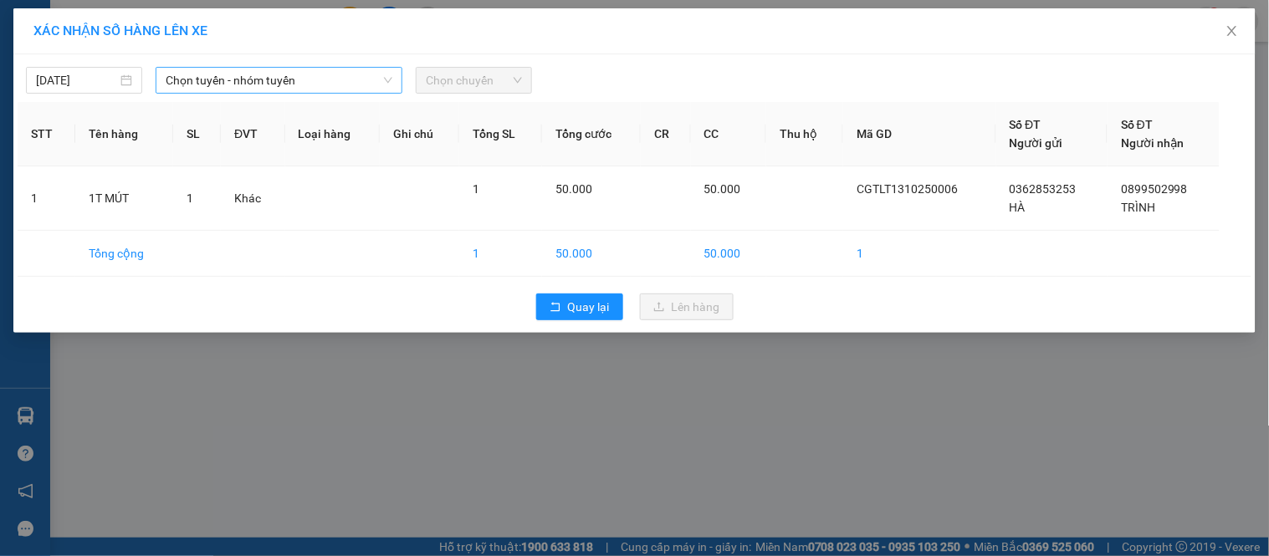
click at [311, 87] on span "Chọn tuyến - nhóm tuyến" at bounding box center [279, 80] width 227 height 25
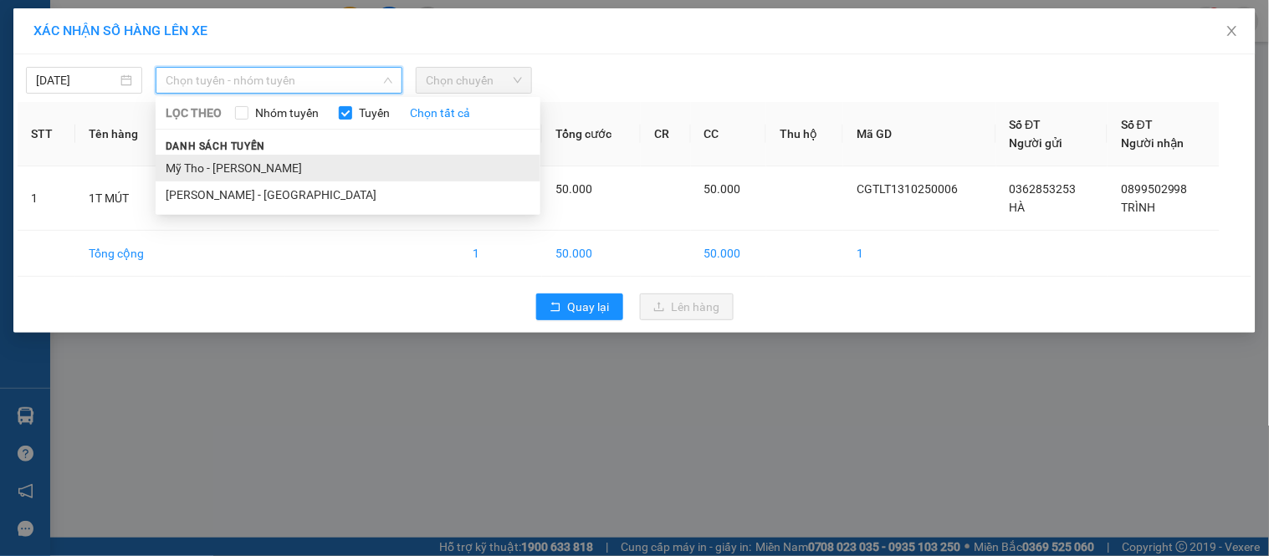
click at [238, 160] on li "Mỹ Tho - [PERSON_NAME]" at bounding box center [348, 168] width 385 height 27
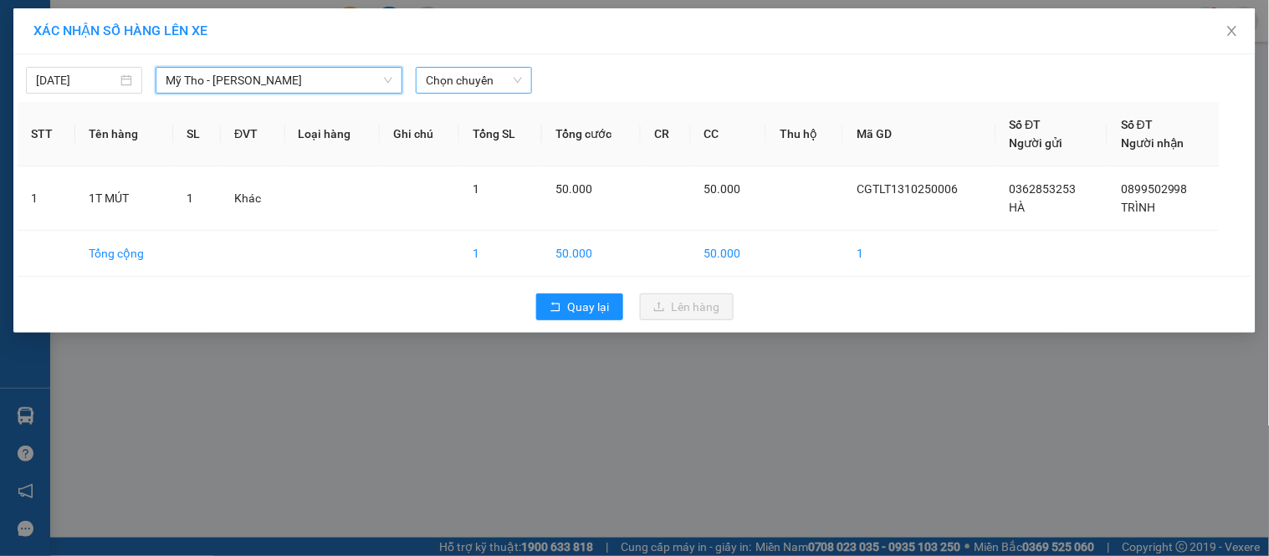
click at [473, 80] on span "Chọn chuyến" at bounding box center [474, 80] width 96 height 25
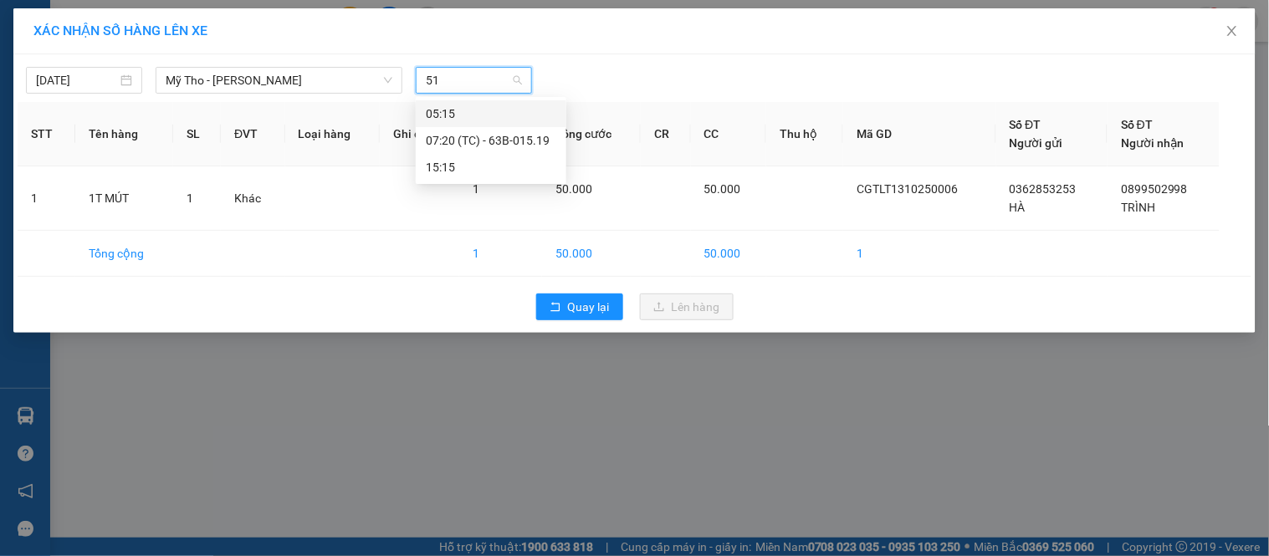
type input "519"
click at [491, 109] on div "07:20 (TC) - 63B-015.19" at bounding box center [491, 114] width 131 height 18
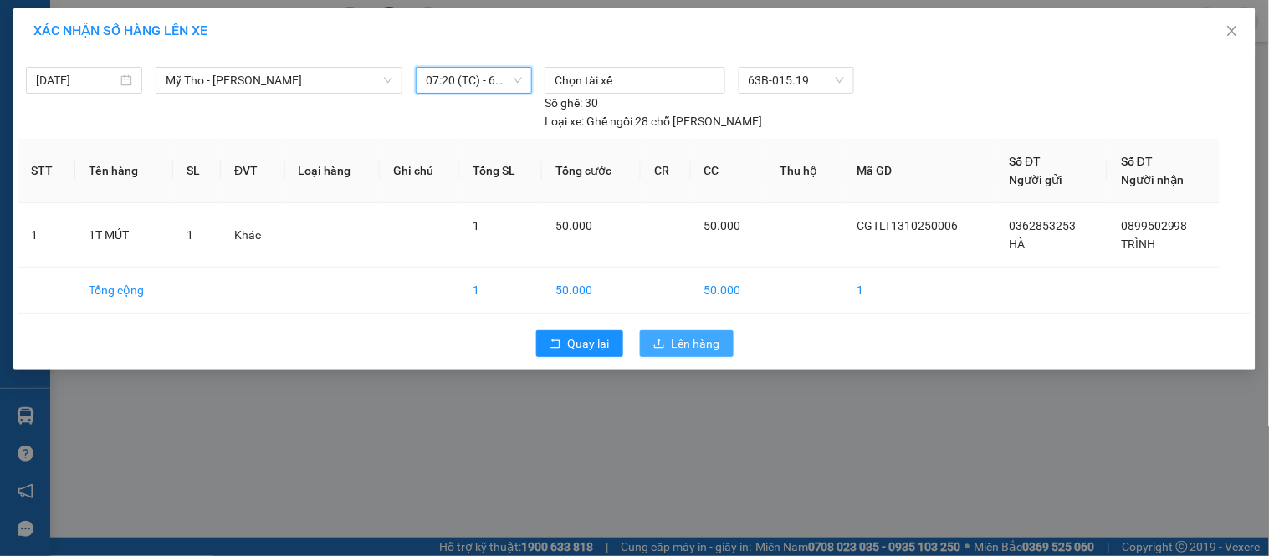
click at [698, 330] on button "Lên hàng" at bounding box center [687, 343] width 94 height 27
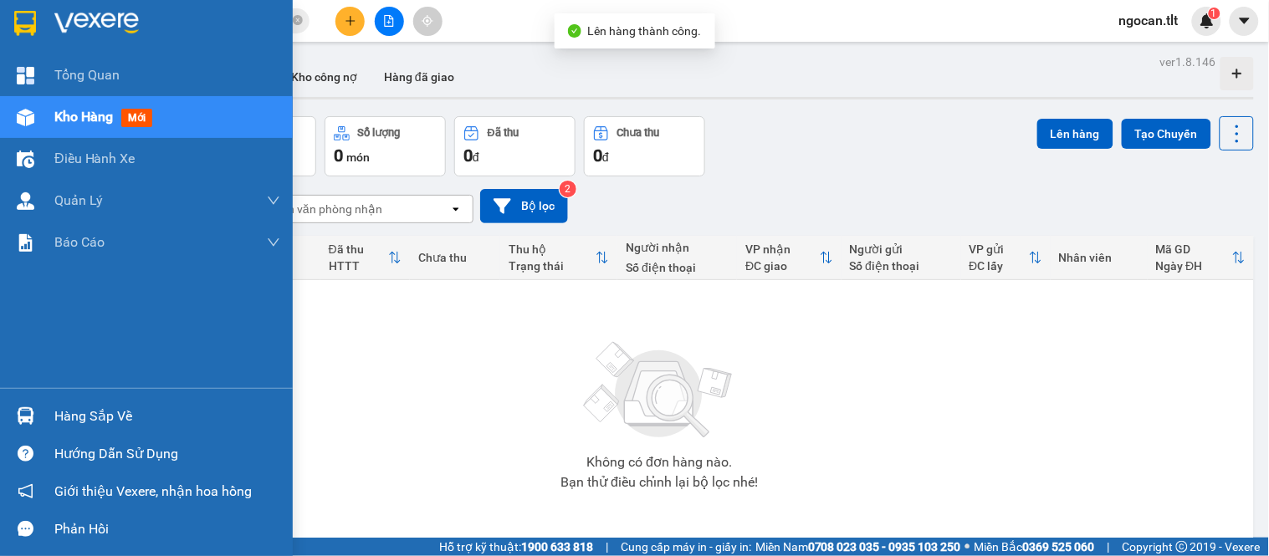
click at [49, 395] on div "Hàng sắp về Hướng dẫn sử dụng Giới thiệu Vexere, nhận hoa hồng Phản hồi" at bounding box center [146, 468] width 293 height 160
click at [37, 420] on div at bounding box center [25, 416] width 29 height 29
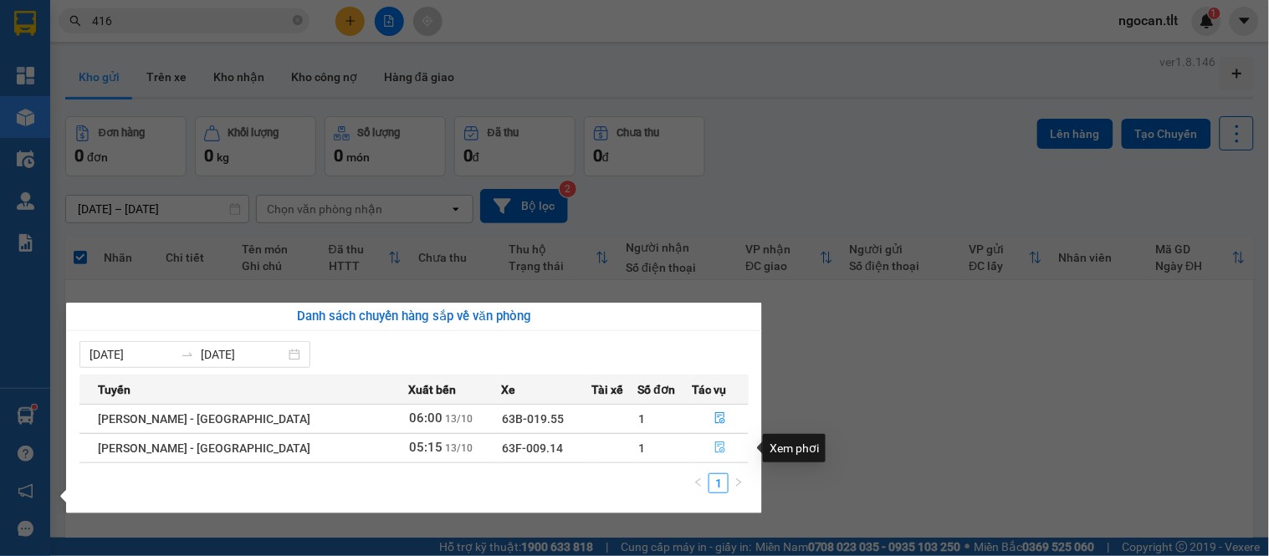
click at [704, 444] on button "button" at bounding box center [720, 448] width 55 height 27
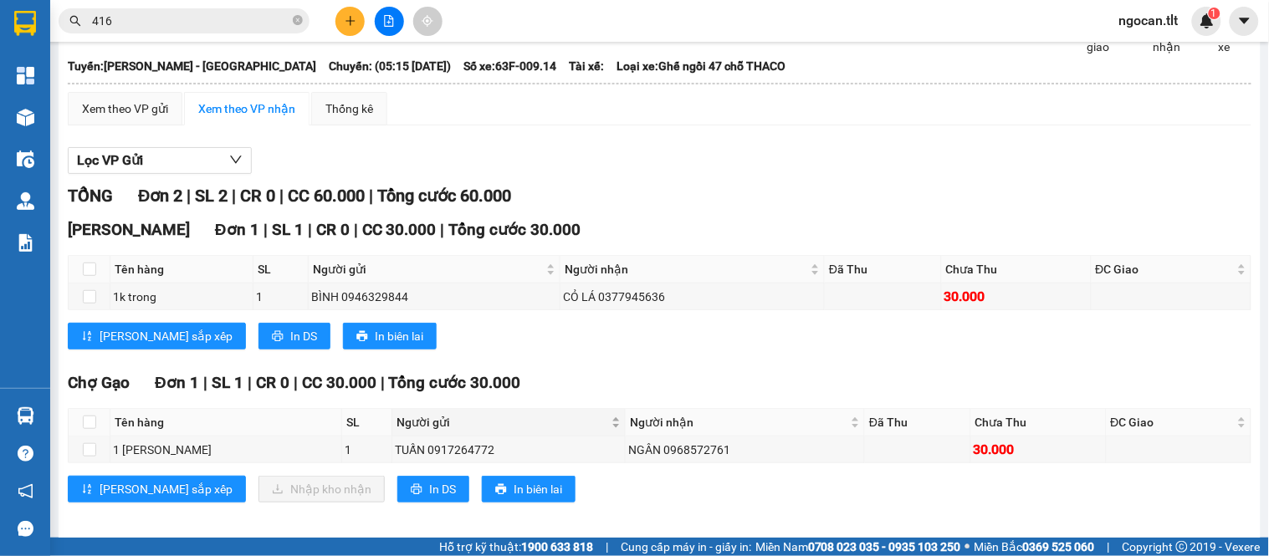
scroll to position [125, 0]
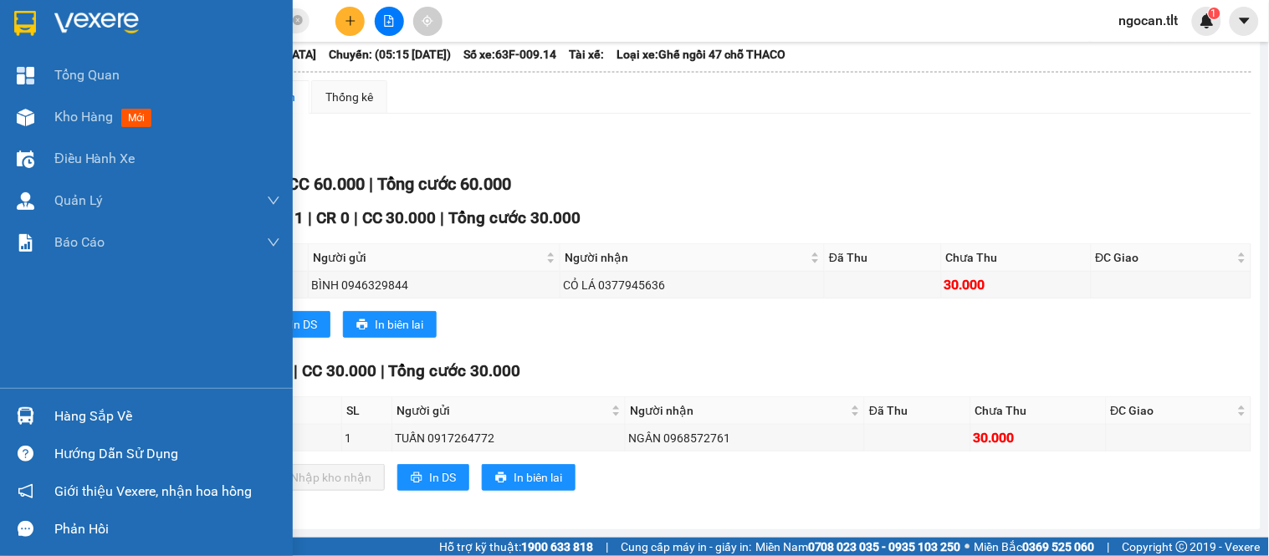
click at [42, 435] on div "Hàng sắp về Hướng dẫn sử dụng Giới thiệu Vexere, nhận hoa hồng Phản hồi" at bounding box center [146, 468] width 293 height 160
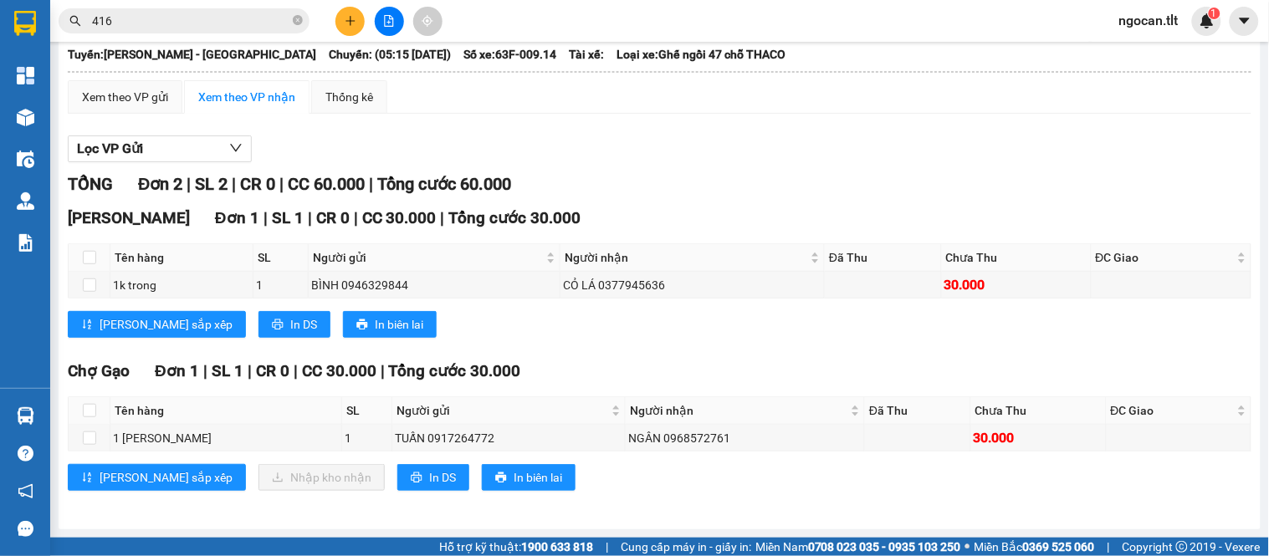
click at [1, 425] on div "Hàng sắp về" at bounding box center [25, 416] width 50 height 38
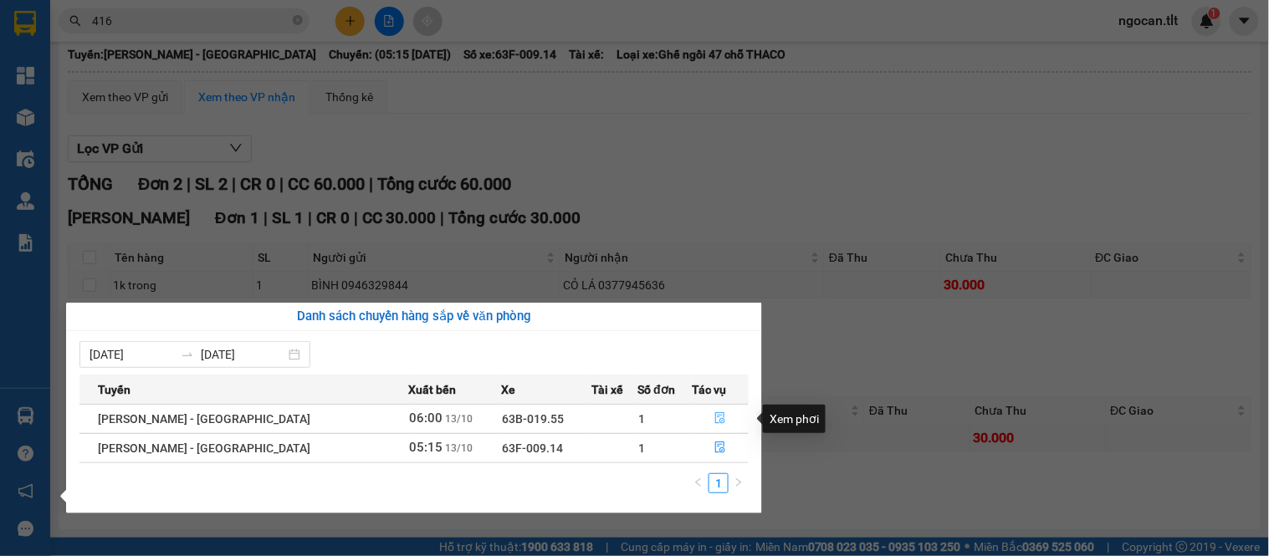
click at [701, 416] on button "button" at bounding box center [720, 419] width 55 height 27
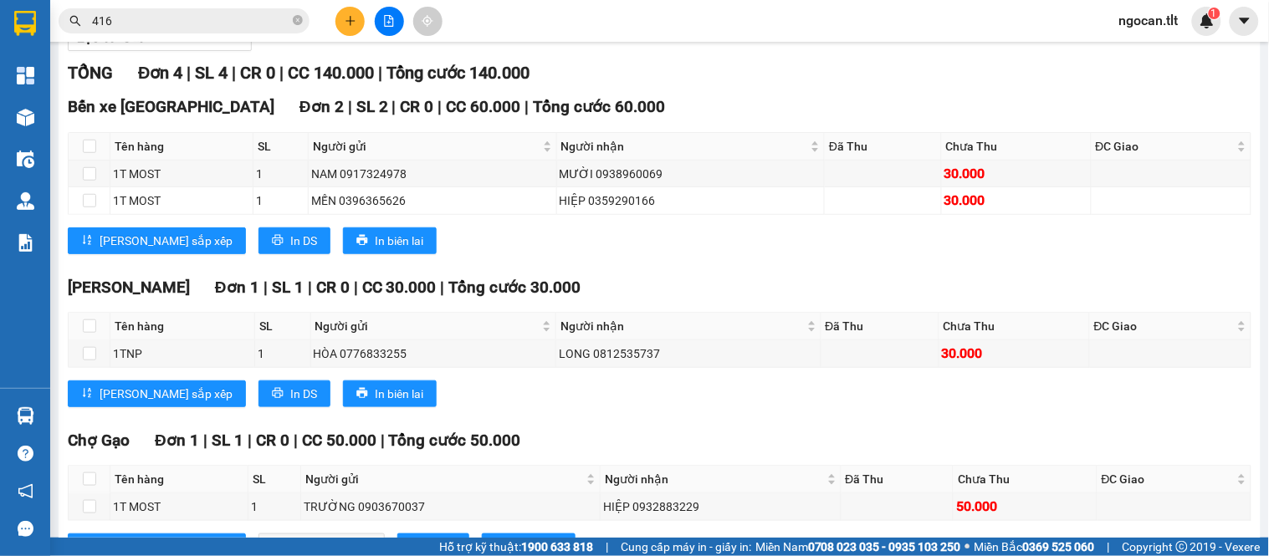
scroll to position [305, 0]
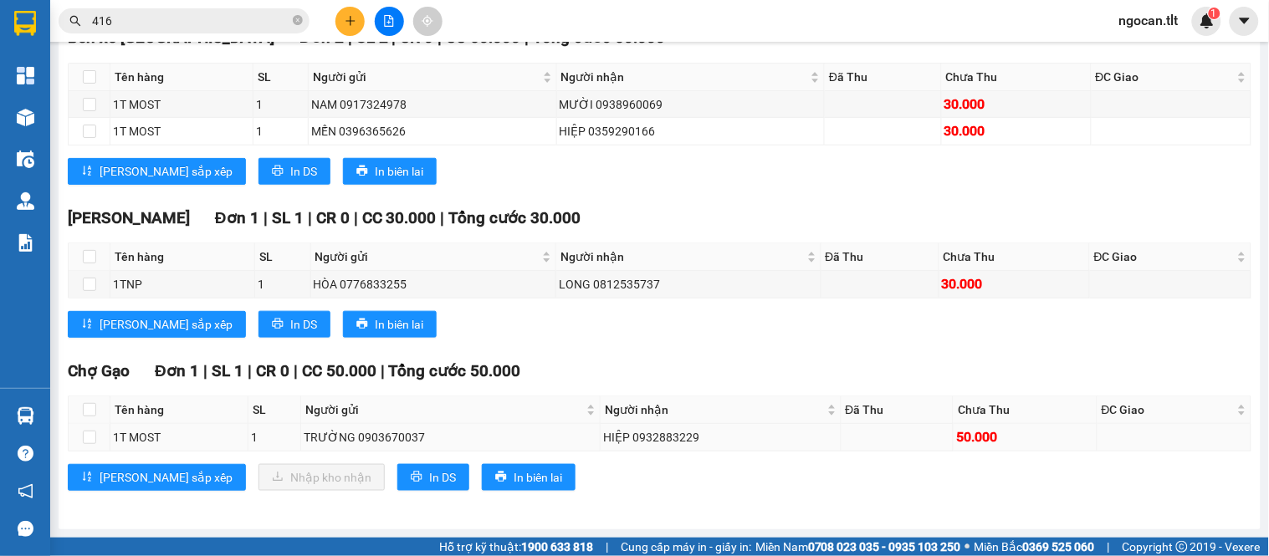
click at [689, 448] on td "HIỆP 0932883229" at bounding box center [721, 437] width 240 height 27
click at [304, 17] on span "416" at bounding box center [184, 20] width 251 height 25
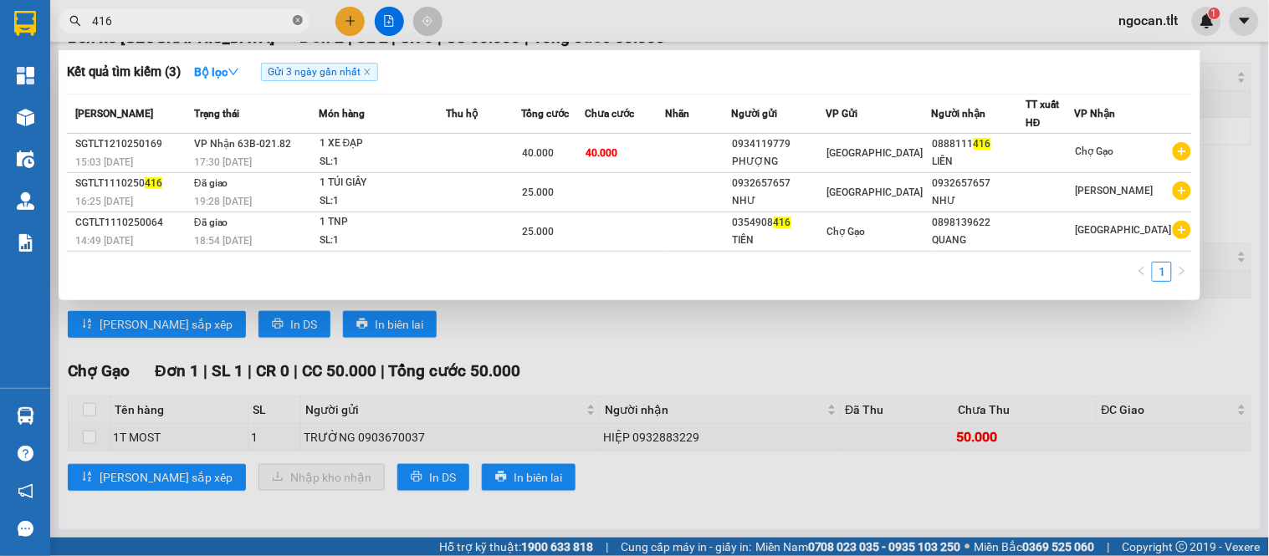
click at [301, 20] on icon "close-circle" at bounding box center [298, 20] width 10 height 10
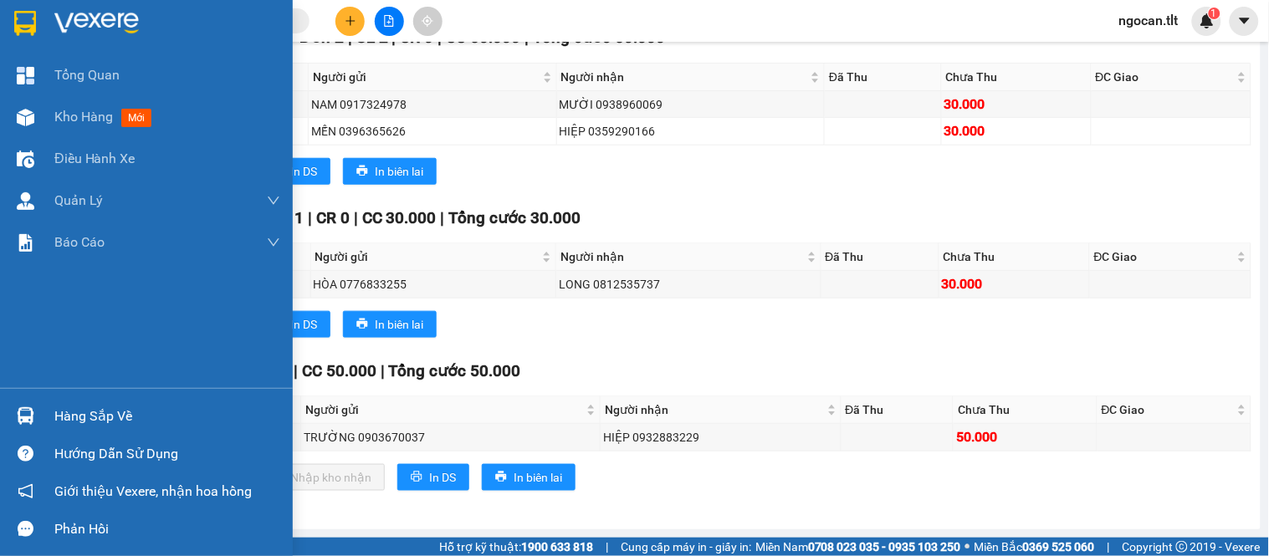
click at [0, 20] on div at bounding box center [146, 27] width 293 height 54
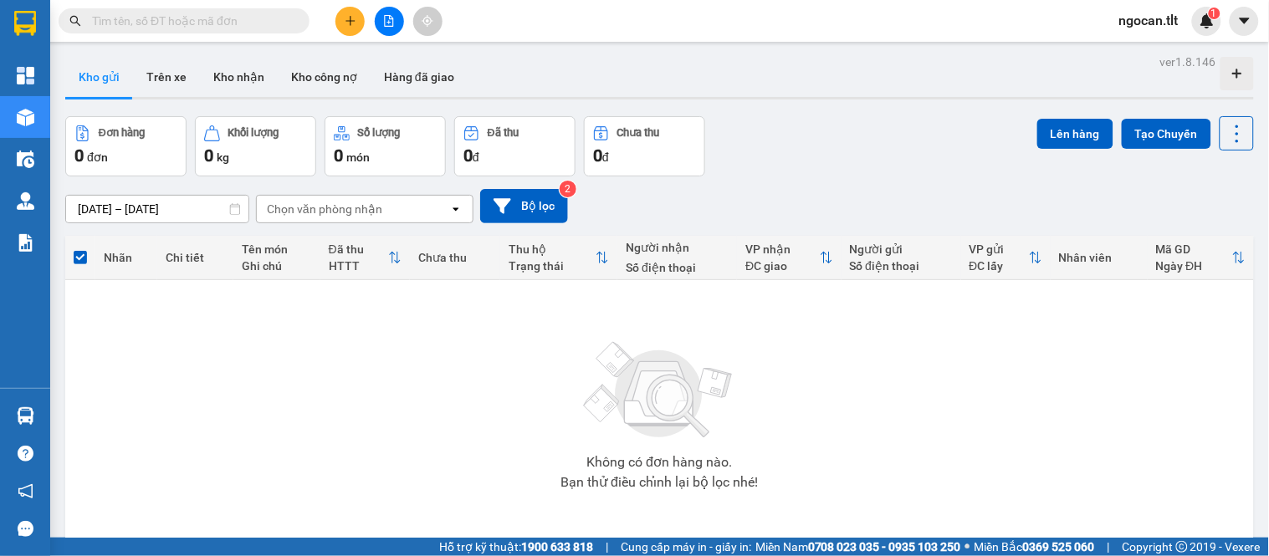
drag, startPoint x: 335, startPoint y: 18, endPoint x: 361, endPoint y: 22, distance: 27.1
click at [335, 18] on div at bounding box center [388, 21] width 125 height 29
click at [354, 29] on button at bounding box center [349, 21] width 29 height 29
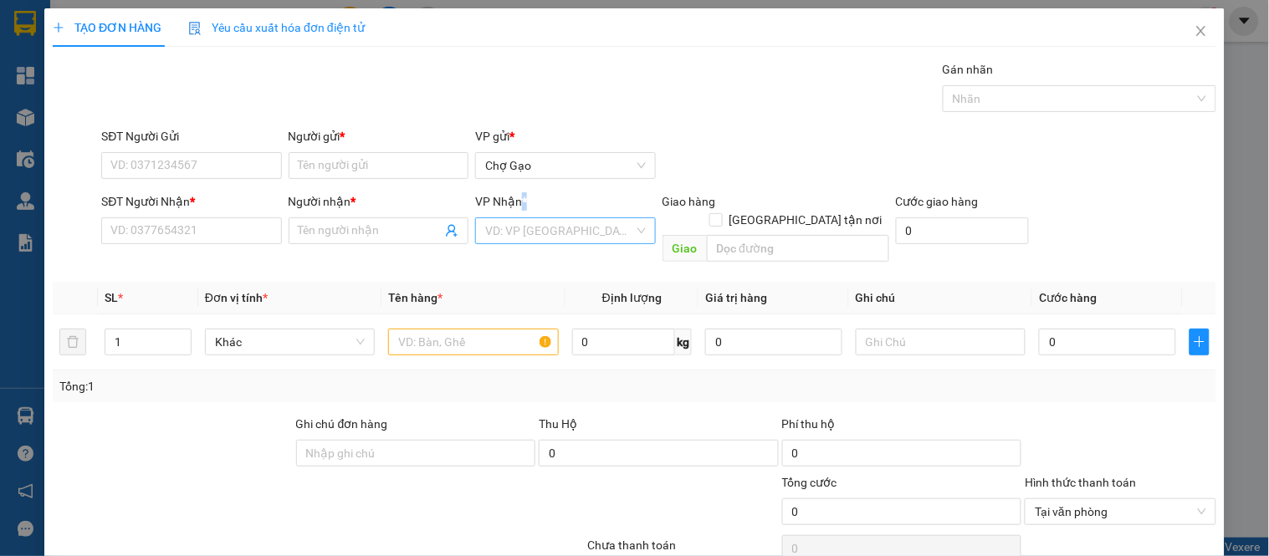
drag, startPoint x: 517, startPoint y: 212, endPoint x: 519, endPoint y: 221, distance: 9.4
click at [519, 214] on div "VP Nhận *" at bounding box center [565, 204] width 180 height 25
click at [519, 222] on input "search" at bounding box center [559, 230] width 148 height 25
type input "1"
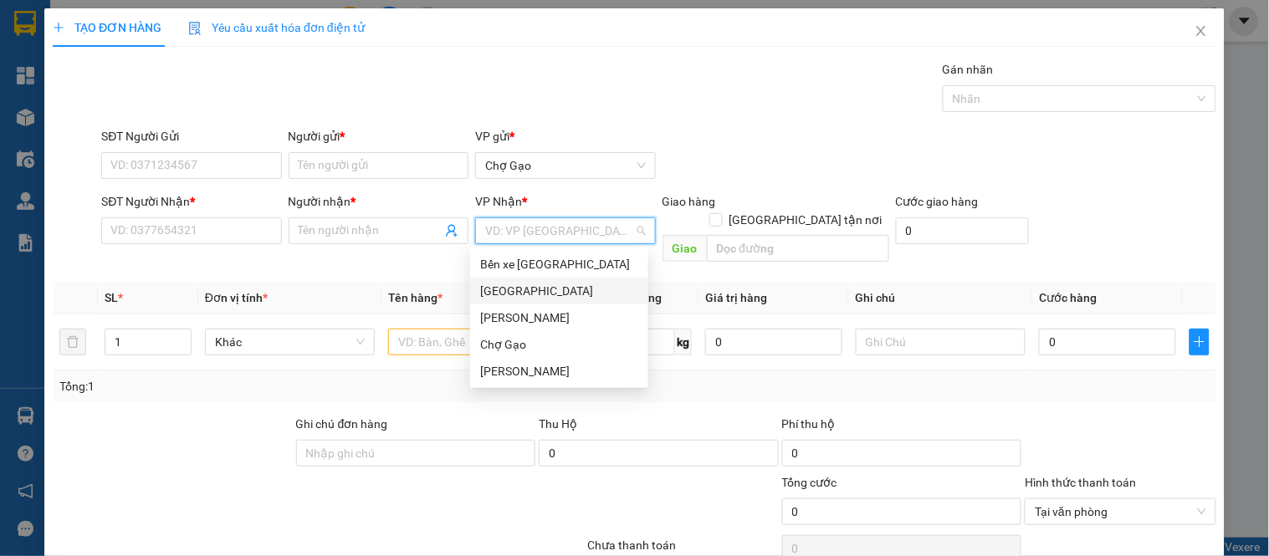
click at [548, 290] on div "[GEOGRAPHIC_DATA]" at bounding box center [559, 291] width 158 height 18
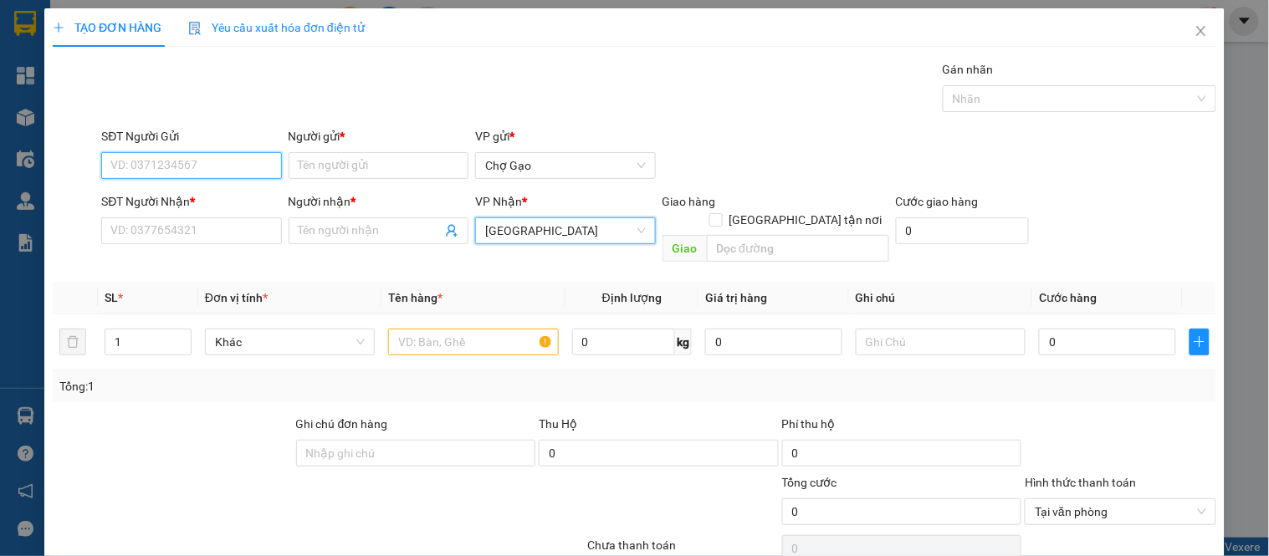
click at [189, 164] on input "SĐT Người Gửi" at bounding box center [191, 165] width 180 height 27
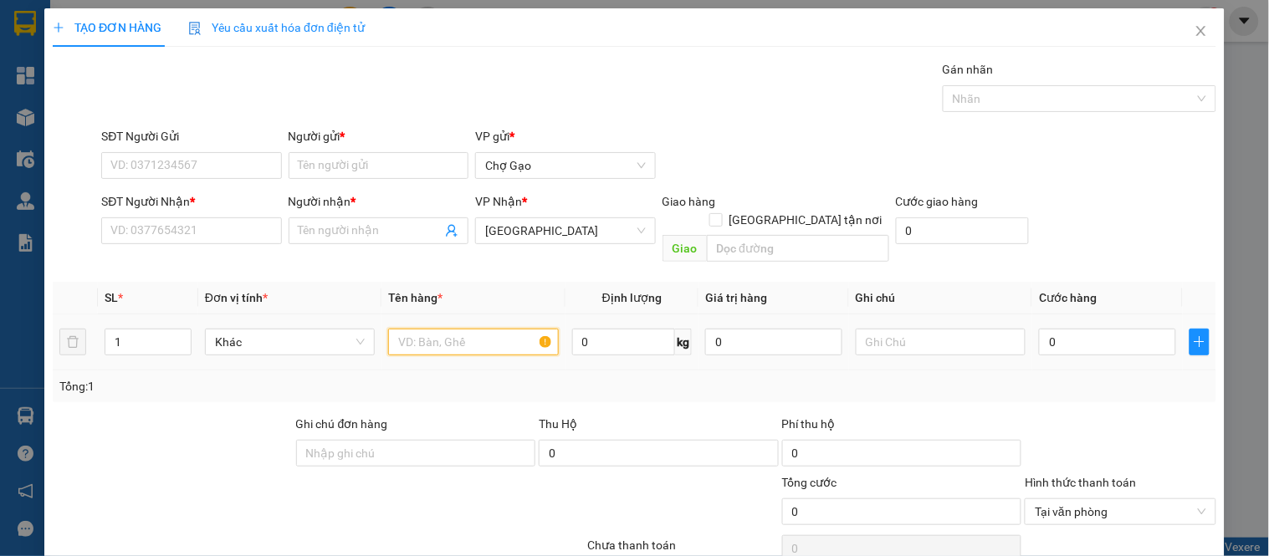
click at [460, 330] on input "text" at bounding box center [473, 342] width 170 height 27
type input "1B XANH"
click at [1127, 329] on input "0" at bounding box center [1107, 342] width 137 height 27
type input "3"
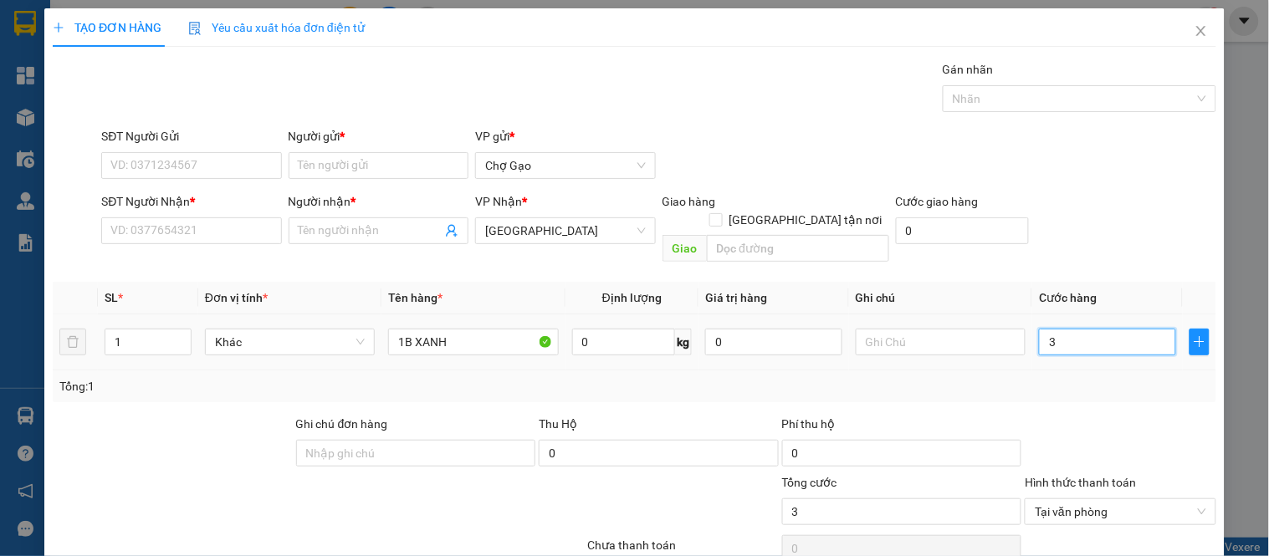
type input "30"
type input "30.000"
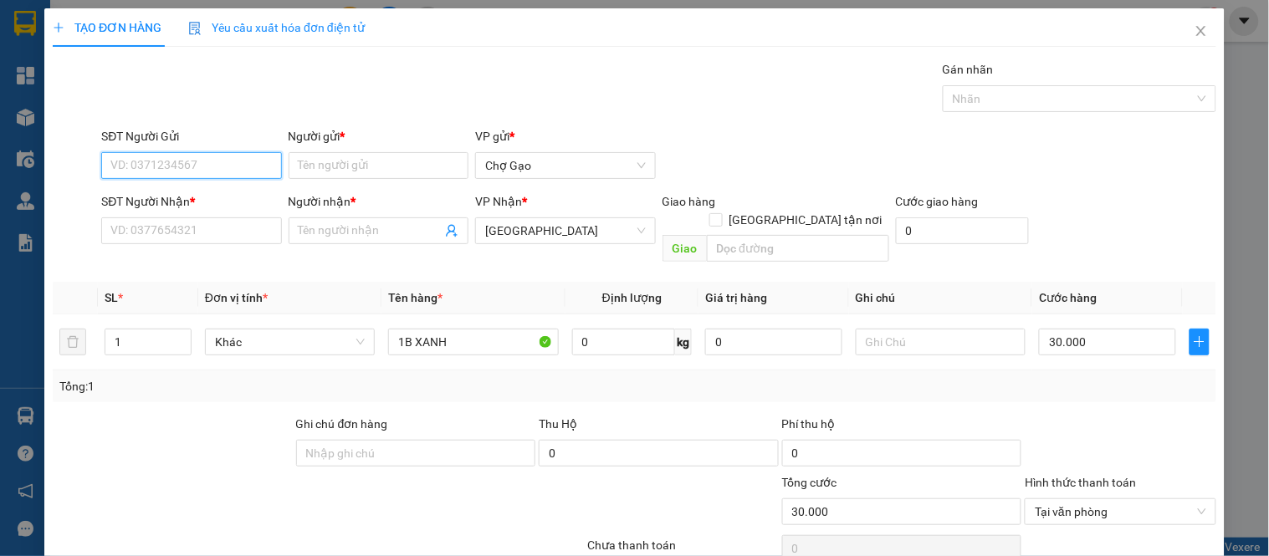
click at [137, 168] on input "SĐT Người Gửi" at bounding box center [191, 165] width 180 height 27
click at [192, 169] on input "1553" at bounding box center [191, 165] width 180 height 27
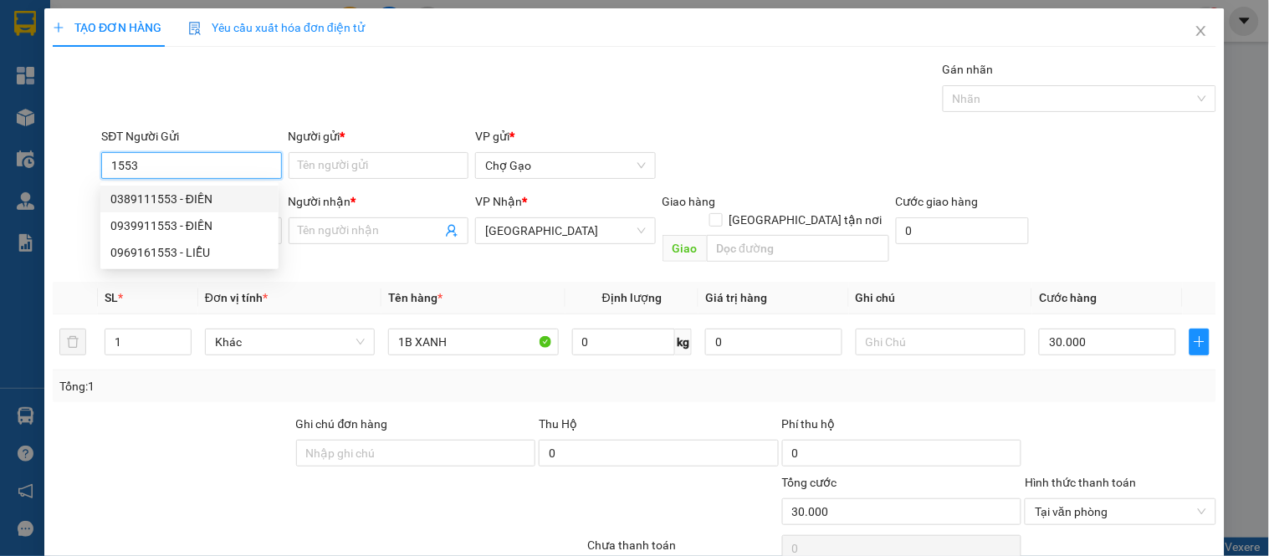
click at [221, 203] on div "0389111553 - ĐIỀN" at bounding box center [189, 199] width 158 height 18
type input "0389111553"
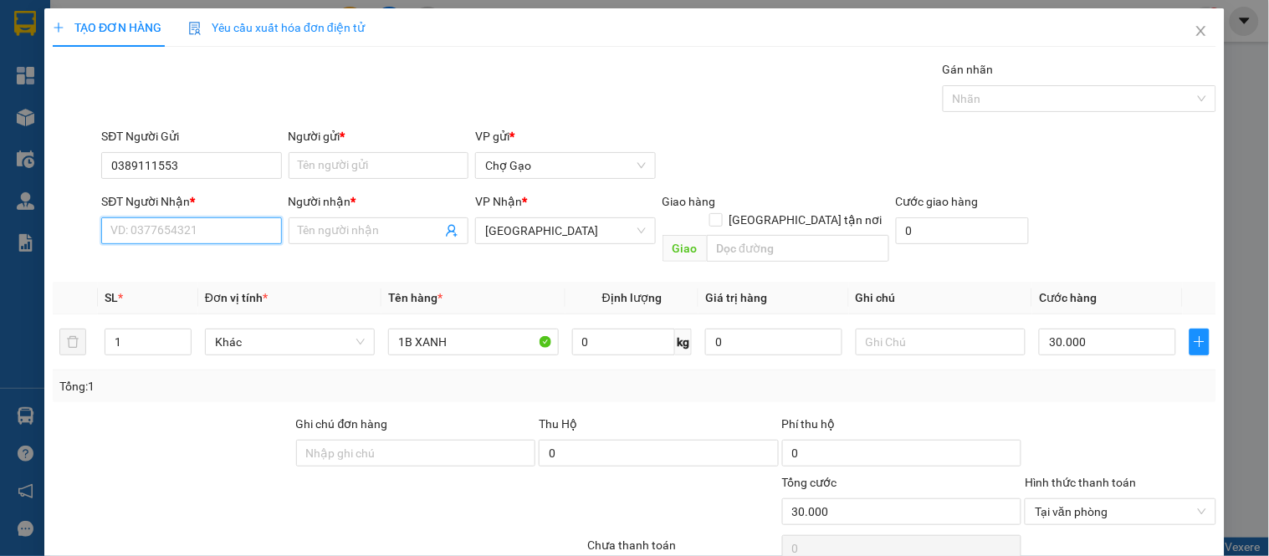
click at [171, 223] on input "SĐT Người Nhận *" at bounding box center [191, 231] width 180 height 27
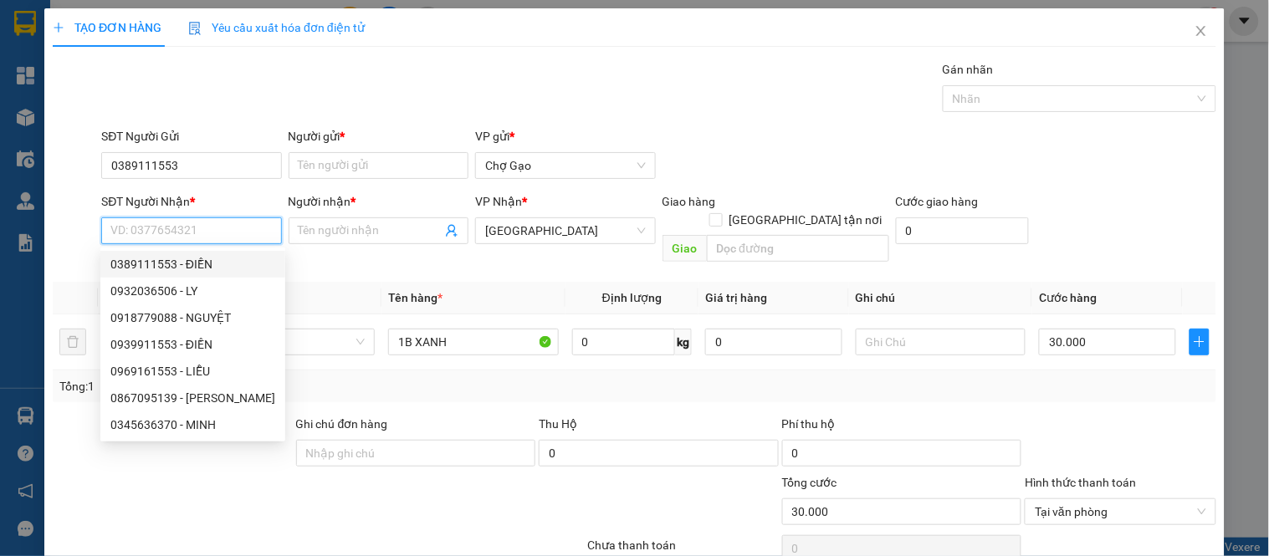
click at [196, 286] on div "0932036506 - LY" at bounding box center [192, 291] width 165 height 18
type input "0932036506"
type input "LY"
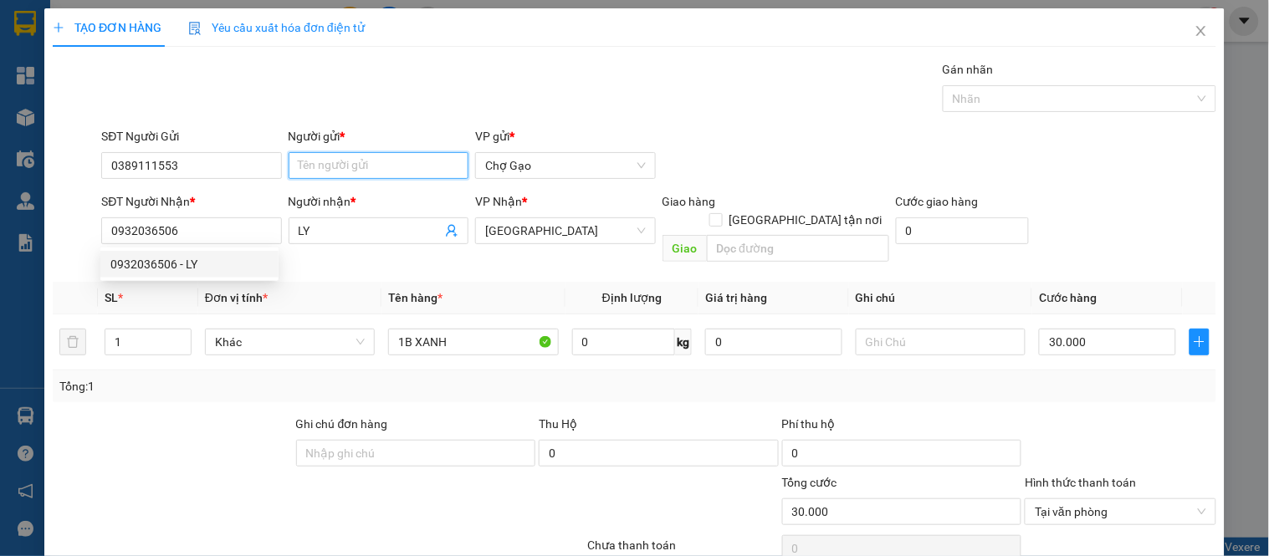
click at [310, 172] on input "Người gửi *" at bounding box center [379, 165] width 180 height 27
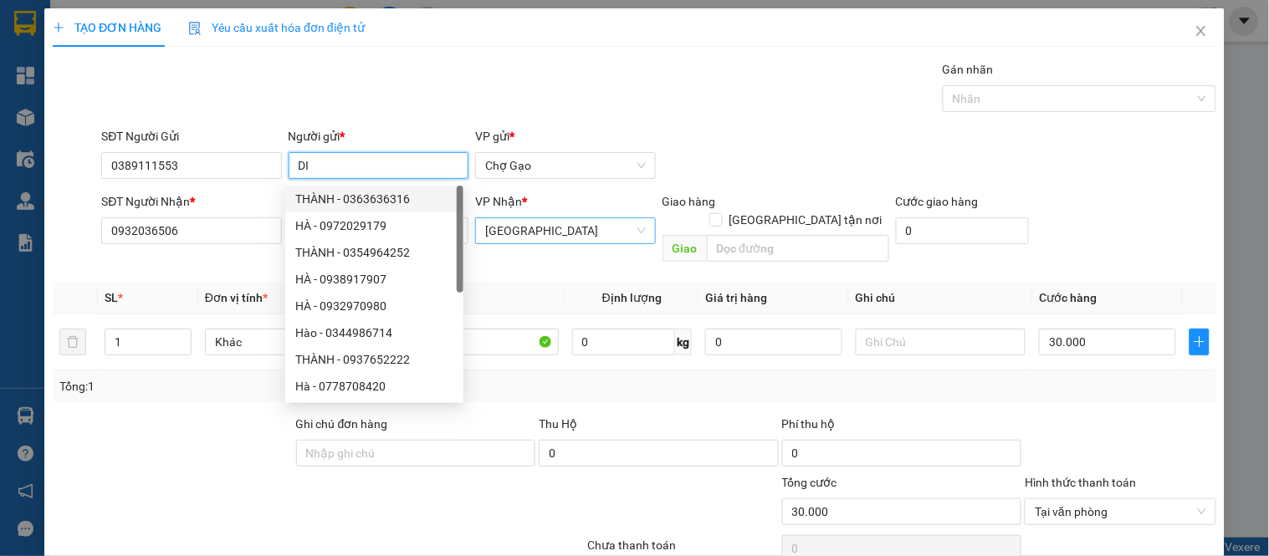
type input "D"
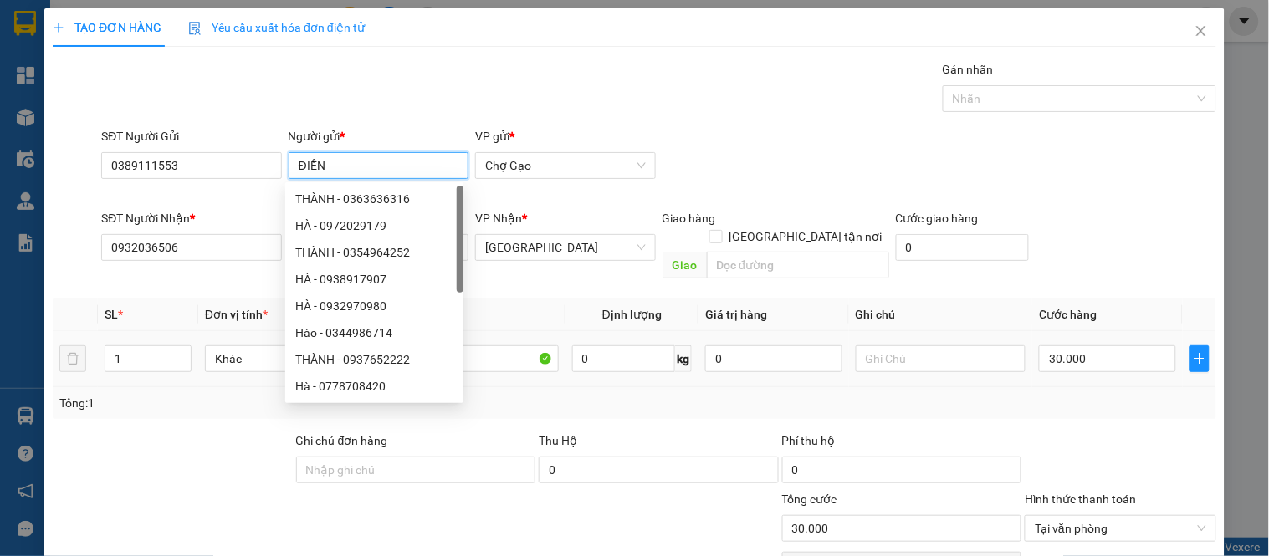
type input "ĐIỀN"
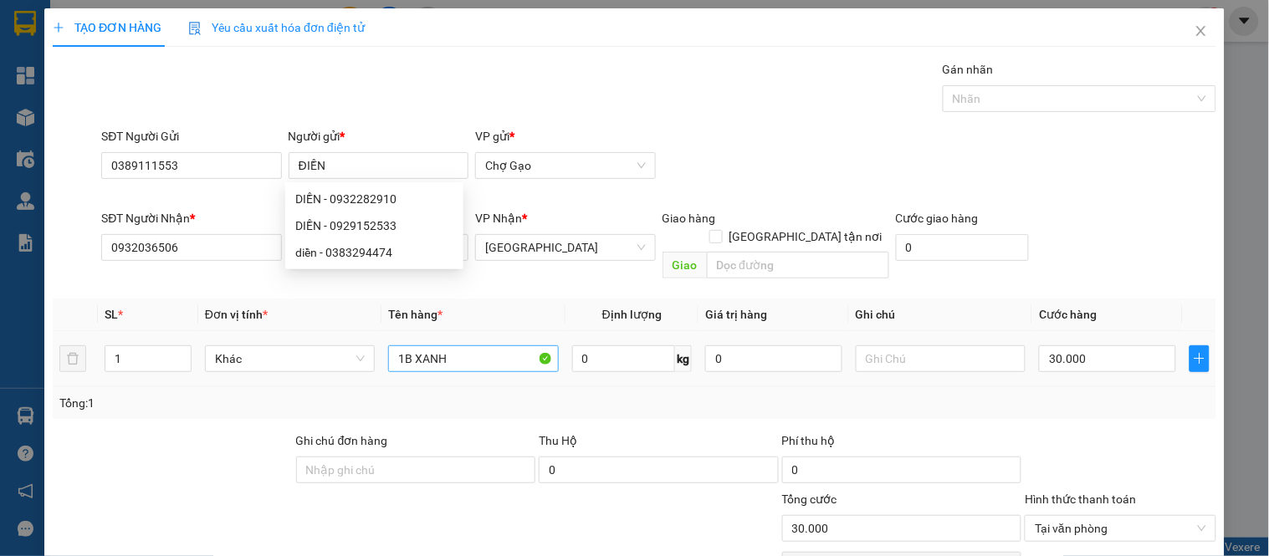
click at [506, 342] on div "1B XANH" at bounding box center [473, 358] width 170 height 33
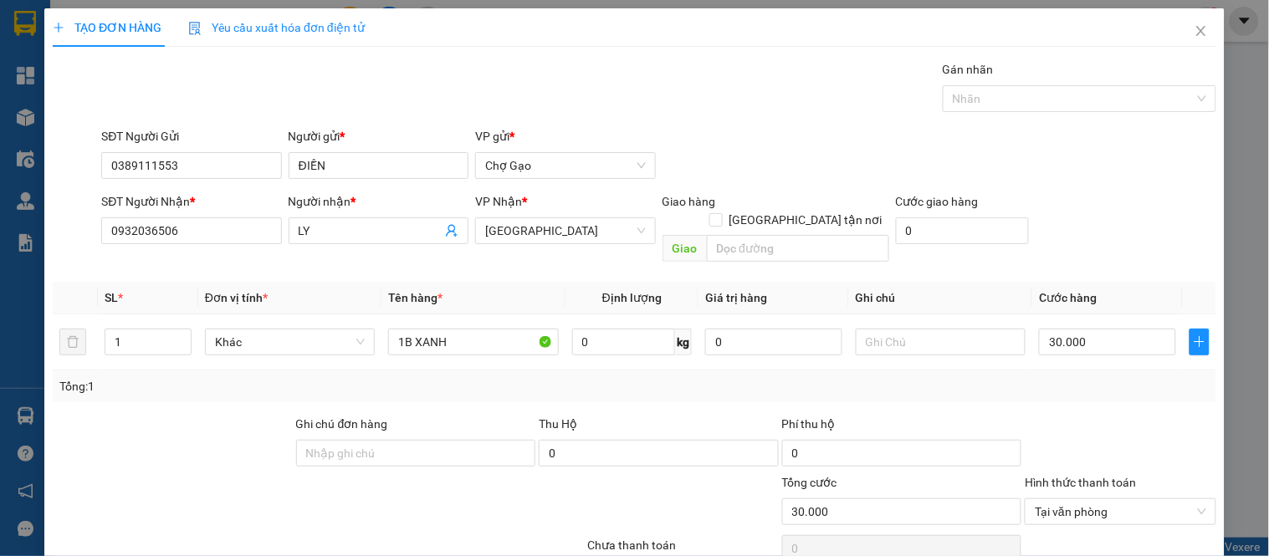
click at [1068, 377] on div "Tổng: 1" at bounding box center [634, 386] width 1150 height 18
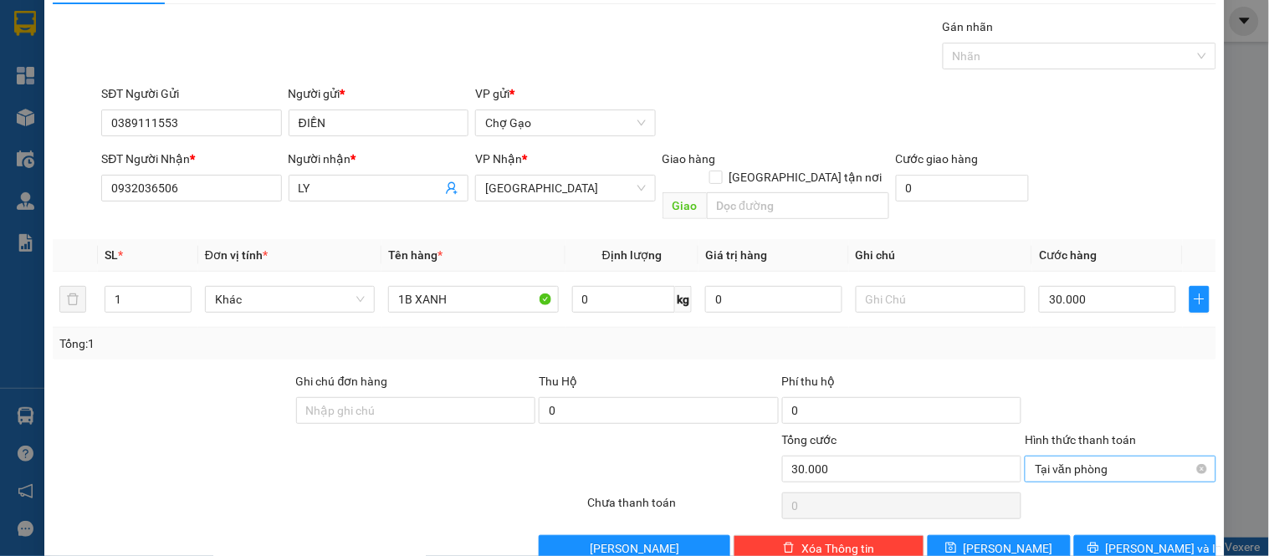
scroll to position [62, 0]
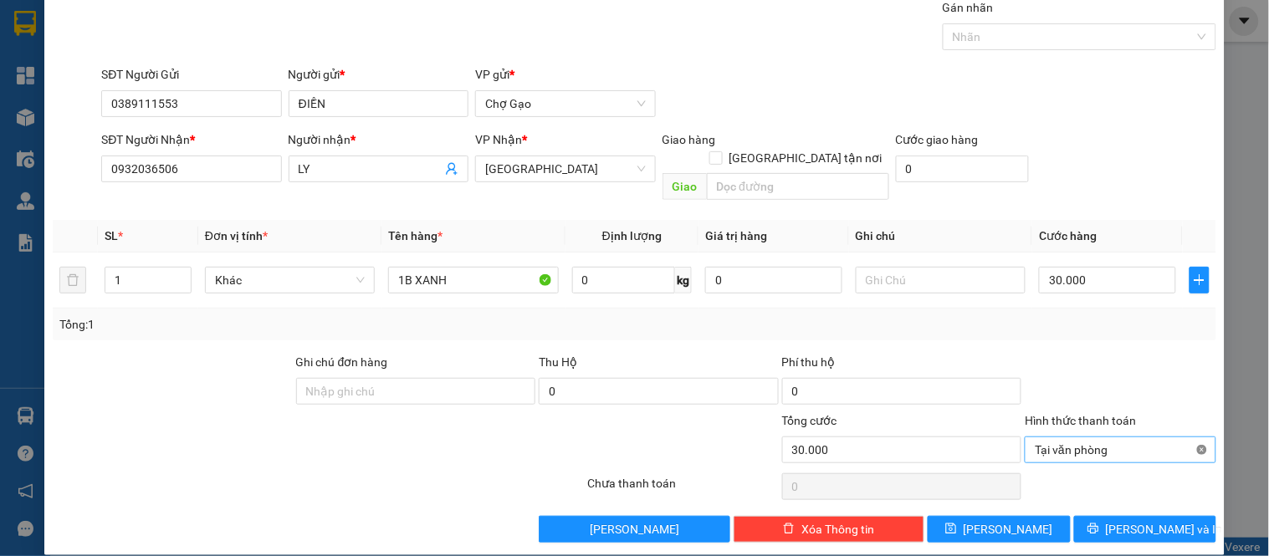
type input "30.000"
click at [1153, 520] on span "[PERSON_NAME] và In" at bounding box center [1164, 529] width 117 height 18
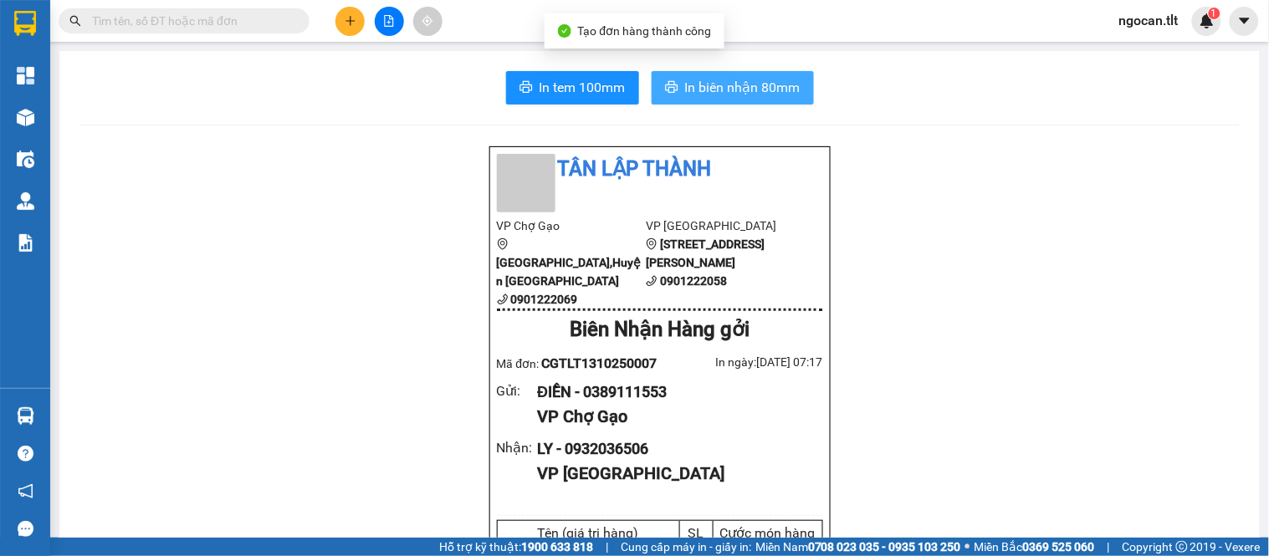
click at [765, 98] on button "In biên nhận 80mm" at bounding box center [733, 87] width 162 height 33
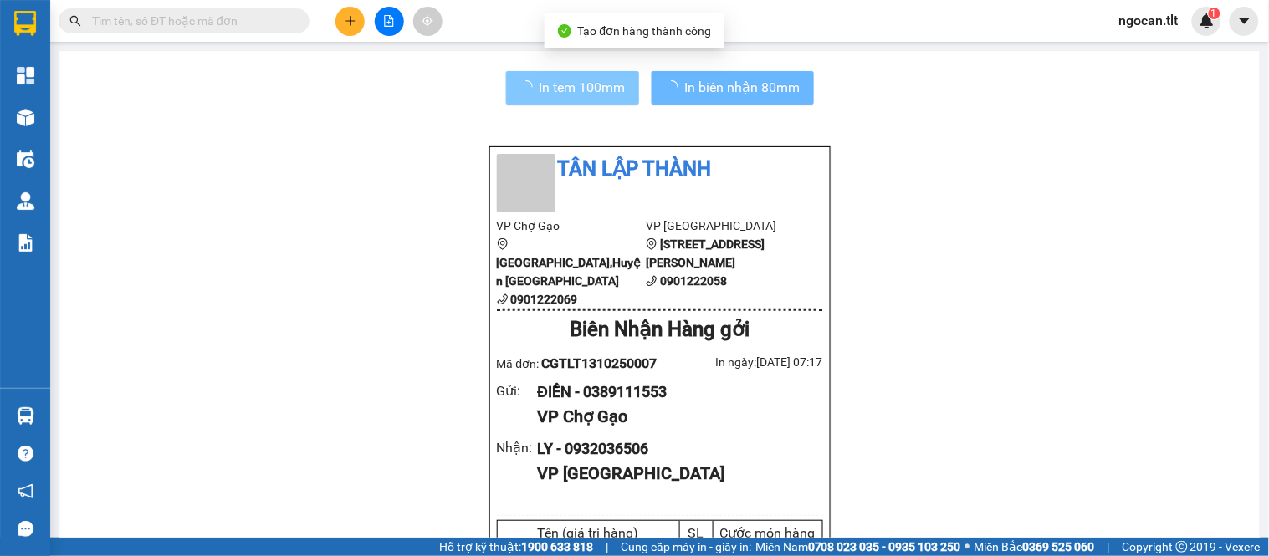
click at [609, 85] on span "In tem 100mm" at bounding box center [583, 87] width 86 height 21
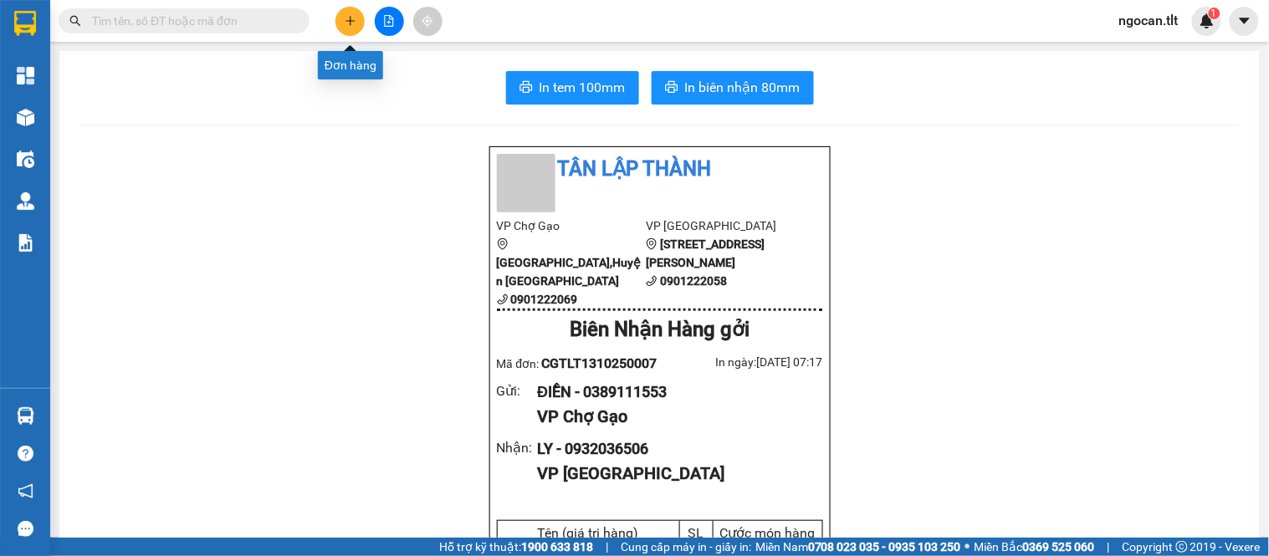
click at [355, 25] on icon "plus" at bounding box center [351, 21] width 12 height 12
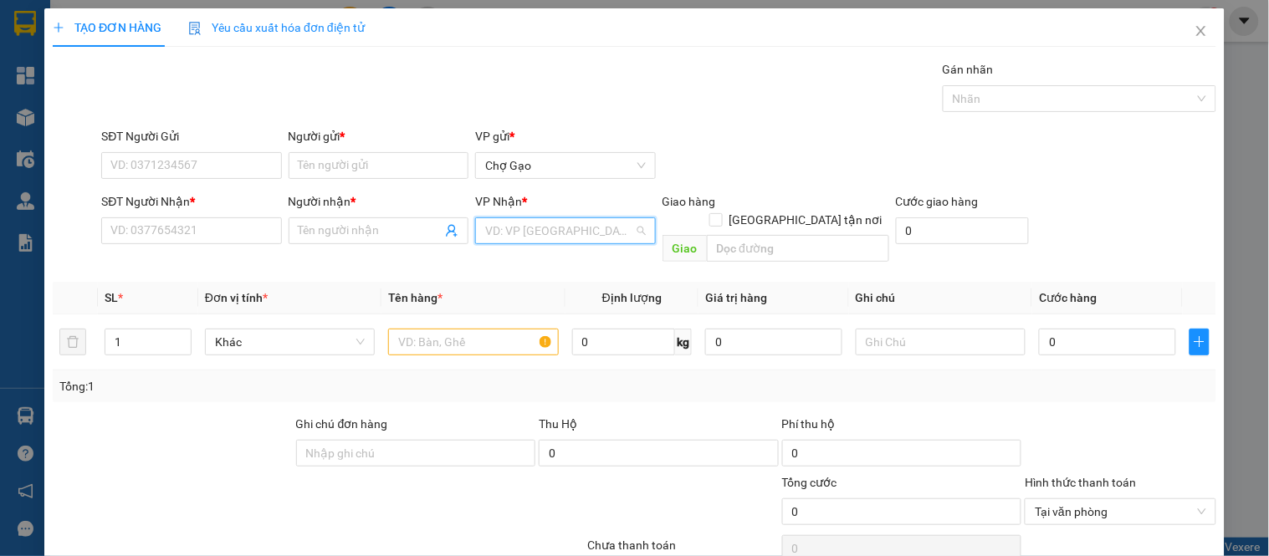
click at [549, 229] on input "search" at bounding box center [559, 230] width 148 height 25
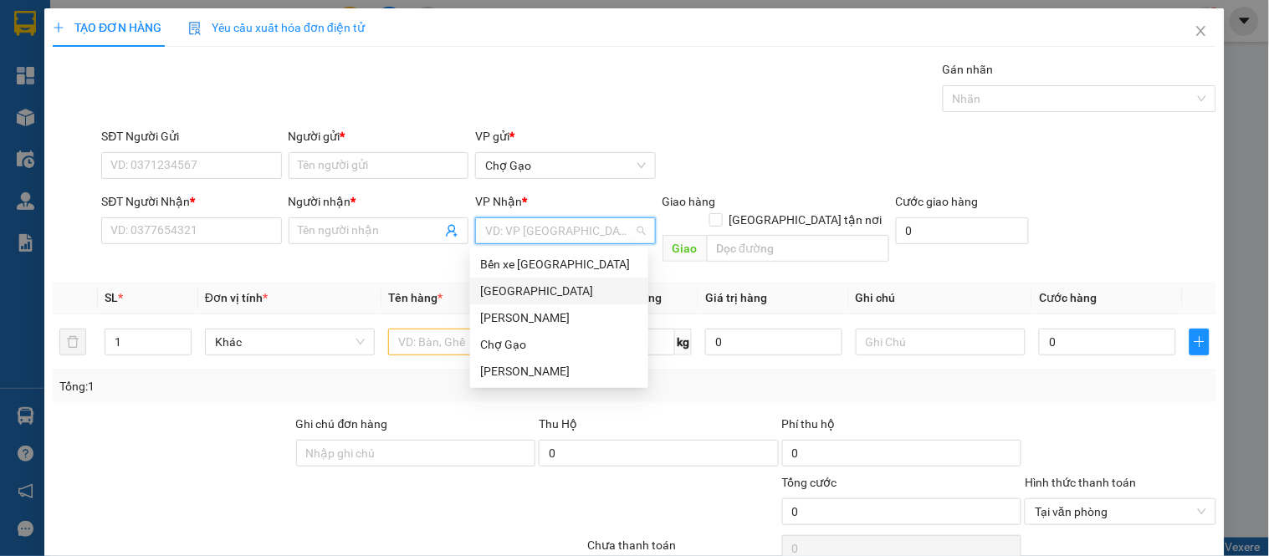
click at [533, 281] on div "[GEOGRAPHIC_DATA]" at bounding box center [559, 291] width 178 height 27
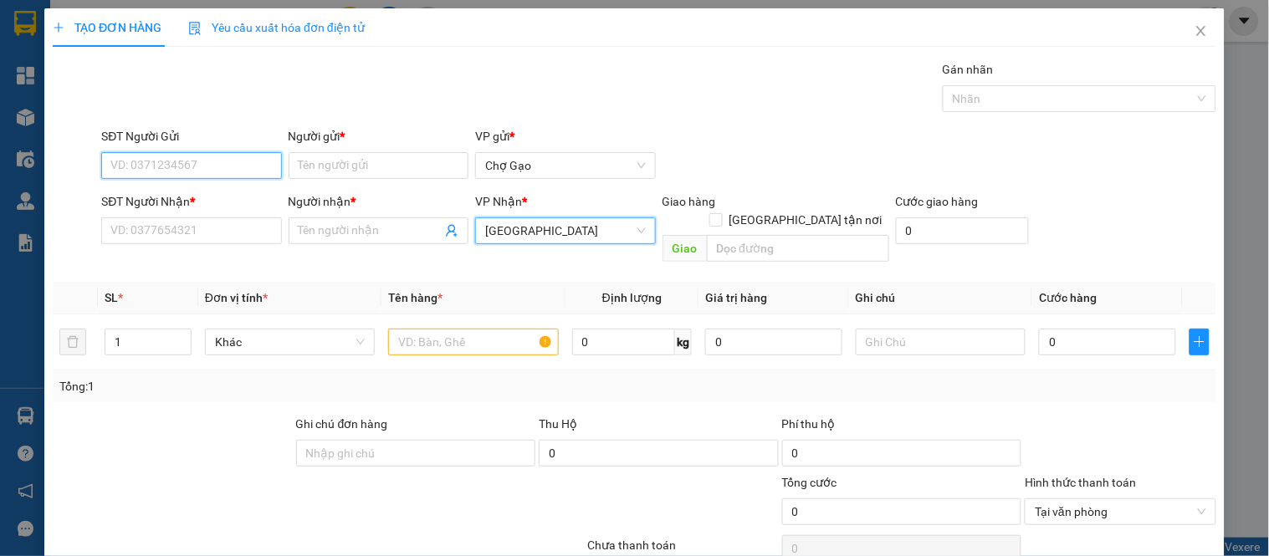
click at [212, 171] on input "SĐT Người Gửi" at bounding box center [191, 165] width 180 height 27
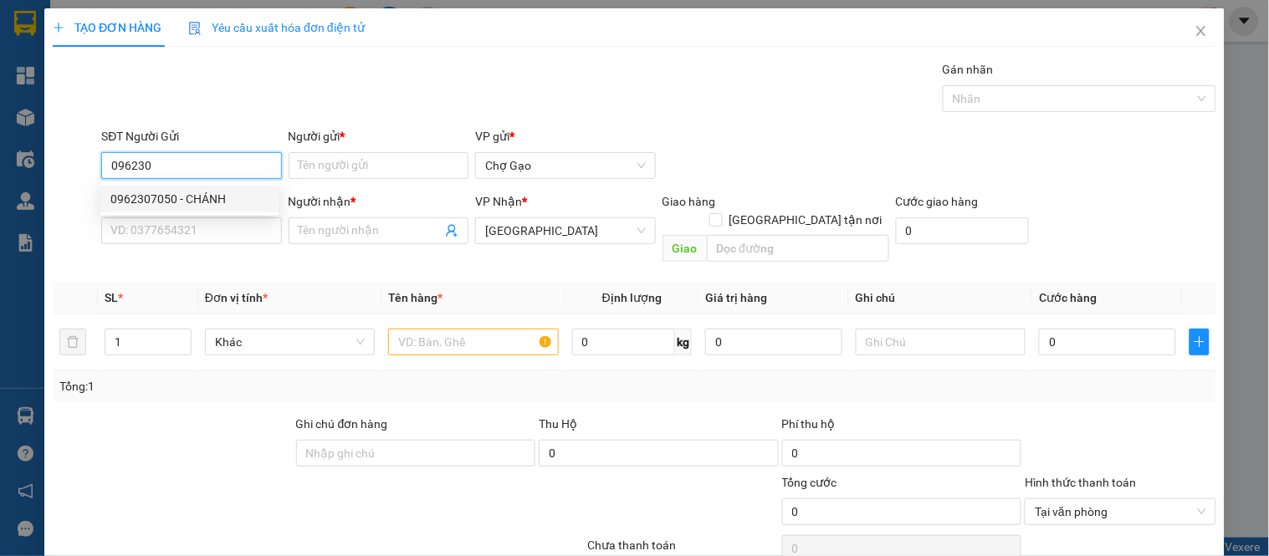
click at [219, 188] on div "0962307050 - CHÁNH" at bounding box center [189, 199] width 178 height 27
type input "0962307050"
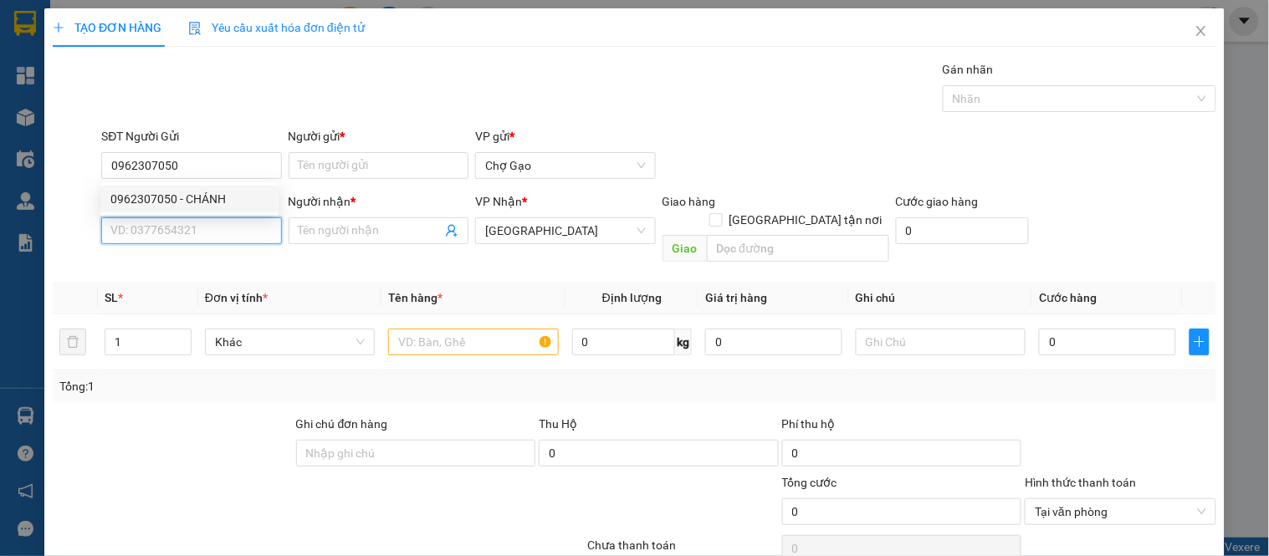
click at [226, 232] on input "SĐT Người Nhận *" at bounding box center [191, 231] width 180 height 27
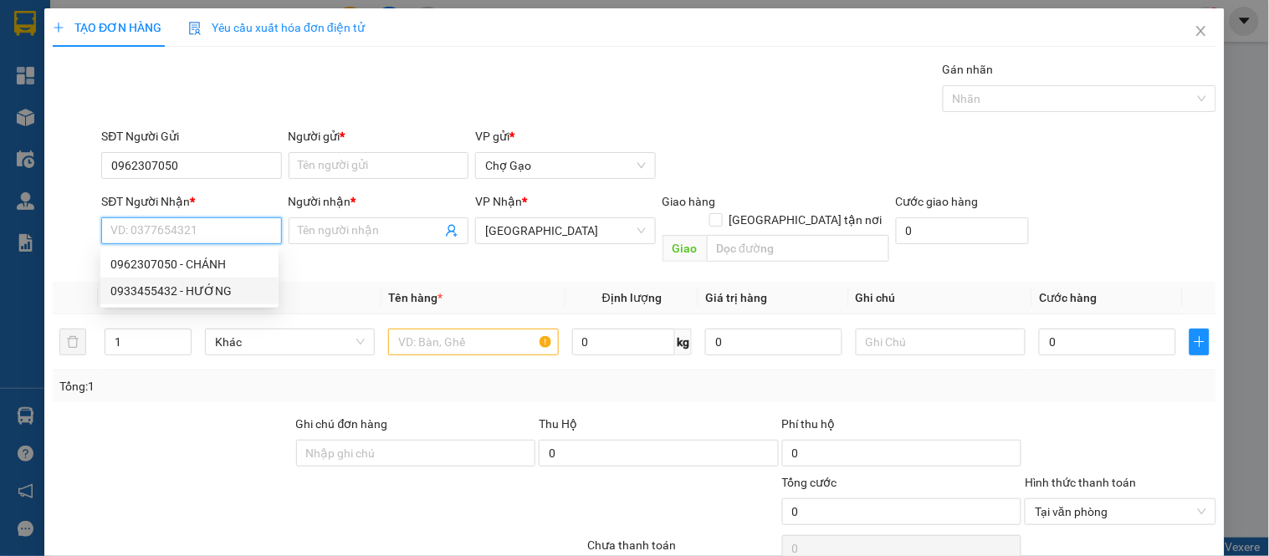
click at [206, 294] on div "0933455432 - HƯỚNG" at bounding box center [189, 291] width 158 height 18
type input "0933455432"
type input "HƯỚNG"
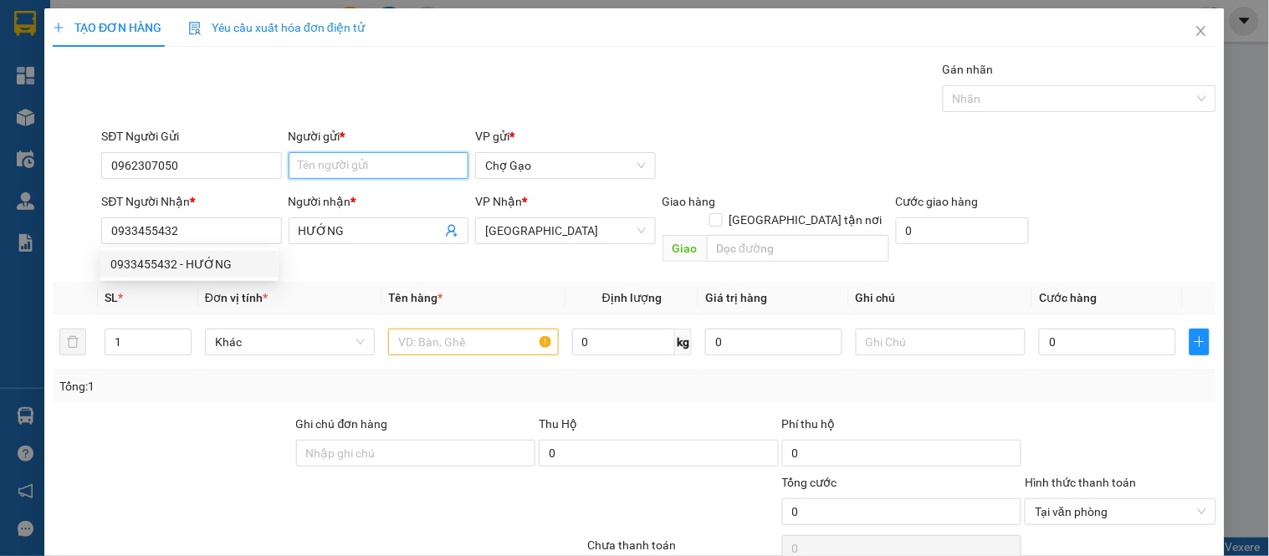
click at [327, 156] on input "Người gửi *" at bounding box center [379, 165] width 180 height 27
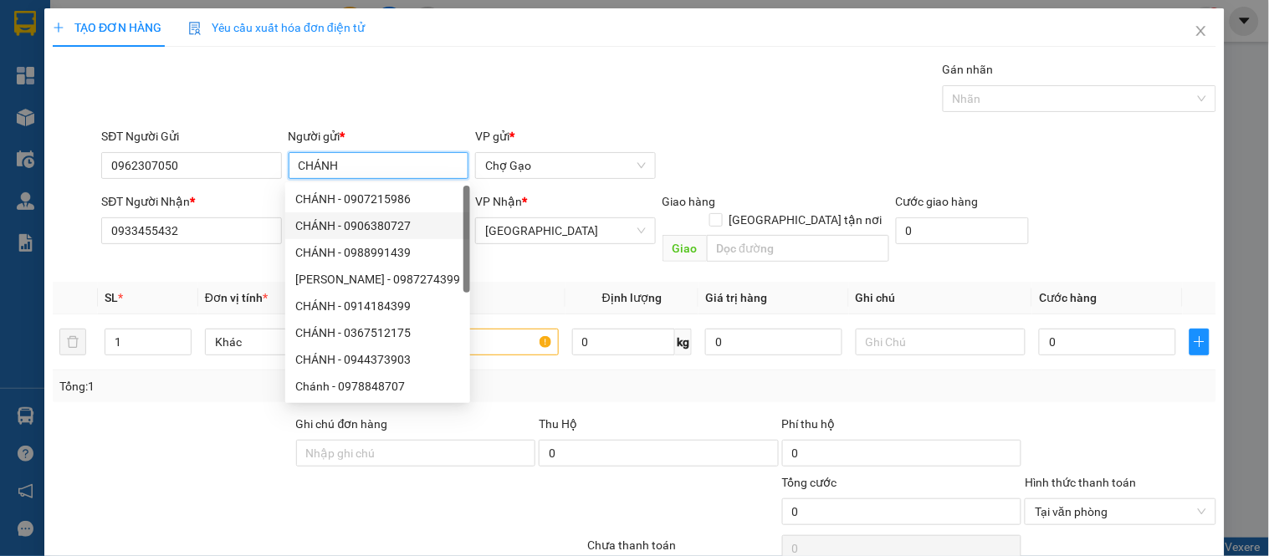
type input "CHÁNH"
click at [637, 253] on div "Transit Pickup Surcharge Ids Transit Deliver Surcharge Ids Transit Deliver Surc…" at bounding box center [635, 332] width 1164 height 545
click at [587, 229] on span "[GEOGRAPHIC_DATA]" at bounding box center [565, 230] width 160 height 25
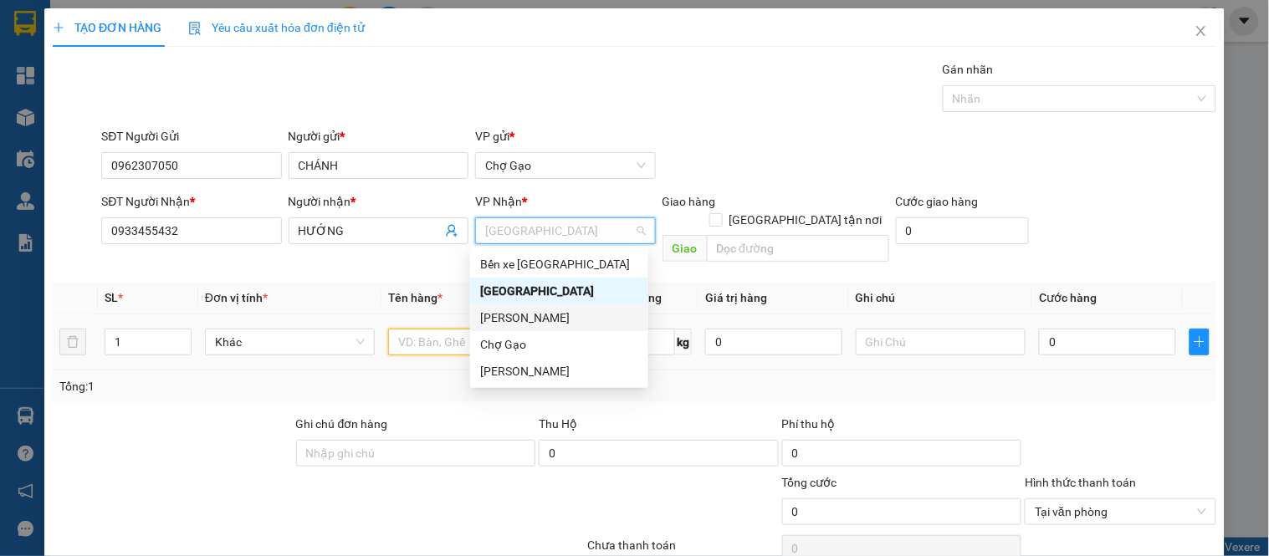
click at [453, 329] on input "text" at bounding box center [473, 342] width 170 height 27
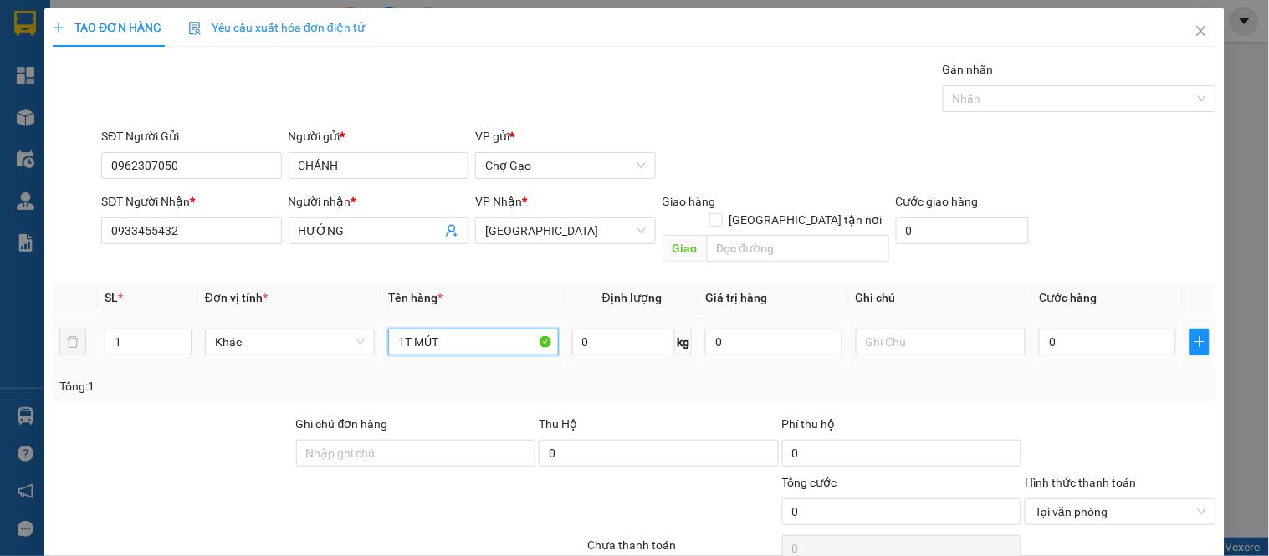
type input "1T MÚT"
click at [1072, 339] on div "0" at bounding box center [1107, 341] width 137 height 33
click at [1072, 335] on input "0" at bounding box center [1107, 342] width 137 height 27
type input "3"
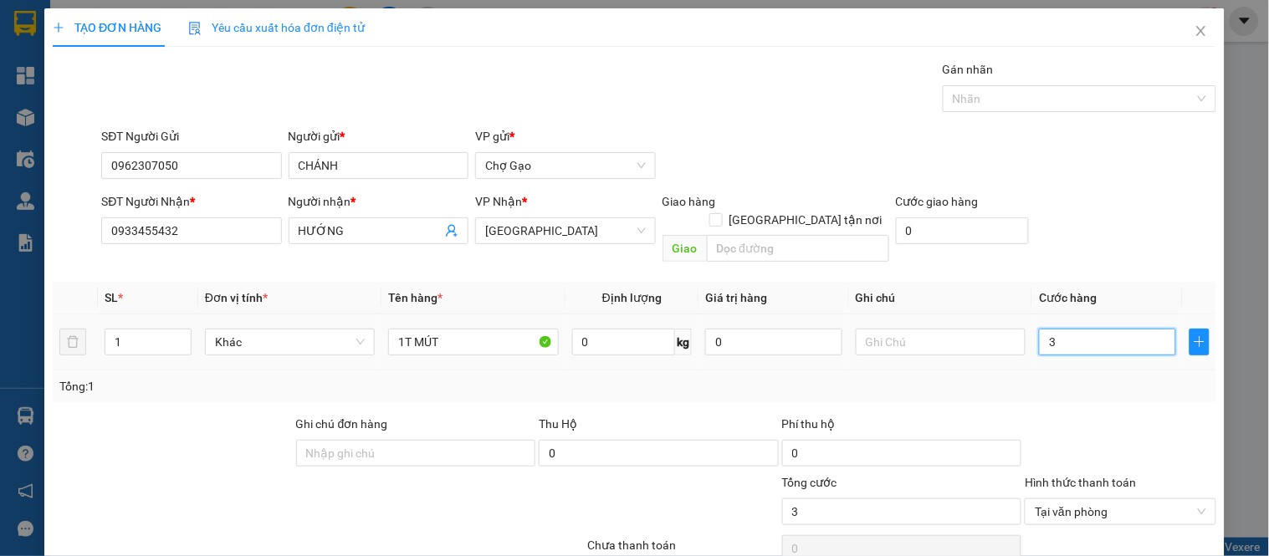
type input "30"
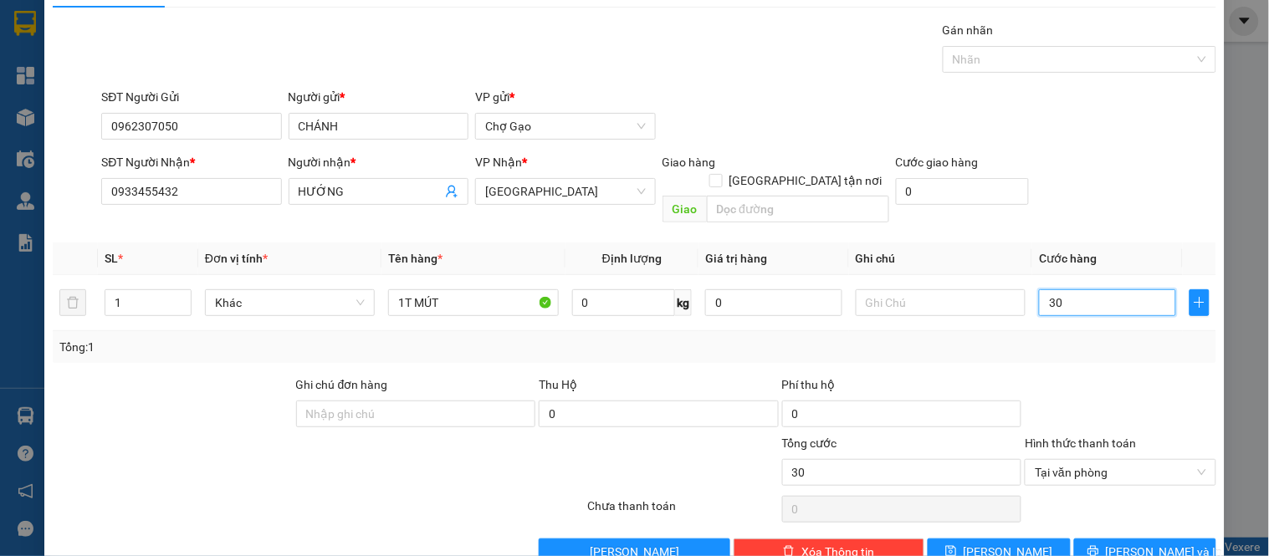
scroll to position [62, 0]
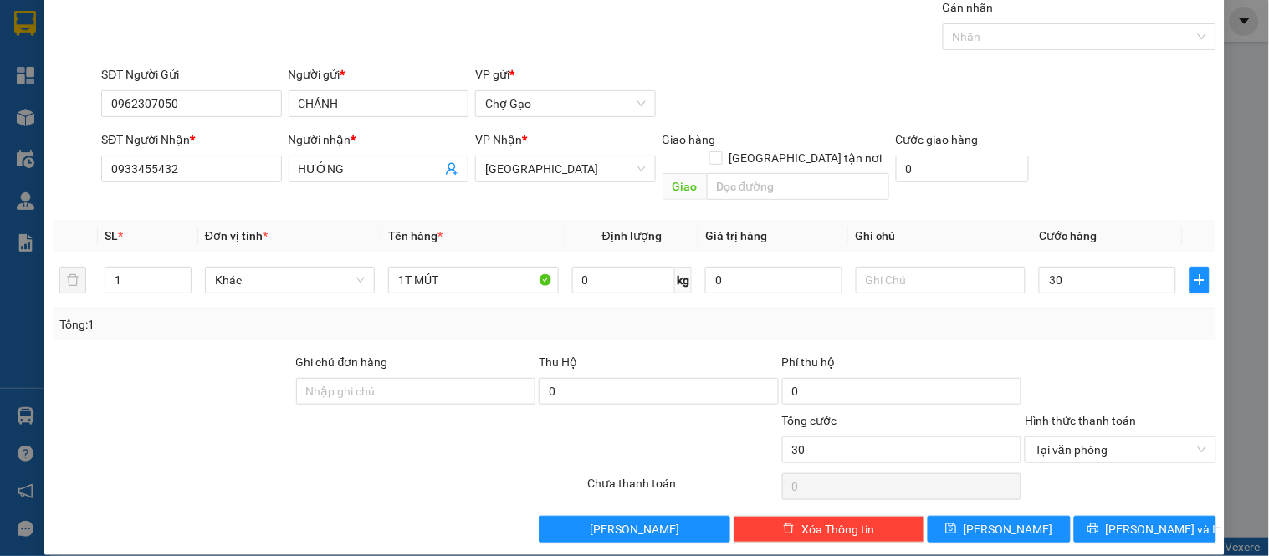
type input "30.000"
click at [1144, 495] on div "Transit Pickup Surcharge Ids Transit Deliver Surcharge Ids Transit Deliver Surc…" at bounding box center [635, 270] width 1164 height 545
click at [1144, 496] on div "Transit Pickup Surcharge Ids Transit Deliver Surcharge Ids Transit Deliver Surc…" at bounding box center [635, 270] width 1164 height 545
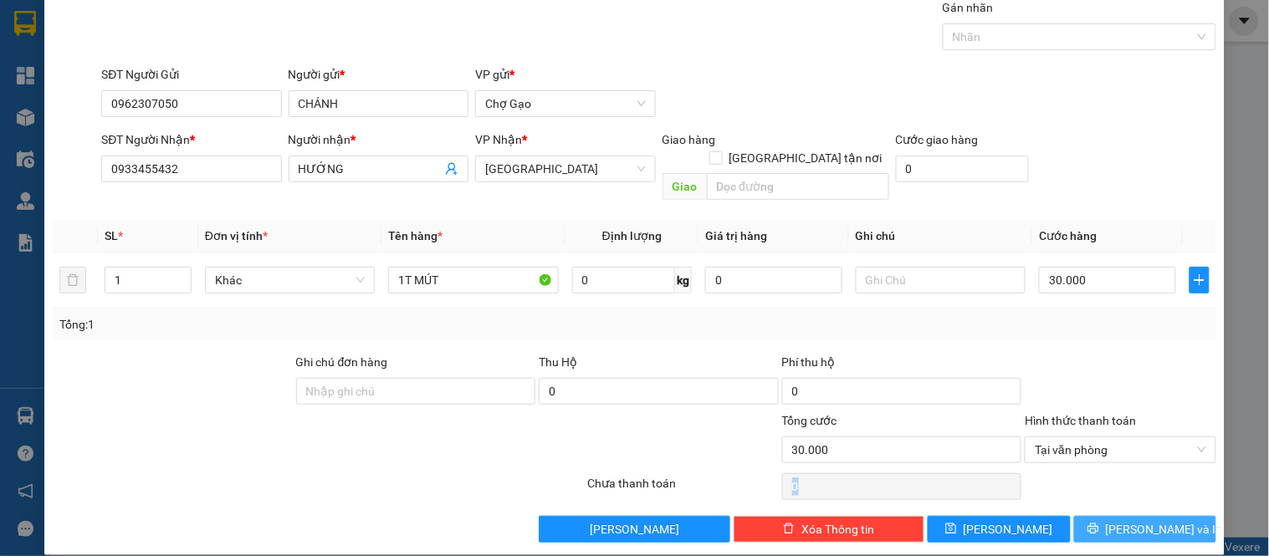
click at [1141, 520] on span "[PERSON_NAME] và In" at bounding box center [1164, 529] width 117 height 18
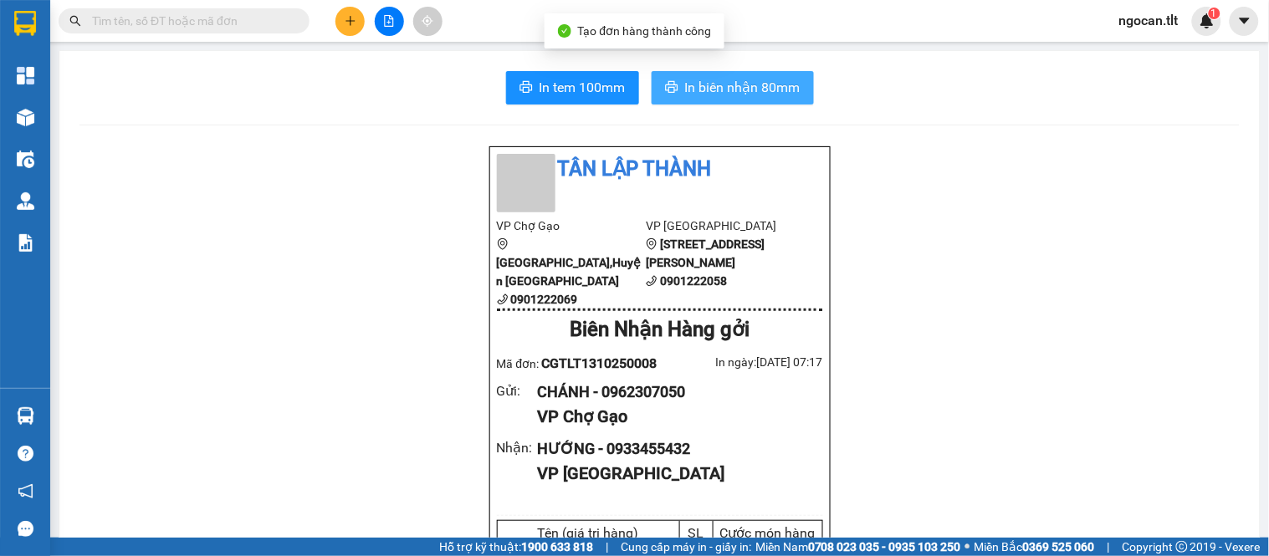
click at [713, 100] on button "In biên nhận 80mm" at bounding box center [733, 87] width 162 height 33
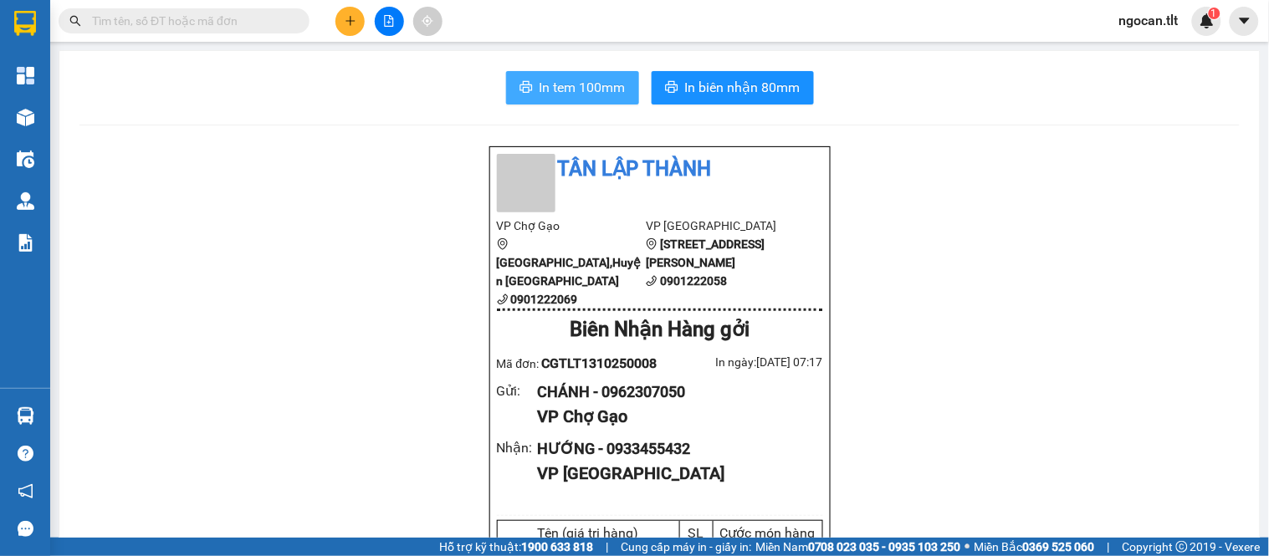
click at [540, 84] on span "In tem 100mm" at bounding box center [583, 87] width 86 height 21
click at [355, 15] on icon "plus" at bounding box center [351, 21] width 12 height 12
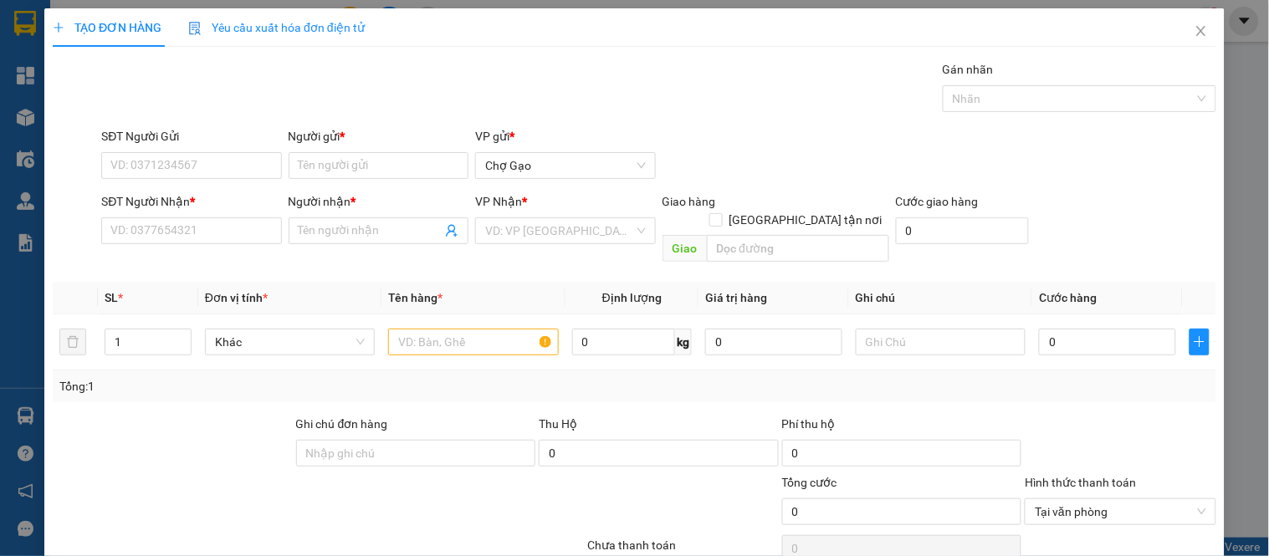
click at [515, 212] on div "VP Nhận *" at bounding box center [565, 204] width 180 height 25
click at [515, 227] on input "search" at bounding box center [559, 230] width 148 height 25
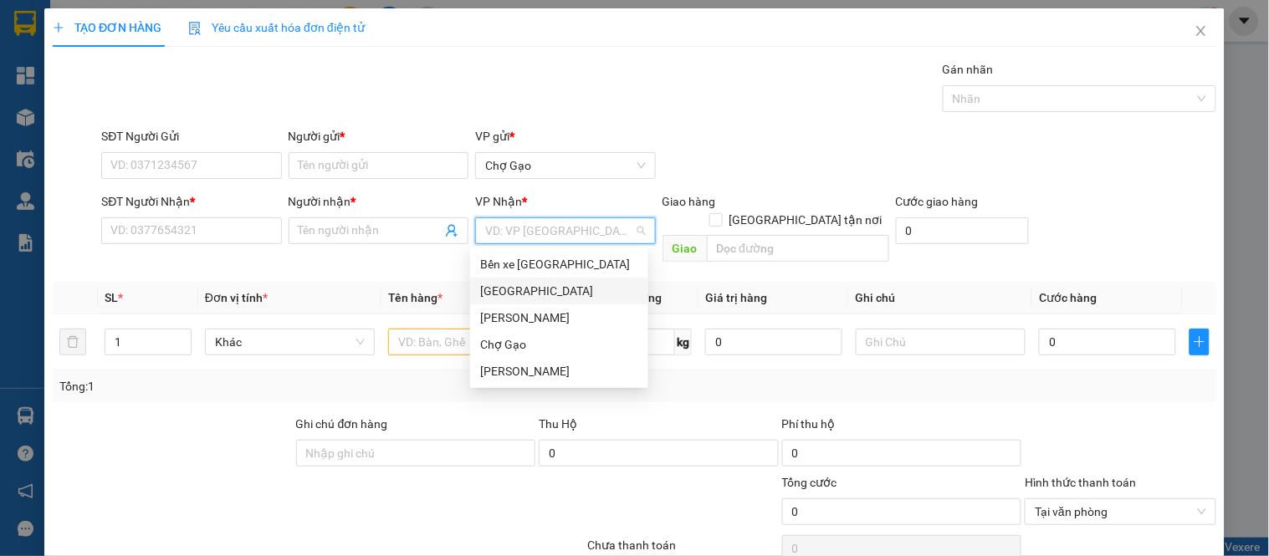
click at [525, 294] on div "[GEOGRAPHIC_DATA]" at bounding box center [559, 291] width 158 height 18
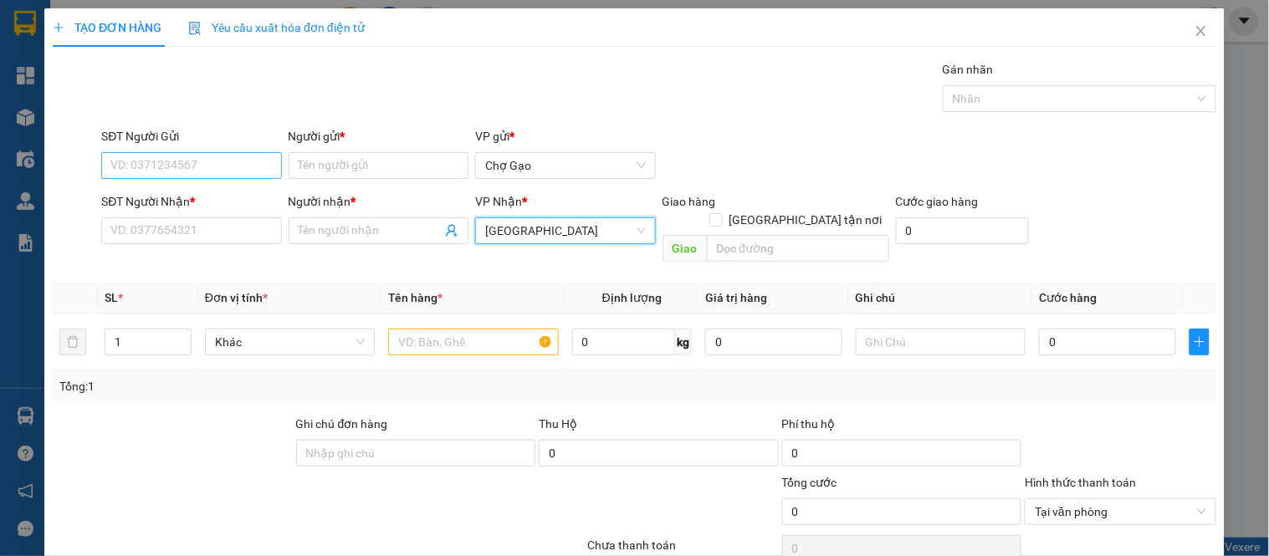
click at [185, 155] on div "SĐT Người Gửi VD: 0371234567" at bounding box center [191, 156] width 180 height 59
click at [173, 178] on input "SĐT Người Gửi" at bounding box center [191, 165] width 180 height 27
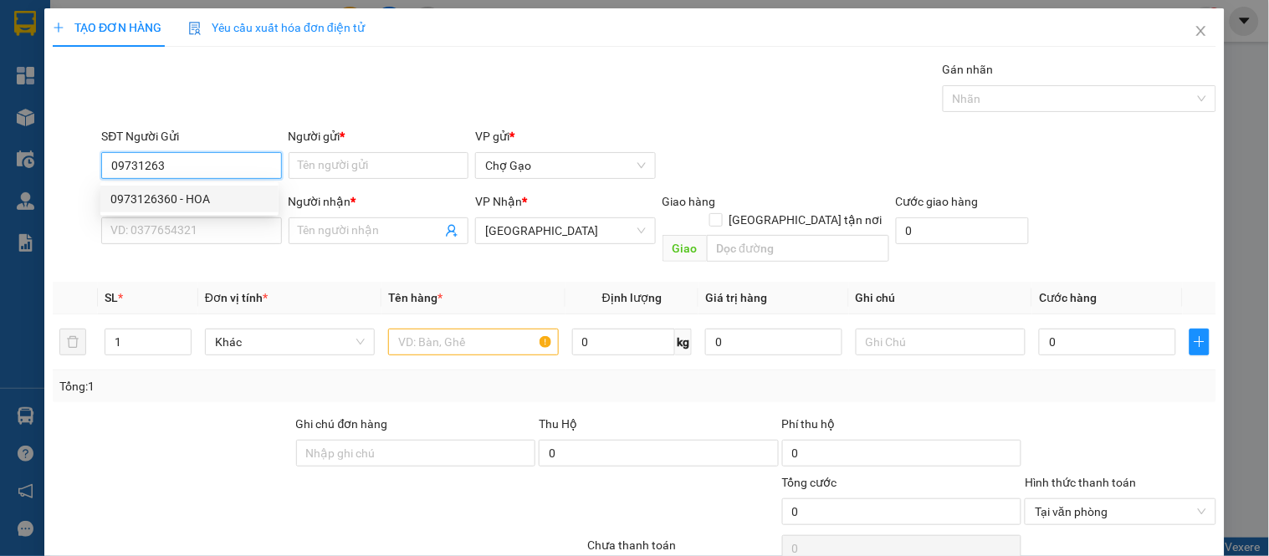
drag, startPoint x: 199, startPoint y: 192, endPoint x: 203, endPoint y: 203, distance: 11.7
click at [199, 191] on div "0973126360 - HOA" at bounding box center [189, 199] width 158 height 18
type input "0973126360"
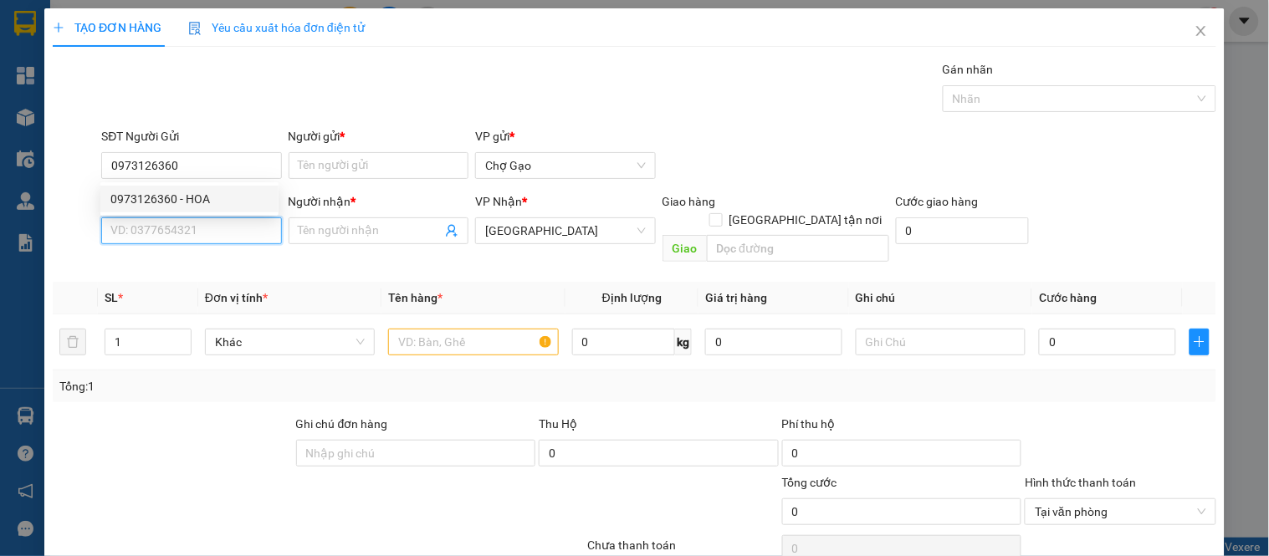
click at [210, 227] on input "SĐT Người Nhận *" at bounding box center [191, 231] width 180 height 27
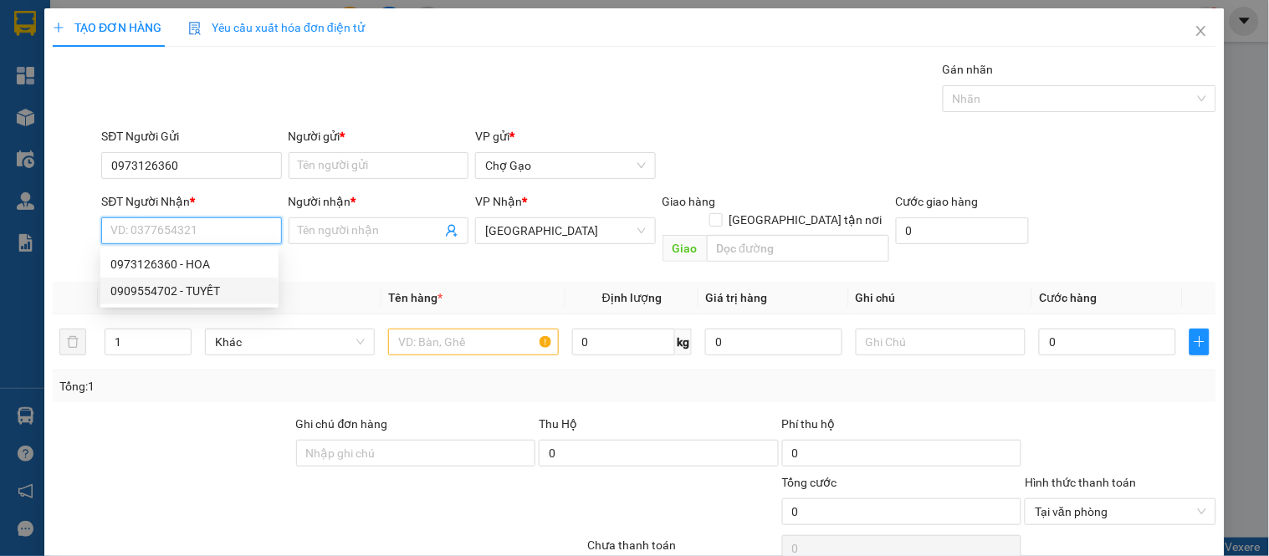
drag, startPoint x: 202, startPoint y: 283, endPoint x: 237, endPoint y: 258, distance: 43.2
click at [202, 283] on div "0909554702 - TUYẾT" at bounding box center [189, 291] width 158 height 18
type input "0909554702"
type input "TUYẾT"
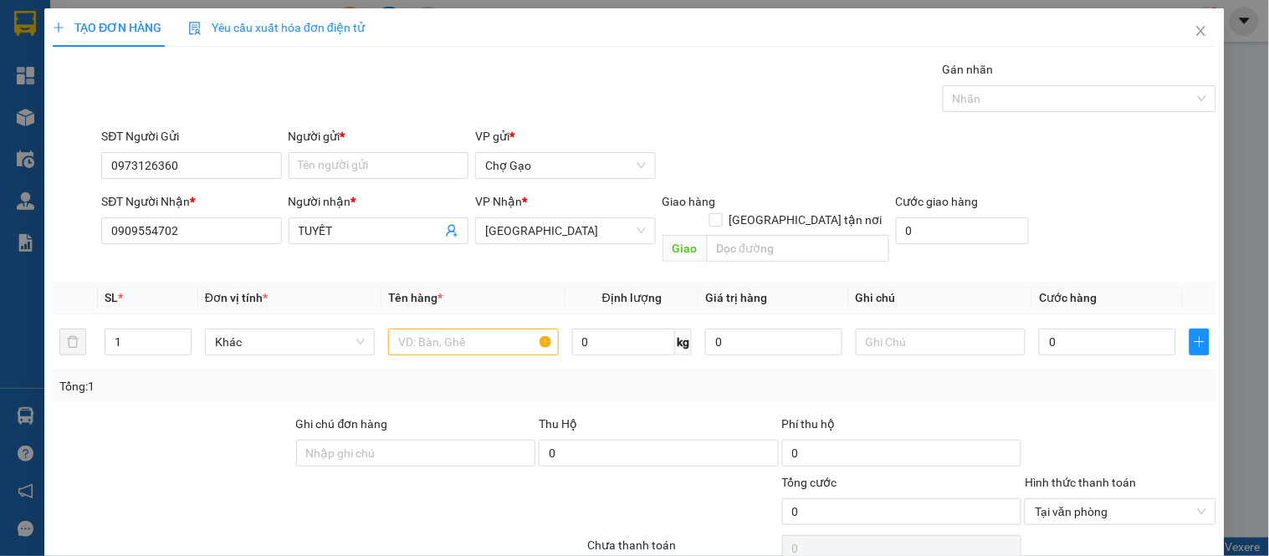
click at [326, 182] on div "Người gửi * Tên người gửi" at bounding box center [379, 156] width 180 height 59
click at [329, 171] on input "Người gửi *" at bounding box center [379, 165] width 180 height 27
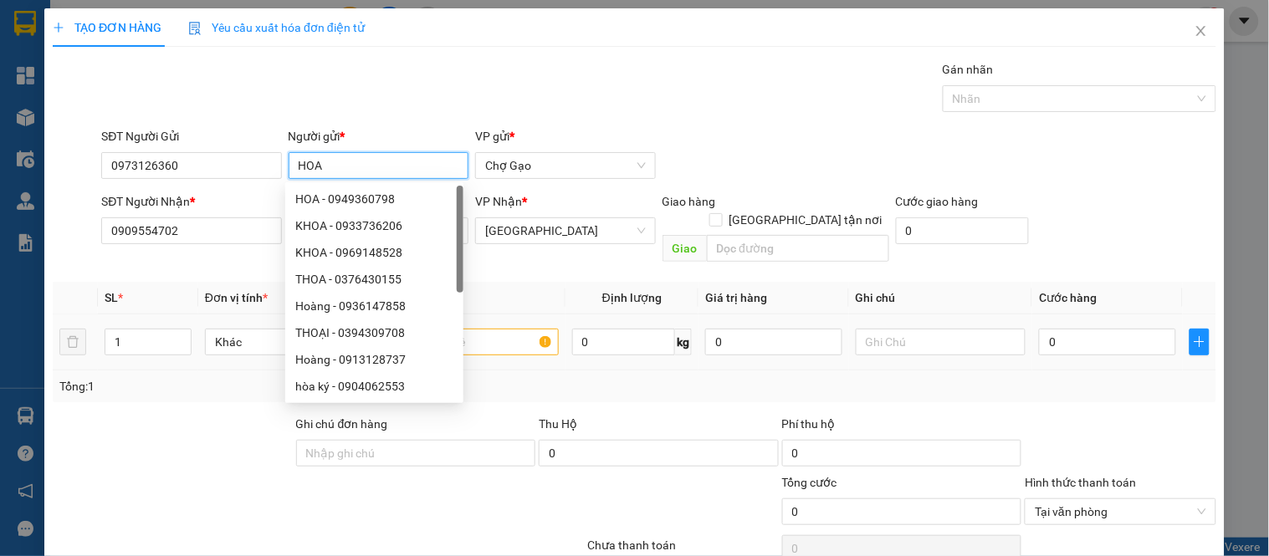
type input "HOA"
click at [486, 329] on input "text" at bounding box center [473, 342] width 170 height 27
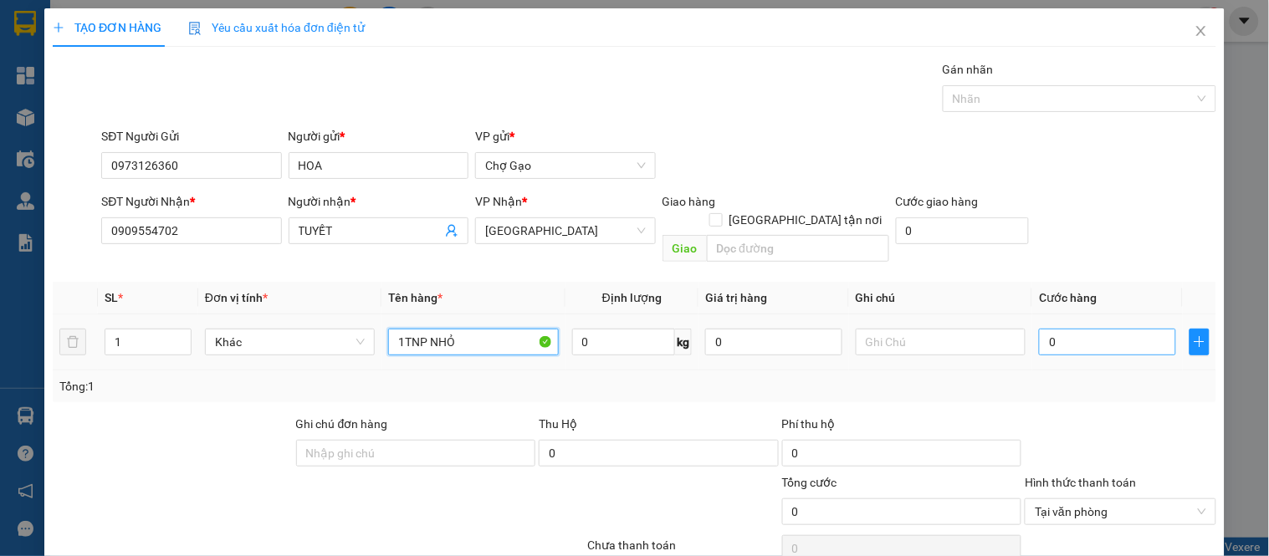
type input "1TNP NHỎ"
click at [1062, 329] on input "0" at bounding box center [1107, 342] width 137 height 27
type input "2"
type input "25"
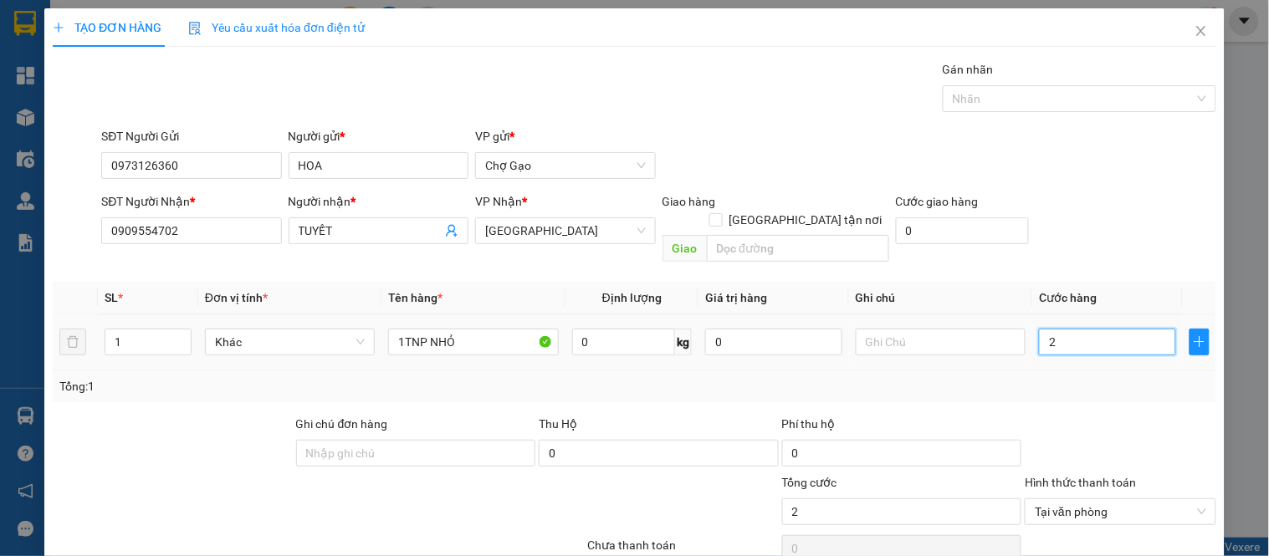
type input "25"
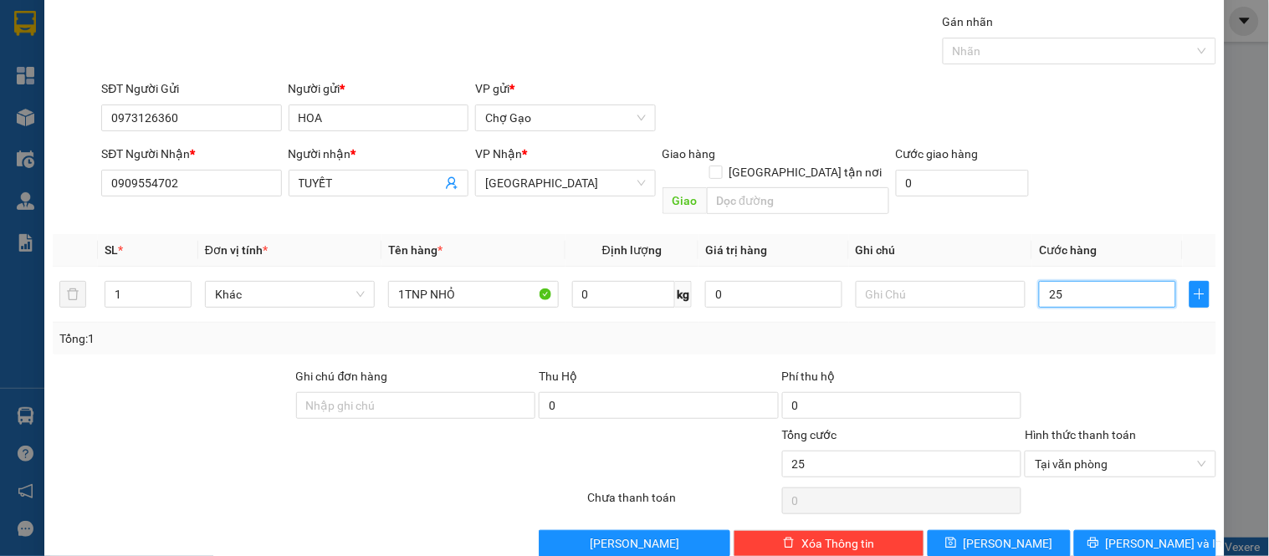
scroll to position [62, 0]
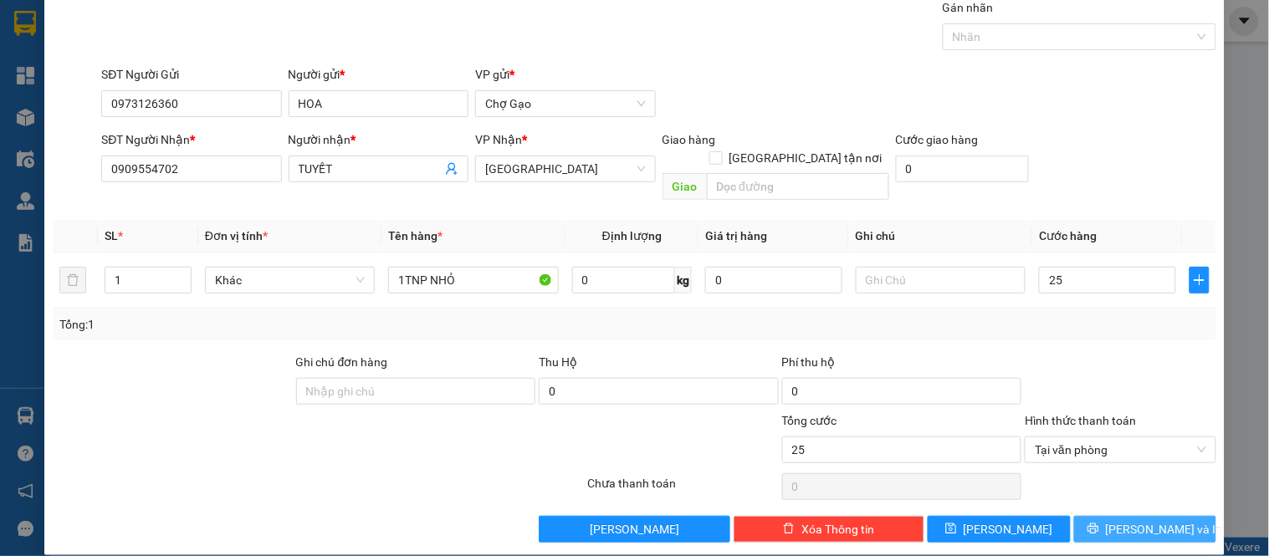
type input "25.000"
click at [1119, 520] on span "[PERSON_NAME] và In" at bounding box center [1164, 529] width 117 height 18
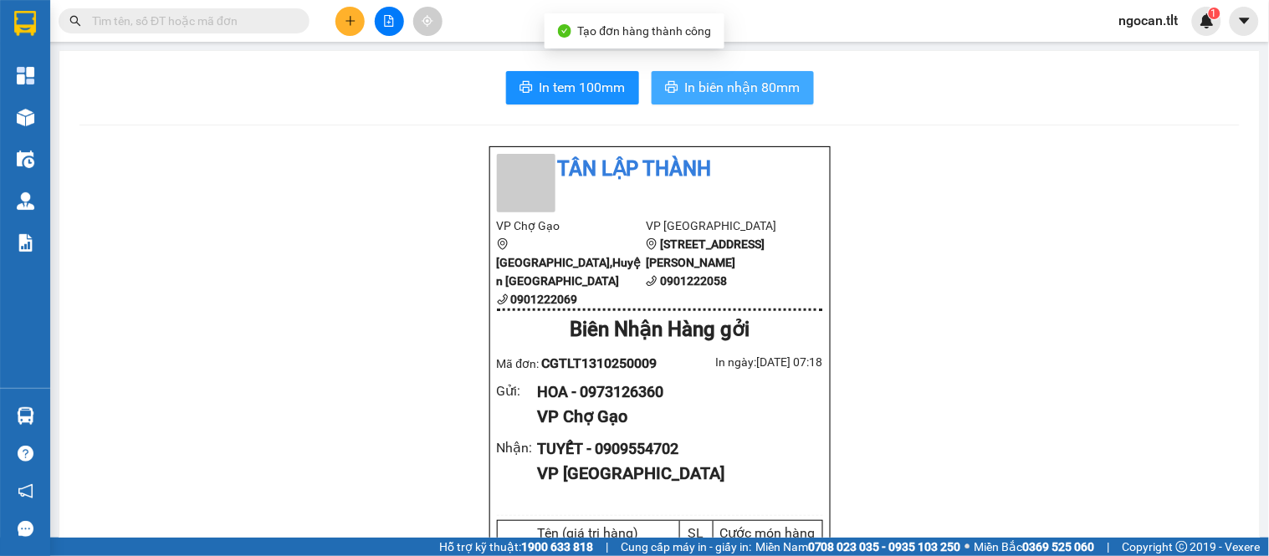
click at [718, 77] on span "In biên nhận 80mm" at bounding box center [742, 87] width 115 height 21
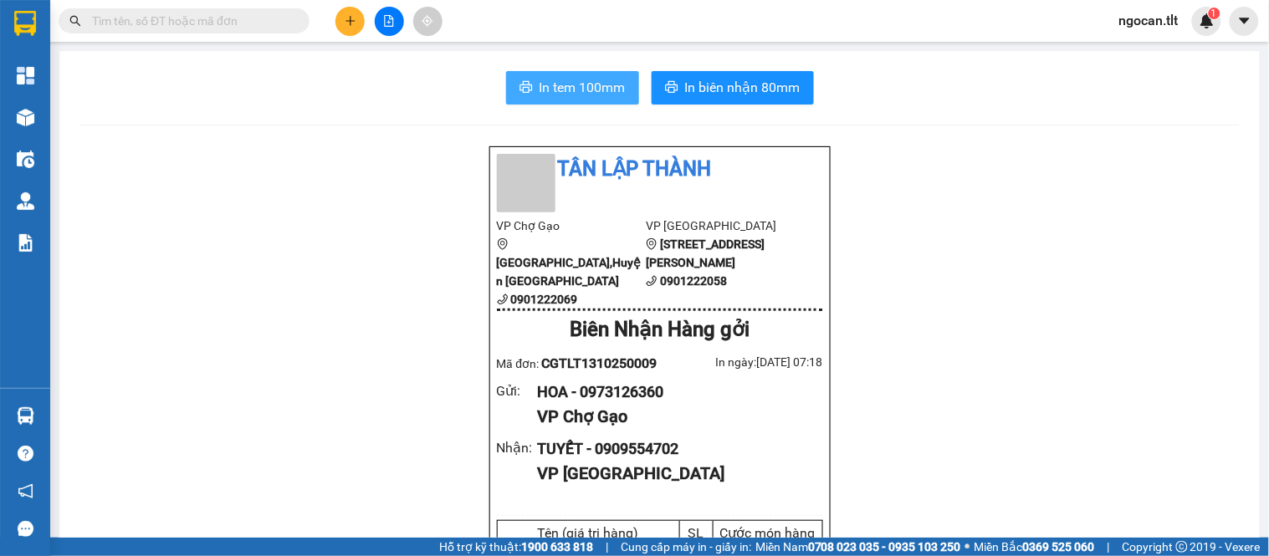
click at [574, 90] on span "In tem 100mm" at bounding box center [583, 87] width 86 height 21
click at [272, 29] on input "text" at bounding box center [190, 21] width 197 height 18
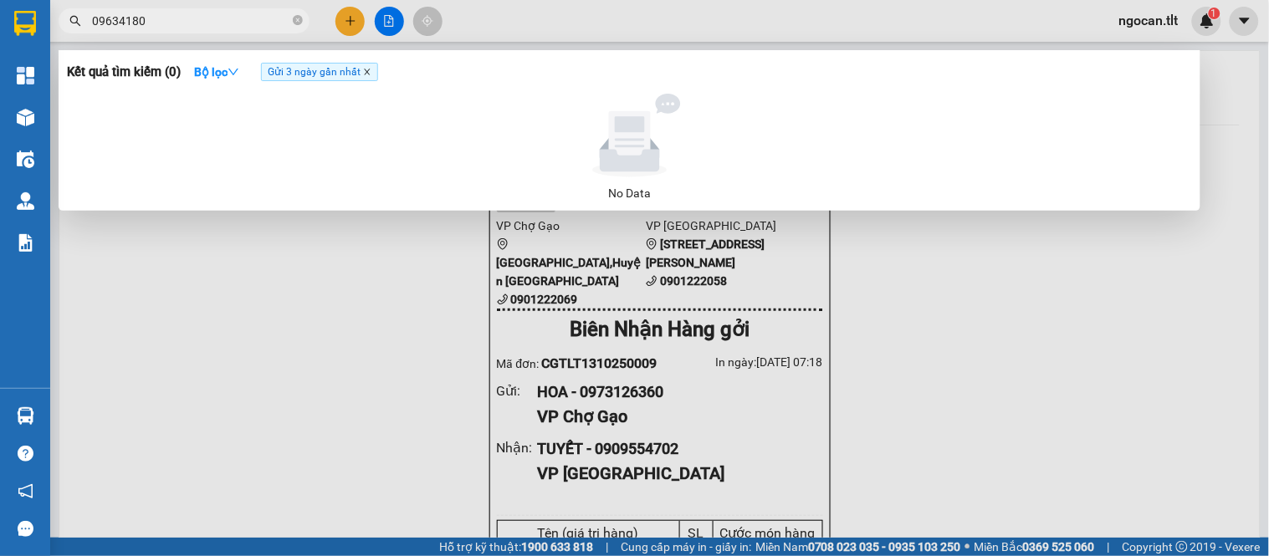
type input "09634180"
click at [371, 70] on icon "close" at bounding box center [367, 72] width 8 height 8
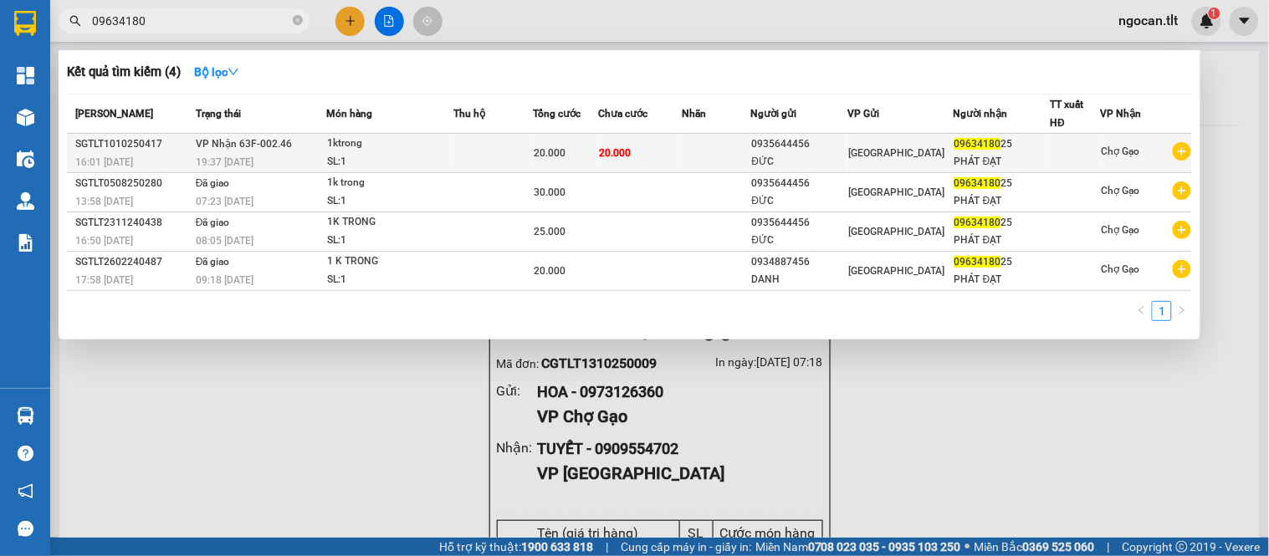
click at [681, 144] on td "20.000" at bounding box center [640, 153] width 84 height 39
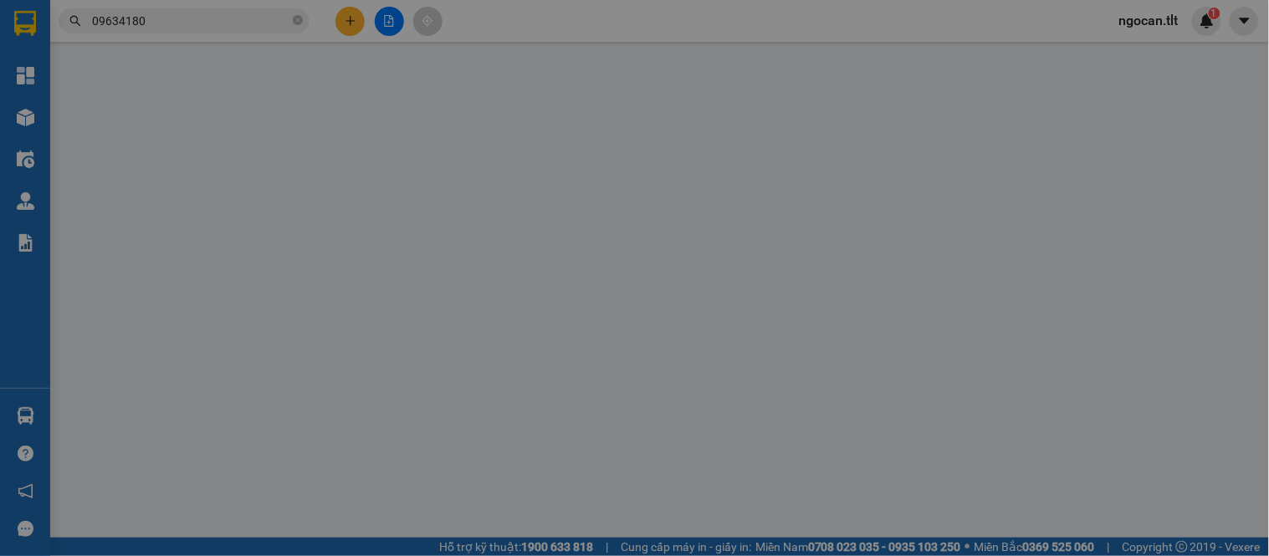
type input "0935644456"
type input "ĐỨC"
type input "0963418025"
type input "PHÁT ĐẠT"
type input "0"
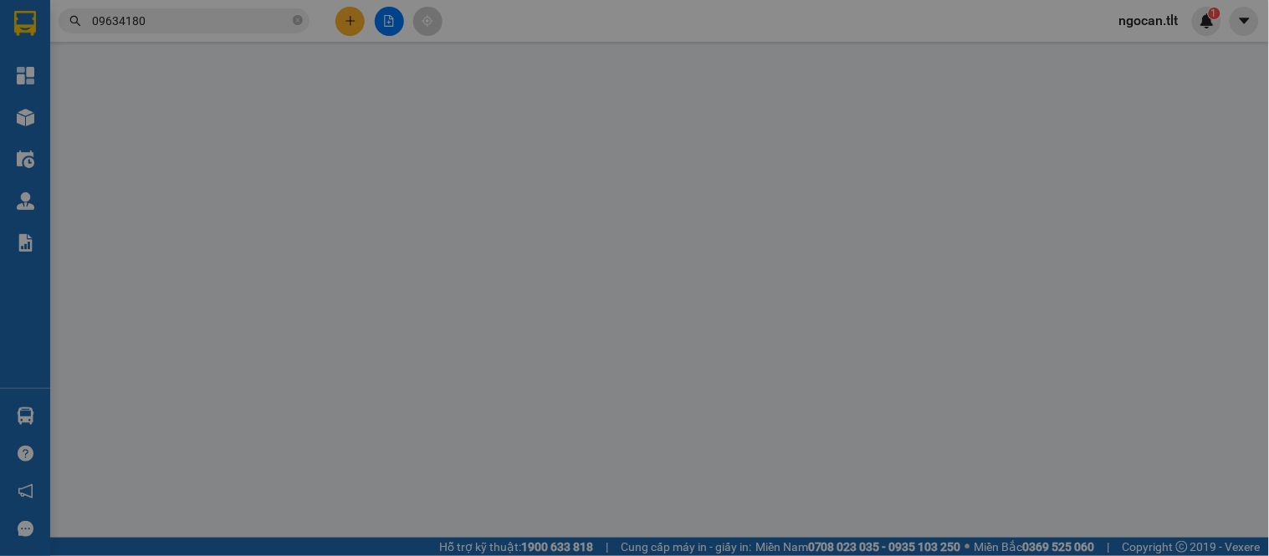
type input "20.000"
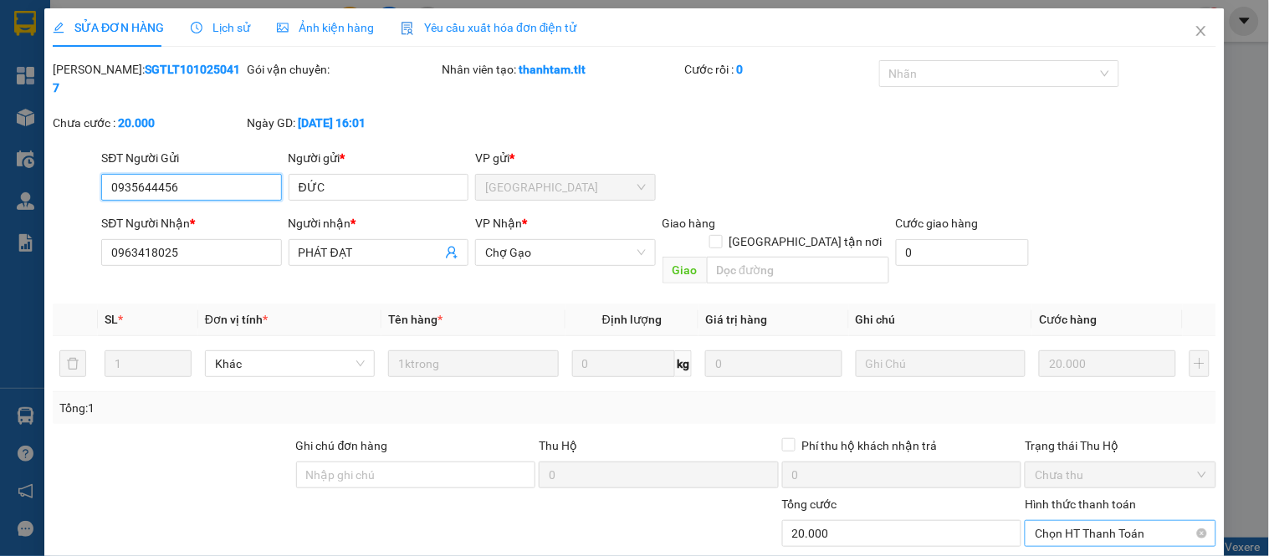
scroll to position [65, 0]
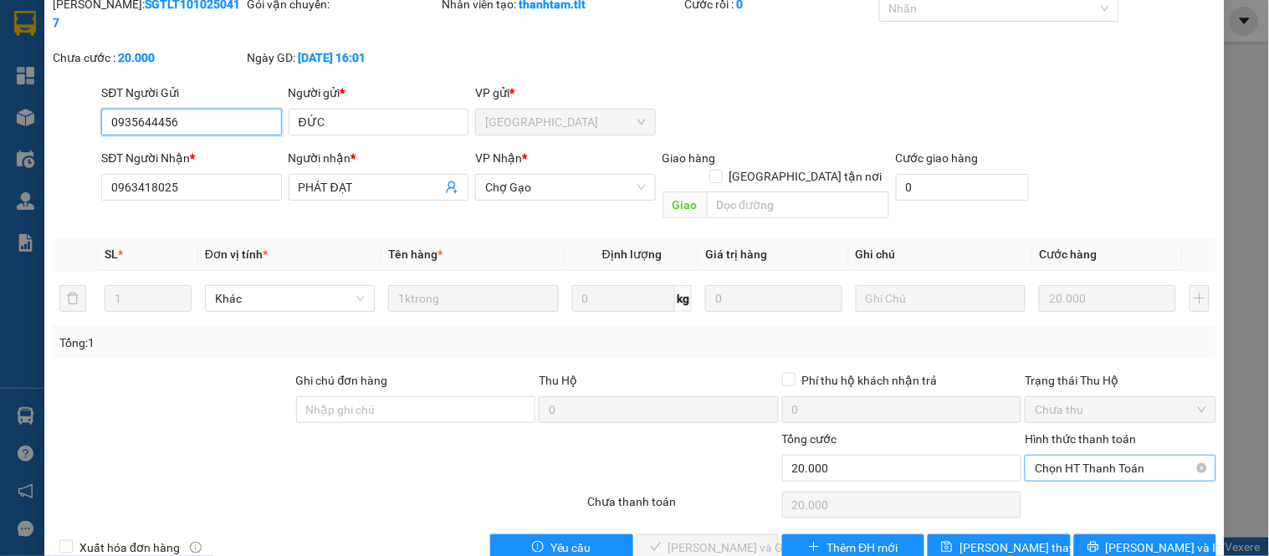
click at [1044, 456] on span "Chọn HT Thanh Toán" at bounding box center [1120, 468] width 171 height 25
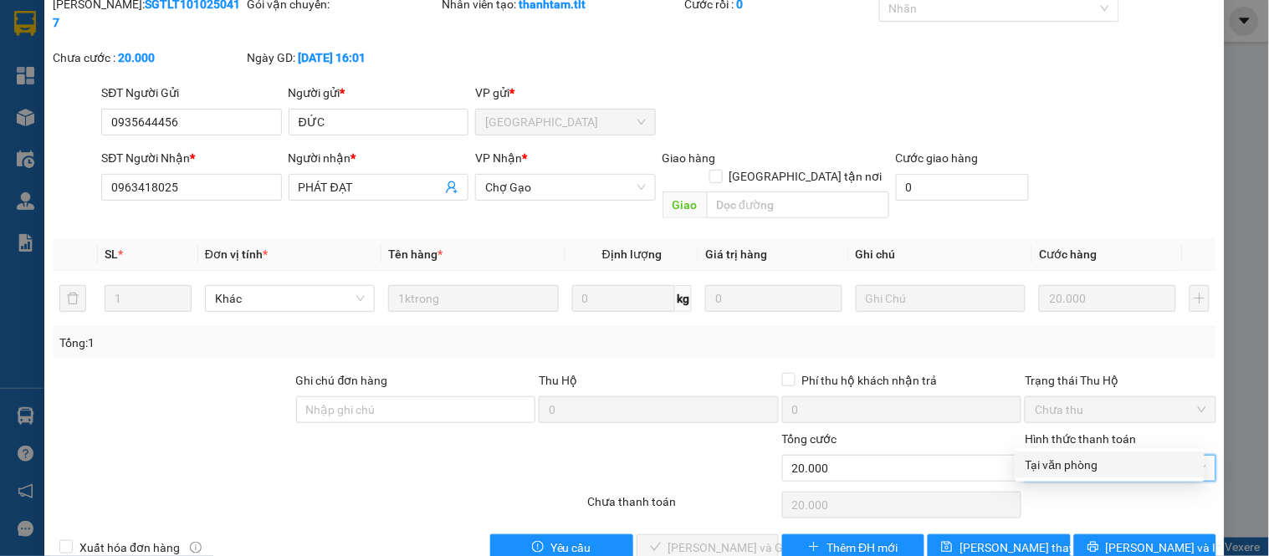
click at [1044, 460] on div "Tại văn phòng" at bounding box center [1110, 465] width 169 height 18
type input "0"
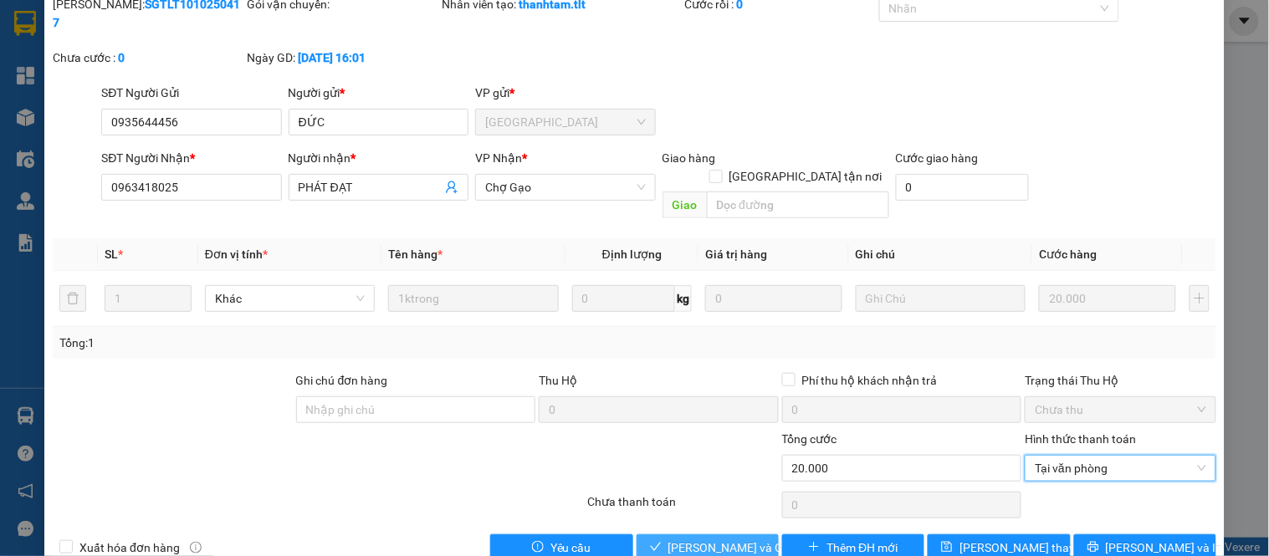
click at [725, 539] on span "[PERSON_NAME] và Giao hàng" at bounding box center [748, 548] width 161 height 18
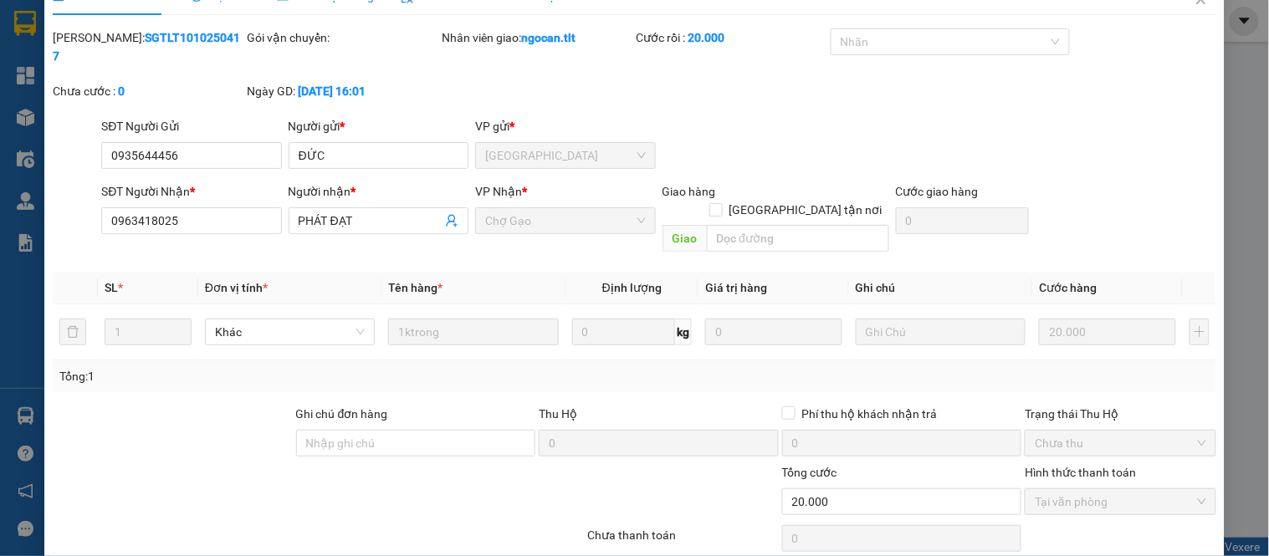
scroll to position [0, 0]
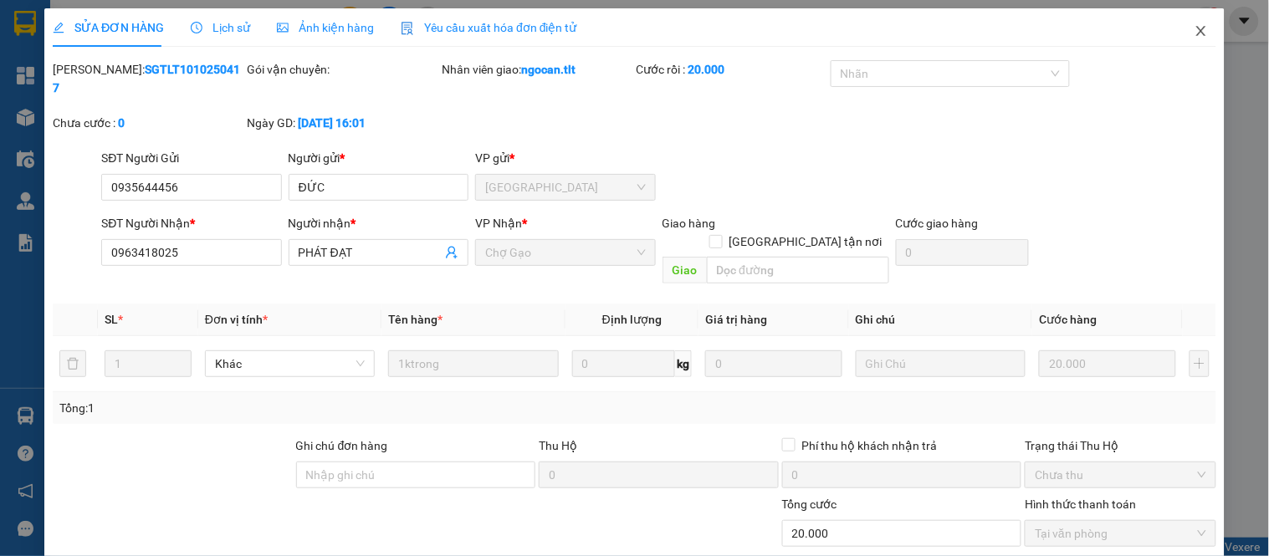
click at [1200, 52] on span "Close" at bounding box center [1201, 31] width 47 height 47
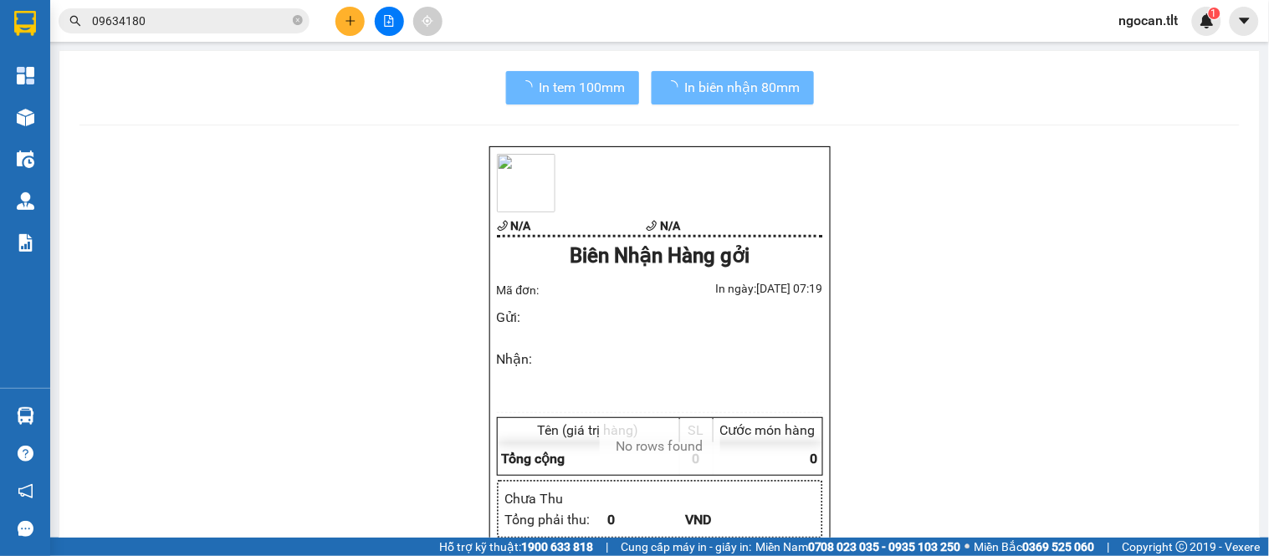
click at [360, 28] on button at bounding box center [349, 21] width 29 height 29
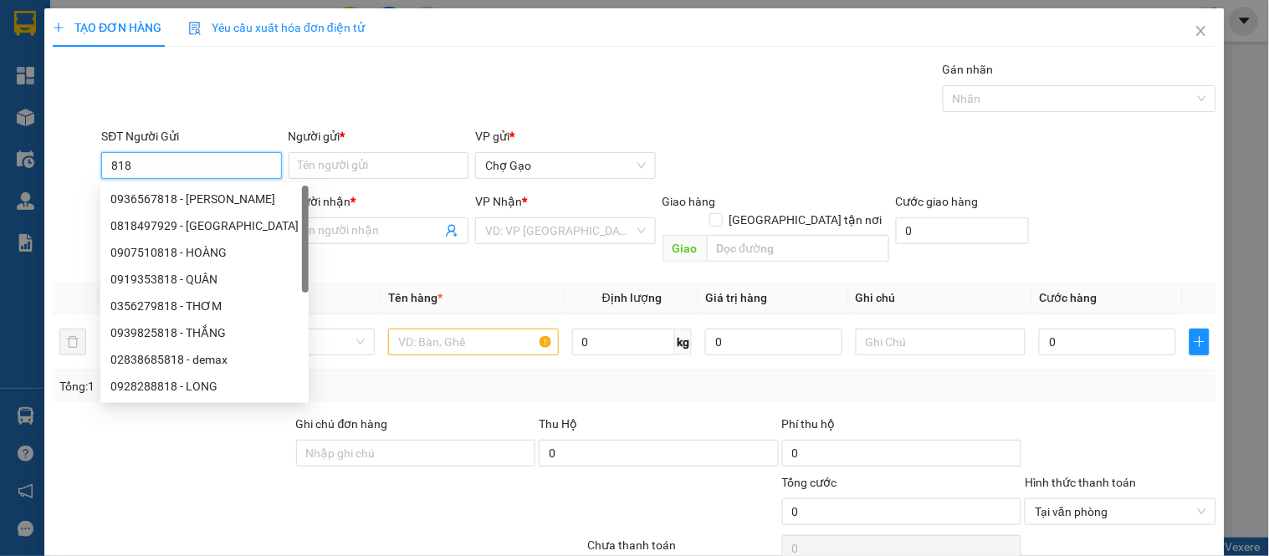
click at [192, 168] on input "818" at bounding box center [191, 165] width 180 height 27
click at [222, 302] on div "0356279818 - THƠM" at bounding box center [204, 306] width 188 height 18
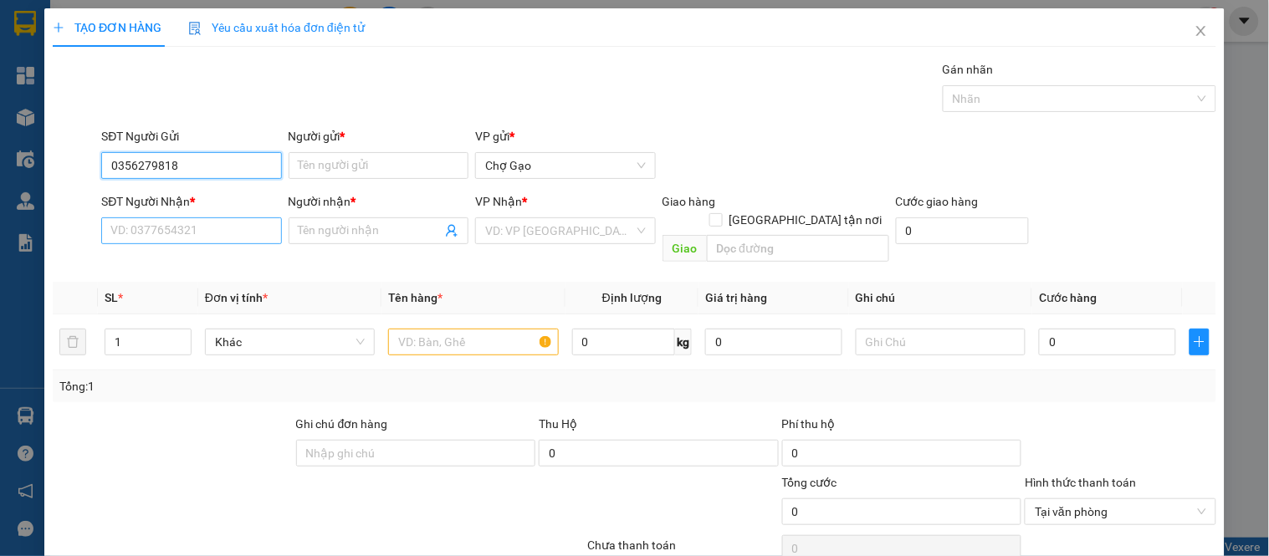
type input "0356279818"
click at [199, 228] on input "SĐT Người Nhận *" at bounding box center [191, 231] width 180 height 27
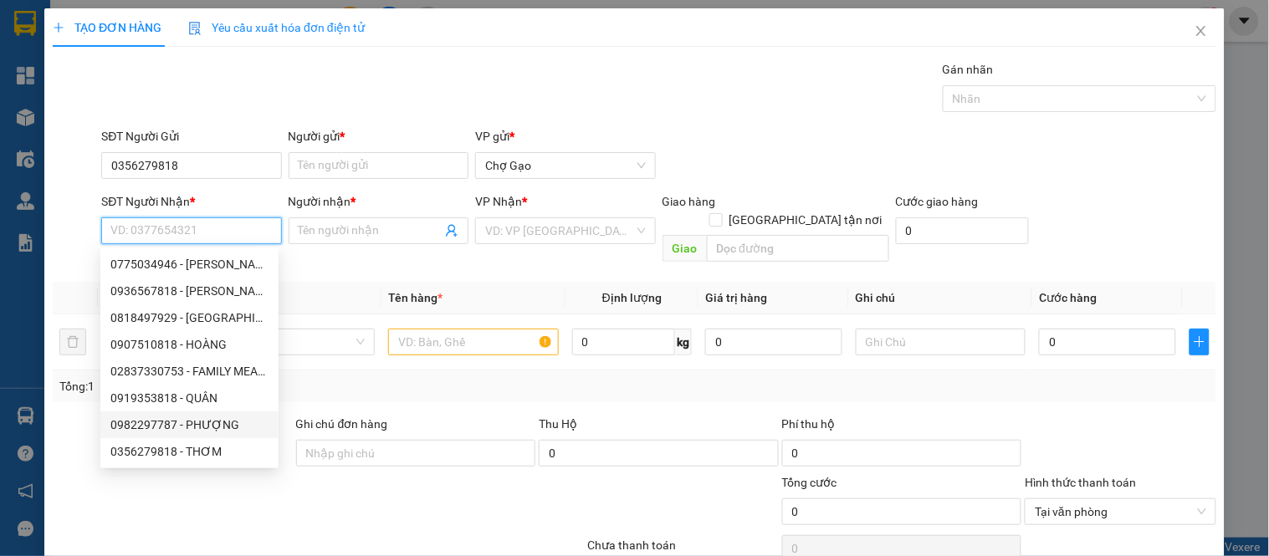
click at [218, 417] on div "0982297787 - PHƯỢNG" at bounding box center [189, 425] width 158 height 18
type input "0982297787"
type input "PHƯỢNG"
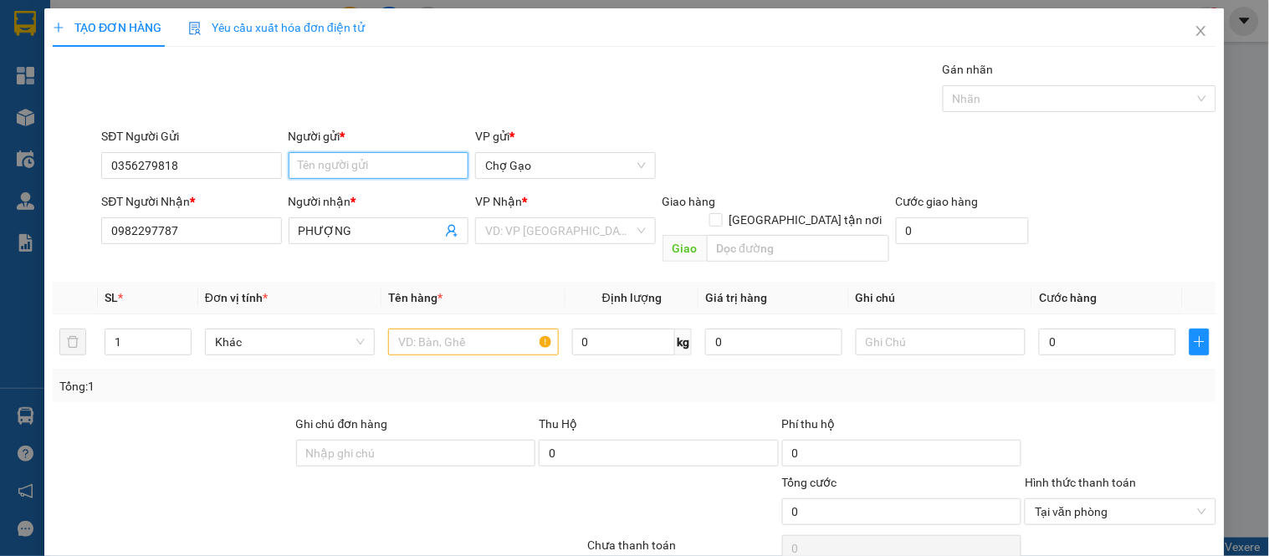
click at [354, 156] on input "Người gửi *" at bounding box center [379, 165] width 180 height 27
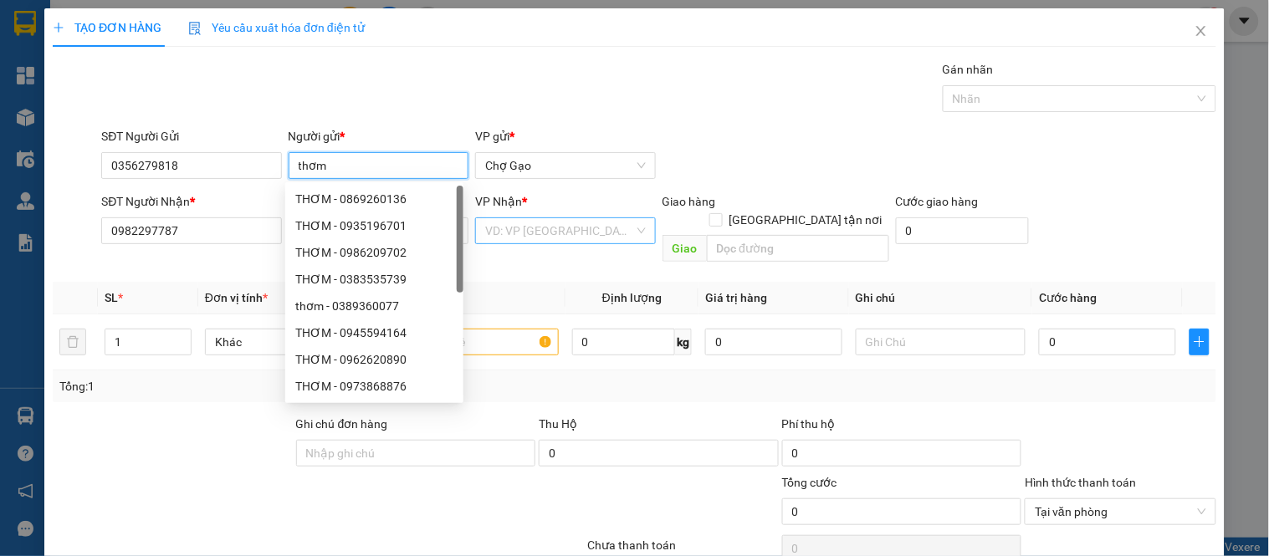
type input "thơm"
click at [536, 226] on input "search" at bounding box center [559, 230] width 148 height 25
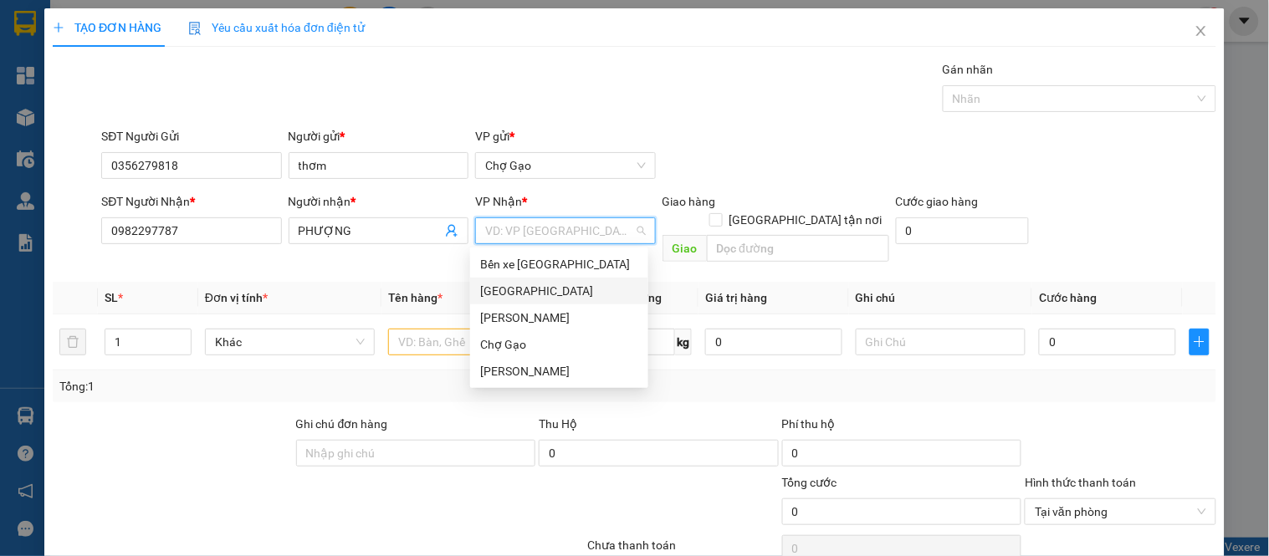
click at [512, 282] on div "[GEOGRAPHIC_DATA]" at bounding box center [559, 291] width 158 height 18
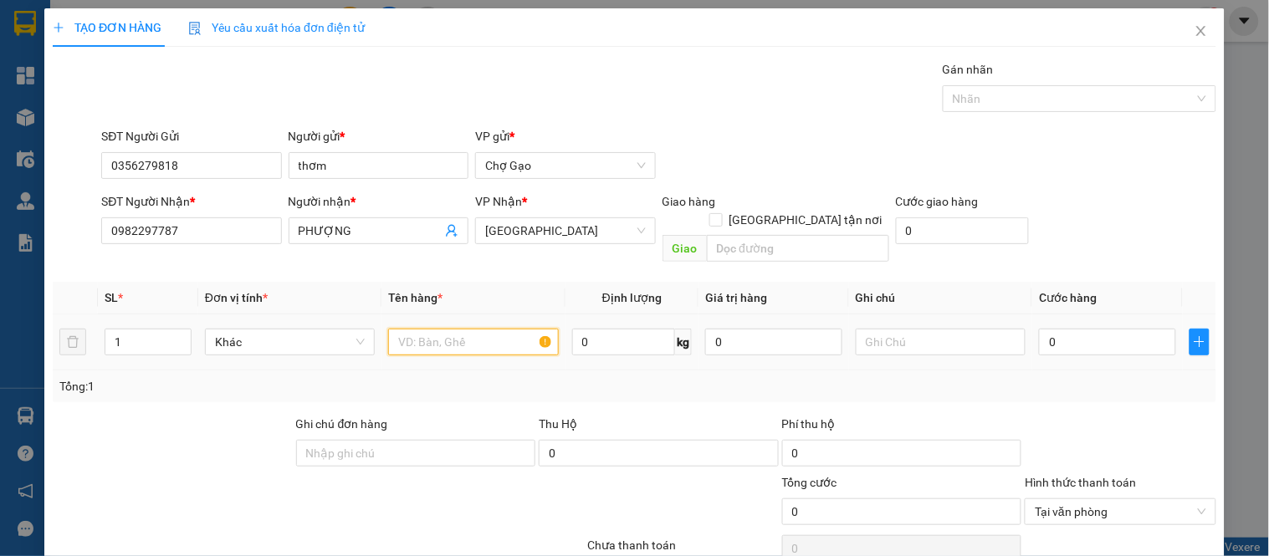
click at [407, 337] on input "text" at bounding box center [473, 342] width 170 height 27
type input "1K ĐEN"
click at [1054, 329] on input "0" at bounding box center [1107, 342] width 137 height 27
type input "3"
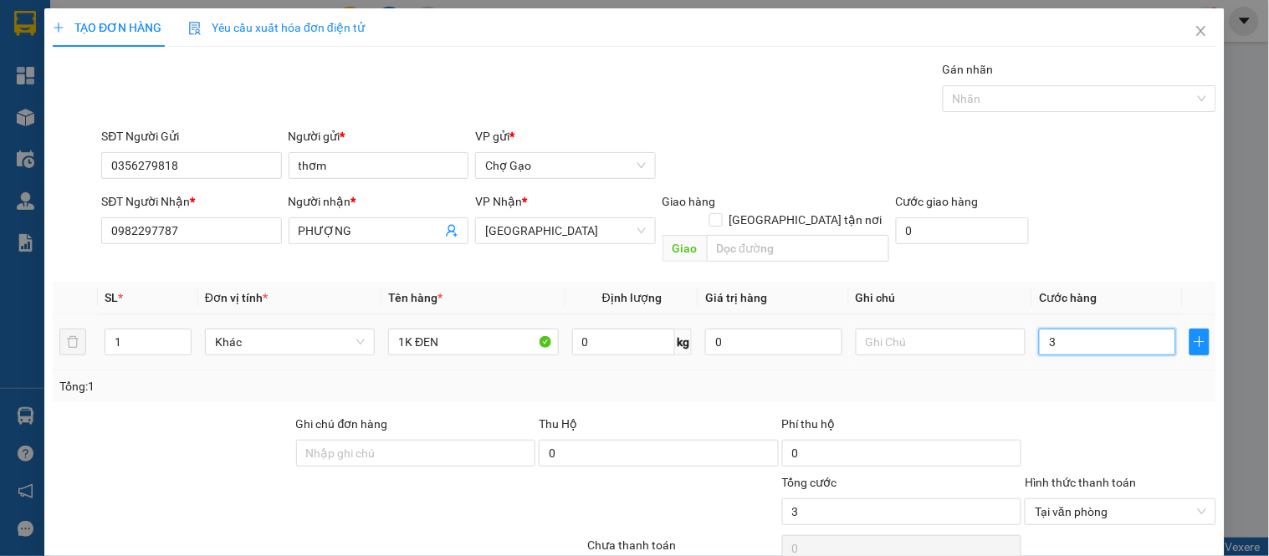
type input "30"
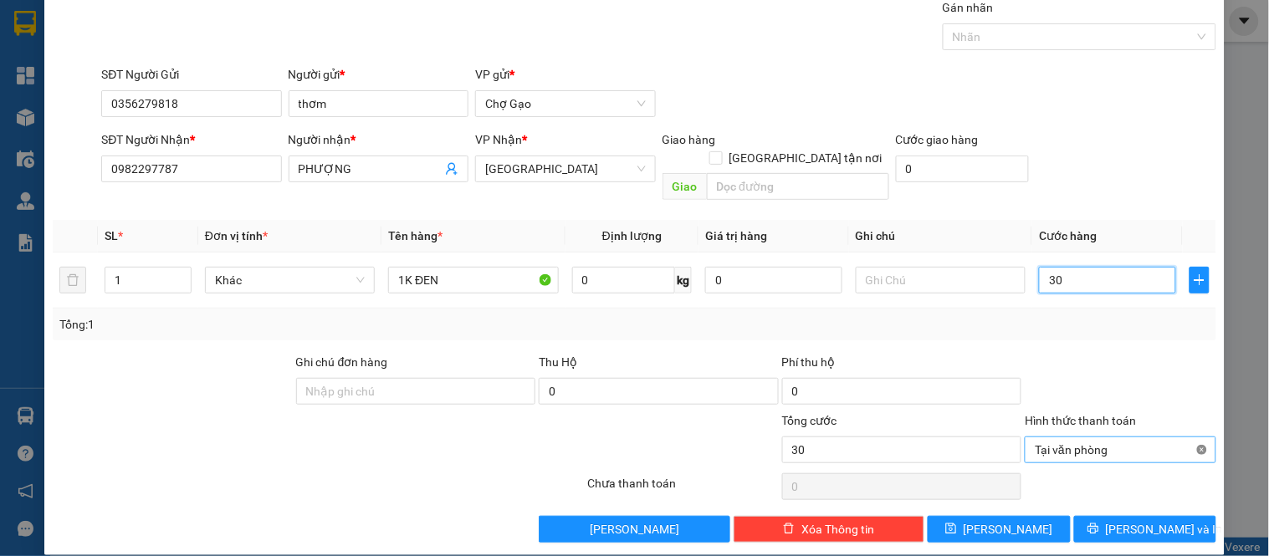
type input "30"
type input "30.000"
click at [1156, 496] on div "Transit Pickup Surcharge Ids Transit Deliver Surcharge Ids Transit Deliver Surc…" at bounding box center [635, 270] width 1164 height 545
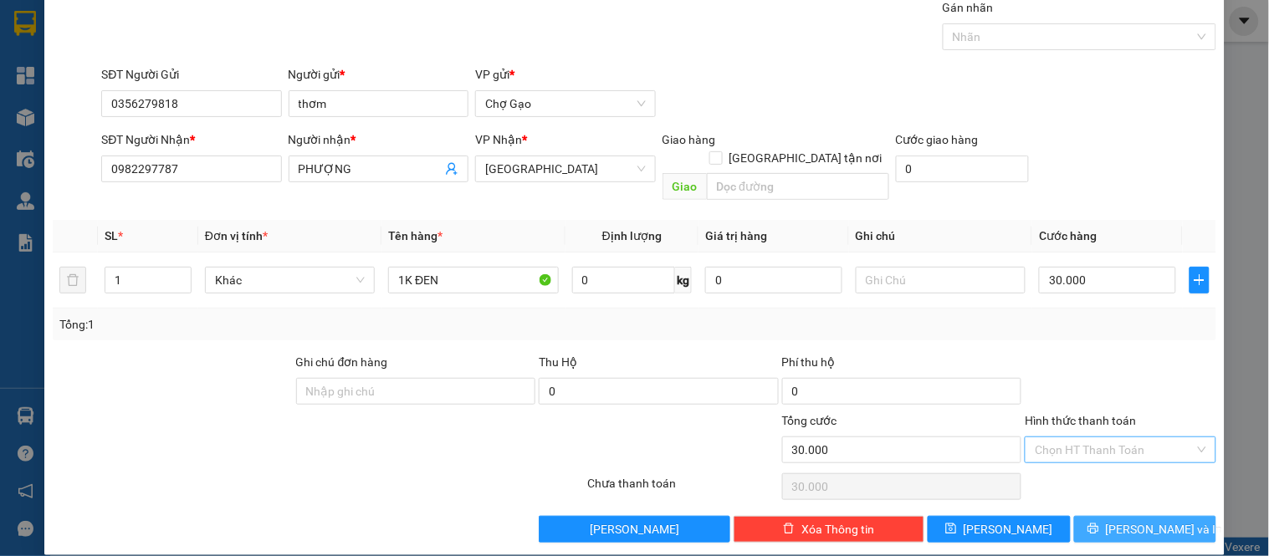
click at [1155, 516] on button "[PERSON_NAME] và In" at bounding box center [1145, 529] width 142 height 27
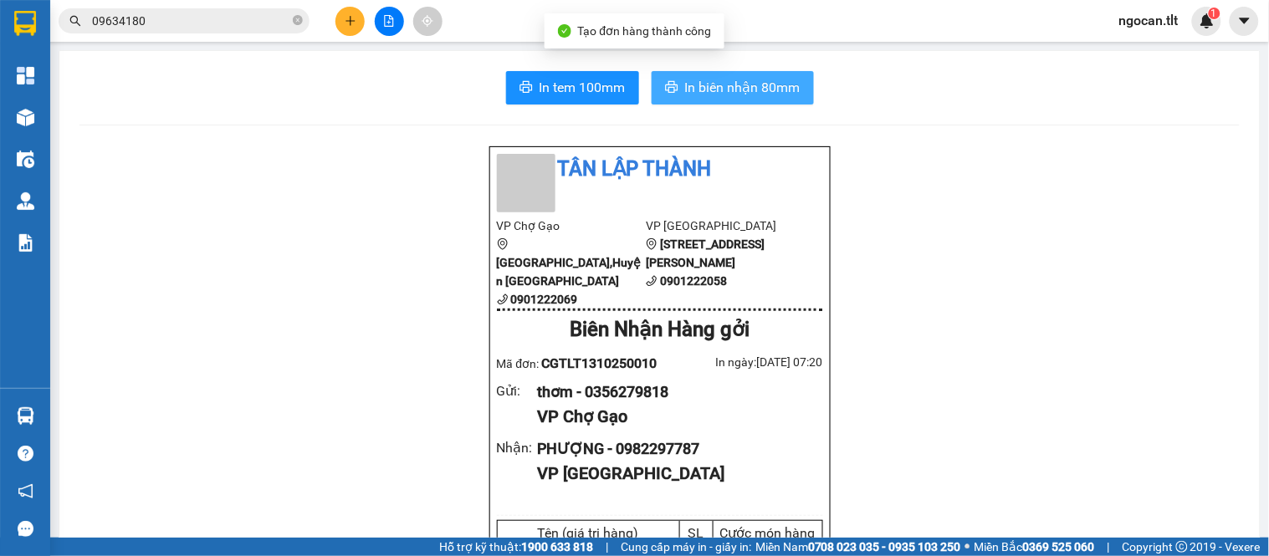
click at [740, 89] on span "In biên nhận 80mm" at bounding box center [742, 87] width 115 height 21
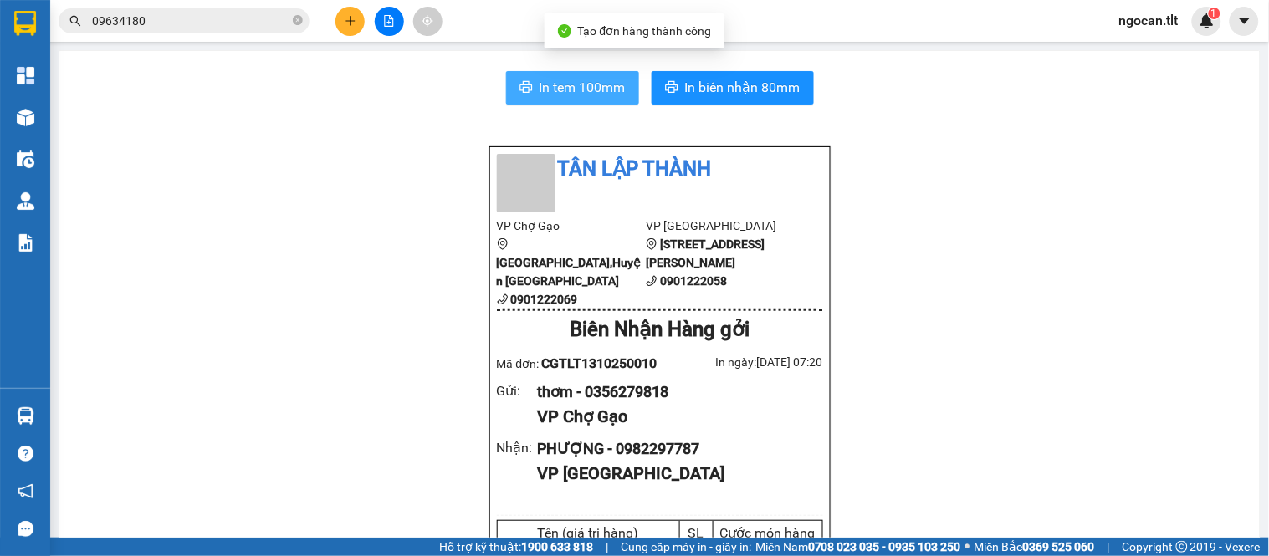
click at [553, 82] on span "In tem 100mm" at bounding box center [583, 87] width 86 height 21
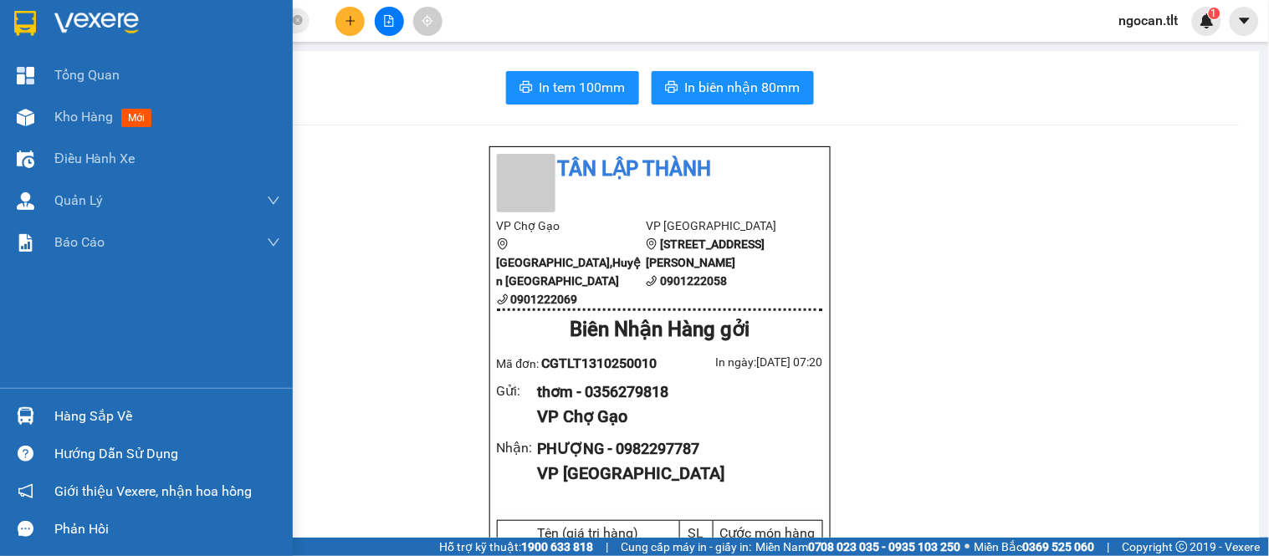
click at [31, 36] on div at bounding box center [25, 22] width 29 height 29
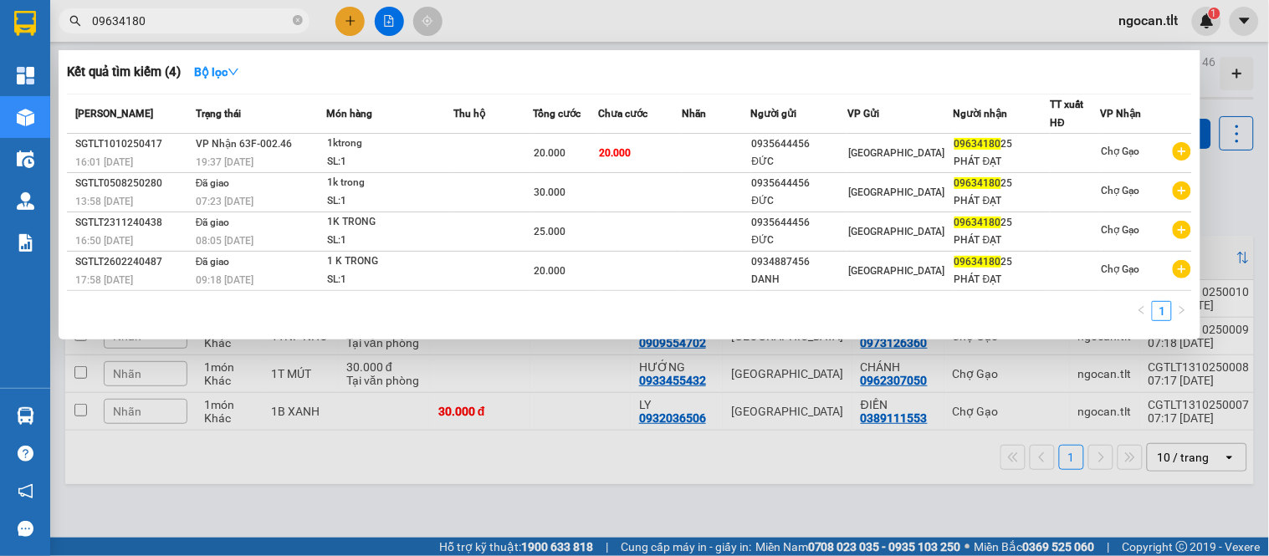
click at [170, 25] on input "09634180" at bounding box center [190, 21] width 197 height 18
click at [197, 12] on input "09634180" at bounding box center [190, 21] width 197 height 18
click at [176, 29] on input "09634180" at bounding box center [190, 21] width 197 height 18
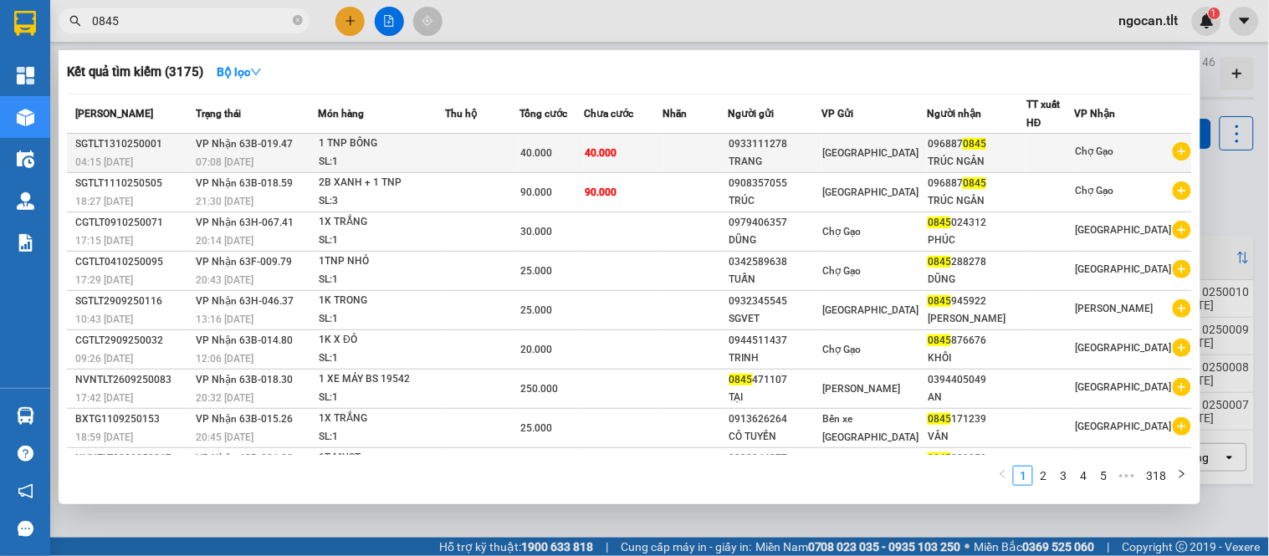
type input "0845"
click at [649, 159] on td "40.000" at bounding box center [623, 153] width 79 height 39
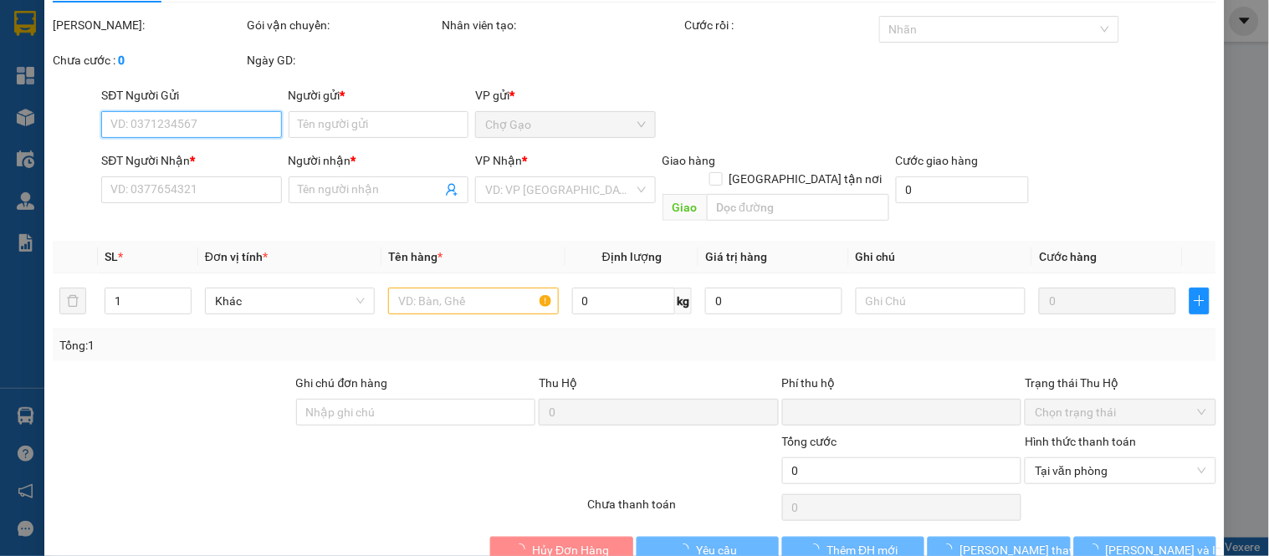
type input "0933111278"
type input "TRANG"
type input "0968870845"
type input "TRÚC NGÂN"
type input "0"
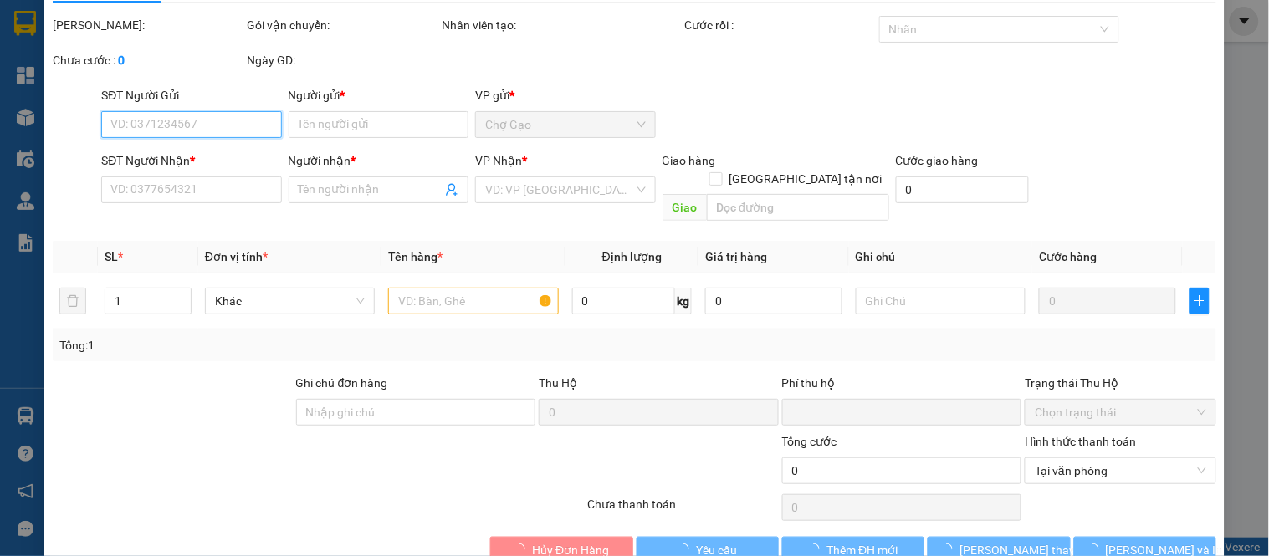
type input "40.000"
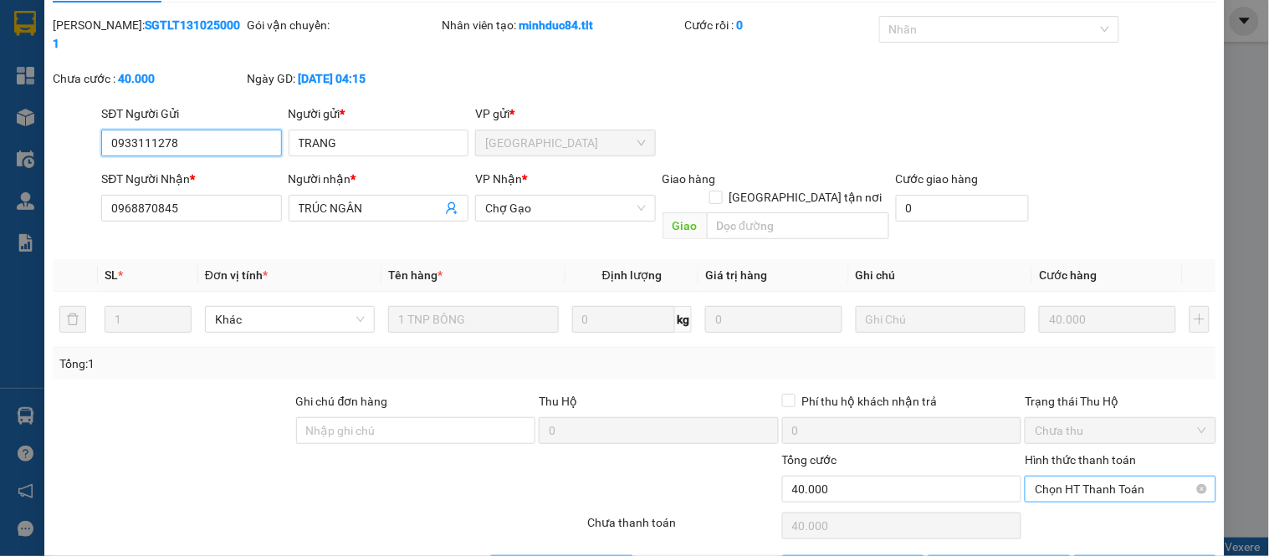
scroll to position [65, 0]
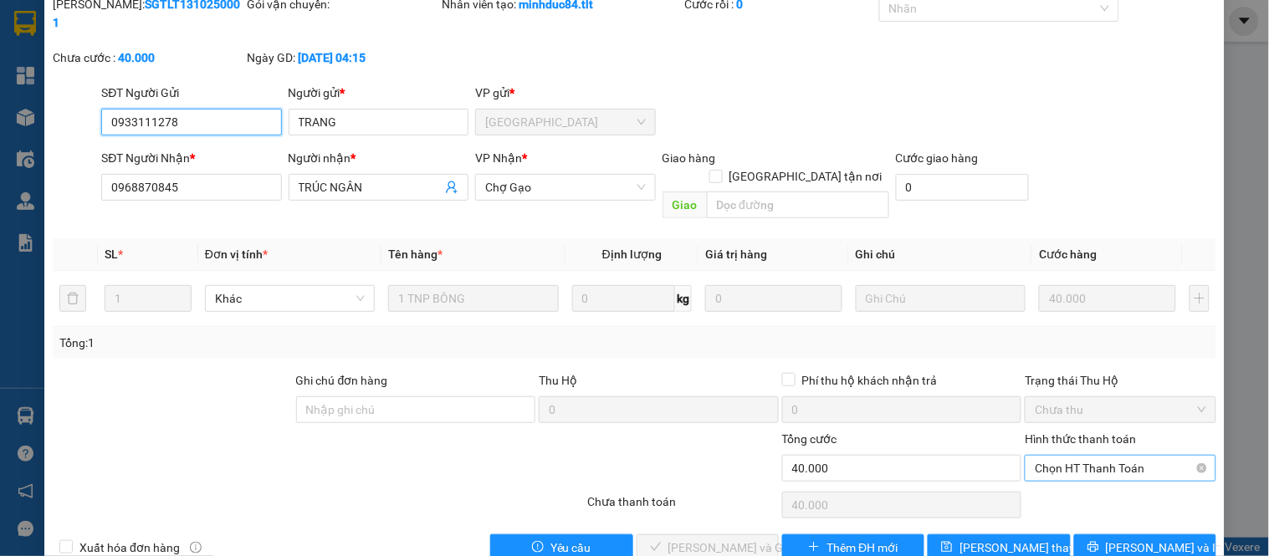
click at [1057, 456] on span "Chọn HT Thanh Toán" at bounding box center [1120, 468] width 171 height 25
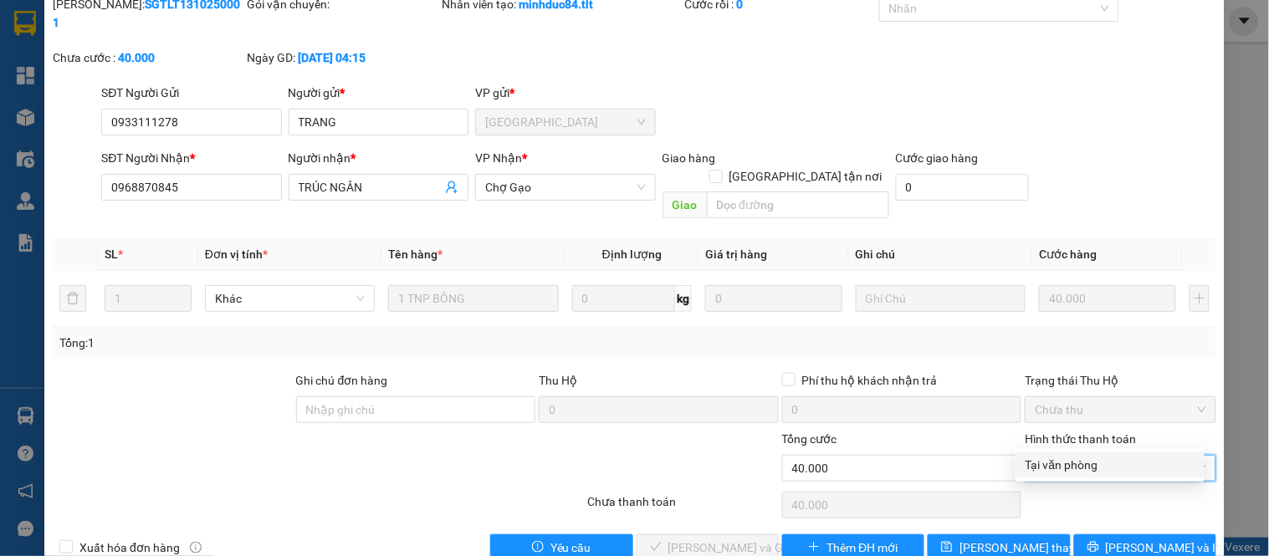
drag, startPoint x: 1057, startPoint y: 440, endPoint x: 1048, endPoint y: 465, distance: 26.5
click at [1055, 465] on div "Tại văn phòng" at bounding box center [1110, 465] width 169 height 18
type input "0"
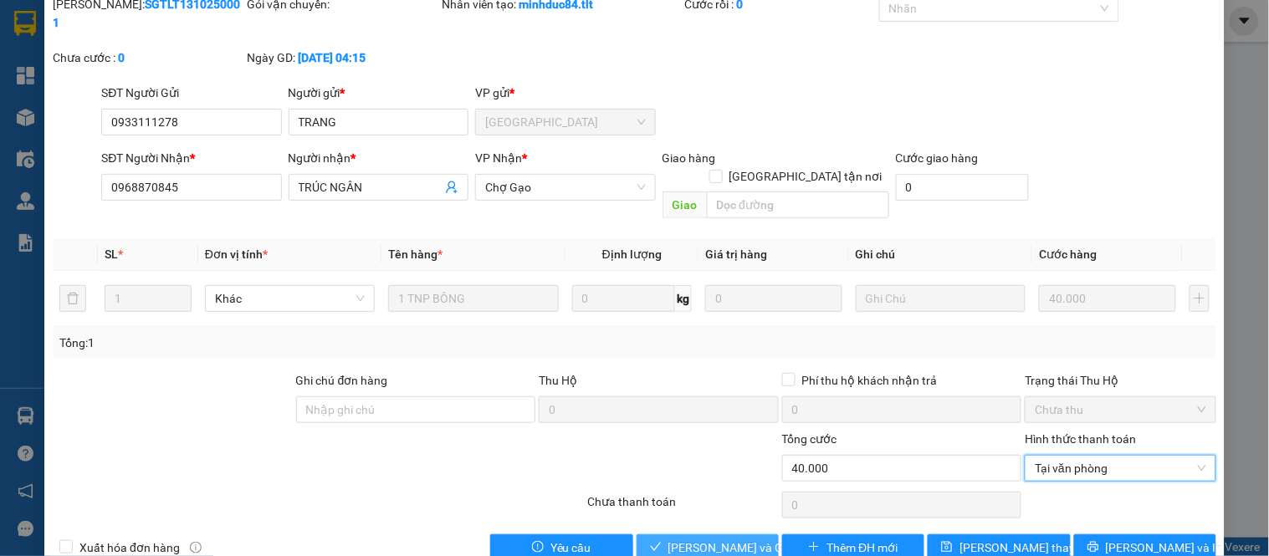
click at [721, 539] on span "[PERSON_NAME] và Giao hàng" at bounding box center [748, 548] width 161 height 18
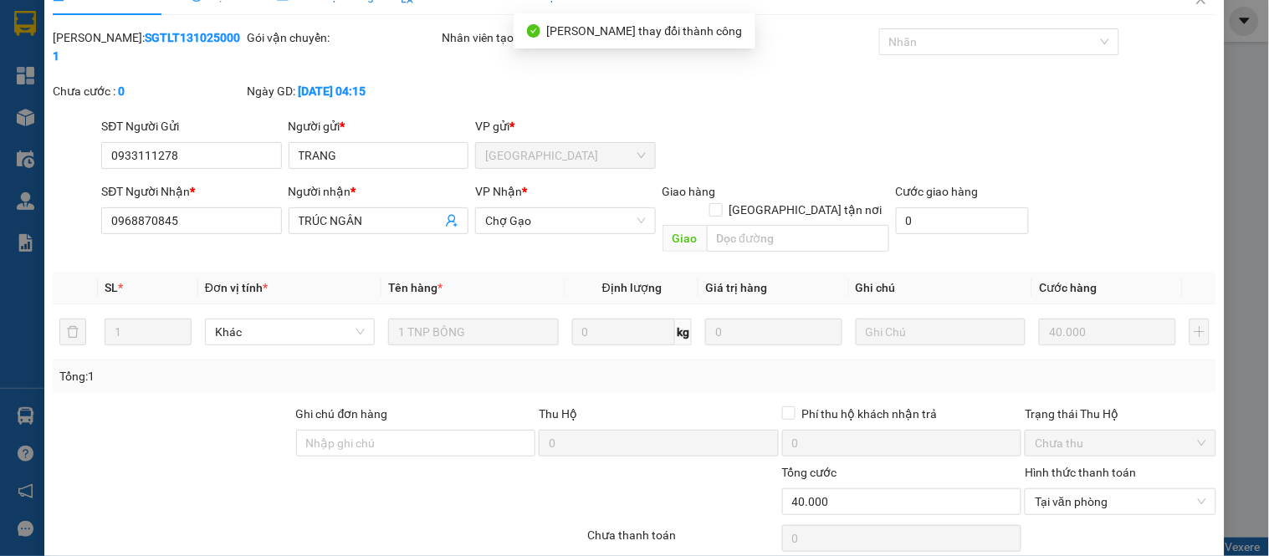
scroll to position [0, 0]
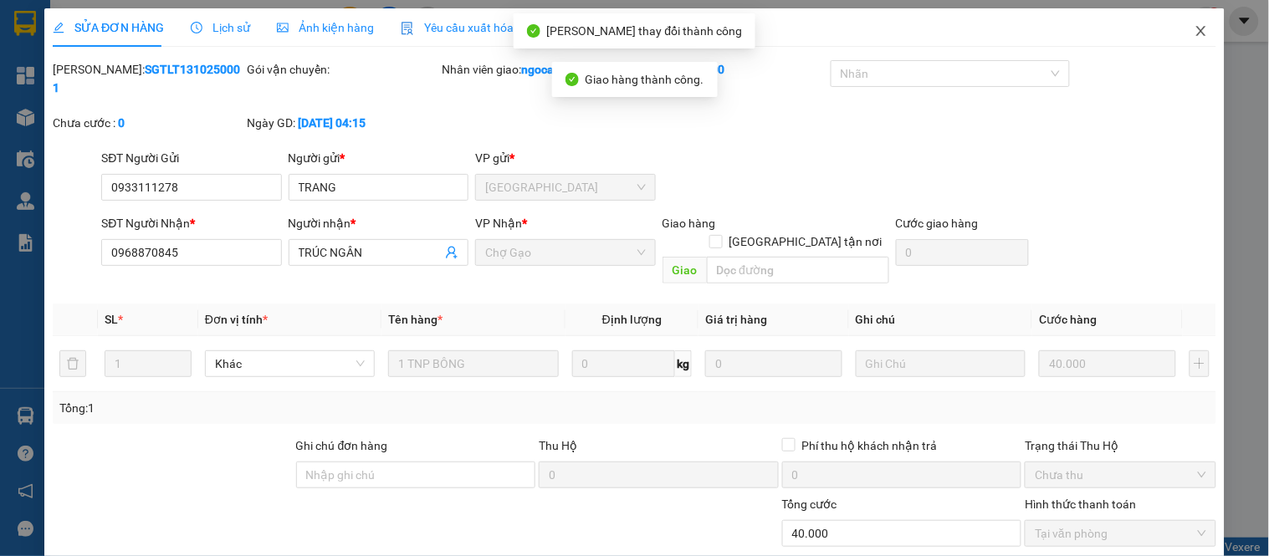
click at [1195, 28] on icon "close" at bounding box center [1201, 30] width 13 height 13
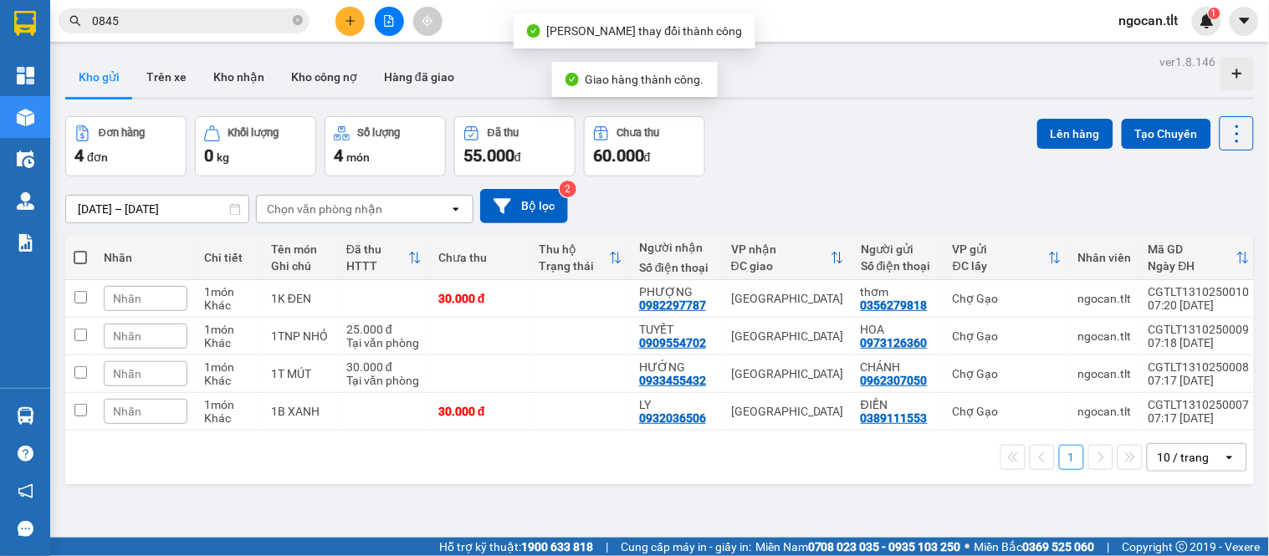
click at [226, 23] on input "0845" at bounding box center [190, 21] width 197 height 18
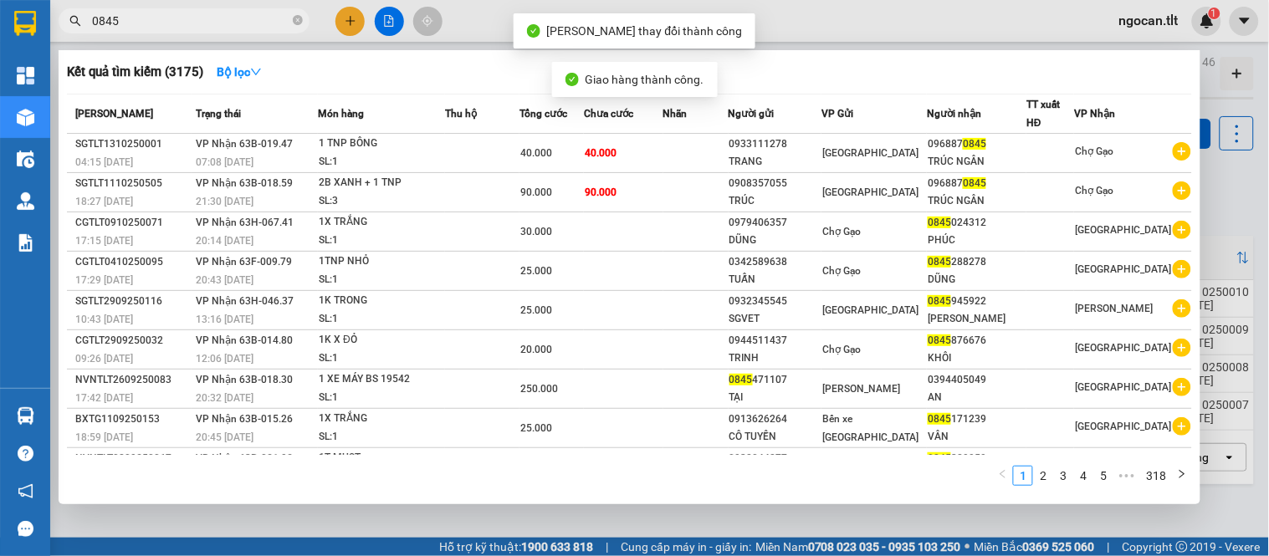
click at [226, 23] on input "0845" at bounding box center [190, 21] width 197 height 18
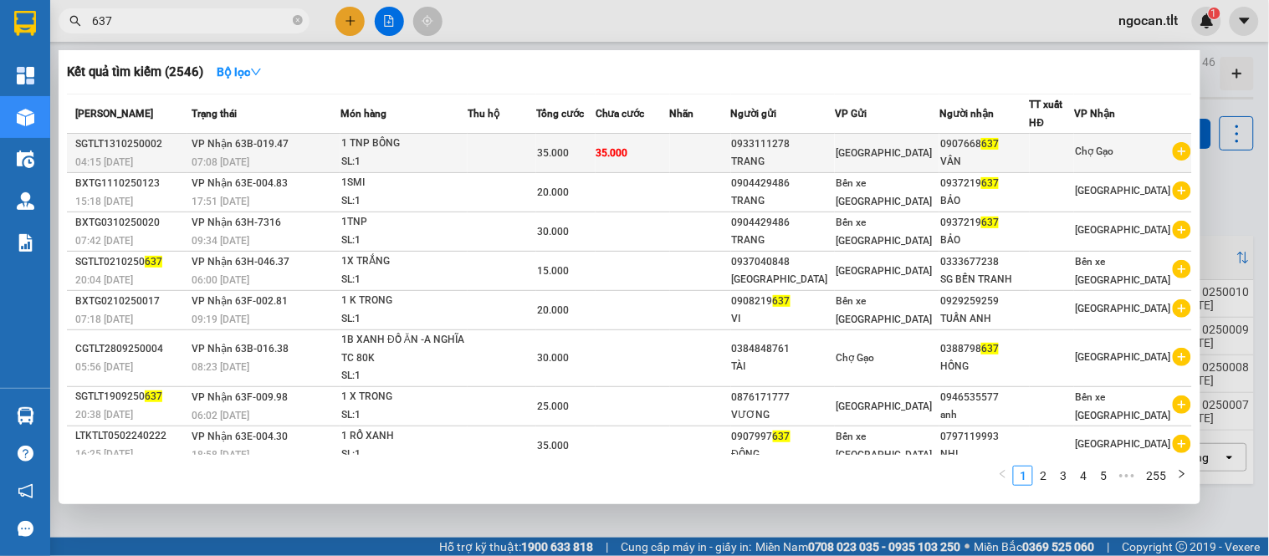
type input "637"
click at [1001, 161] on div "VÂN" at bounding box center [984, 162] width 88 height 18
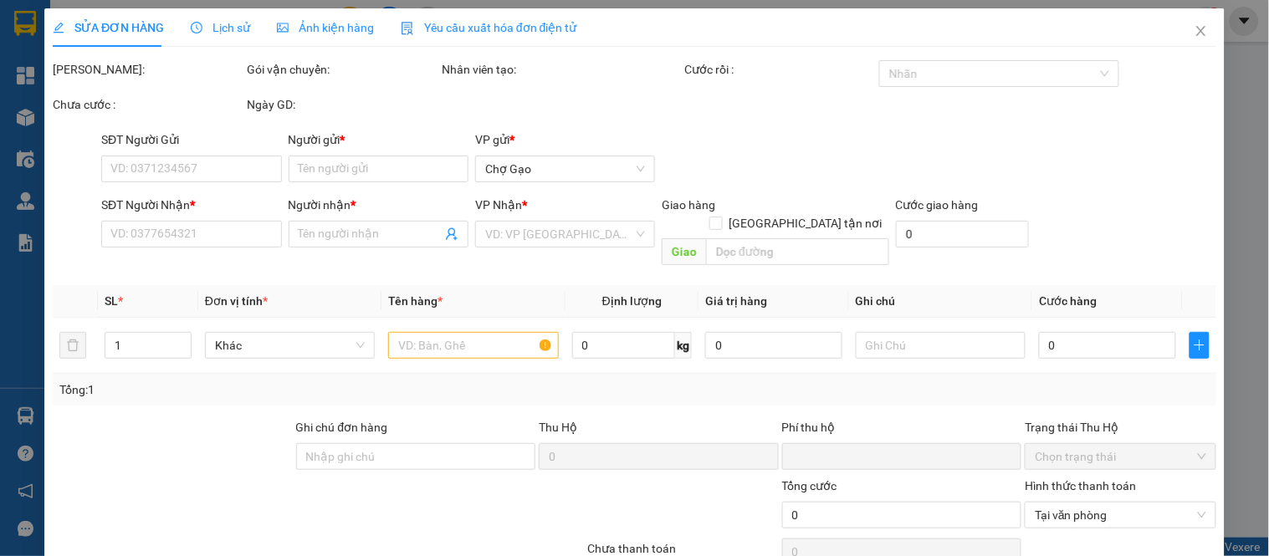
type input "0933111278"
type input "TRANG"
type input "0907668637"
type input "VÂN"
type input "0"
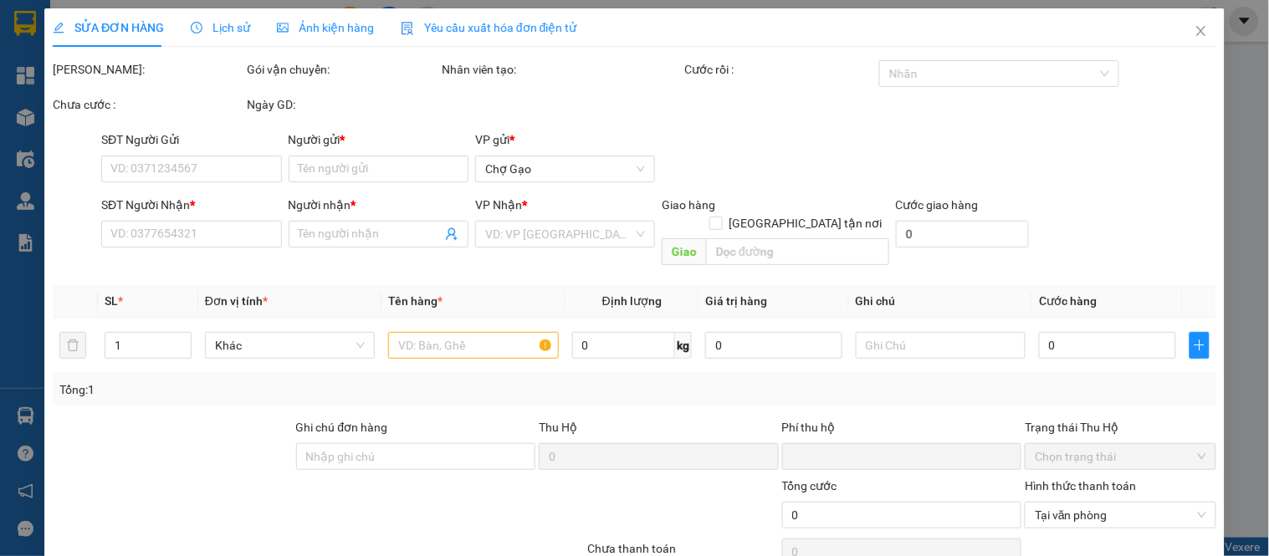
type input "35.000"
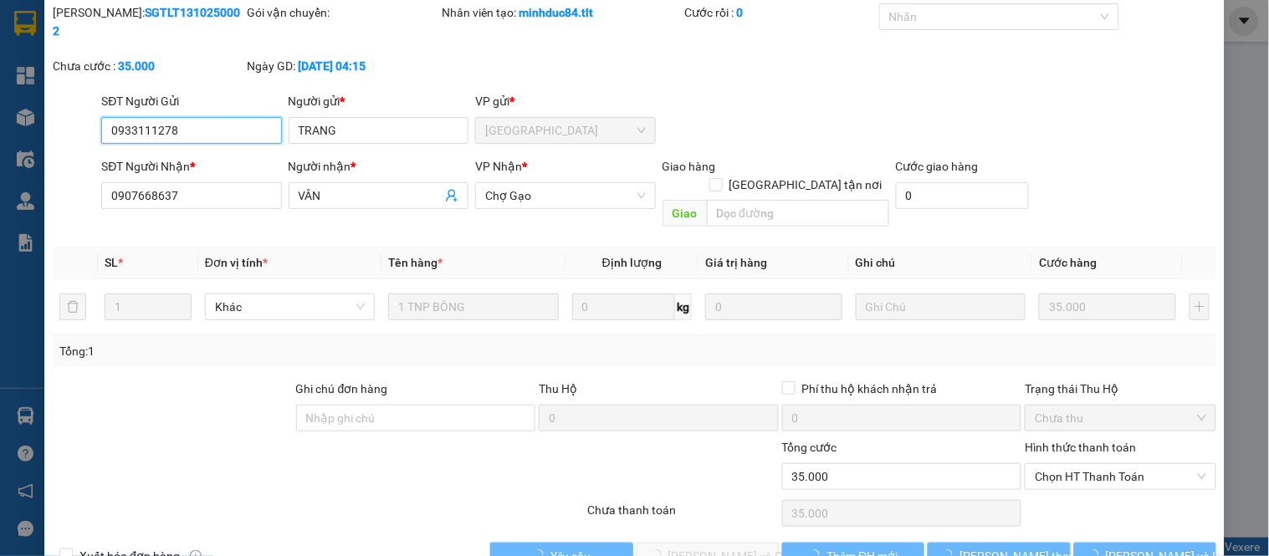
scroll to position [60, 0]
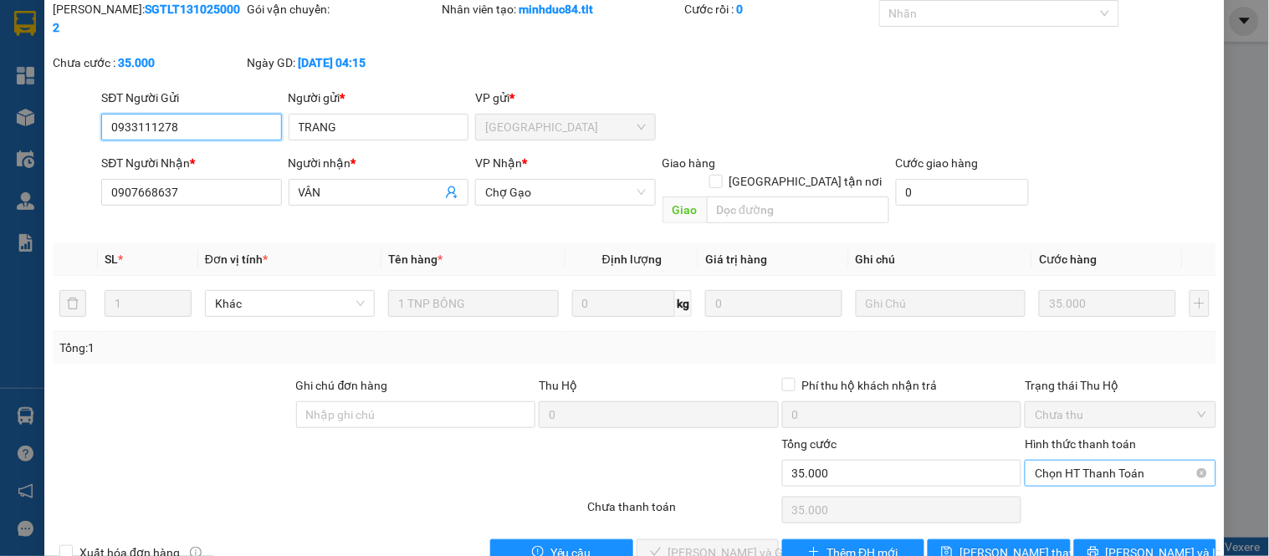
click at [1067, 461] on span "Chọn HT Thanh Toán" at bounding box center [1120, 473] width 171 height 25
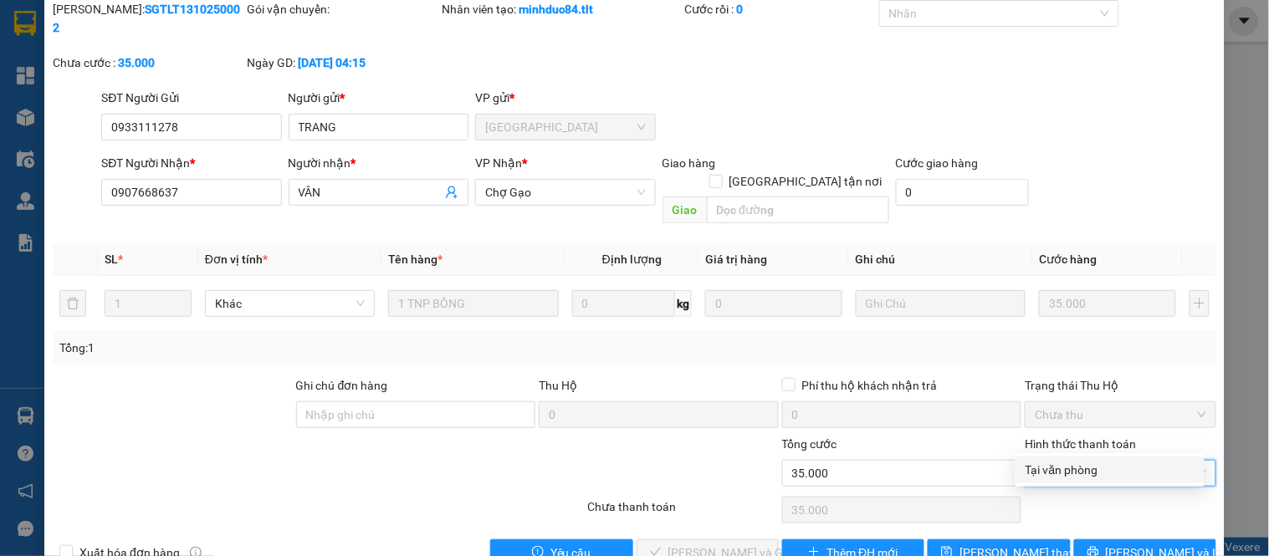
drag, startPoint x: 1067, startPoint y: 447, endPoint x: 1065, endPoint y: 460, distance: 13.5
click at [1065, 460] on div "Tại văn phòng" at bounding box center [1110, 470] width 189 height 27
type input "0"
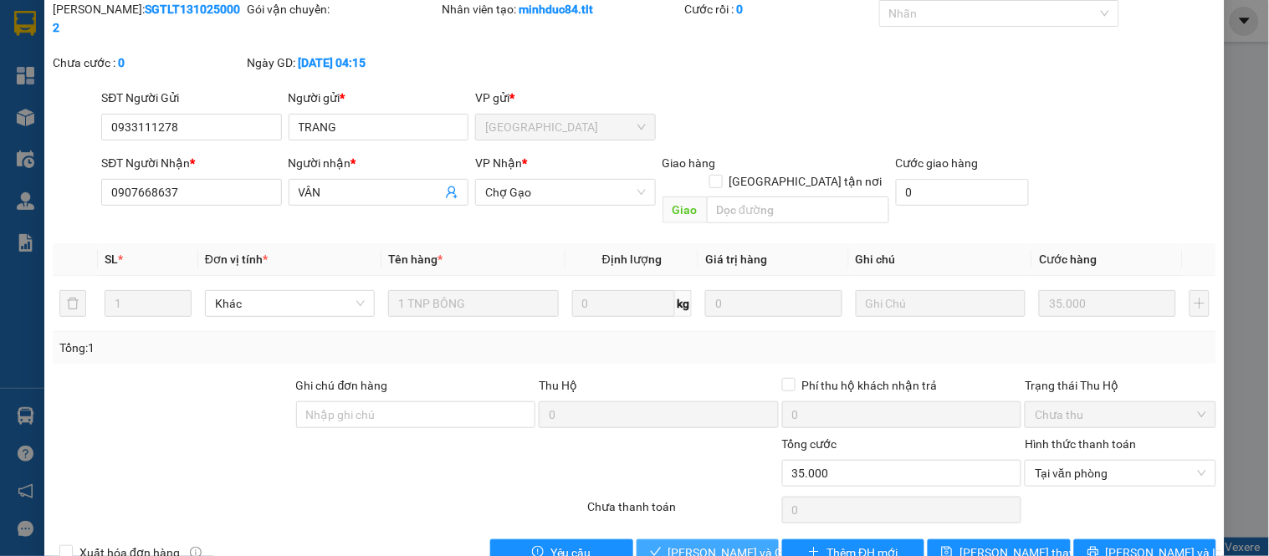
click at [742, 544] on span "[PERSON_NAME] và Giao hàng" at bounding box center [748, 553] width 161 height 18
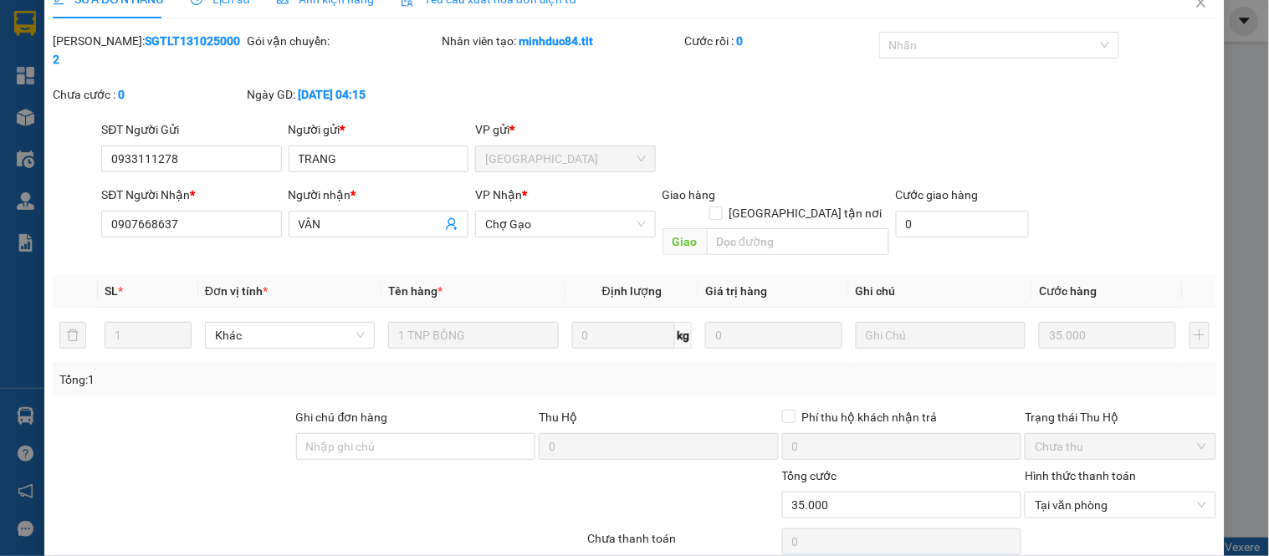
scroll to position [0, 0]
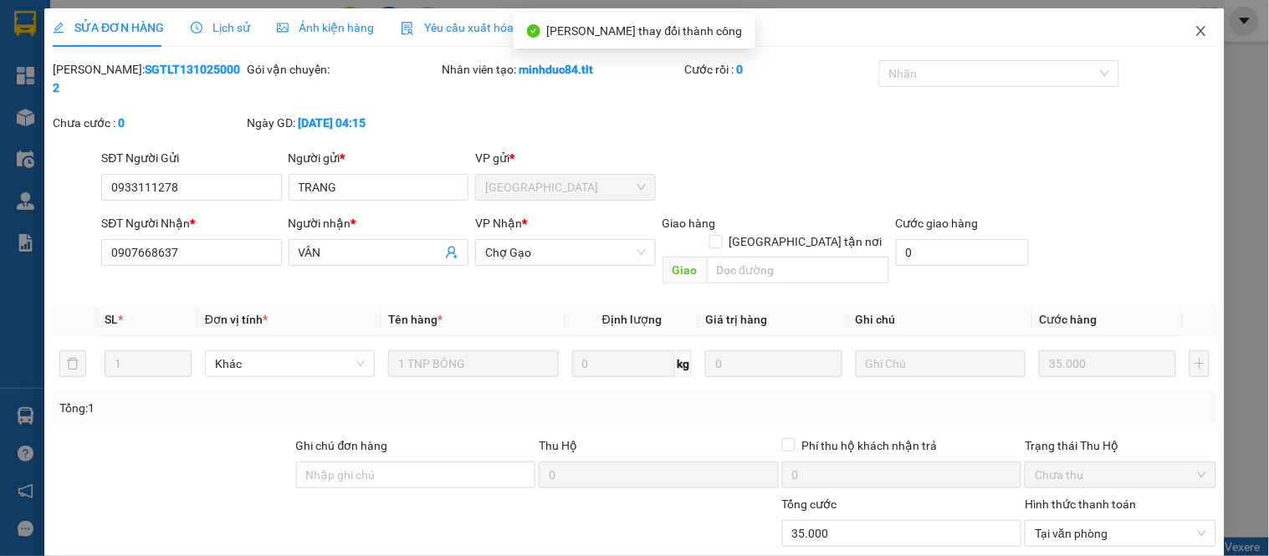
click at [1178, 36] on span "Close" at bounding box center [1201, 31] width 47 height 47
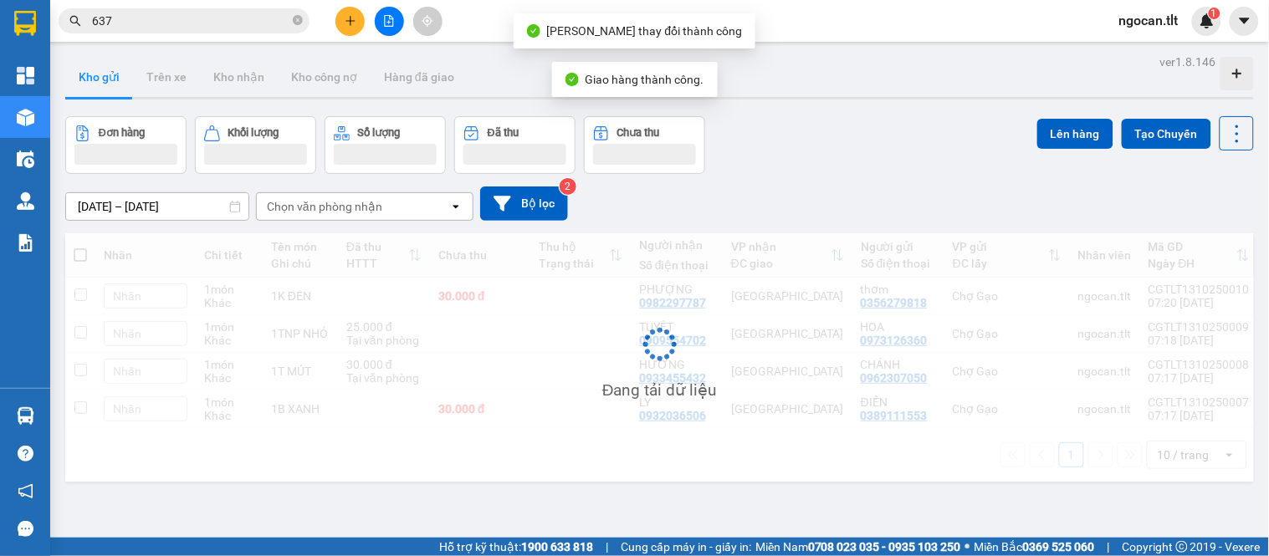
click at [195, 7] on div "Kết quả tìm kiếm ( 2546 ) Bộ lọc Mã ĐH Trạng thái Món hàng Thu hộ Tổng cước Chư…" at bounding box center [163, 21] width 326 height 29
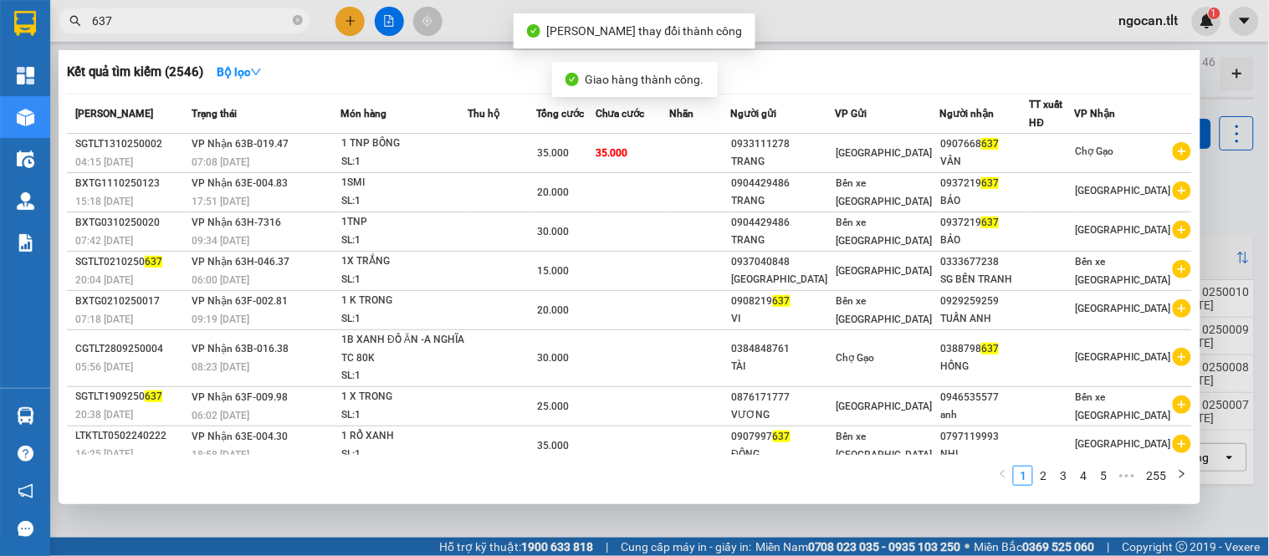
click at [176, 32] on span "637" at bounding box center [184, 20] width 251 height 25
click at [169, 23] on input "637" at bounding box center [190, 21] width 197 height 18
